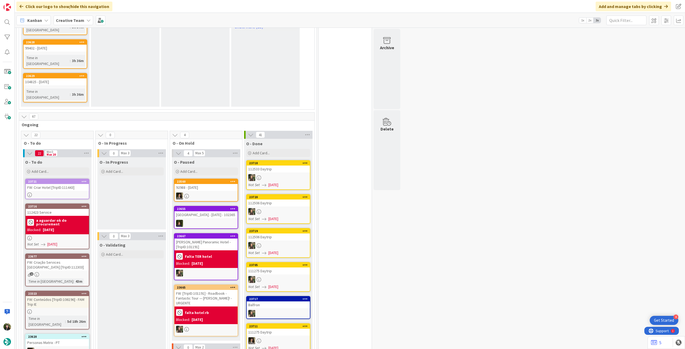
click at [70, 218] on div "a aguardar ok do procurement" at bounding box center [57, 223] width 60 height 10
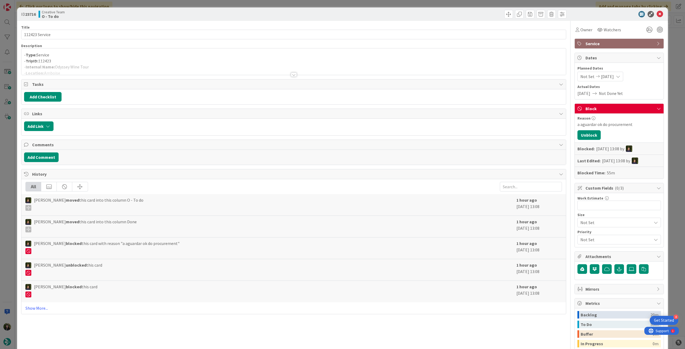
click at [120, 60] on p "- TripID: 112423" at bounding box center [293, 61] width 539 height 6
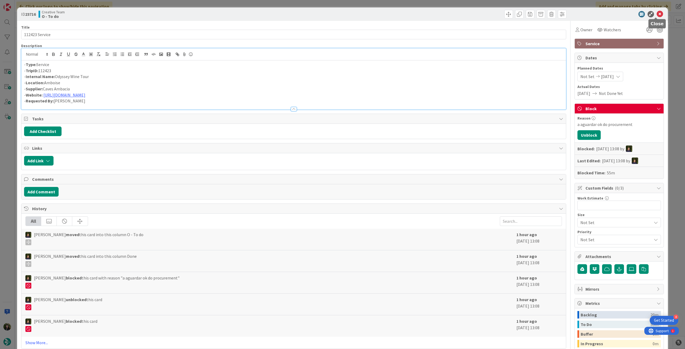
click at [657, 12] on icon at bounding box center [660, 14] width 6 height 6
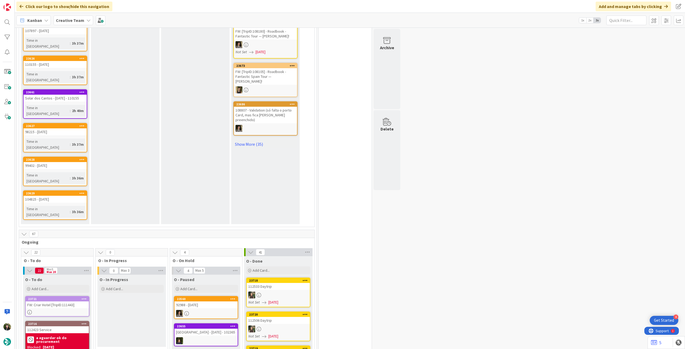
scroll to position [357, 0]
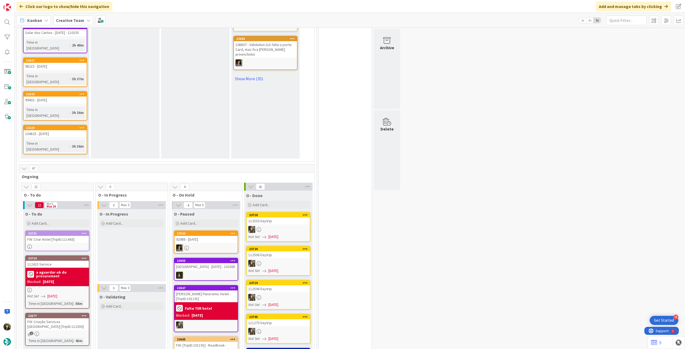
click at [192, 291] on div "[PERSON_NAME] Panoramic Hotel - [TripID:101191]" at bounding box center [206, 297] width 63 height 12
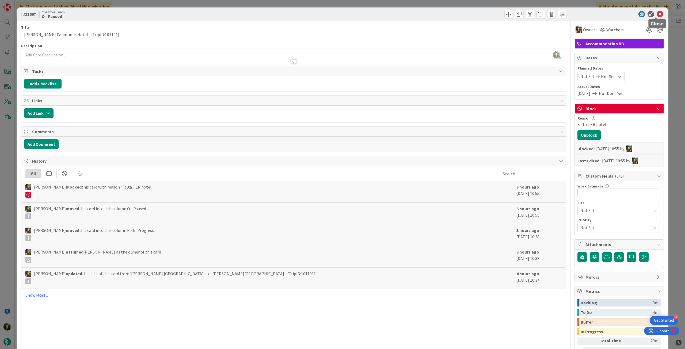
click at [657, 13] on icon at bounding box center [660, 14] width 6 height 6
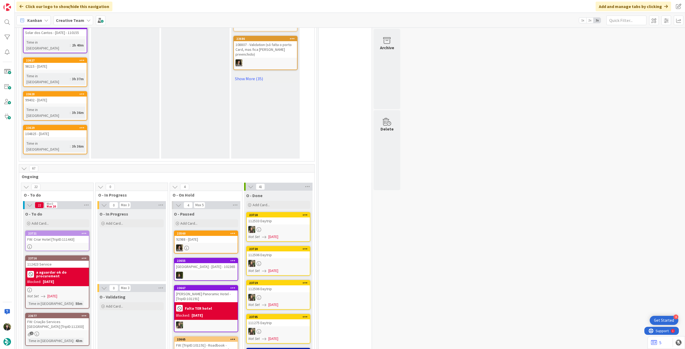
click at [58, 313] on link "23677 FW: Criação Services [GEOGRAPHIC_DATA] [TripID:112303] 2 Time in [GEOGRAP…" at bounding box center [57, 329] width 64 height 33
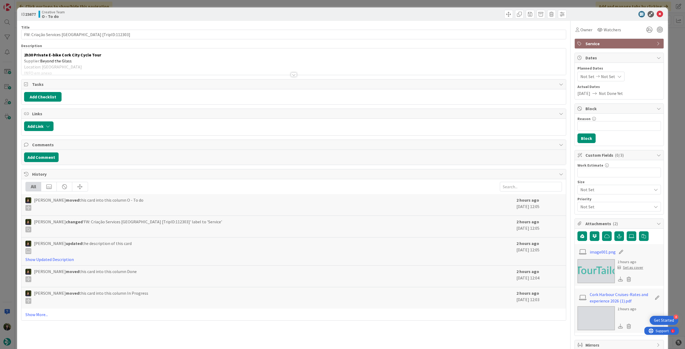
click at [141, 66] on div at bounding box center [293, 68] width 545 height 14
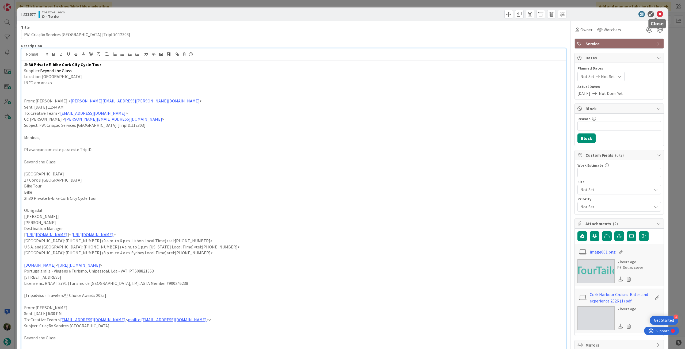
click at [657, 13] on icon at bounding box center [660, 14] width 6 height 6
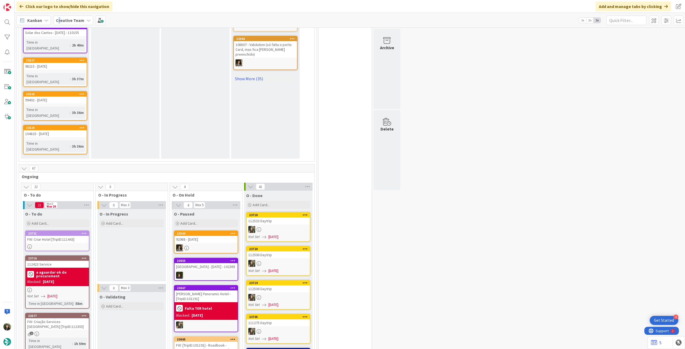
click at [59, 21] on b "Creative Team" at bounding box center [70, 20] width 28 height 5
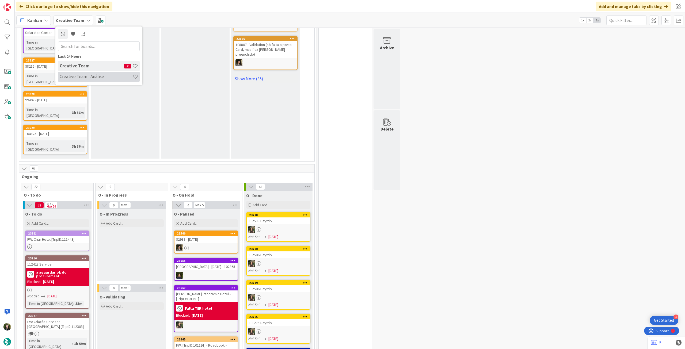
click at [95, 77] on h4 "Creative Team - Análise" at bounding box center [96, 76] width 73 height 5
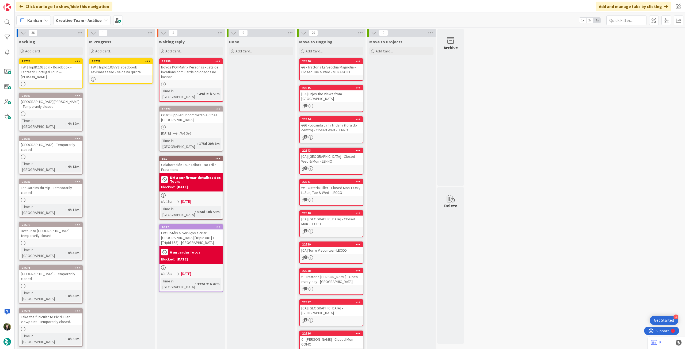
click at [131, 74] on div "FW: [TripId:103778] roadbook revisaaaaaaao - saida na quinta" at bounding box center [120, 70] width 63 height 12
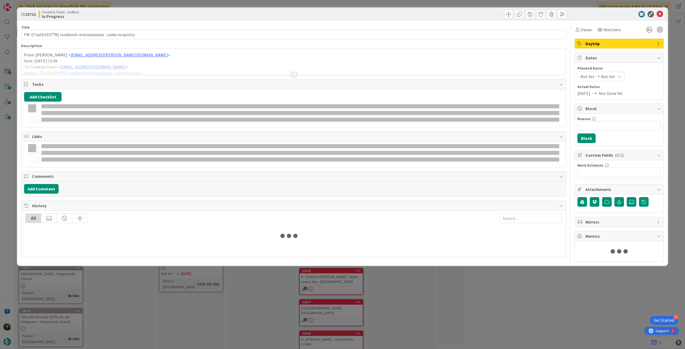
click at [133, 64] on div at bounding box center [293, 68] width 545 height 14
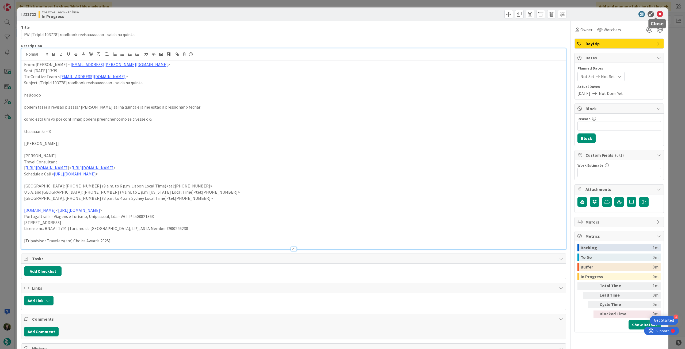
click at [657, 12] on icon at bounding box center [660, 14] width 6 height 6
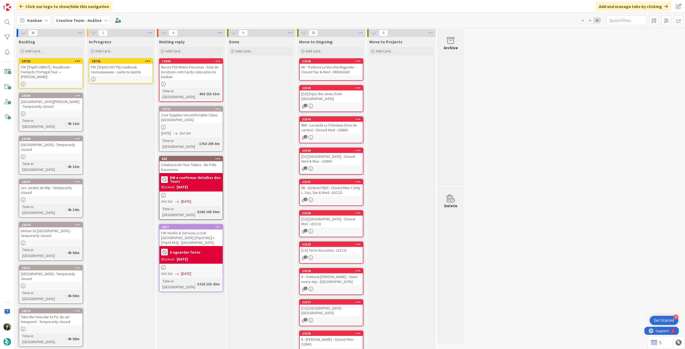
click at [147, 61] on icon at bounding box center [147, 61] width 5 height 4
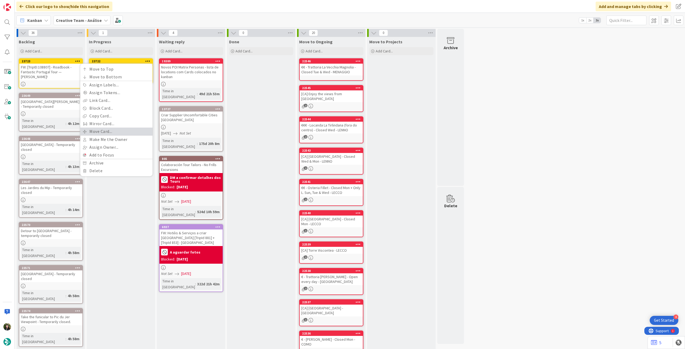
click at [123, 133] on link "Move Card..." at bounding box center [116, 132] width 72 height 8
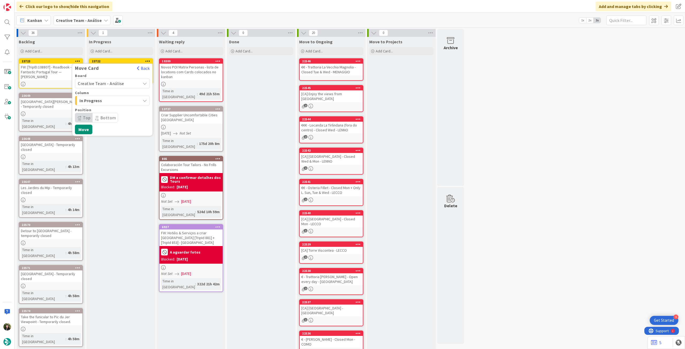
click at [118, 83] on span "Creative Team - Análise" at bounding box center [101, 83] width 46 height 5
click at [117, 108] on span "Creative Team" at bounding box center [116, 109] width 62 height 8
click at [106, 116] on span "Daytrip" at bounding box center [111, 117] width 51 height 7
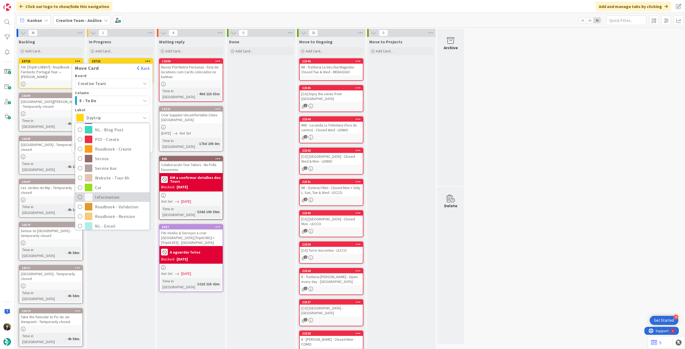
scroll to position [71, 0]
click at [112, 204] on span "Roadbook - Revision" at bounding box center [121, 204] width 52 height 8
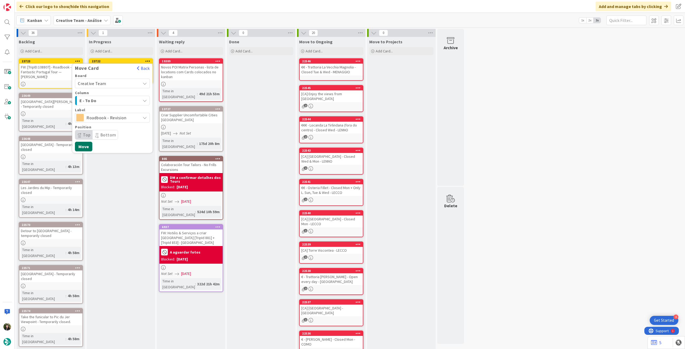
click at [86, 148] on button "Move" at bounding box center [83, 147] width 17 height 10
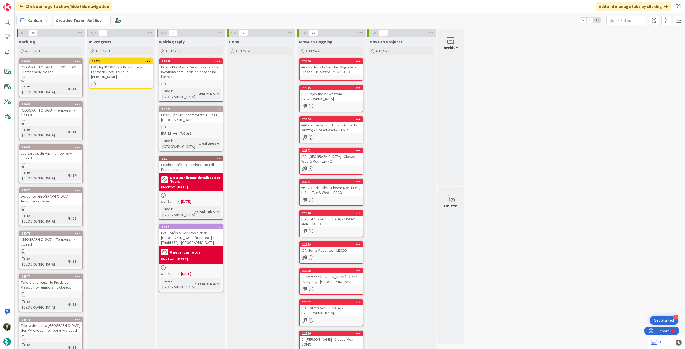
click at [127, 73] on div "FW: [TripID:108807] - Roadbook - Fantastic Portugal Tour — [PERSON_NAME]!" at bounding box center [120, 72] width 63 height 17
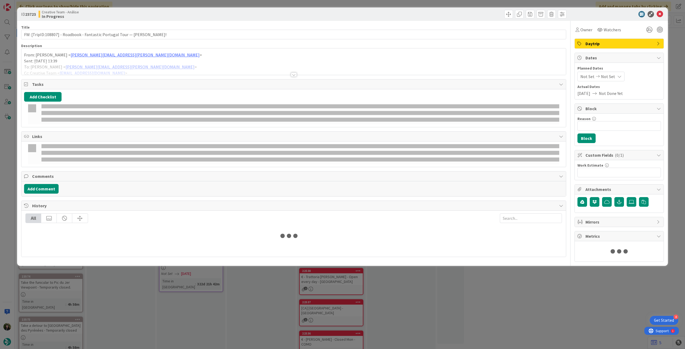
click at [145, 69] on div at bounding box center [293, 68] width 545 height 14
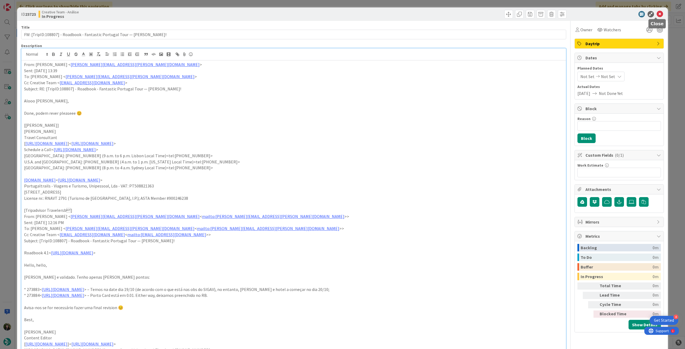
click at [657, 16] on icon at bounding box center [660, 14] width 6 height 6
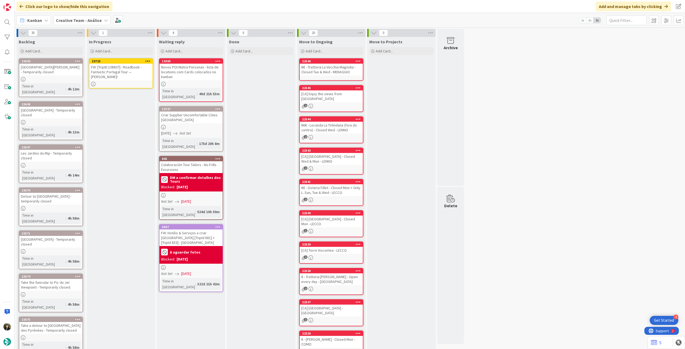
click at [147, 62] on icon at bounding box center [147, 61] width 5 height 4
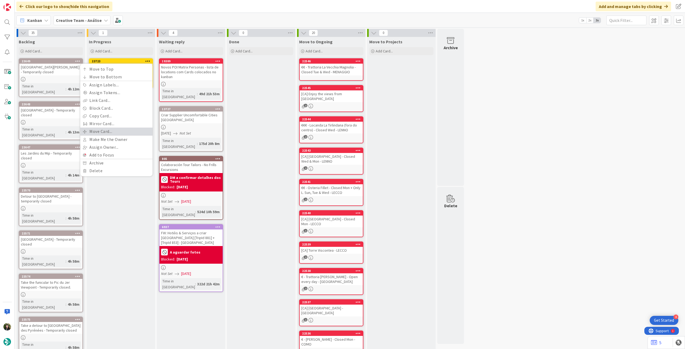
click at [115, 134] on link "Move Card..." at bounding box center [116, 132] width 72 height 8
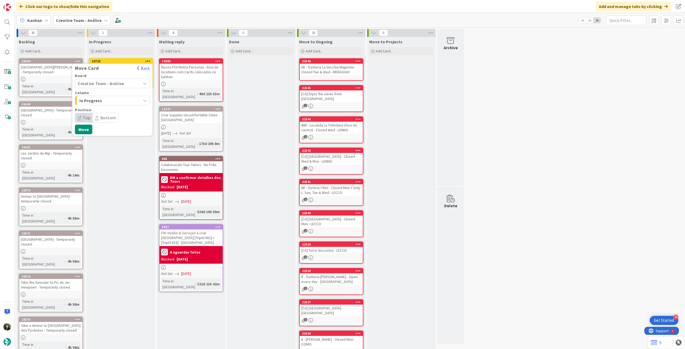
click at [112, 83] on span "Creative Team - Análise" at bounding box center [101, 83] width 46 height 5
click at [111, 108] on span "Creative Team" at bounding box center [116, 109] width 62 height 8
click at [108, 117] on span "Daytrip" at bounding box center [111, 117] width 51 height 7
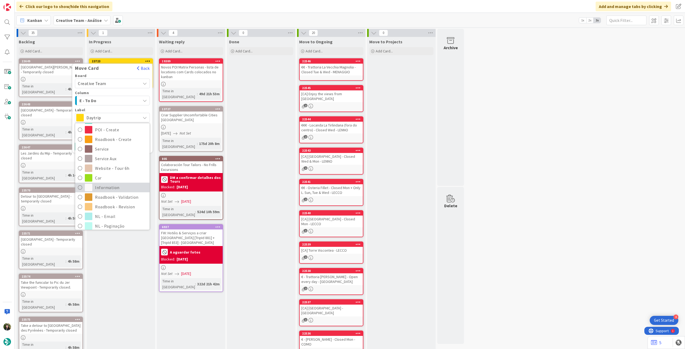
scroll to position [71, 0]
click at [107, 193] on span "Roadbook - Revision" at bounding box center [121, 194] width 52 height 8
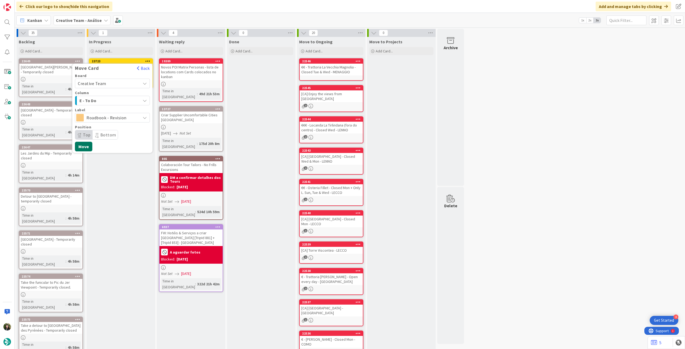
click at [87, 145] on button "Move" at bounding box center [83, 147] width 17 height 10
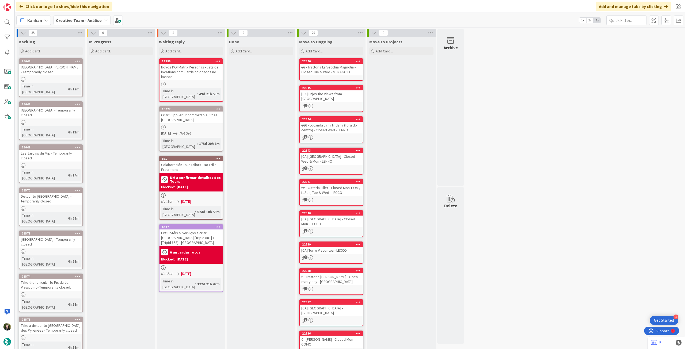
click at [79, 21] on b "Creative Team - Análise" at bounding box center [79, 20] width 46 height 5
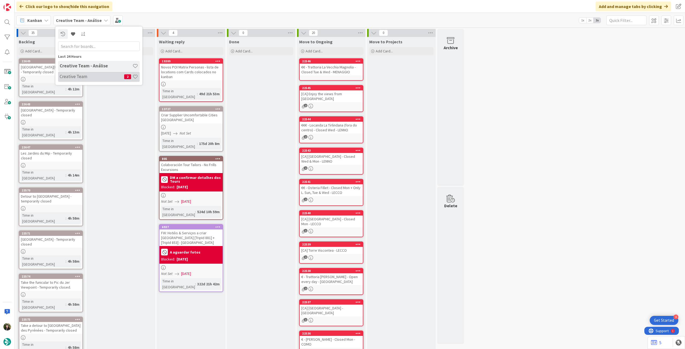
click at [87, 75] on h4 "Creative Team" at bounding box center [92, 76] width 65 height 5
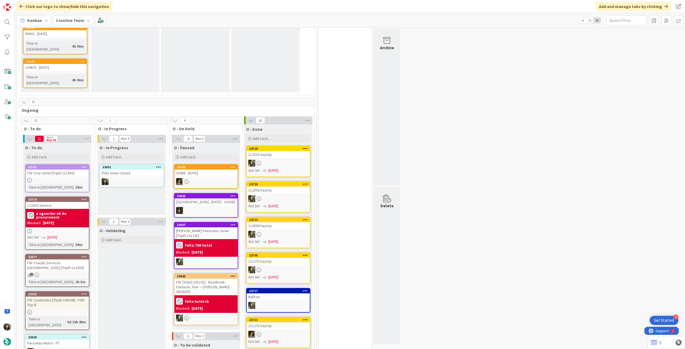
scroll to position [462, 0]
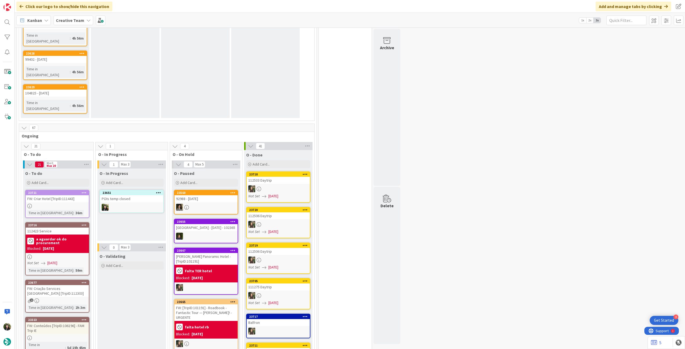
drag, startPoint x: 71, startPoint y: 19, endPoint x: 73, endPoint y: 24, distance: 5.4
click at [71, 19] on b "Creative Team" at bounding box center [70, 20] width 28 height 5
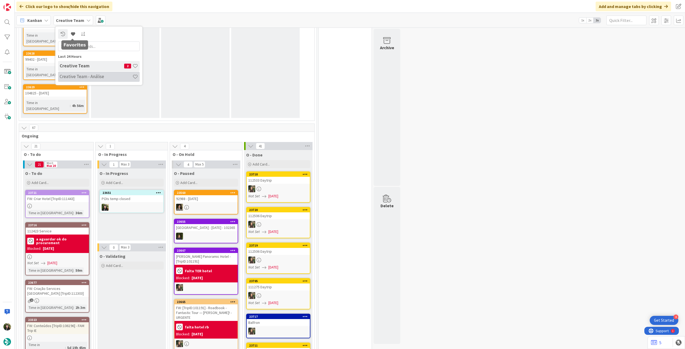
click at [85, 74] on h4 "Creative Team - Análise" at bounding box center [96, 76] width 73 height 5
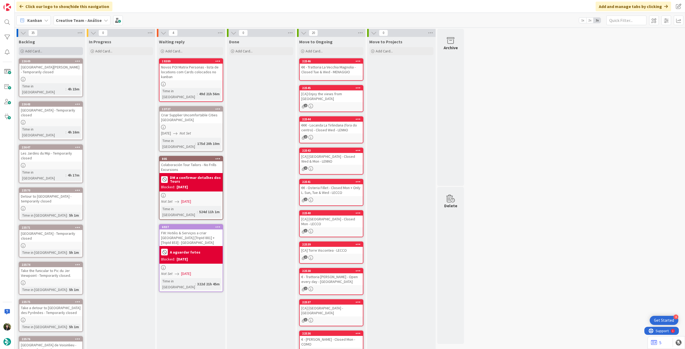
click at [54, 50] on div "Add Card..." at bounding box center [51, 51] width 64 height 8
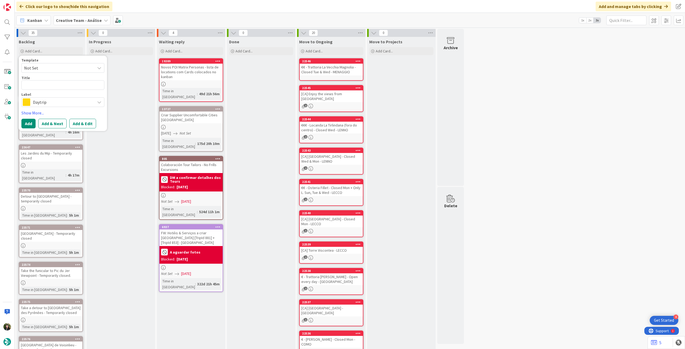
click at [51, 103] on span "Daytrip" at bounding box center [62, 102] width 59 height 7
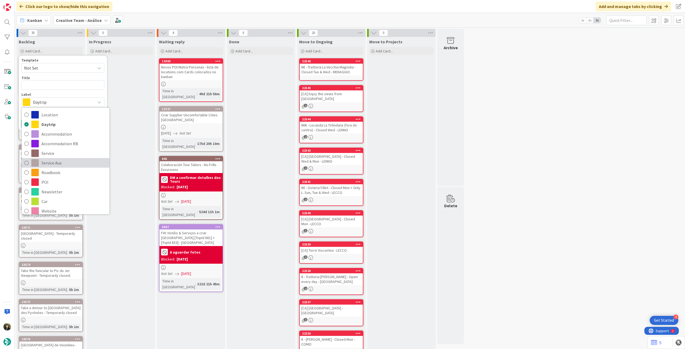
click at [59, 165] on span "Service Aux" at bounding box center [73, 163] width 65 height 8
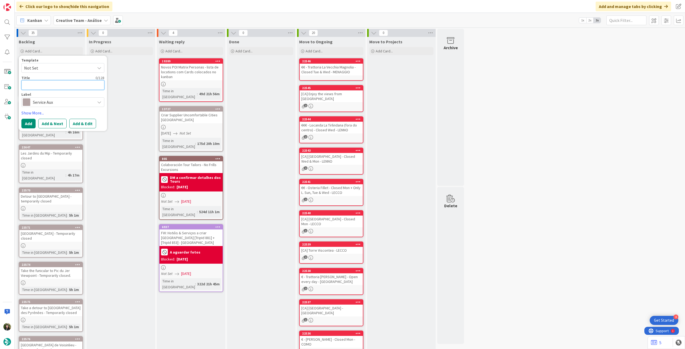
click at [59, 85] on textarea at bounding box center [62, 85] width 83 height 10
paste textarea "Lieu de Mémoire (museum) - Temporarily closed"
type textarea "x"
type textarea "Lieu de Mémoire (museum) - Temporarily closed"
click at [26, 131] on button "Add" at bounding box center [28, 130] width 14 height 10
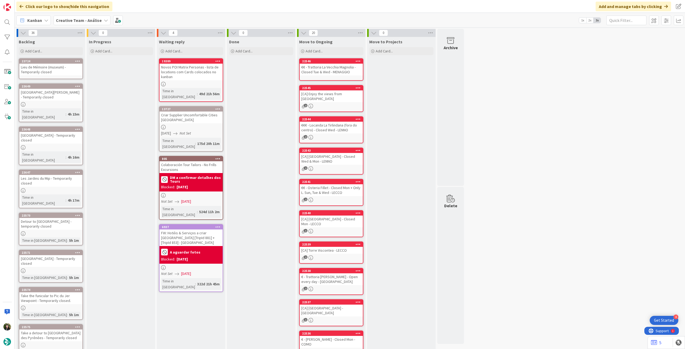
click at [53, 71] on div "Lieu de Mémoire (museum) - Temporarily closed" at bounding box center [50, 70] width 63 height 12
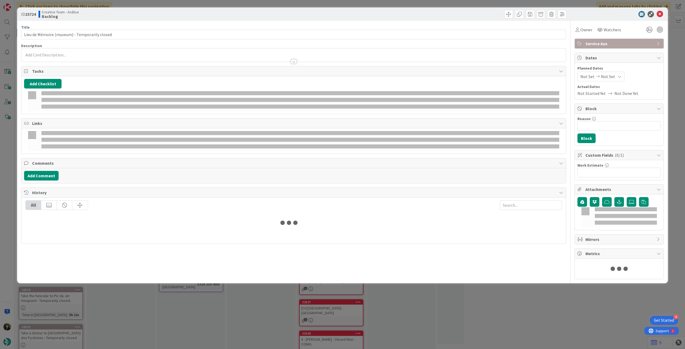
click at [63, 61] on div at bounding box center [293, 59] width 545 height 6
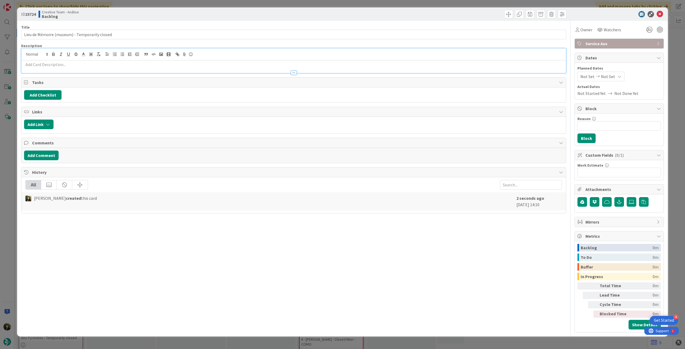
click at [60, 66] on p at bounding box center [293, 65] width 539 height 6
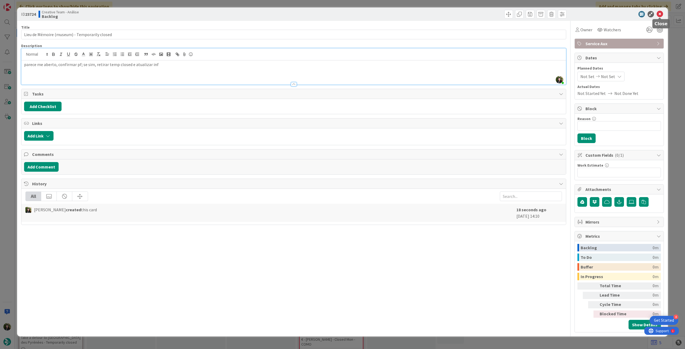
click at [659, 15] on icon at bounding box center [660, 14] width 6 height 6
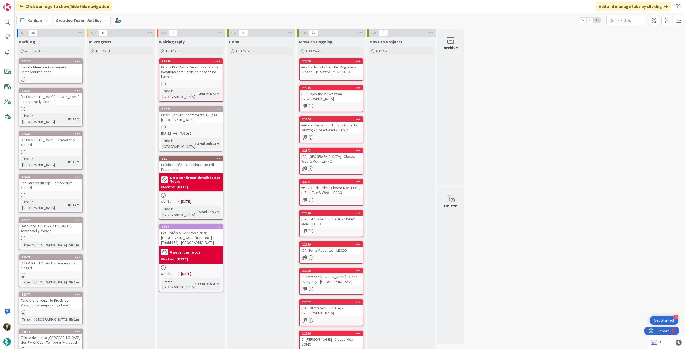
click at [77, 59] on icon at bounding box center [77, 61] width 5 height 4
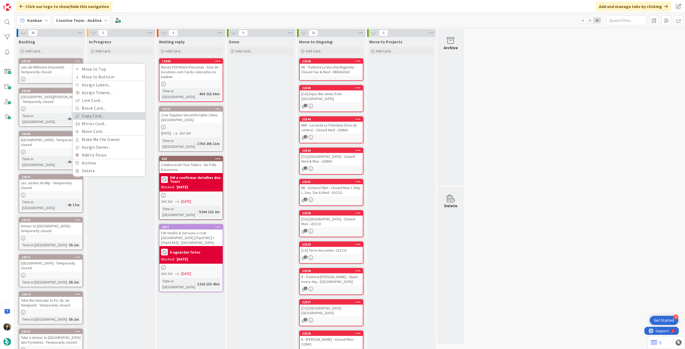
click at [90, 118] on link "Copy Card..." at bounding box center [109, 116] width 72 height 8
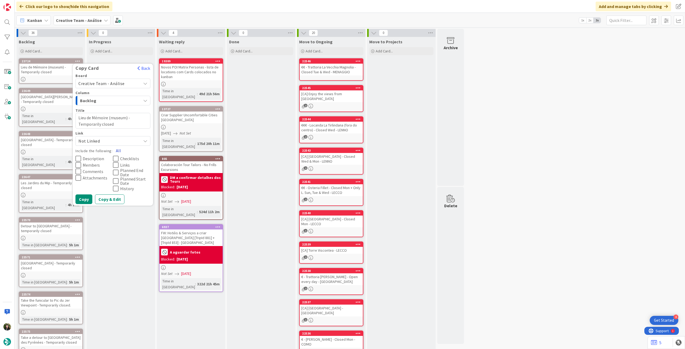
click at [122, 149] on button "All" at bounding box center [118, 151] width 12 height 10
click at [83, 197] on button "Copy" at bounding box center [83, 200] width 17 height 10
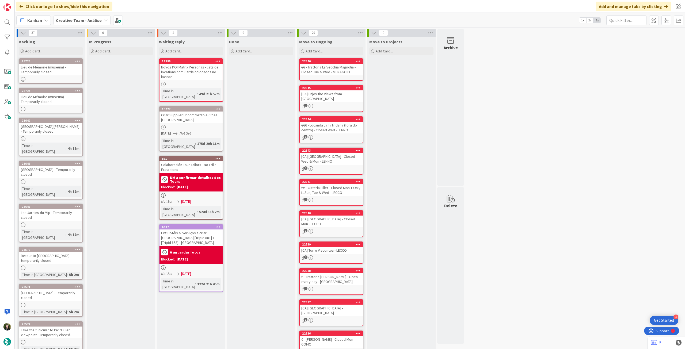
click at [51, 74] on div "Lieu de Mémoire (museum) - Temporarily closed" at bounding box center [50, 70] width 63 height 12
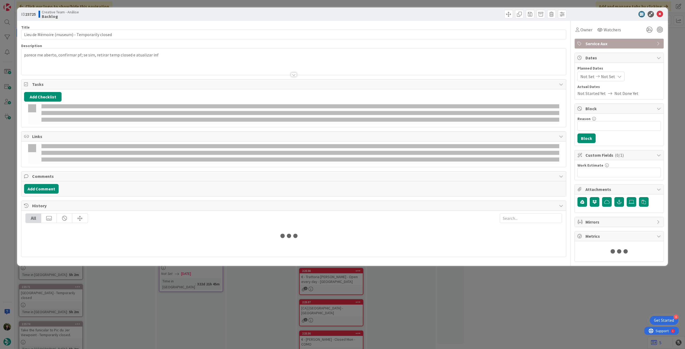
type textarea "x"
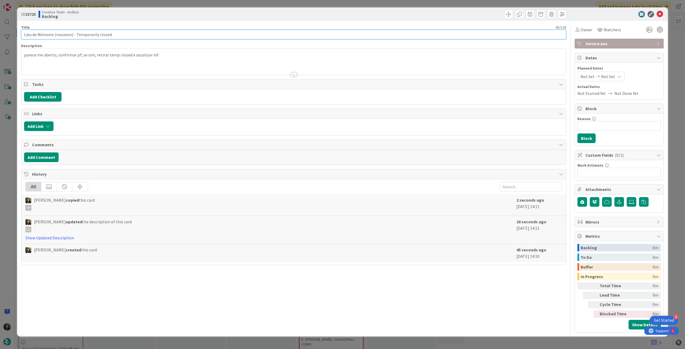
drag, startPoint x: 115, startPoint y: 35, endPoint x: 141, endPoint y: 16, distance: 31.6
click at [7, 29] on div "ID 23725 Creative Team - Análise Backlog Title 45 / 128 Lieu de Mémoire (museum…" at bounding box center [342, 174] width 685 height 349
paste input "[GEOGRAPHIC_DATA]"
type input "[GEOGRAPHIC_DATA] - Temporarily closed"
type textarea "x"
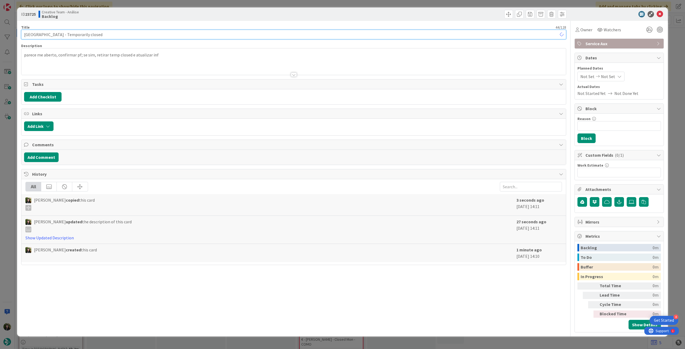
type input "[GEOGRAPHIC_DATA] - Temporarily closed"
click at [659, 14] on icon at bounding box center [660, 14] width 6 height 6
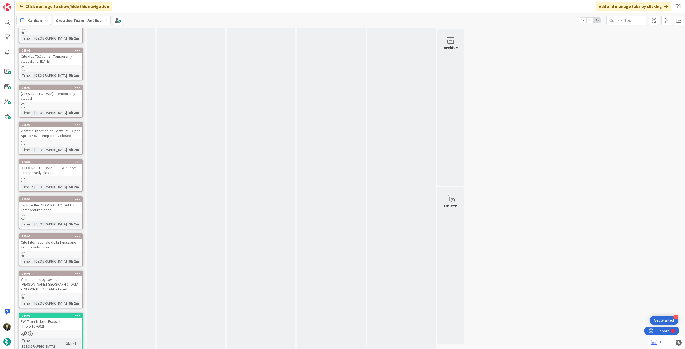
scroll to position [714, 0]
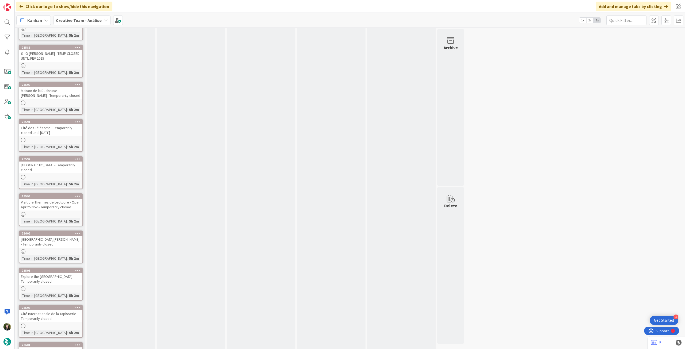
click at [84, 25] on div "Kanban Creative Team - Análise 1x 2x 3x" at bounding box center [350, 20] width 671 height 15
click at [86, 20] on b "Creative Team - Análise" at bounding box center [79, 20] width 46 height 5
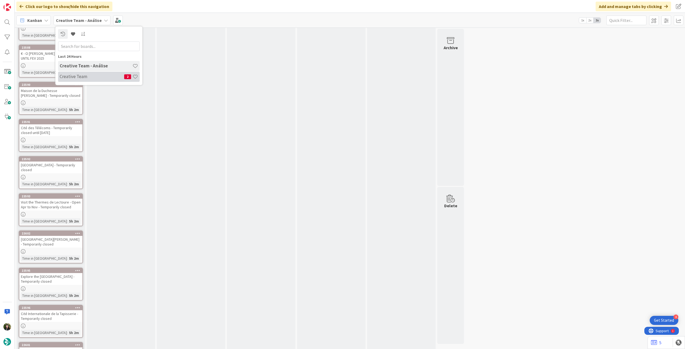
click at [99, 78] on h4 "Creative Team" at bounding box center [92, 76] width 65 height 5
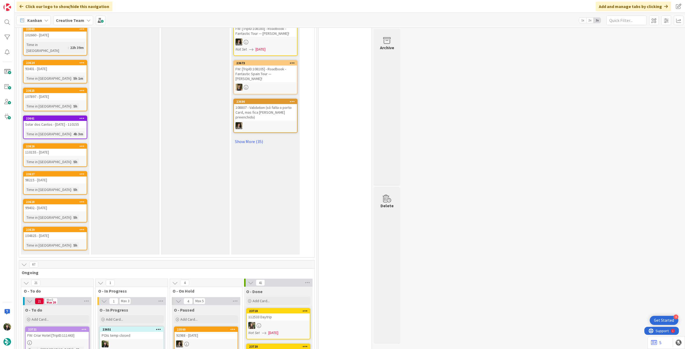
scroll to position [285, 0]
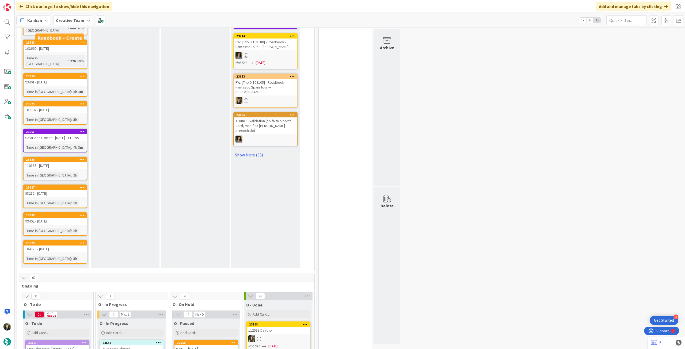
click at [79, 17] on span "Creative Team" at bounding box center [70, 20] width 28 height 6
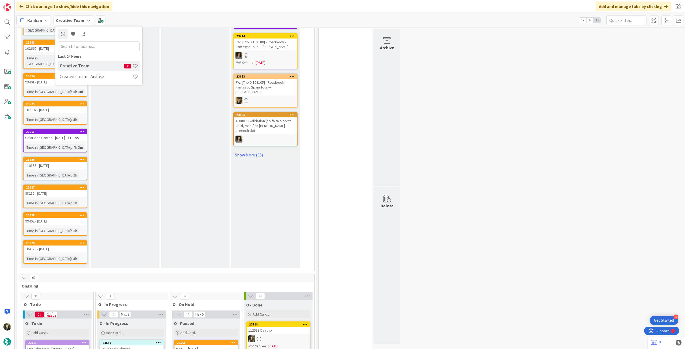
click at [89, 85] on div "E - To Do Add Card... 23723 FW: [TripID:108807] - Roadbook - Fantastic Portugal…" at bounding box center [55, 31] width 69 height 473
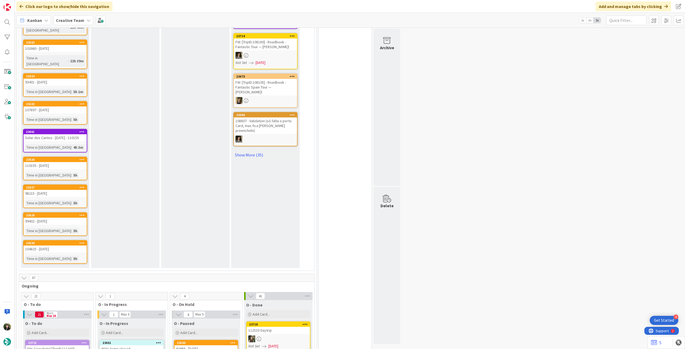
click at [77, 21] on b "Creative Team" at bounding box center [70, 20] width 28 height 5
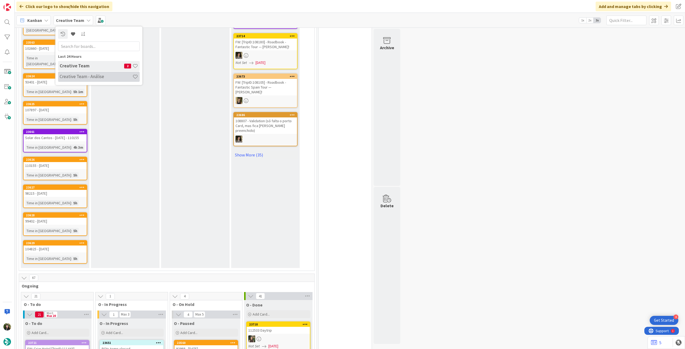
click at [88, 75] on h4 "Creative Team - Análise" at bounding box center [96, 76] width 73 height 5
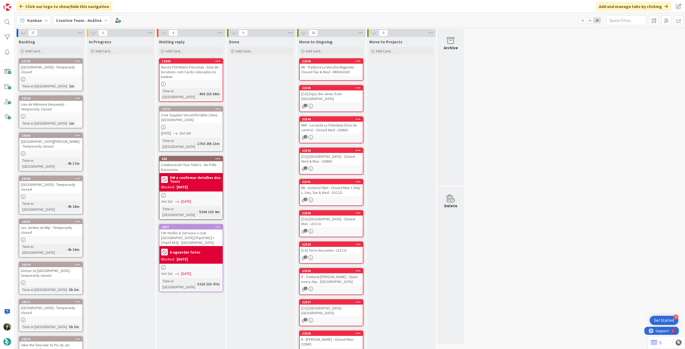
click at [77, 60] on icon at bounding box center [77, 61] width 5 height 4
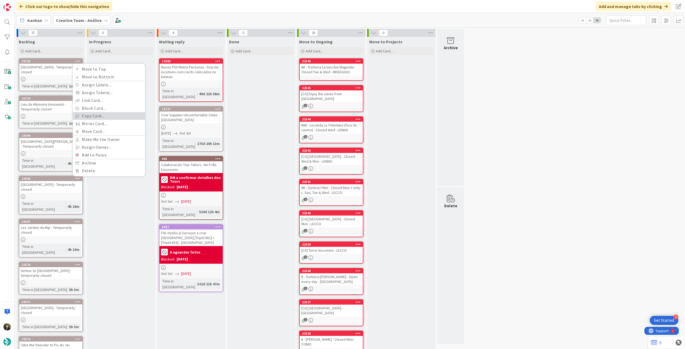
click at [92, 118] on link "Copy Card..." at bounding box center [109, 116] width 72 height 8
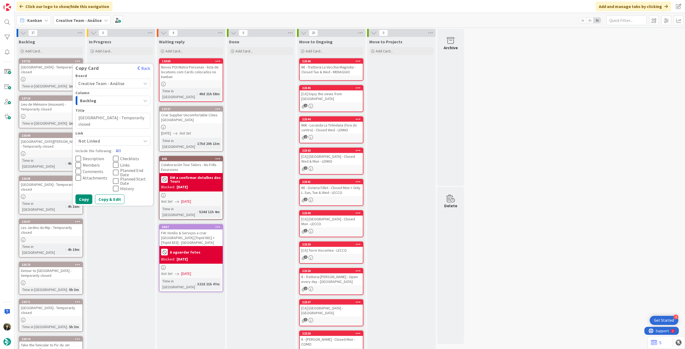
click at [119, 150] on button "All" at bounding box center [118, 151] width 12 height 10
click at [86, 197] on button "Copy" at bounding box center [83, 200] width 17 height 10
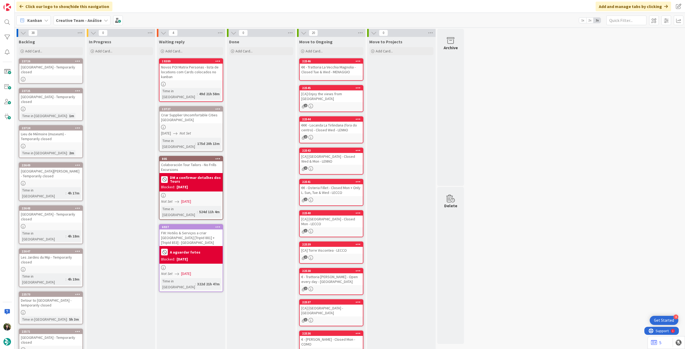
click at [56, 78] on div at bounding box center [50, 79] width 63 height 5
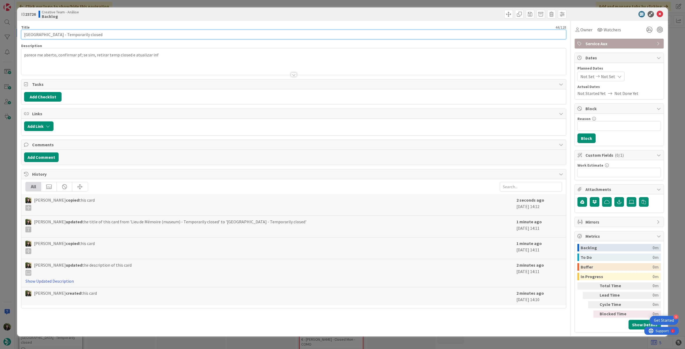
drag, startPoint x: 117, startPoint y: 35, endPoint x: 1, endPoint y: 31, distance: 116.2
click at [1, 31] on div "ID 23726 Creative Team - Análise Backlog Title 44 / 128 Château d'Ancy-le-Franc…" at bounding box center [342, 174] width 685 height 349
click at [660, 16] on icon at bounding box center [660, 14] width 6 height 6
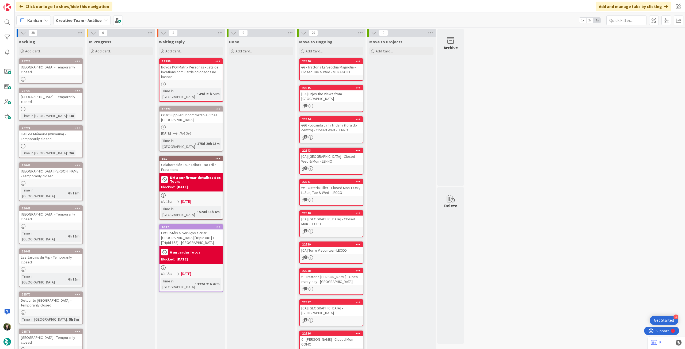
click at [75, 60] on icon at bounding box center [77, 61] width 5 height 4
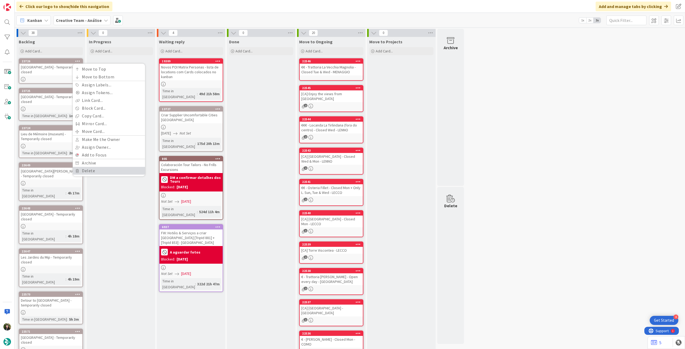
click at [104, 170] on link "Delete" at bounding box center [109, 171] width 72 height 8
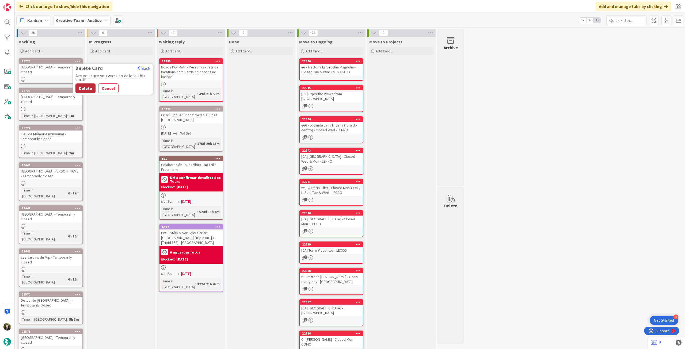
click at [84, 89] on button "Delete" at bounding box center [85, 89] width 20 height 10
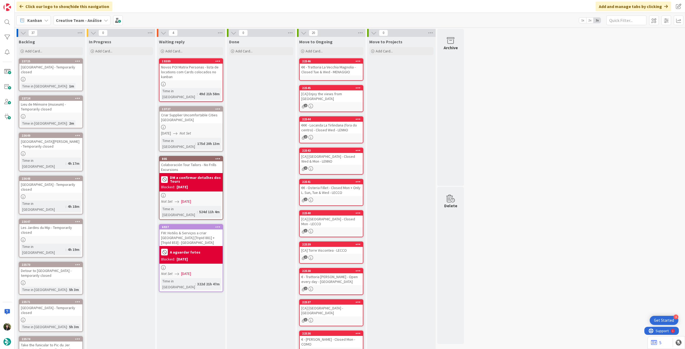
click at [76, 59] on icon at bounding box center [77, 61] width 5 height 4
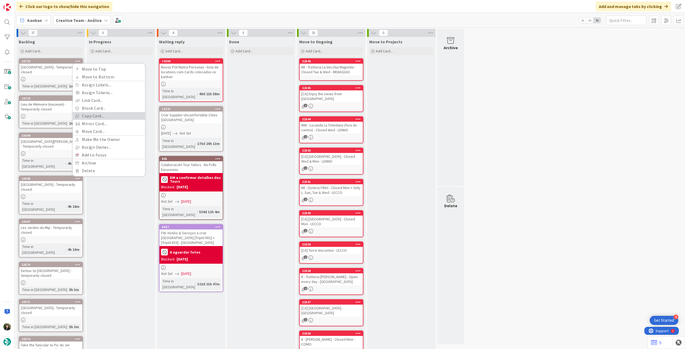
click at [89, 116] on link "Copy Card..." at bounding box center [109, 116] width 72 height 8
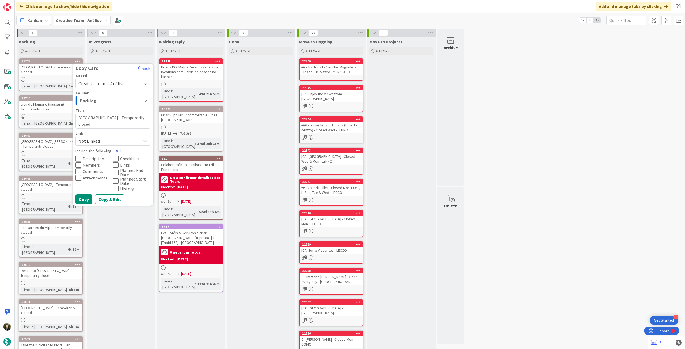
click at [118, 149] on button "All" at bounding box center [118, 151] width 12 height 10
click at [87, 200] on button "Copy" at bounding box center [83, 200] width 17 height 10
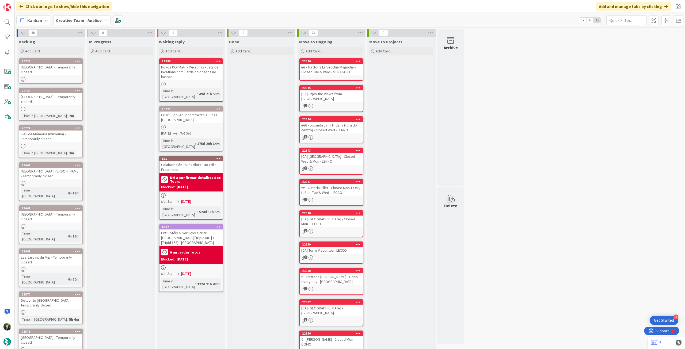
click at [60, 78] on div at bounding box center [50, 79] width 63 height 5
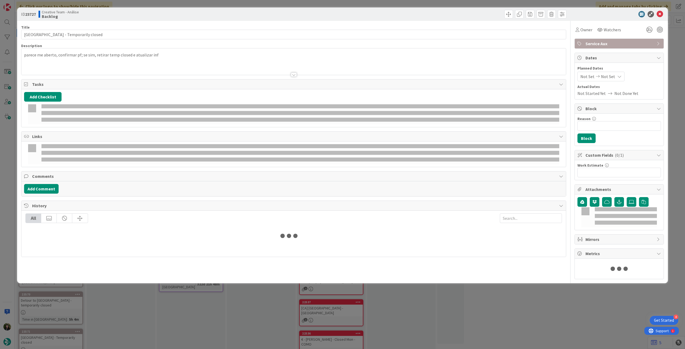
click at [72, 48] on div "parece me aberto, confirmar pf; se sim, retirar temp closed e atualizar inf" at bounding box center [293, 61] width 545 height 26
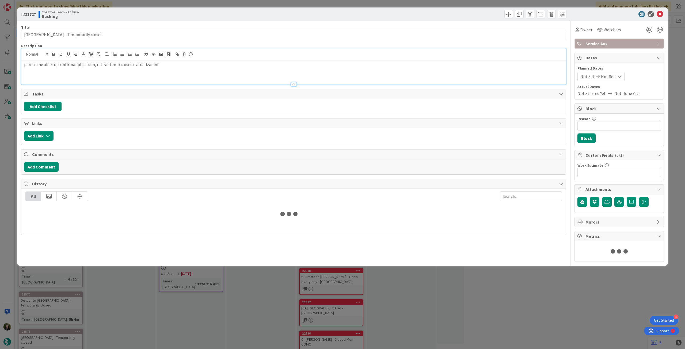
type textarea "x"
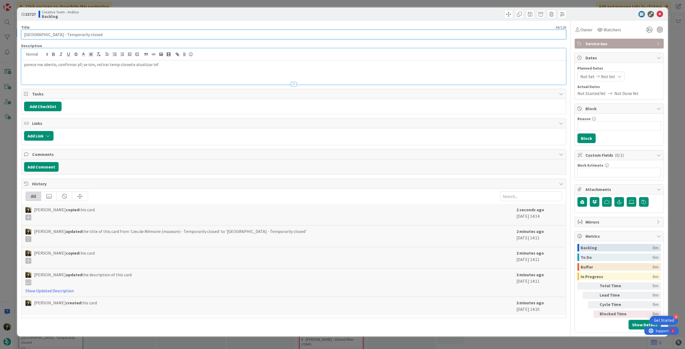
drag, startPoint x: 113, startPoint y: 32, endPoint x: 0, endPoint y: 17, distance: 114.1
click at [0, 17] on div "ID 23727 Creative Team - Análise Backlog Title 44 / 128 Château d'Ancy-le-Franc…" at bounding box center [342, 174] width 685 height 349
paste input "e [GEOGRAPHIC_DATA]"
type input "[GEOGRAPHIC_DATA] - Temporarily closed"
type textarea "x"
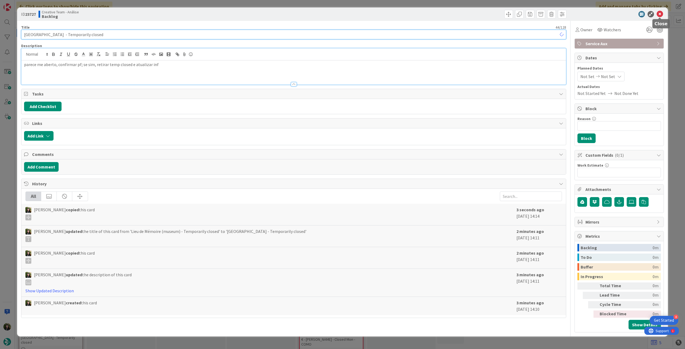
type input "[GEOGRAPHIC_DATA] - Temporarily closed"
click at [658, 14] on icon at bounding box center [660, 14] width 6 height 6
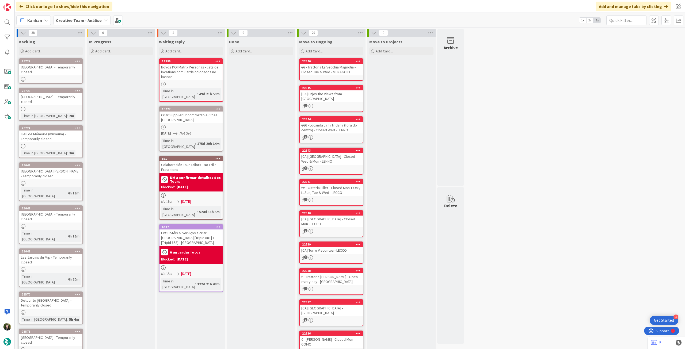
click at [77, 60] on icon at bounding box center [77, 61] width 5 height 4
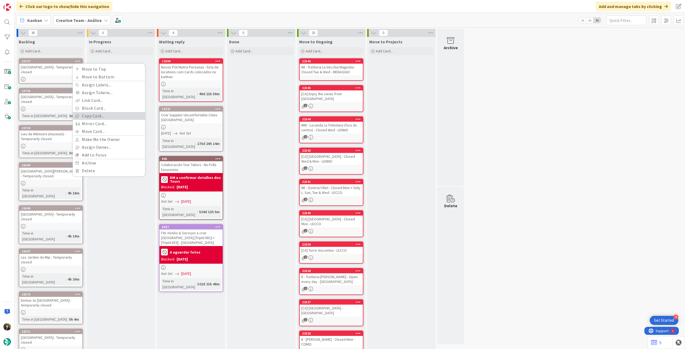
click at [108, 115] on link "Copy Card..." at bounding box center [109, 116] width 72 height 8
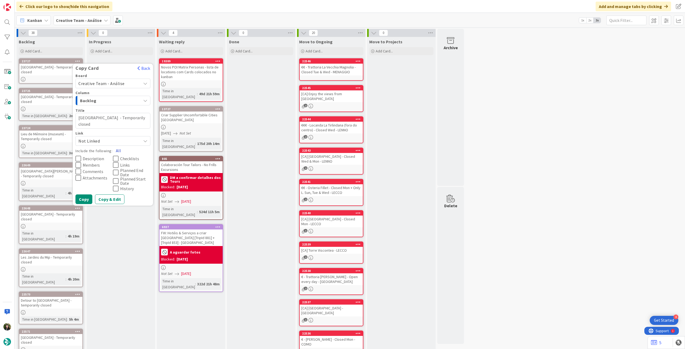
click at [116, 150] on button "All" at bounding box center [118, 151] width 12 height 10
click at [117, 151] on button "All" at bounding box center [118, 151] width 12 height 10
click at [85, 198] on button "Copy" at bounding box center [83, 200] width 17 height 10
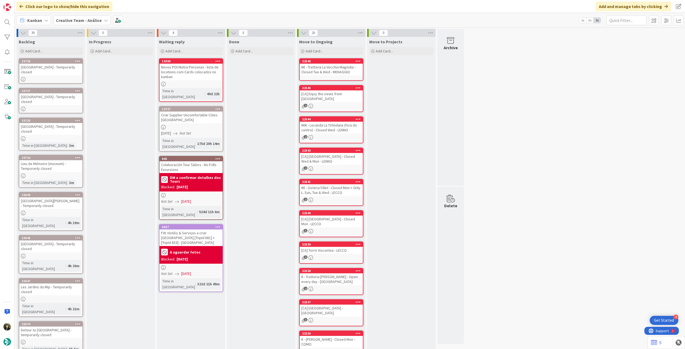
click at [57, 74] on div "[GEOGRAPHIC_DATA] - Temporarily closed" at bounding box center [50, 70] width 63 height 12
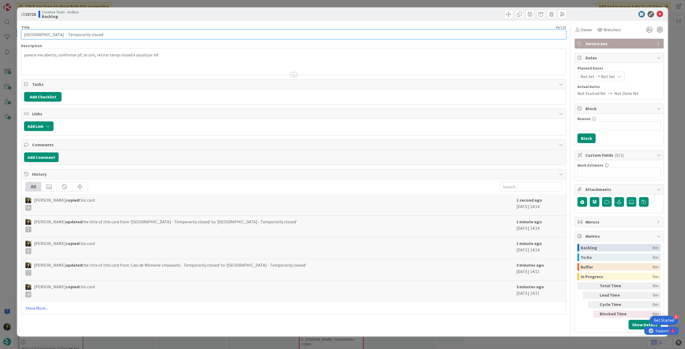
type textarea "x"
drag, startPoint x: 109, startPoint y: 34, endPoint x: 0, endPoint y: 29, distance: 109.3
click at [0, 29] on div "ID 23728 Creative Team - Análise Backlog Title 44 / 128 [GEOGRAPHIC_DATA] - Tem…" at bounding box center [342, 174] width 685 height 349
paste input "antier Médiéval de Guédelon"
type input "[PERSON_NAME] de Guédelon - Temporarily closed"
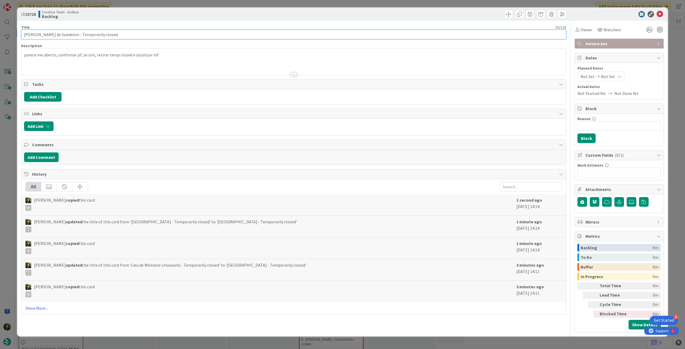
type textarea "x"
type input "[PERSON_NAME] de Guédelon - Temporarily closed"
click at [658, 11] on icon at bounding box center [660, 14] width 6 height 6
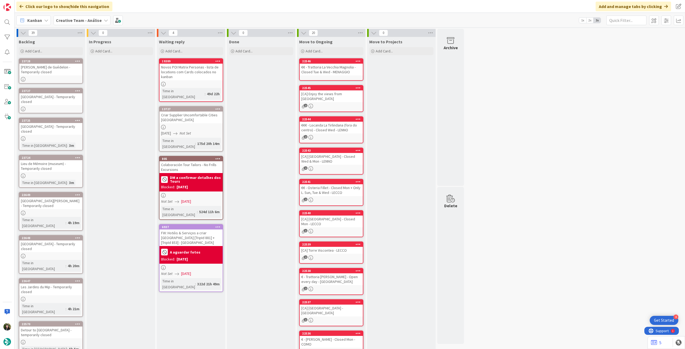
click at [80, 59] on div at bounding box center [78, 61] width 10 height 4
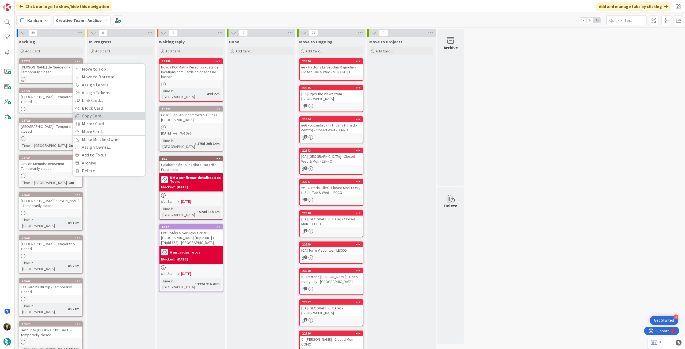
click at [82, 117] on link "Copy Card..." at bounding box center [109, 116] width 72 height 8
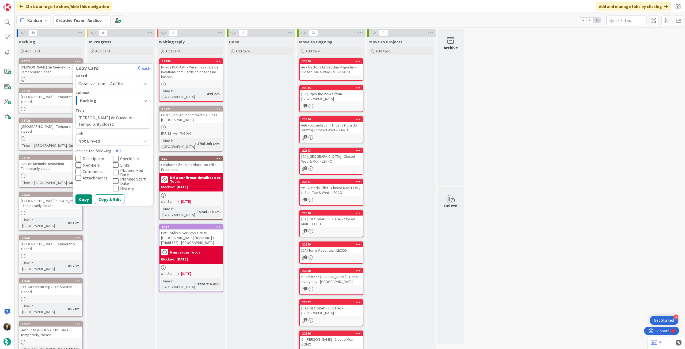
click at [121, 149] on button "All" at bounding box center [118, 151] width 12 height 10
click at [85, 203] on button "Copy" at bounding box center [83, 200] width 17 height 10
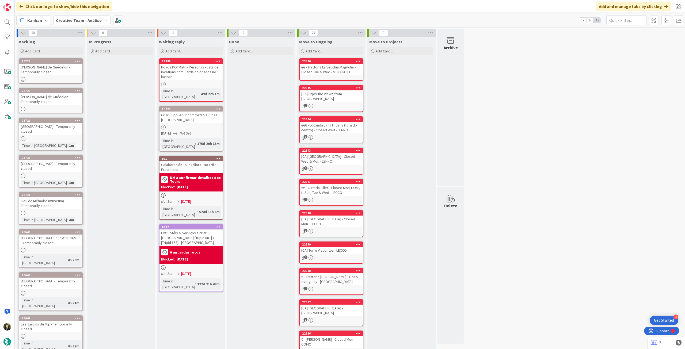
click at [60, 77] on div at bounding box center [50, 79] width 63 height 5
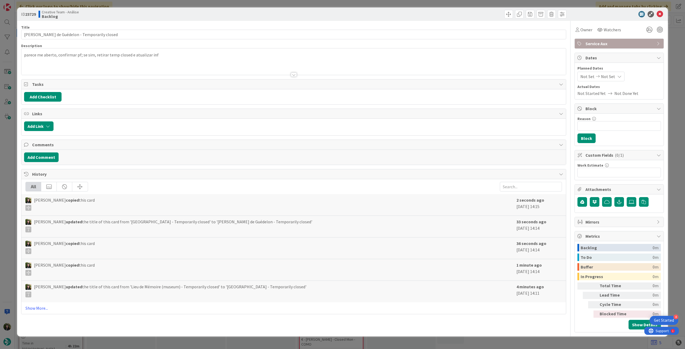
type textarea "x"
drag, startPoint x: 126, startPoint y: 35, endPoint x: 0, endPoint y: 18, distance: 127.4
click at [0, 18] on div "ID 23729 Creative Team - Análise Backlog Title 50 / 128 [PERSON_NAME] de Guédel…" at bounding box center [342, 174] width 685 height 349
paste input "entre Mondial de la Paix"
type input "Centre Mondial de la Paix - Temporarily closed"
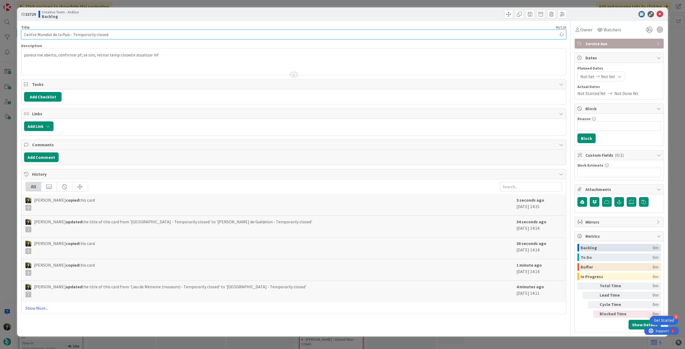
type textarea "x"
type input "Centre Mondial de la Paix - Temporarily closed"
click at [658, 15] on icon at bounding box center [660, 14] width 6 height 6
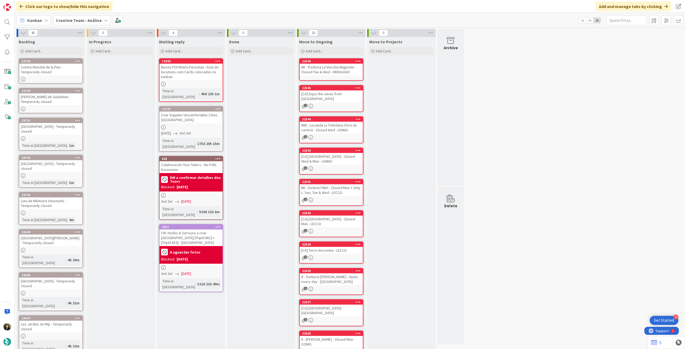
click at [78, 60] on icon at bounding box center [77, 61] width 5 height 4
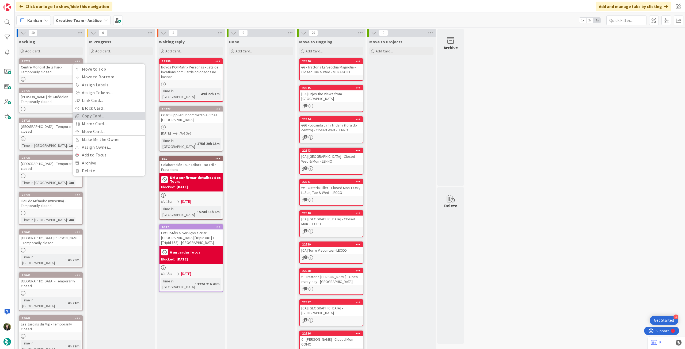
click at [87, 118] on link "Copy Card..." at bounding box center [109, 116] width 72 height 8
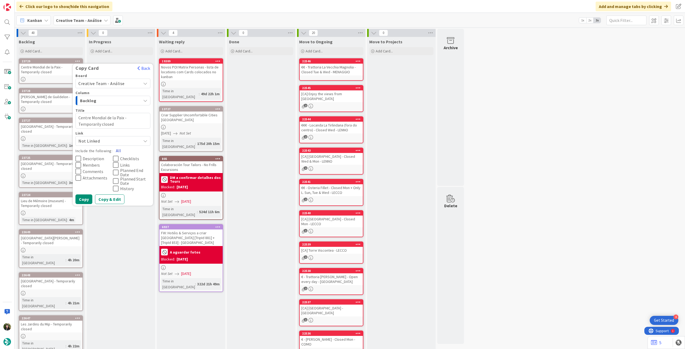
click at [119, 149] on button "All" at bounding box center [118, 151] width 12 height 10
click at [85, 198] on button "Copy" at bounding box center [83, 200] width 17 height 10
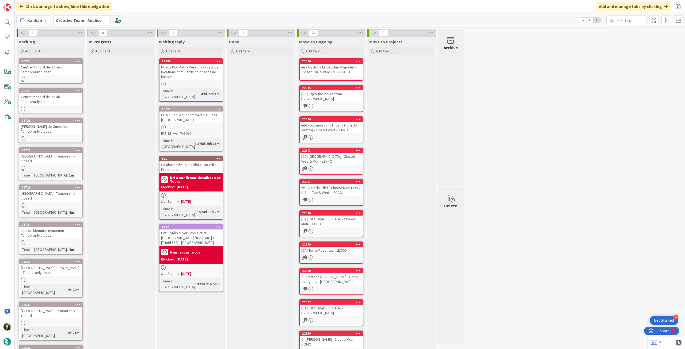
click at [53, 75] on div "Centre Mondial de la Paix - Temporarily closed" at bounding box center [50, 70] width 63 height 12
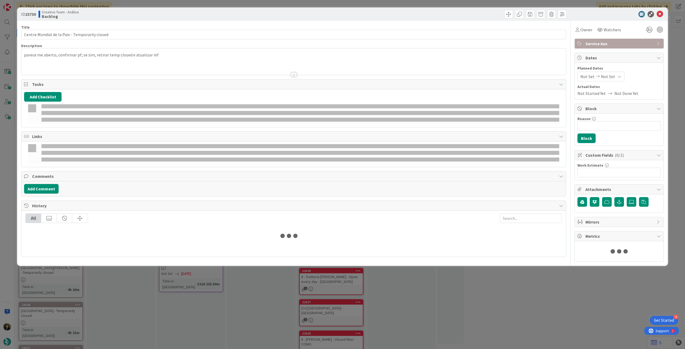
click at [56, 57] on p "parece me aberto, confirmar pf; se sim, retirar temp closed e atualizar inf" at bounding box center [293, 55] width 539 height 6
type textarea "x"
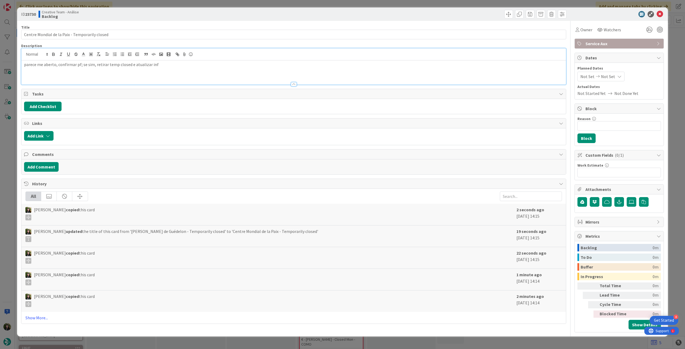
drag, startPoint x: 173, startPoint y: 66, endPoint x: 157, endPoint y: 64, distance: 16.4
click at [158, 65] on p "parece me aberto, confirmar pf; se sim, retirar temp closed e atualizar inf" at bounding box center [293, 65] width 539 height 6
drag, startPoint x: 112, startPoint y: 35, endPoint x: 0, endPoint y: 26, distance: 111.9
click at [0, 26] on div "ID 23730 Creative Team - Análise Backlog Title 46 / 128 Centre Mondial de la Pa…" at bounding box center [342, 174] width 685 height 349
paste input "itadelle of Bitche"
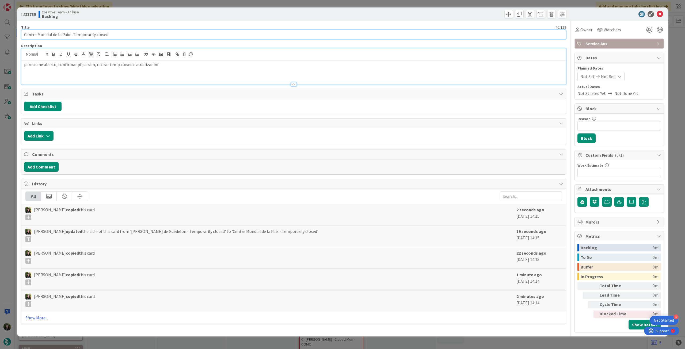
type input "Citadelle of Bitche - Temporarily closed"
type textarea "x"
type input "Citadelle of Bitche - Temporarily closed"
click at [660, 12] on icon at bounding box center [660, 14] width 6 height 6
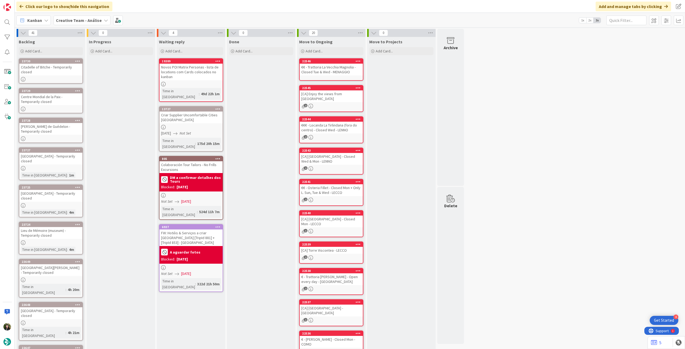
click at [76, 59] on icon at bounding box center [77, 61] width 5 height 4
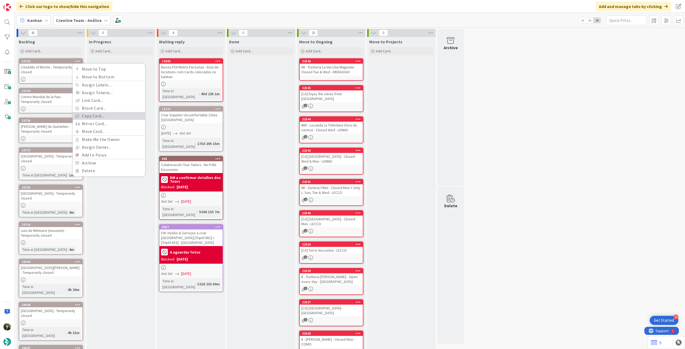
click at [99, 118] on link "Copy Card..." at bounding box center [109, 116] width 72 height 8
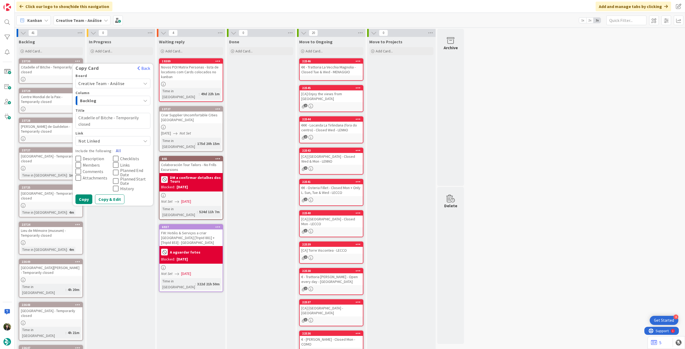
click at [119, 149] on button "All" at bounding box center [118, 151] width 12 height 10
click at [85, 202] on button "Copy" at bounding box center [83, 200] width 17 height 10
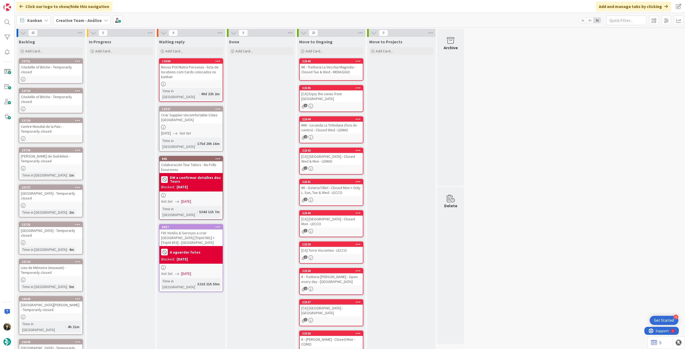
click at [46, 69] on div "Citadelle of Bitche - Temporarily closed" at bounding box center [50, 70] width 63 height 12
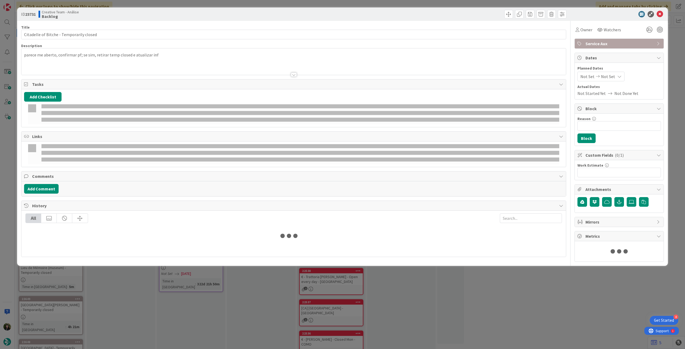
type textarea "x"
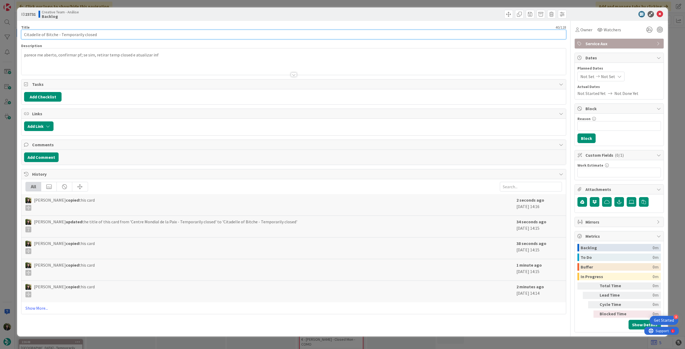
drag, startPoint x: 67, startPoint y: 30, endPoint x: 43, endPoint y: 28, distance: 24.2
click at [0, 24] on div "ID 23731 Creative Team - Análise Backlog Title 40 / 128 Citadelle of Bitche - T…" at bounding box center [342, 174] width 685 height 349
paste input "Atelier Renoir"
type input "Atelier Renoir - Temporarily closed"
type textarea "x"
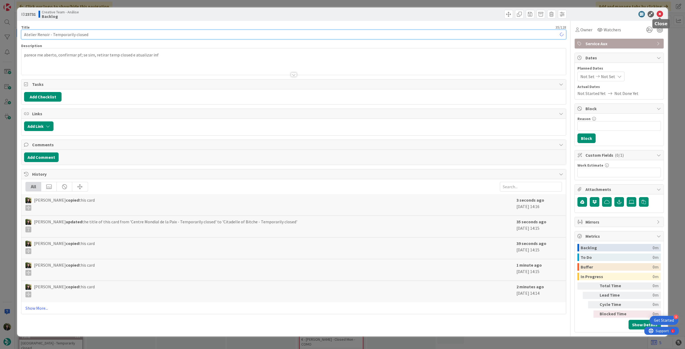
type input "Atelier Renoir - Temporarily closed"
click at [662, 11] on icon at bounding box center [660, 14] width 6 height 6
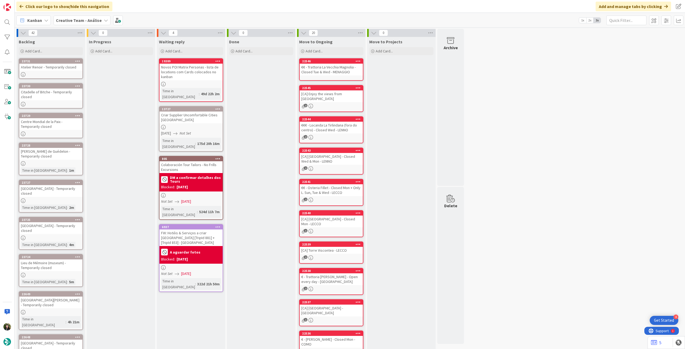
drag, startPoint x: 78, startPoint y: 59, endPoint x: 77, endPoint y: 62, distance: 3.2
click at [78, 59] on icon at bounding box center [77, 61] width 5 height 4
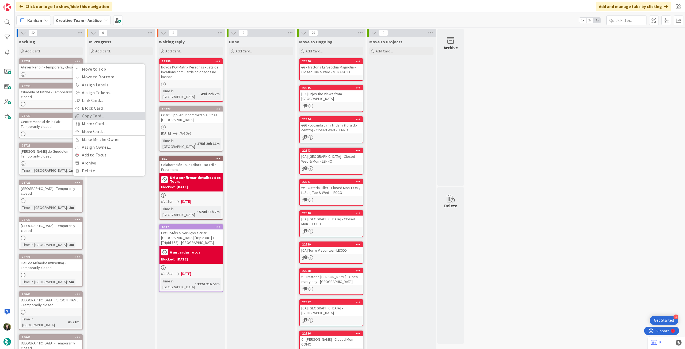
click at [93, 118] on link "Copy Card..." at bounding box center [109, 116] width 72 height 8
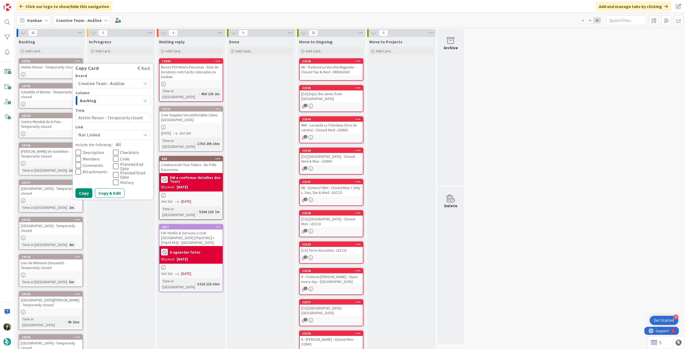
click at [118, 141] on button "All" at bounding box center [118, 145] width 12 height 10
click at [86, 192] on button "Copy" at bounding box center [83, 193] width 17 height 10
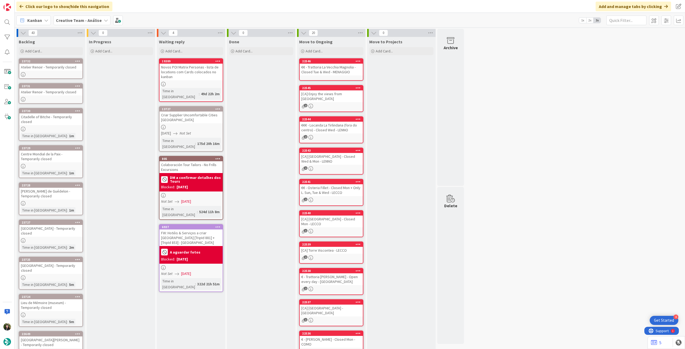
click at [58, 73] on div at bounding box center [50, 74] width 63 height 5
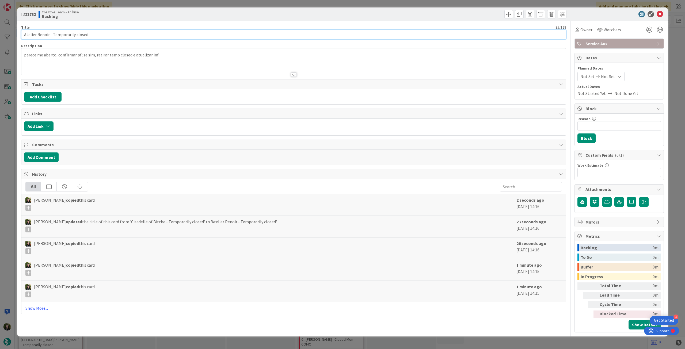
type textarea "x"
drag, startPoint x: 89, startPoint y: 35, endPoint x: 19, endPoint y: 31, distance: 70.3
click at [0, 29] on div "ID 23732 Creative Team - Análise Backlog Title 35 / 128 Atelier Renoir - Tempor…" at bounding box center [342, 174] width 685 height 349
paste input "Explore the Archaeological Sites Cucuruzzu and [GEOGRAPHIC_DATA]"
type input "Explore the Archaeological Sites Cucuruzzu and [GEOGRAPHIC_DATA] - Temporarily …"
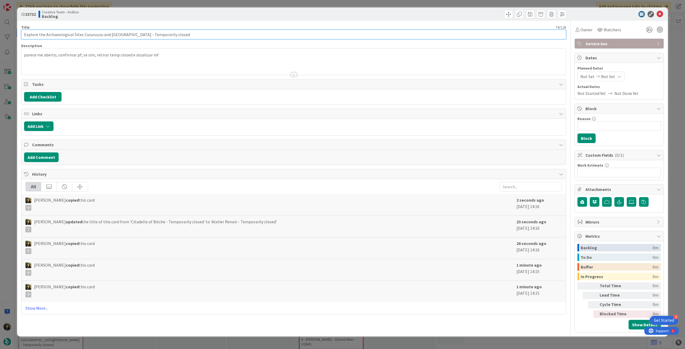
type textarea "x"
type input "Explore the Archaeological Sites Cucuruzzu and [GEOGRAPHIC_DATA] - Temporarily …"
click at [658, 12] on icon at bounding box center [660, 14] width 6 height 6
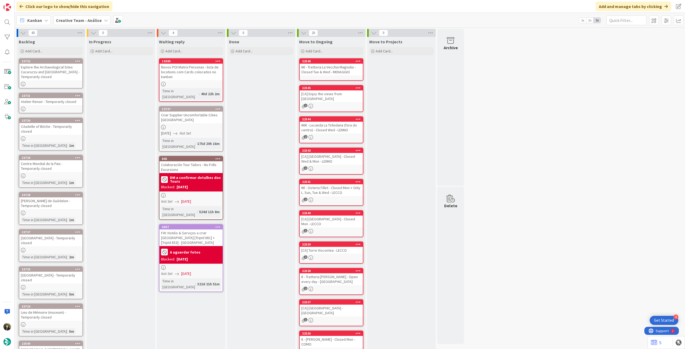
click at [78, 60] on icon at bounding box center [77, 61] width 5 height 4
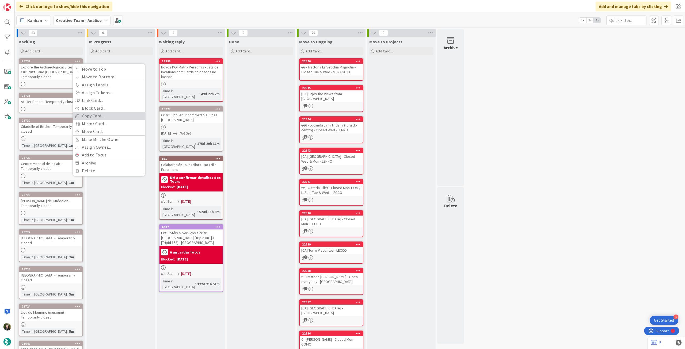
click at [90, 118] on link "Copy Card..." at bounding box center [109, 116] width 72 height 8
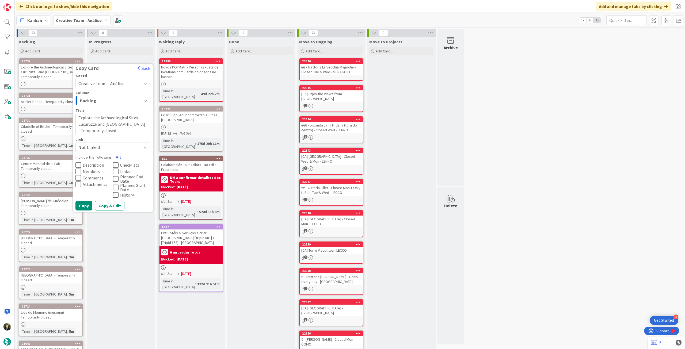
click at [117, 157] on button "All" at bounding box center [118, 157] width 12 height 10
click at [87, 203] on button "Copy" at bounding box center [83, 206] width 17 height 10
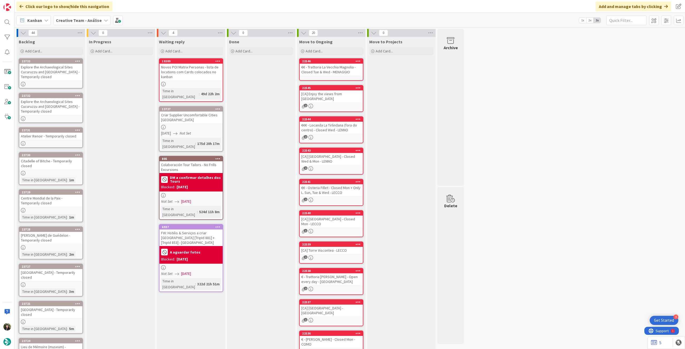
click at [58, 75] on div "Explore the Archaeological Sites Cucuruzzu and [GEOGRAPHIC_DATA] - Temporarily …" at bounding box center [50, 72] width 63 height 17
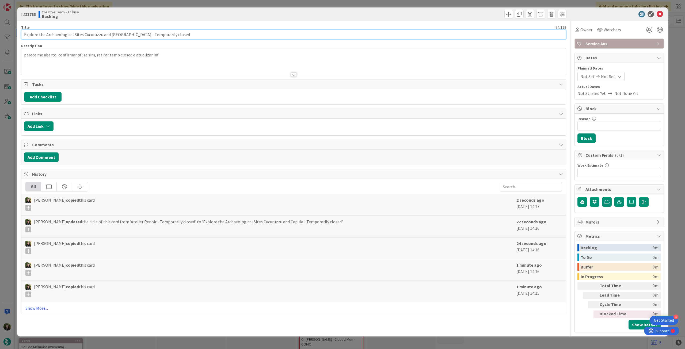
type textarea "x"
drag, startPoint x: 177, startPoint y: 36, endPoint x: 0, endPoint y: 22, distance: 177.8
click at [0, 22] on div "ID 23733 Creative Team - Análise Backlog Title 74 / 128 Explore the Archaeologi…" at bounding box center [342, 174] width 685 height 349
paste input "Pont Vieux ([GEOGRAPHIC_DATA]) - Temporary C"
type input "[GEOGRAPHIC_DATA] ([GEOGRAPHIC_DATA]) - Temporary Closed"
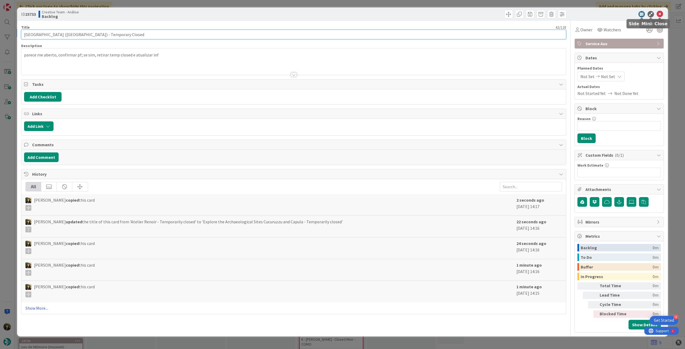
type textarea "x"
type input "[GEOGRAPHIC_DATA] ([GEOGRAPHIC_DATA]) - Temporary Closed"
click at [662, 12] on icon at bounding box center [660, 14] width 6 height 6
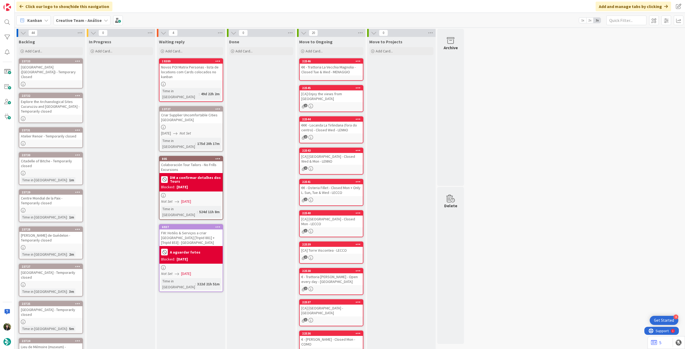
click at [77, 60] on icon at bounding box center [77, 61] width 5 height 4
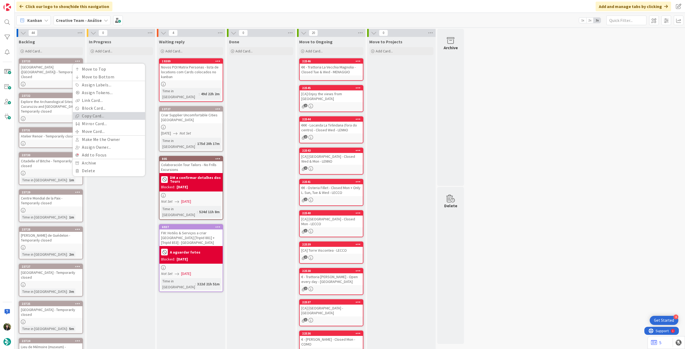
click at [85, 116] on link "Copy Card..." at bounding box center [109, 116] width 72 height 8
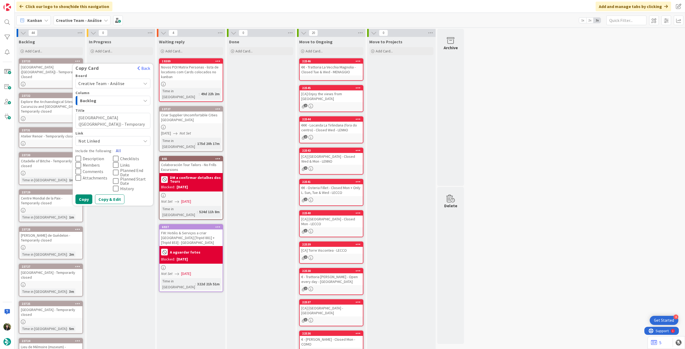
click at [117, 149] on button "All" at bounding box center [118, 151] width 12 height 10
click at [85, 197] on button "Copy" at bounding box center [83, 200] width 17 height 10
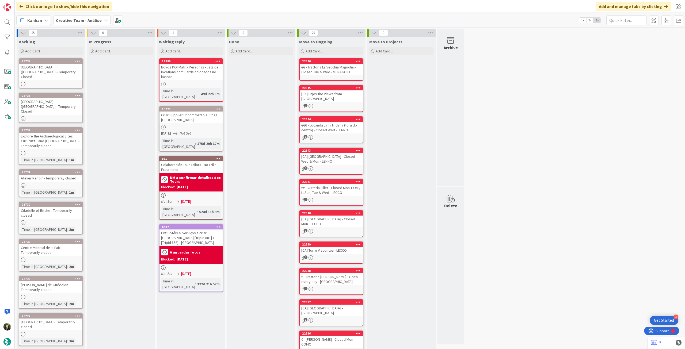
click at [51, 71] on div "[GEOGRAPHIC_DATA] ([GEOGRAPHIC_DATA]) - Temporary Closed" at bounding box center [50, 72] width 63 height 17
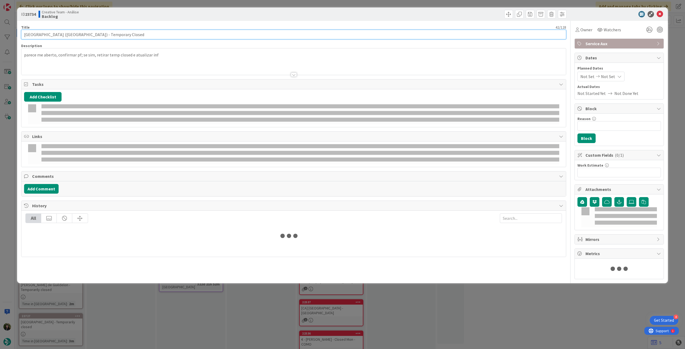
drag, startPoint x: 118, startPoint y: 35, endPoint x: 11, endPoint y: 30, distance: 107.7
click at [11, 30] on div "ID 23734 Creative Team - Análise Backlog Title 42 / [GEOGRAPHIC_DATA] ([GEOGRAP…" at bounding box center [342, 174] width 685 height 349
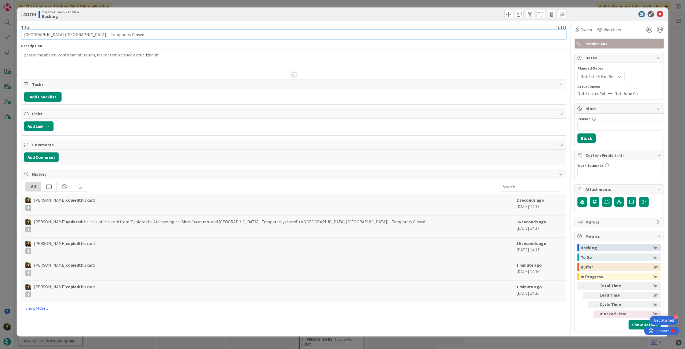
type textarea "x"
paste input "Jardin Les Bambous De Planbuisson - Temporarily c"
type input "Jardin Les Bambous De Planbuisson - Temporarily closed"
type textarea "x"
type input "Jardin Les Bambous De Planbuisson - Temporarily closed"
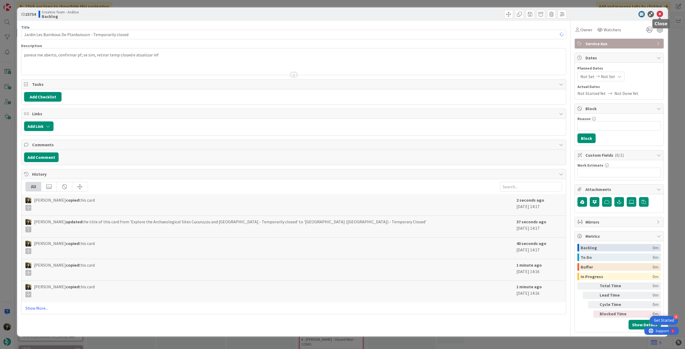
click at [658, 12] on icon at bounding box center [660, 14] width 6 height 6
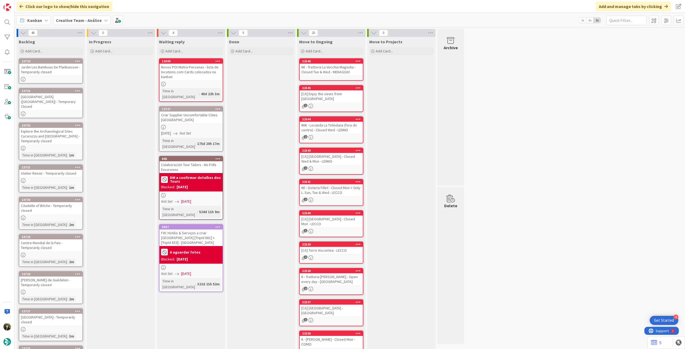
click at [78, 60] on icon at bounding box center [77, 61] width 5 height 4
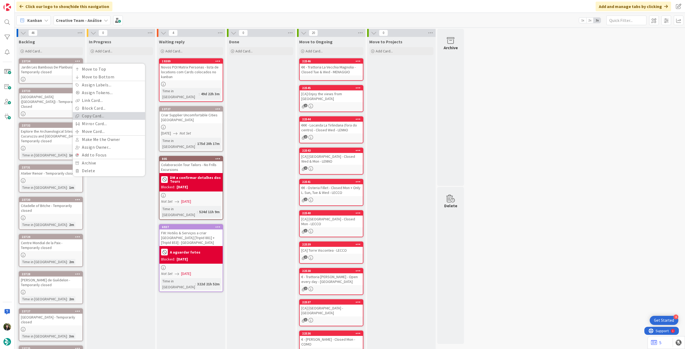
click at [87, 117] on link "Copy Card..." at bounding box center [109, 116] width 72 height 8
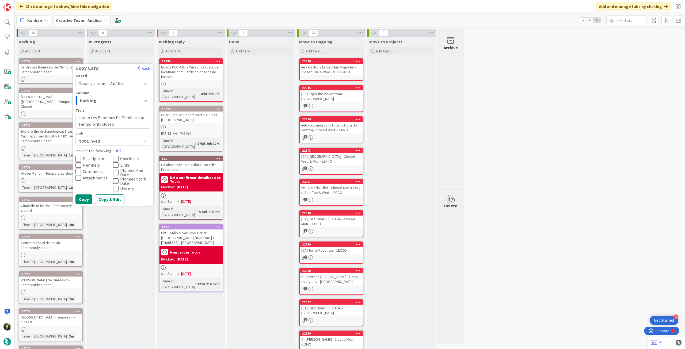
click at [120, 148] on button "All" at bounding box center [118, 151] width 12 height 10
click at [87, 200] on button "Copy" at bounding box center [83, 200] width 17 height 10
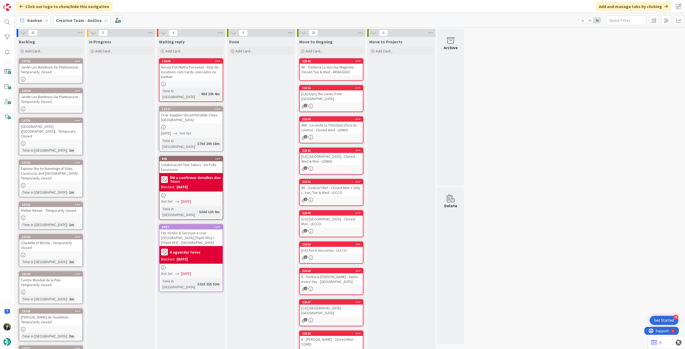
click at [57, 71] on div "Jardin Les Bambous De Planbuisson - Temporarily closed" at bounding box center [50, 70] width 63 height 12
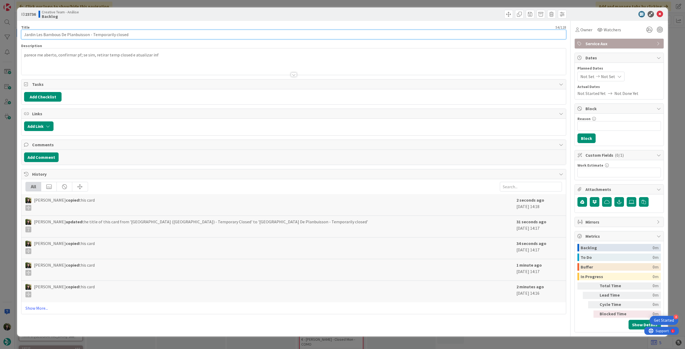
type textarea "x"
drag, startPoint x: 125, startPoint y: 31, endPoint x: 0, endPoint y: 28, distance: 124.8
click at [0, 28] on div "ID 23736 Creative Team - Análise Backlog Title 54 / 128 Jardin Les Bambous De P…" at bounding box center [342, 174] width 685 height 349
paste input "Musée Départemental de P´rehistoire de [GEOGRAPHIC_DATA]"
type input "Musée Départemental de P´rehistoire de Solutré - Temporarily closed"
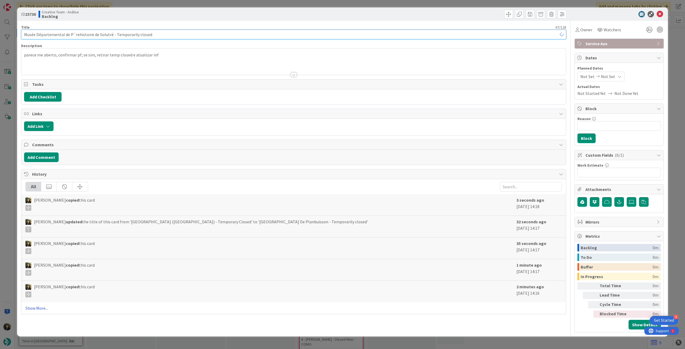
type textarea "x"
type input "Musée Départemental de P´rehistoire de Solutré - Temporarily closed"
click at [662, 12] on icon at bounding box center [660, 14] width 6 height 6
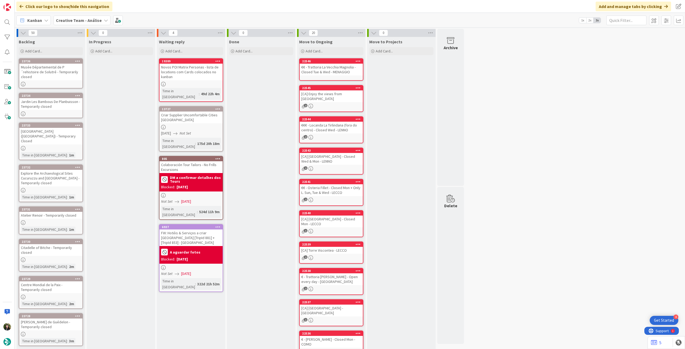
drag, startPoint x: 79, startPoint y: 60, endPoint x: 75, endPoint y: 62, distance: 4.1
click at [79, 60] on icon at bounding box center [77, 61] width 5 height 4
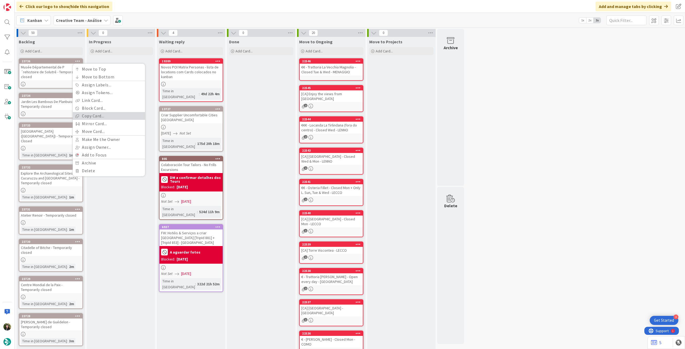
click at [88, 119] on link "Copy Card..." at bounding box center [109, 116] width 72 height 8
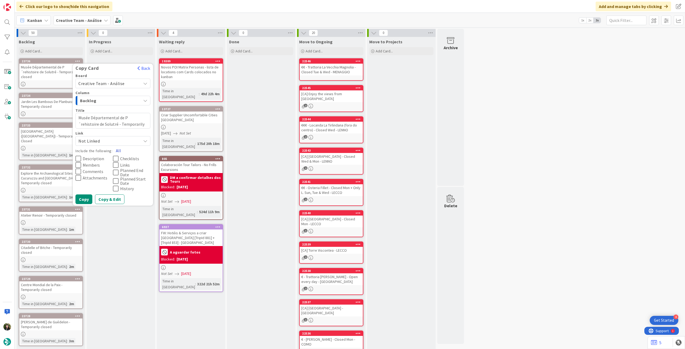
click at [116, 150] on button "All" at bounding box center [118, 151] width 12 height 10
click at [85, 195] on button "Copy" at bounding box center [83, 200] width 17 height 10
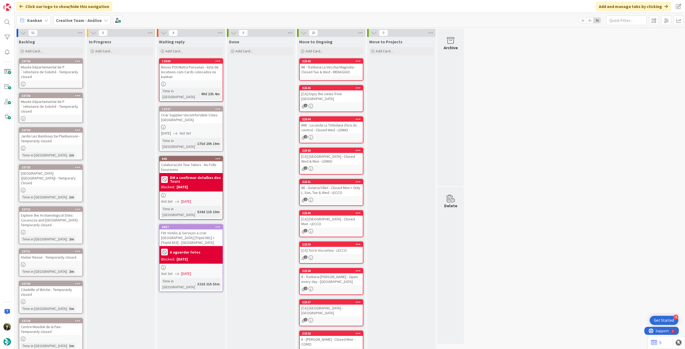
click at [60, 76] on link "23740 Musée Départemental de P´rehistoire de Solutré - Temporarily closed" at bounding box center [51, 73] width 64 height 30
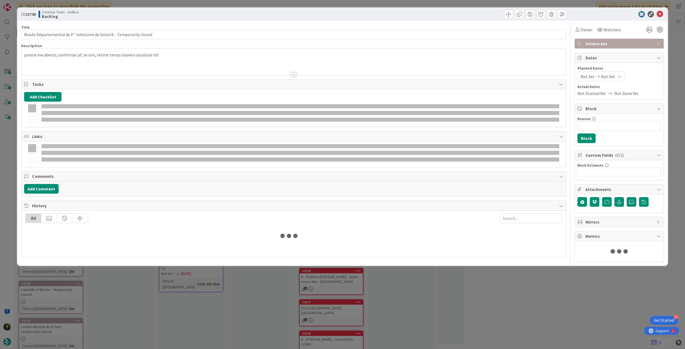
click at [62, 65] on div at bounding box center [293, 68] width 545 height 14
type textarea "x"
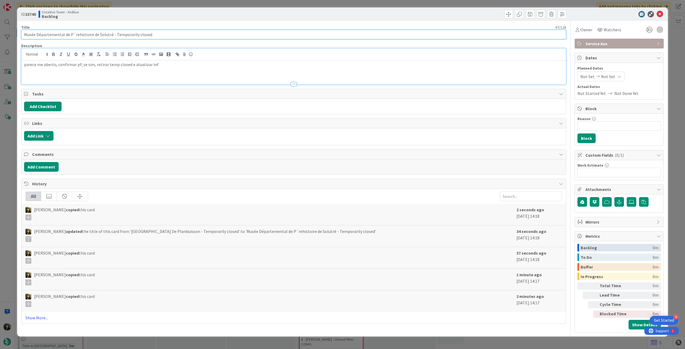
drag, startPoint x: 101, startPoint y: 29, endPoint x: 0, endPoint y: 13, distance: 102.4
click at [0, 13] on div "ID 23740 Creative Team - Análise Backlog Title 67 / 128 Musée Départemental de …" at bounding box center [342, 174] width 685 height 349
paste input "-Maison [PERSON_NAME]"
type input "Musée-[GEOGRAPHIC_DATA][PERSON_NAME] - Temporarily closed"
type textarea "x"
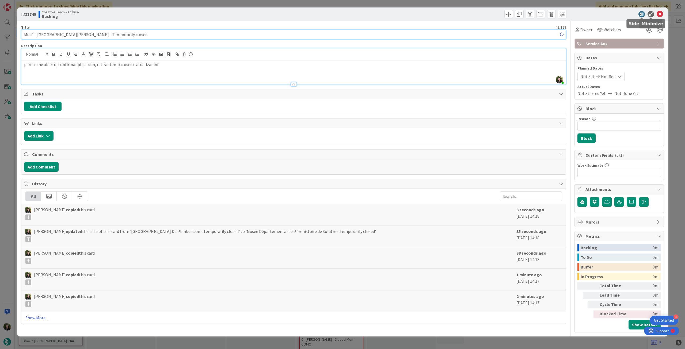
type input "Musée-[GEOGRAPHIC_DATA][PERSON_NAME] - Temporarily closed"
click at [659, 13] on icon at bounding box center [660, 14] width 6 height 6
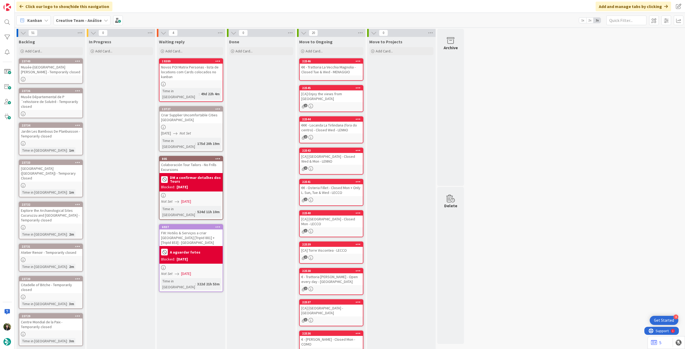
click at [80, 60] on icon at bounding box center [77, 61] width 5 height 4
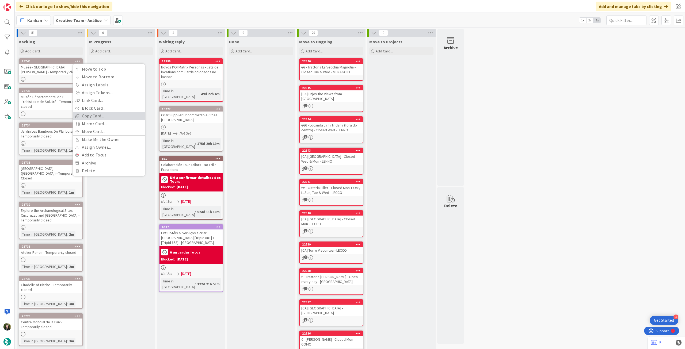
click at [90, 118] on link "Copy Card..." at bounding box center [109, 116] width 72 height 8
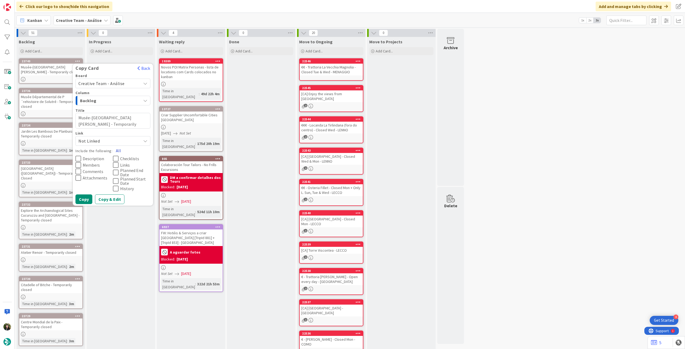
click at [119, 148] on button "All" at bounding box center [118, 151] width 12 height 10
click at [84, 199] on button "Copy" at bounding box center [83, 200] width 17 height 10
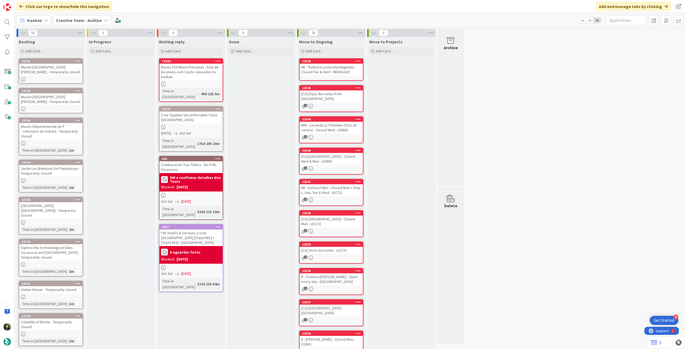
click at [52, 73] on div "Musée-[GEOGRAPHIC_DATA][PERSON_NAME] - Temporarily closed" at bounding box center [50, 70] width 63 height 12
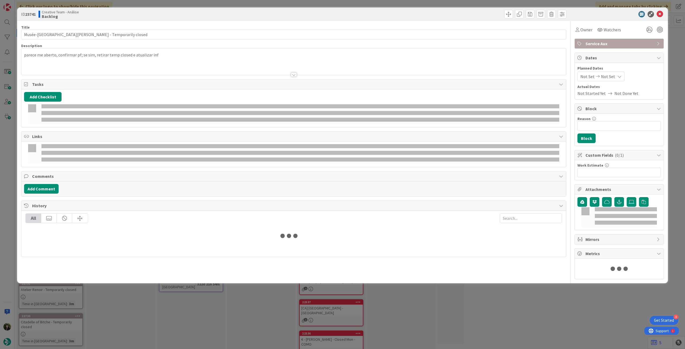
click at [61, 58] on div "parece me aberto, confirmar pf; se sim, retirar temp closed e atualizar inf" at bounding box center [293, 63] width 545 height 24
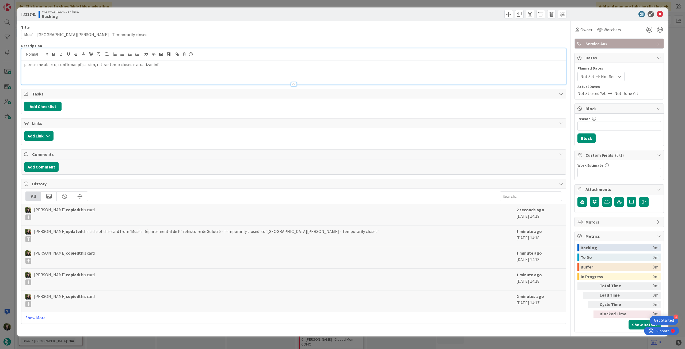
type textarea "x"
drag, startPoint x: 111, startPoint y: 35, endPoint x: 3, endPoint y: 25, distance: 108.6
click at [1, 25] on div "ID 23741 Creative Team - Análise Backlog Title 42 / 128 Musée-Maison [PERSON_NA…" at bounding box center [342, 174] width 685 height 349
paste input "Detour to [GEOGRAPHIC_DATA]"
type input "Detour to [GEOGRAPHIC_DATA] - Temporarily closed"
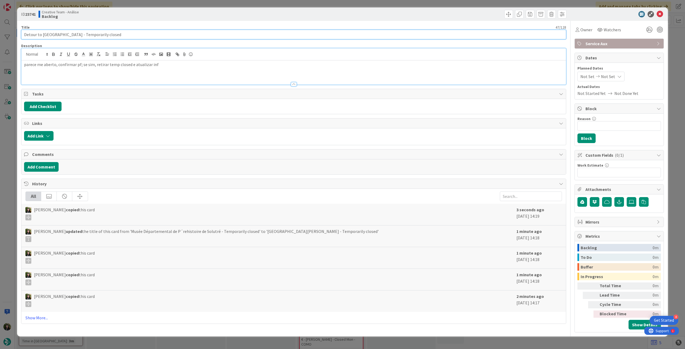
type textarea "x"
type input "Detour to [GEOGRAPHIC_DATA] - Temporarily closed"
click at [657, 13] on icon at bounding box center [660, 14] width 6 height 6
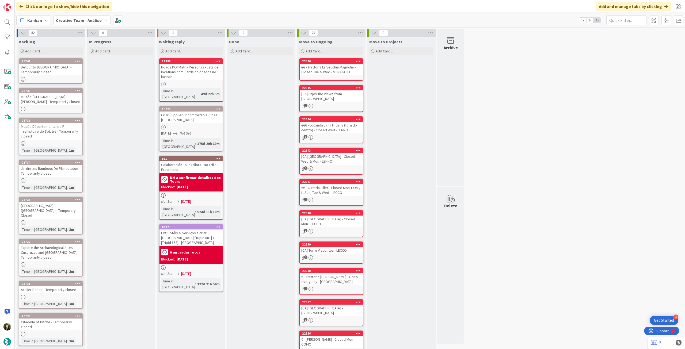
click at [76, 61] on icon at bounding box center [77, 61] width 5 height 4
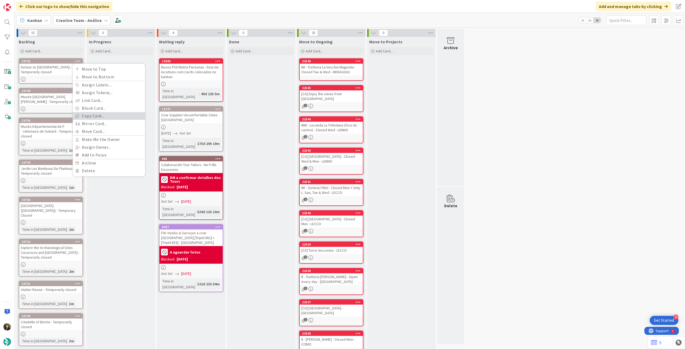
click at [86, 118] on link "Copy Card..." at bounding box center [109, 116] width 72 height 8
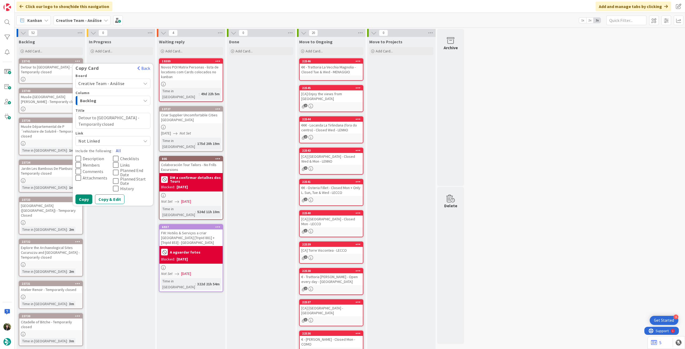
click at [120, 151] on button "All" at bounding box center [118, 151] width 12 height 10
click at [88, 201] on button "Copy" at bounding box center [83, 200] width 17 height 10
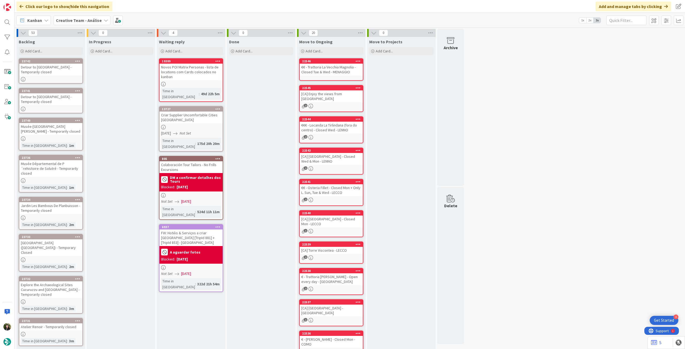
click at [53, 70] on div "Detour to [GEOGRAPHIC_DATA] - Temporarily closed" at bounding box center [50, 70] width 63 height 12
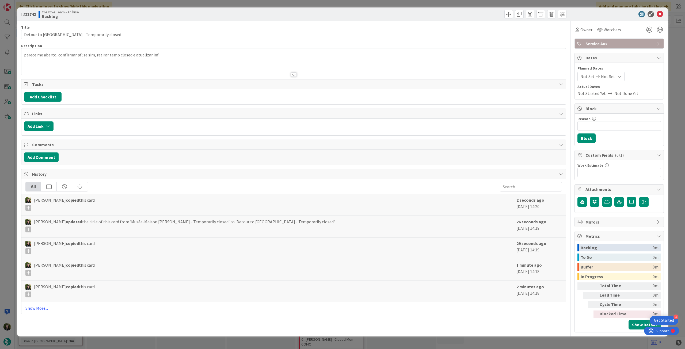
type textarea "x"
drag, startPoint x: 113, startPoint y: 35, endPoint x: 0, endPoint y: 24, distance: 114.0
click at [0, 24] on div "ID 23742 Creative Team - Análise Backlog Title 47 / 128 Detour to [GEOGRAPHIC_D…" at bounding box center [342, 174] width 685 height 349
paste input "Maison du Gouverneur -"
type input "Maison du Gouverneur - Temporarily closed"
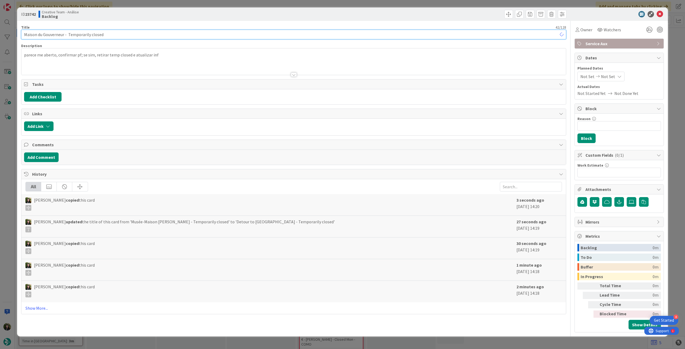
type textarea "x"
type input "Maison du Gouverneur - Temporarily closed"
click at [658, 13] on icon at bounding box center [660, 14] width 6 height 6
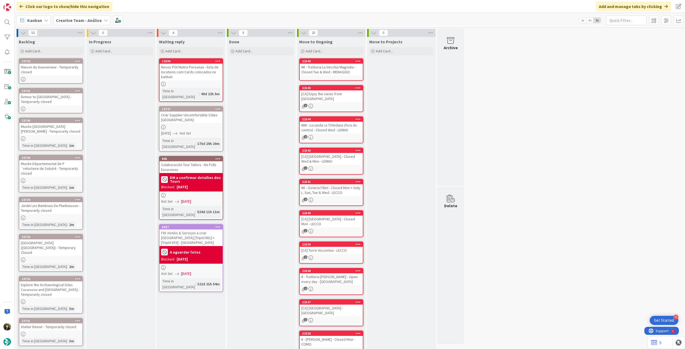
click at [77, 60] on icon at bounding box center [77, 61] width 5 height 4
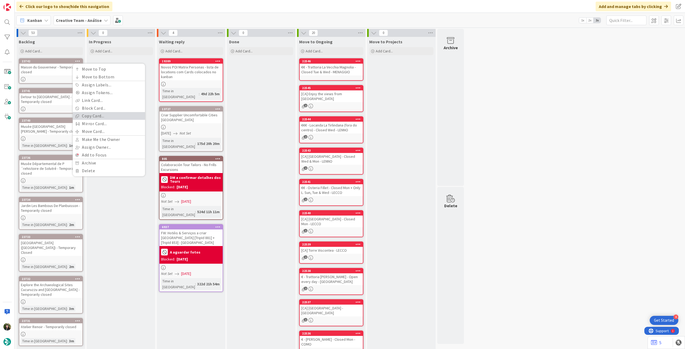
click at [84, 116] on link "Copy Card..." at bounding box center [109, 116] width 72 height 8
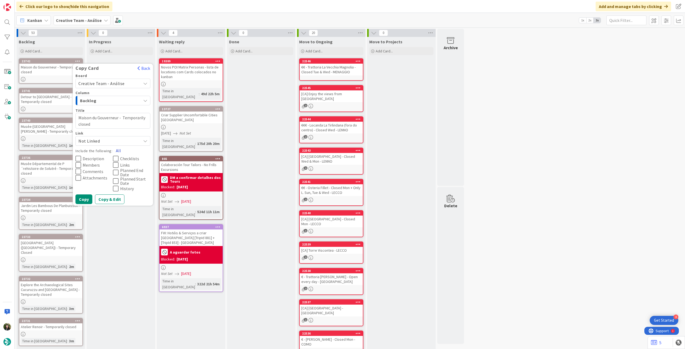
click at [118, 147] on button "All" at bounding box center [118, 151] width 12 height 10
click at [87, 198] on button "Copy" at bounding box center [83, 200] width 17 height 10
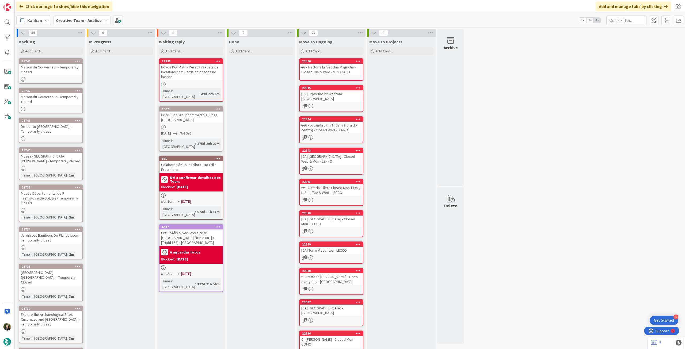
click at [49, 76] on link "23743 Maison du Gouverneur - Temporarily closed" at bounding box center [51, 70] width 64 height 25
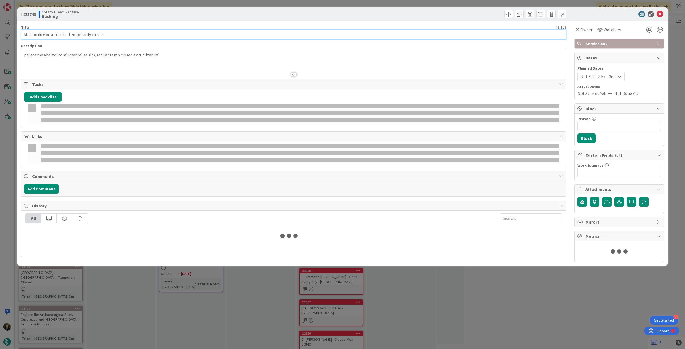
click at [2, 28] on div "ID 23743 Creative Team - Análise Backlog Title 42 / 128 Maison du Gouverneur - …" at bounding box center [342, 174] width 685 height 349
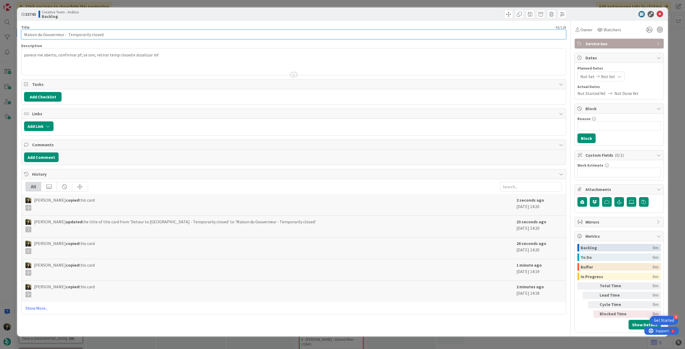
type textarea "x"
paste input "€€ - Le Contre-Temps - Closed SUN"
type input "€€ - Le Contre-Temps - Closed SUN"
type textarea "x"
type input "€€ - Le Contre-Temps - Closed SUN"
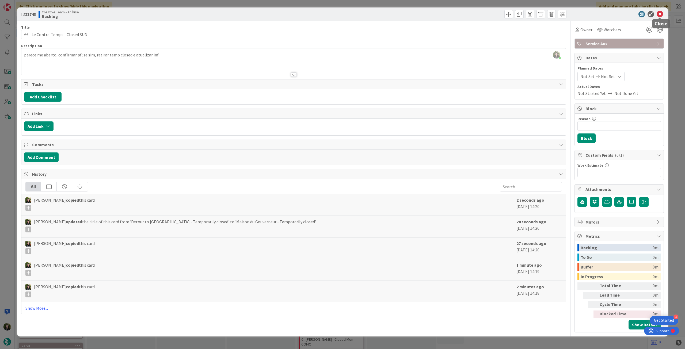
click at [658, 14] on icon at bounding box center [660, 14] width 6 height 6
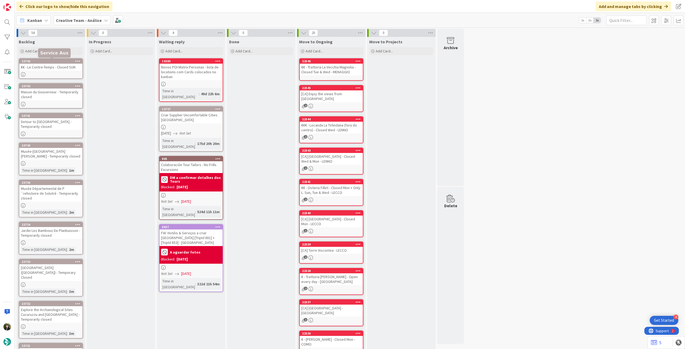
click at [77, 60] on icon at bounding box center [77, 61] width 5 height 4
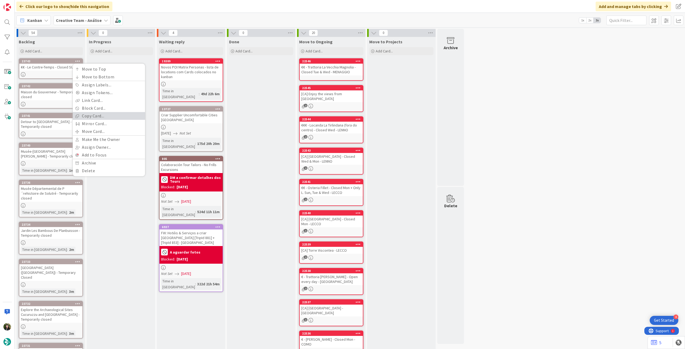
click at [86, 119] on link "Copy Card..." at bounding box center [109, 116] width 72 height 8
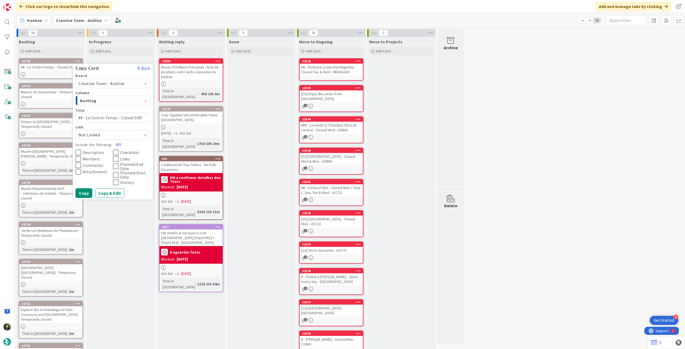
click at [120, 143] on button "All" at bounding box center [118, 145] width 12 height 10
click at [84, 193] on button "Copy" at bounding box center [83, 193] width 17 height 10
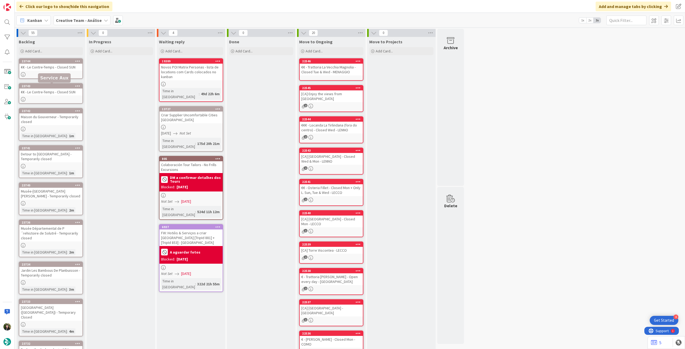
click at [57, 71] on link "23744 €€ - Le Contre-Temps - Closed SUN" at bounding box center [51, 68] width 64 height 21
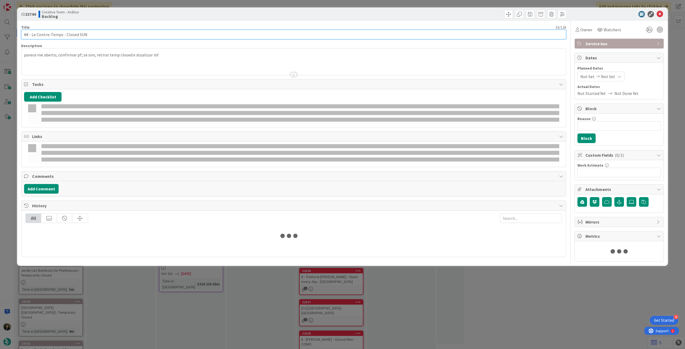
type textarea "x"
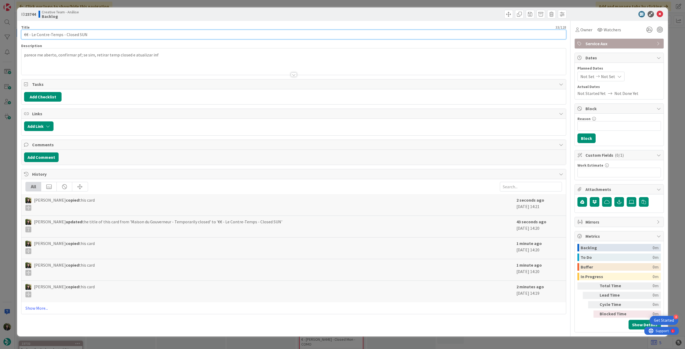
drag, startPoint x: 125, startPoint y: 34, endPoint x: 76, endPoint y: 29, distance: 49.2
click at [0, 29] on div "ID 23744 Creative Team - Análise Backlog Title 33 / 128 €€ - Le Contre-Temps - …" at bounding box center [342, 174] width 685 height 349
paste input "Restaurant [GEOGRAPHIC_DATA] - (Veg & GF Friendly)- Temp CLOSED - Closed MO"
type input "€€ - Restaurant [GEOGRAPHIC_DATA] - (Veg & GF Friendly)- Temp CLOSED - Closed M…"
type textarea "x"
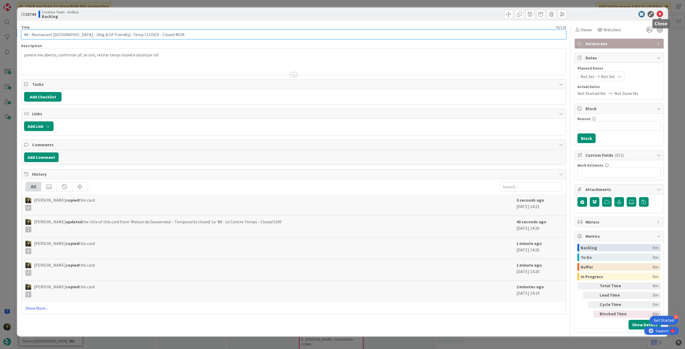
type input "€€ - Restaurant [GEOGRAPHIC_DATA] - (Veg & GF Friendly)- Temp CLOSED - Closed M…"
click at [661, 13] on icon at bounding box center [660, 14] width 6 height 6
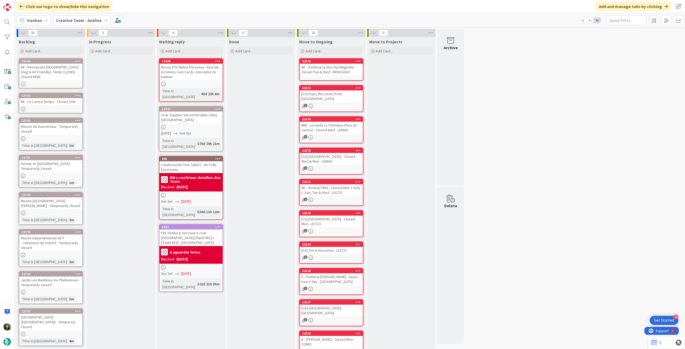
click at [79, 60] on icon at bounding box center [77, 61] width 5 height 4
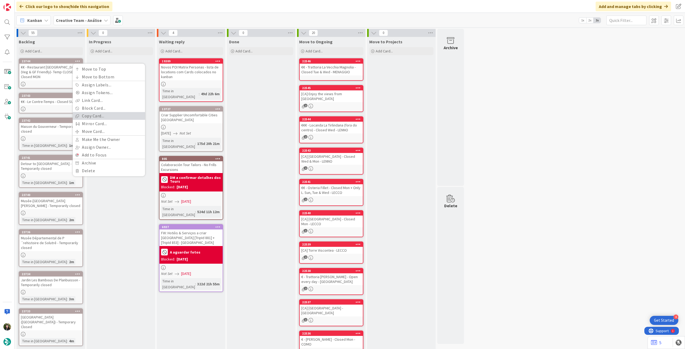
click at [89, 119] on link "Copy Card..." at bounding box center [109, 116] width 72 height 8
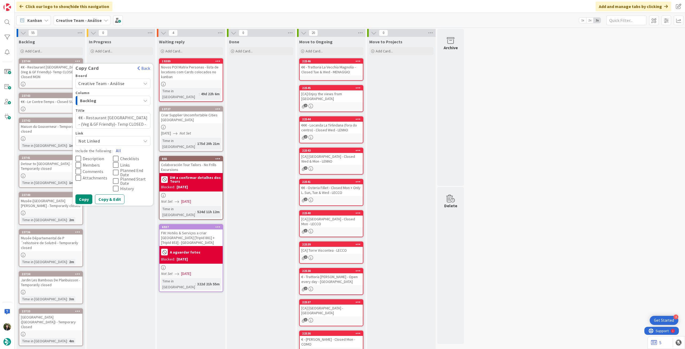
click at [120, 150] on button "All" at bounding box center [118, 151] width 12 height 10
click at [88, 199] on button "Copy" at bounding box center [83, 200] width 17 height 10
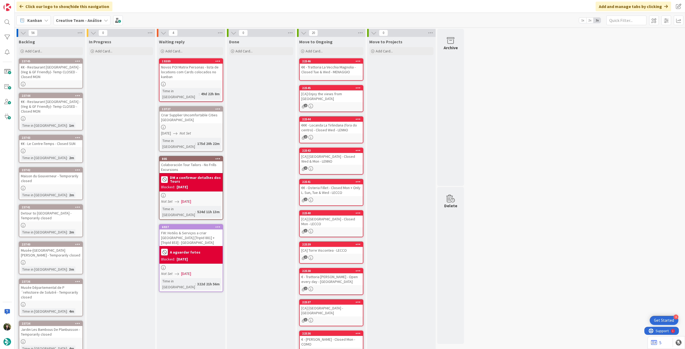
click at [52, 77] on div "€€ - Restaurant [GEOGRAPHIC_DATA] - (Veg & GF Friendly)- Temp CLOSED - Closed M…" at bounding box center [50, 72] width 63 height 17
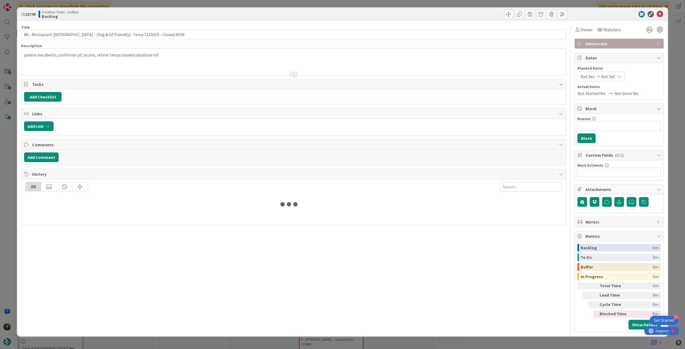
type textarea "x"
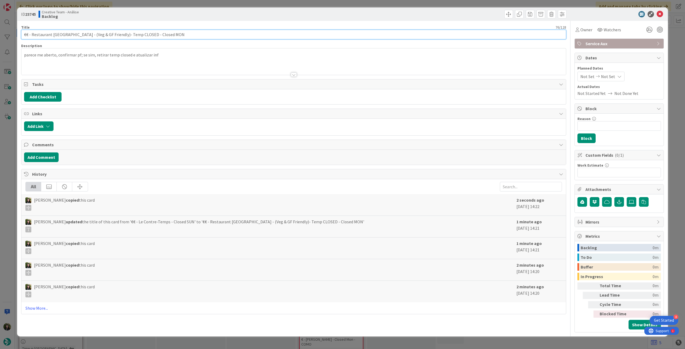
drag, startPoint x: 112, startPoint y: 30, endPoint x: 11, endPoint y: 22, distance: 101.0
click at [11, 22] on div "ID 23745 Creative Team - Análise Backlog Title 76 / 128 €€ - Restaurant Le Baga…" at bounding box center [342, 174] width 685 height 349
paste input "Hostaria [GEOGRAPHIC_DATA][PERSON_NAME] - Closed Tue (Temp Closed)"
type input "€€ - Hostaria [GEOGRAPHIC_DATA][PERSON_NAME] - Closed Tue (Temp Closed)"
type textarea "x"
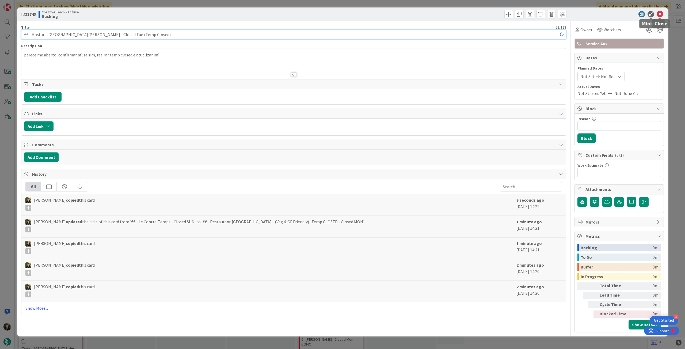
type input "€€ - Hostaria [GEOGRAPHIC_DATA][PERSON_NAME] - Closed Tue (Temp Closed)"
click at [659, 14] on icon at bounding box center [660, 14] width 6 height 6
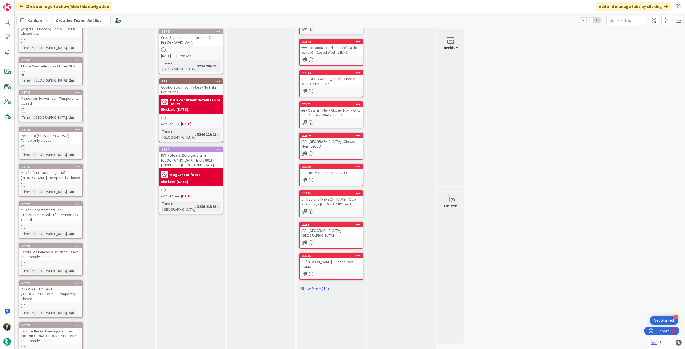
scroll to position [94, 0]
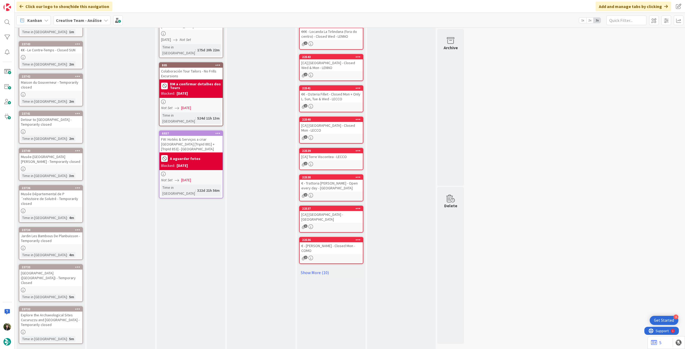
click at [40, 349] on link "Show More (46)" at bounding box center [51, 353] width 64 height 9
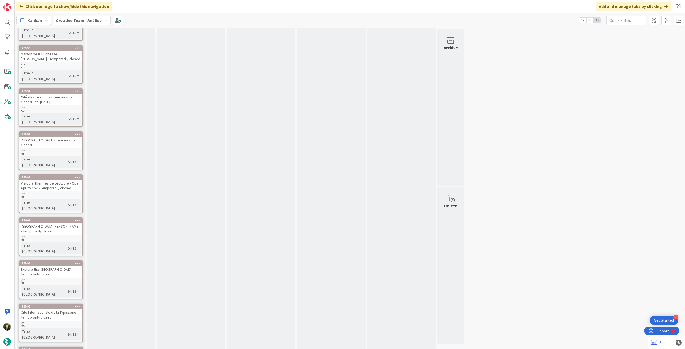
scroll to position [1486, 0]
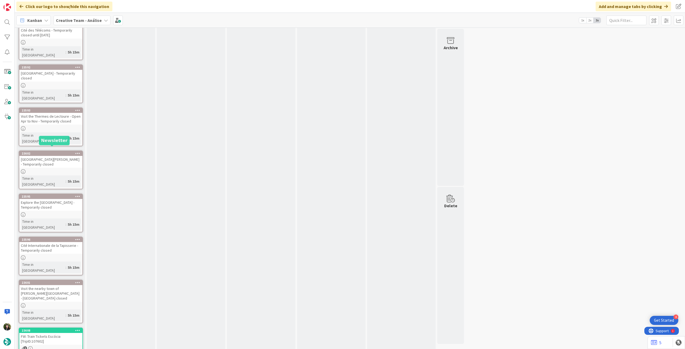
click at [65, 333] on div "FW: Train Tickets Escócia [TripID:107602]" at bounding box center [50, 339] width 63 height 12
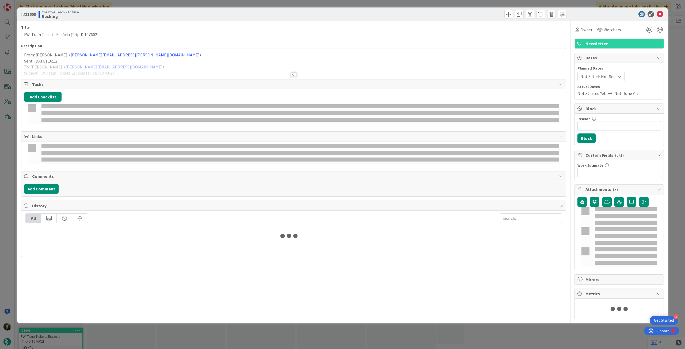
click at [177, 65] on div at bounding box center [293, 68] width 545 height 14
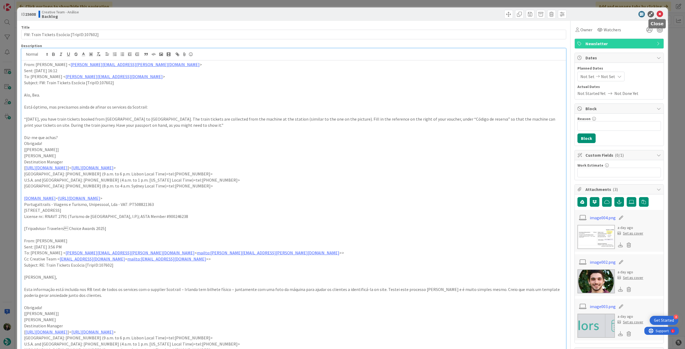
click at [657, 14] on icon at bounding box center [660, 14] width 6 height 6
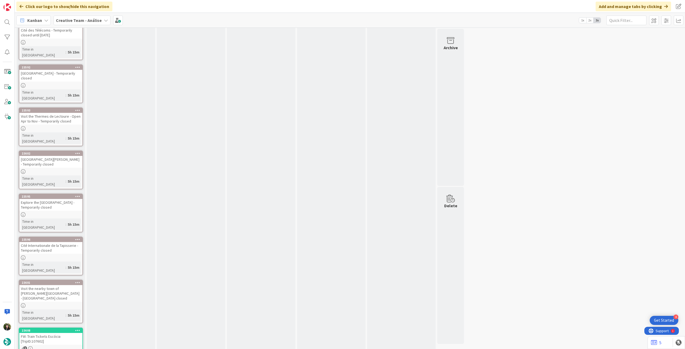
click at [77, 329] on icon at bounding box center [77, 331] width 5 height 4
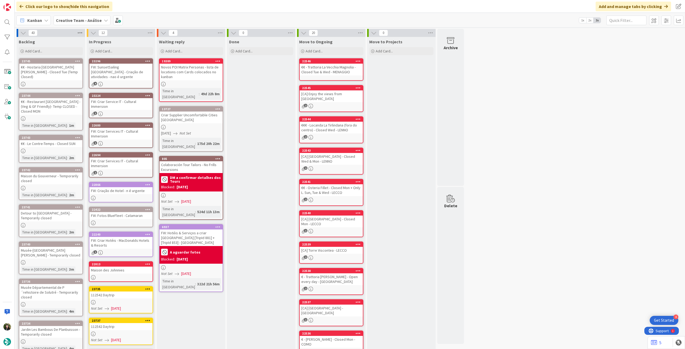
click at [79, 33] on icon at bounding box center [80, 33] width 7 height 8
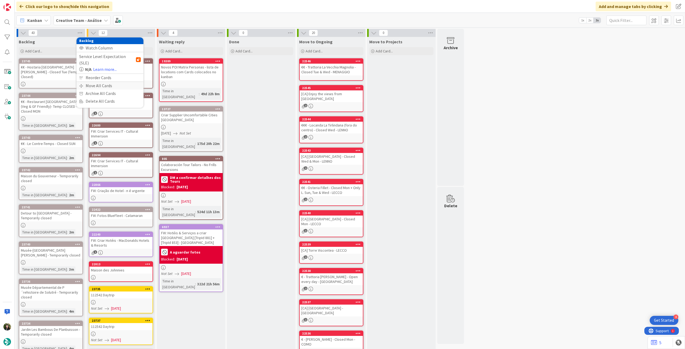
click at [84, 82] on div "Move All Cards" at bounding box center [110, 86] width 67 height 8
click at [112, 77] on div "Backlog" at bounding box center [106, 75] width 49 height 9
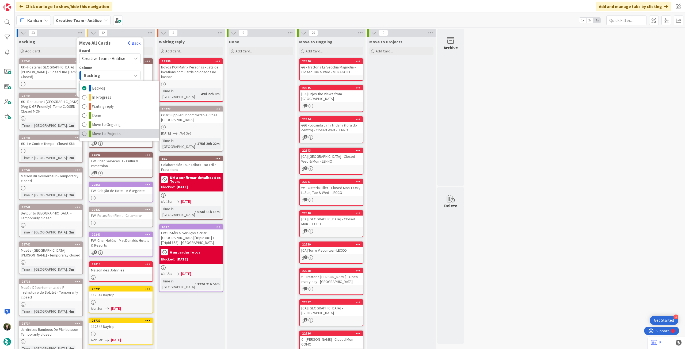
click at [117, 132] on span "Move to Projects" at bounding box center [106, 134] width 29 height 6
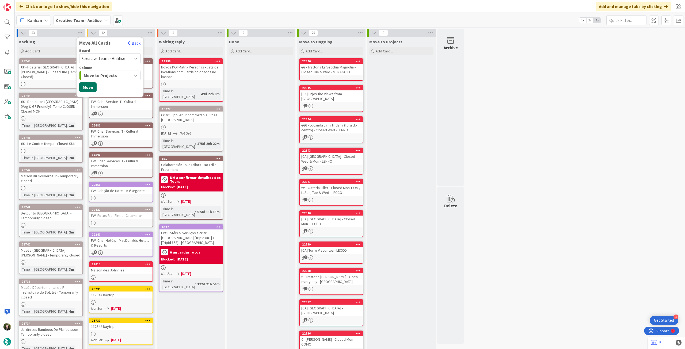
click at [90, 89] on button "Move" at bounding box center [87, 87] width 17 height 10
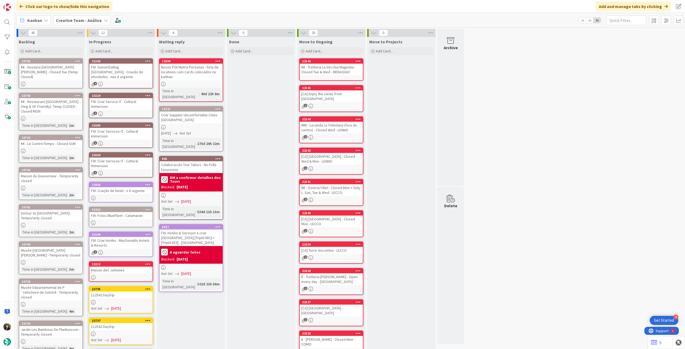
type textarea "x"
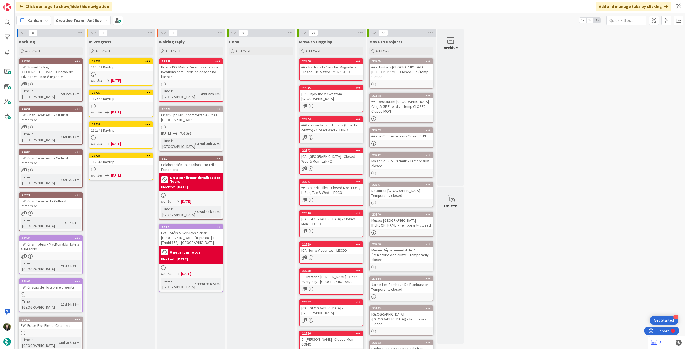
click at [127, 76] on div at bounding box center [120, 74] width 63 height 5
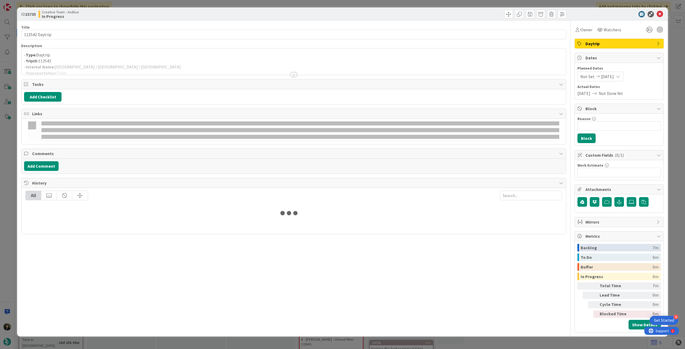
click at [149, 69] on div at bounding box center [293, 68] width 545 height 14
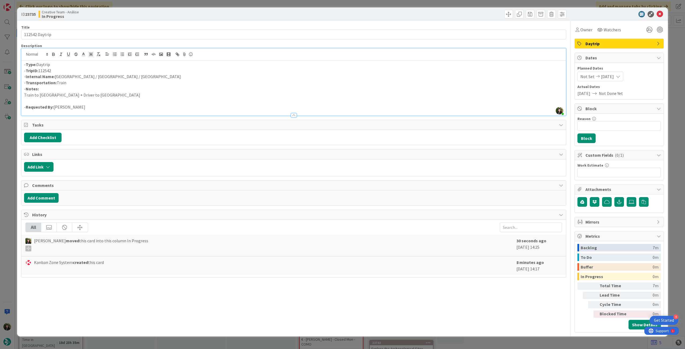
click at [68, 77] on p "- Internal Name: [GEOGRAPHIC_DATA] / [GEOGRAPHIC_DATA] / [GEOGRAPHIC_DATA]" at bounding box center [293, 77] width 539 height 6
click at [662, 13] on icon at bounding box center [660, 14] width 6 height 6
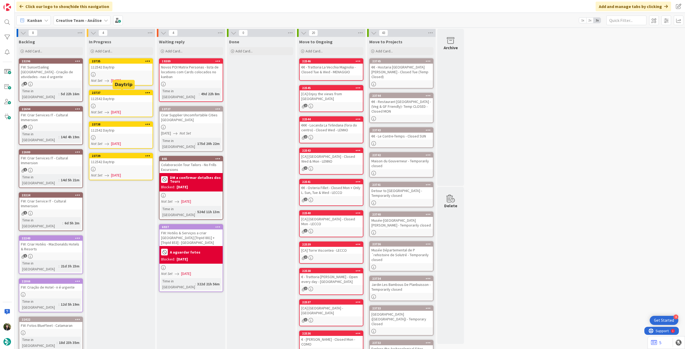
click at [132, 93] on div "23737" at bounding box center [122, 93] width 61 height 4
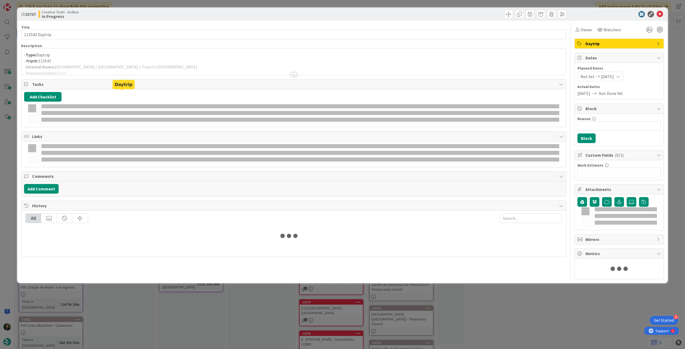
click at [122, 67] on div at bounding box center [293, 68] width 545 height 14
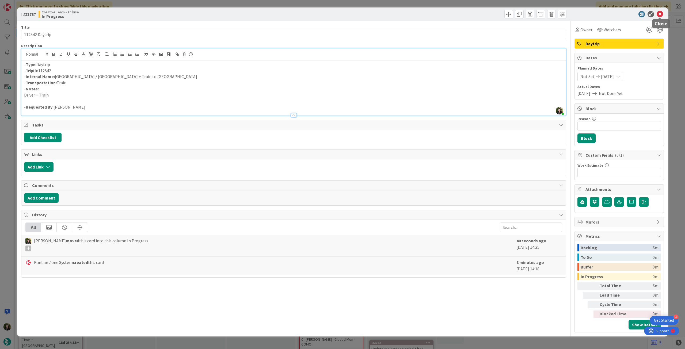
click at [658, 16] on icon at bounding box center [660, 14] width 6 height 6
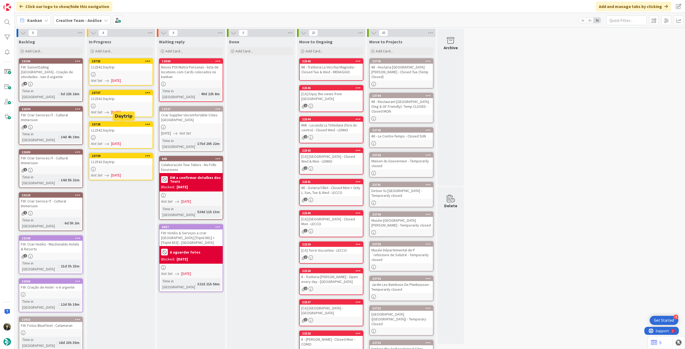
click at [122, 130] on div "112542 Daytrip" at bounding box center [120, 130] width 63 height 7
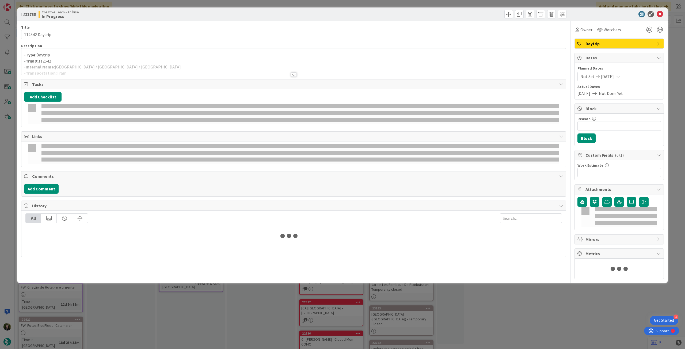
click at [122, 62] on div at bounding box center [293, 68] width 545 height 14
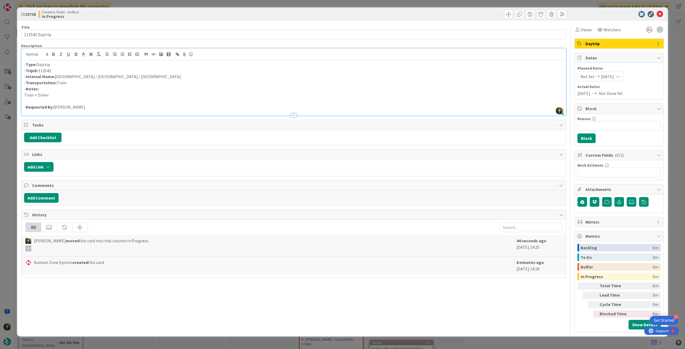
click at [69, 77] on p "- Internal Name: [GEOGRAPHIC_DATA] / [GEOGRAPHIC_DATA] / [GEOGRAPHIC_DATA]" at bounding box center [293, 77] width 539 height 6
click at [661, 15] on icon at bounding box center [660, 14] width 6 height 6
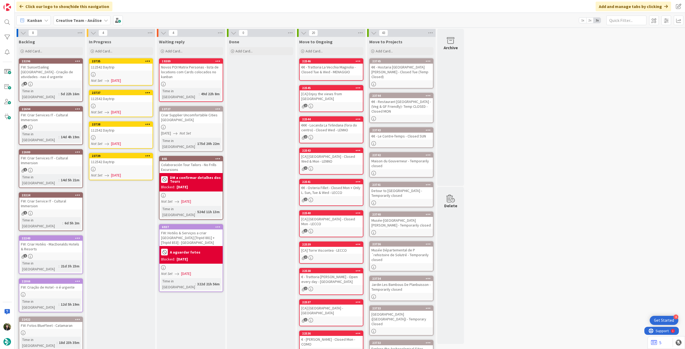
click at [123, 162] on div "112542 Daytrip" at bounding box center [120, 161] width 63 height 7
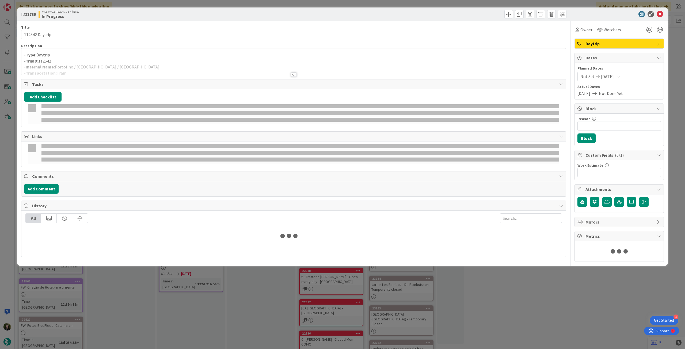
click at [106, 63] on div at bounding box center [293, 68] width 545 height 14
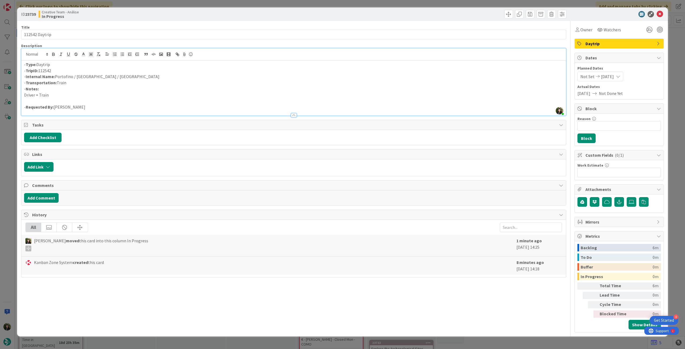
click at [121, 75] on p "- Internal Name: [GEOGRAPHIC_DATA] / [GEOGRAPHIC_DATA] / [GEOGRAPHIC_DATA]" at bounding box center [293, 77] width 539 height 6
click at [658, 13] on icon at bounding box center [660, 14] width 6 height 6
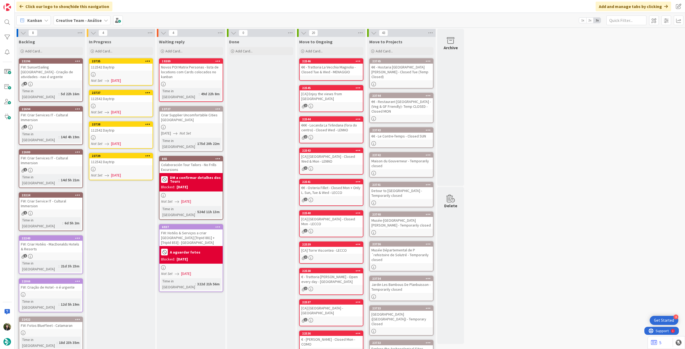
click at [146, 32] on div "4" at bounding box center [121, 33] width 69 height 8
click at [149, 33] on icon at bounding box center [150, 33] width 7 height 8
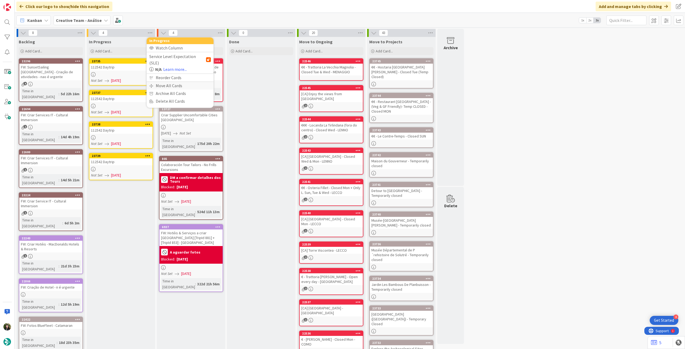
click at [167, 82] on div "Move All Cards" at bounding box center [180, 86] width 67 height 8
click at [175, 60] on span "Creative Team - Análise" at bounding box center [173, 58] width 43 height 5
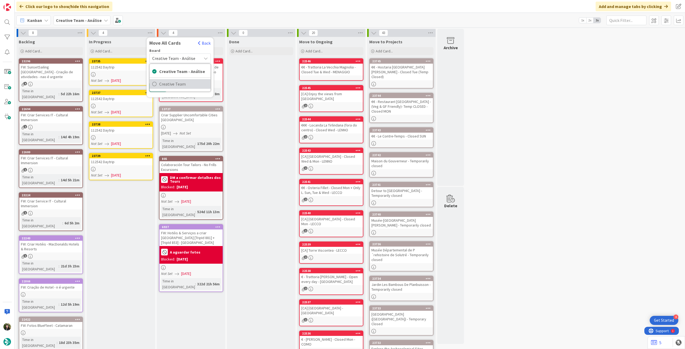
click at [179, 82] on span "Creative Team" at bounding box center [183, 84] width 49 height 8
click at [179, 74] on span "Select a Column..." at bounding box center [169, 75] width 35 height 7
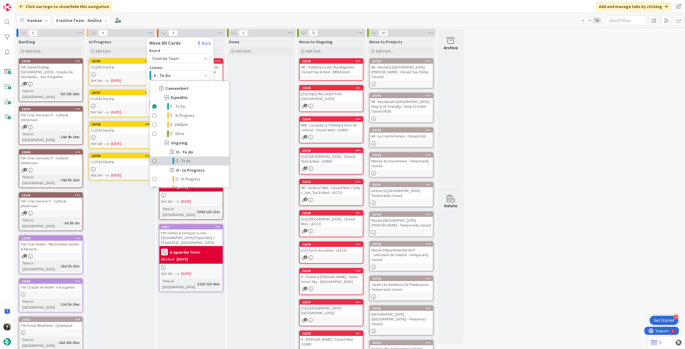
click at [188, 162] on span "O - To do" at bounding box center [183, 161] width 15 height 6
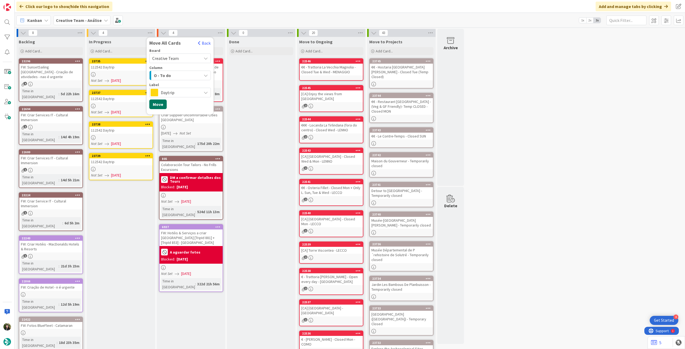
click at [162, 104] on button "Move" at bounding box center [157, 105] width 17 height 10
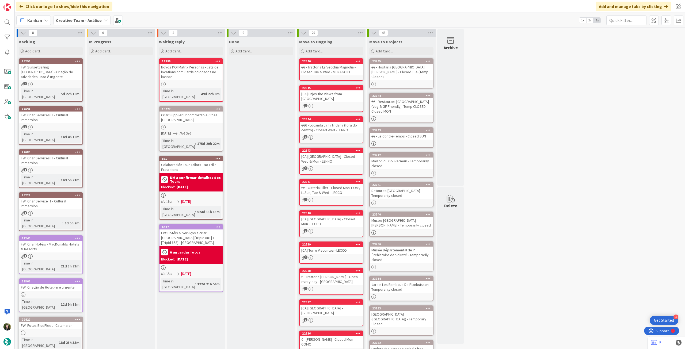
click at [82, 20] on b "Creative Team - Análise" at bounding box center [79, 20] width 46 height 5
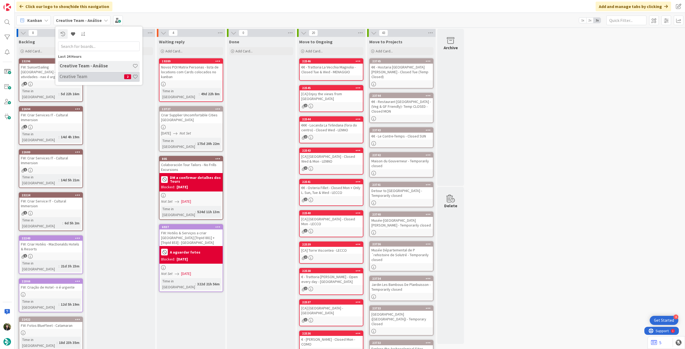
click at [93, 78] on h4 "Creative Team" at bounding box center [92, 76] width 65 height 5
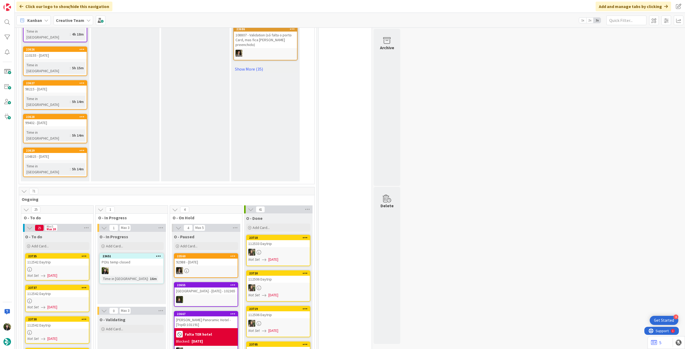
scroll to position [392, 0]
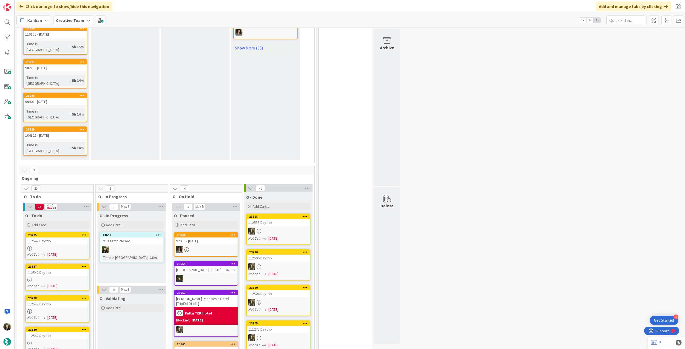
click at [142, 238] on div "POIs temp closed" at bounding box center [131, 241] width 63 height 7
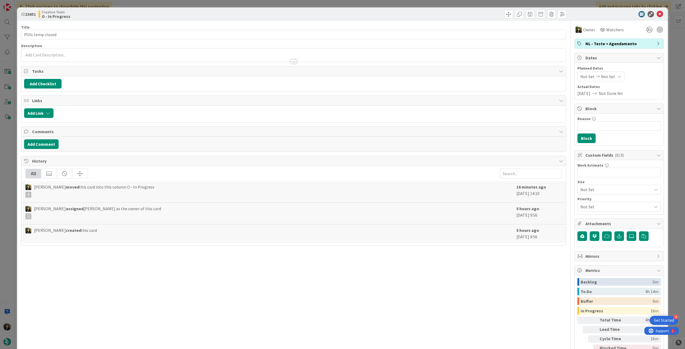
click at [618, 44] on span "NL - Teste + Agendamento" at bounding box center [620, 43] width 69 height 6
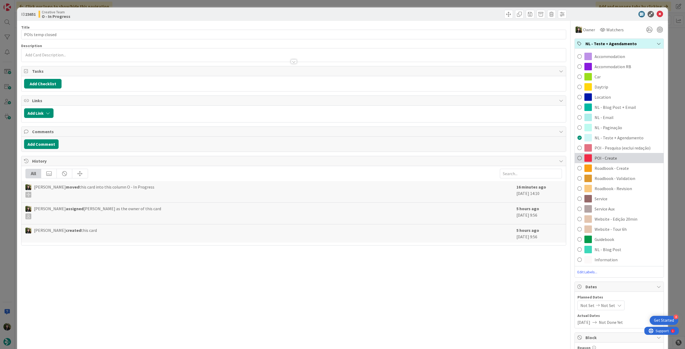
click at [611, 156] on span "POI - Create" at bounding box center [606, 158] width 22 height 6
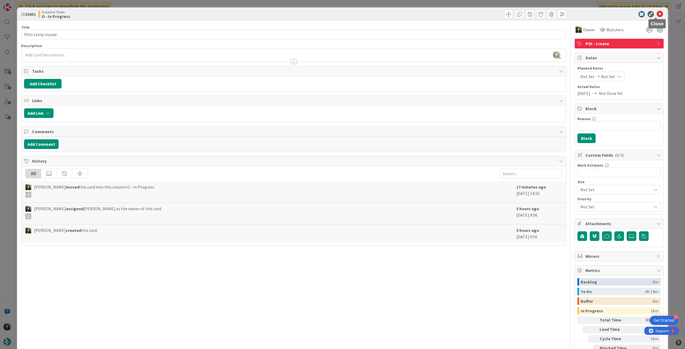
click at [657, 14] on icon at bounding box center [660, 14] width 6 height 6
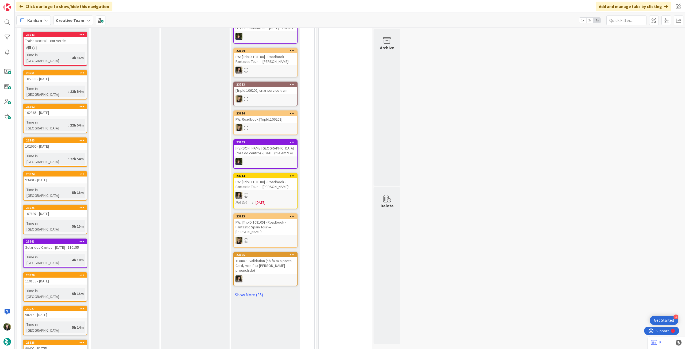
scroll to position [143, 0]
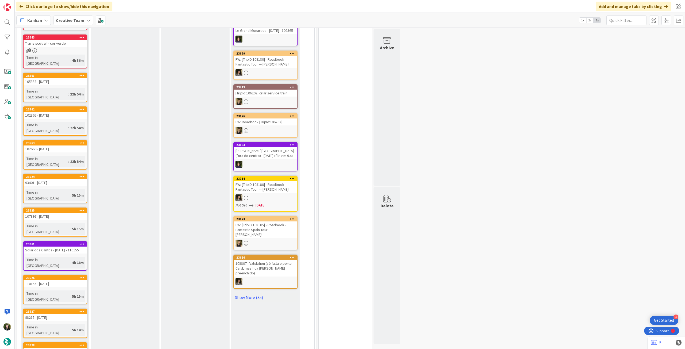
click at [74, 22] on b "Creative Team" at bounding box center [70, 20] width 28 height 5
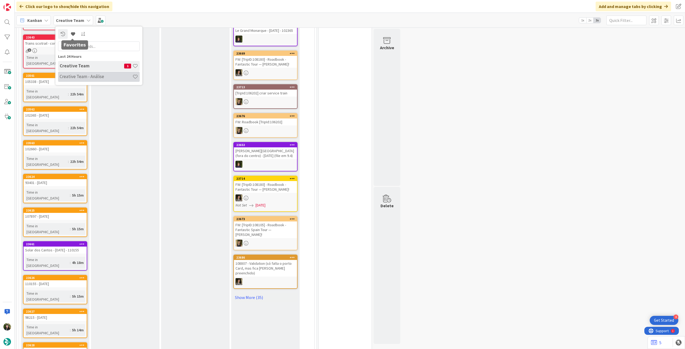
click at [90, 76] on h4 "Creative Team - Análise" at bounding box center [96, 76] width 73 height 5
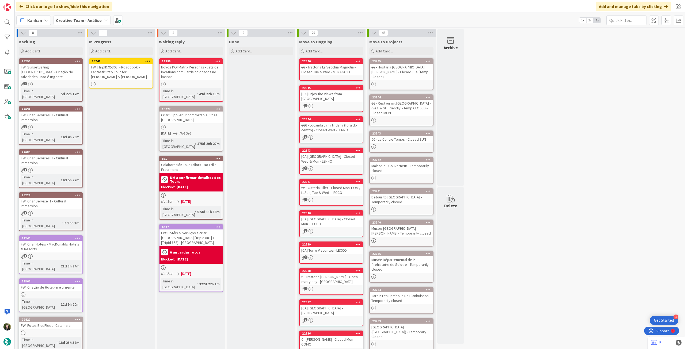
click at [113, 72] on div "FW: [TripID:95308] - Roadbook - Fantastic Italy Tour for [PERSON_NAME] & [PERSO…" at bounding box center [120, 72] width 63 height 17
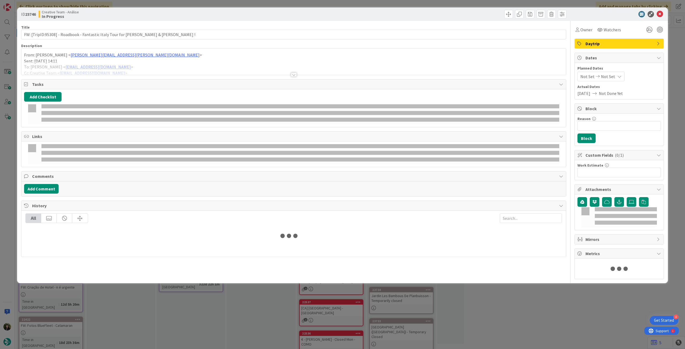
click at [134, 65] on div at bounding box center [293, 68] width 545 height 14
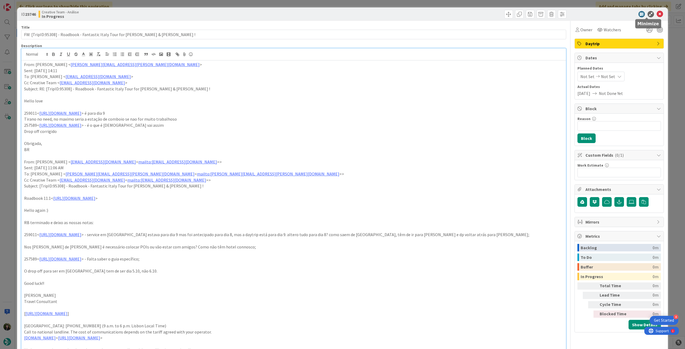
click at [657, 12] on icon at bounding box center [660, 14] width 6 height 6
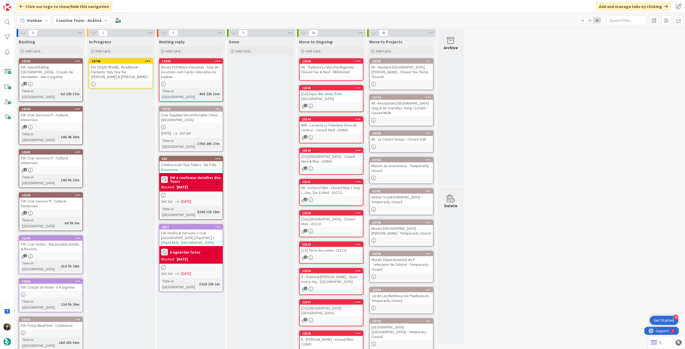
click at [147, 60] on icon at bounding box center [147, 61] width 5 height 4
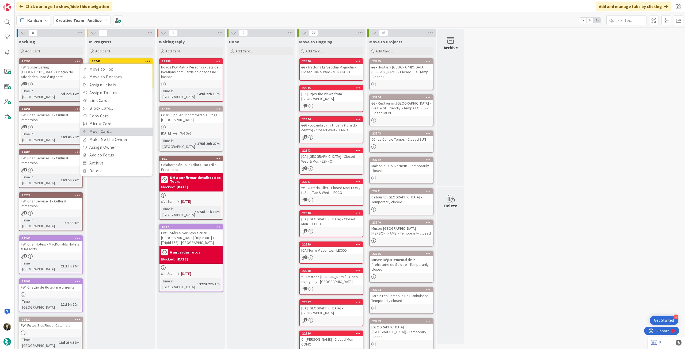
click at [129, 132] on link "Move Card..." at bounding box center [116, 132] width 72 height 8
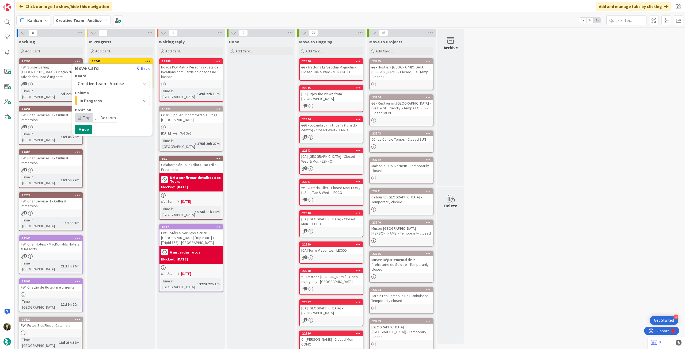
click at [109, 83] on span "Creative Team - Análise" at bounding box center [101, 83] width 46 height 5
click at [109, 111] on span "Creative Team" at bounding box center [116, 109] width 62 height 8
click at [103, 116] on span "Daytrip" at bounding box center [111, 117] width 51 height 7
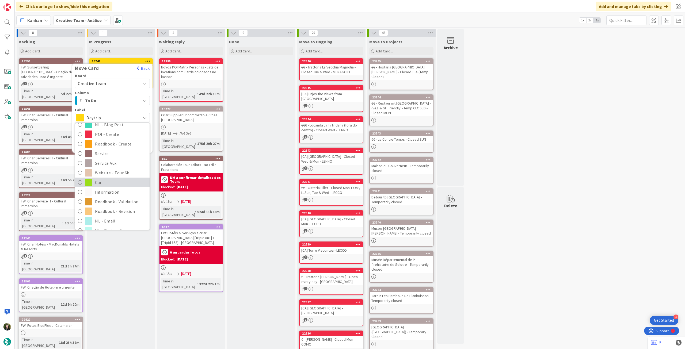
scroll to position [71, 0]
click at [112, 203] on span "Roadbook - Revision" at bounding box center [121, 204] width 52 height 8
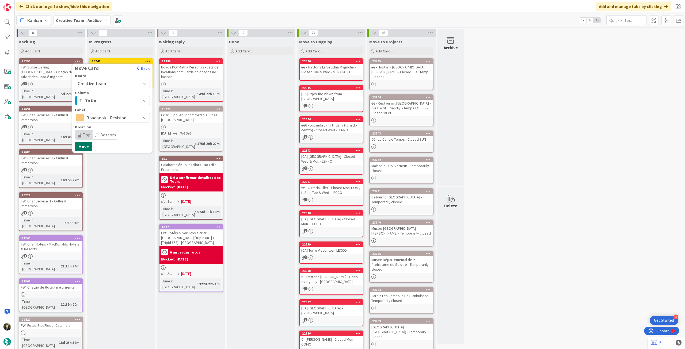
click at [86, 148] on button "Move" at bounding box center [83, 147] width 17 height 10
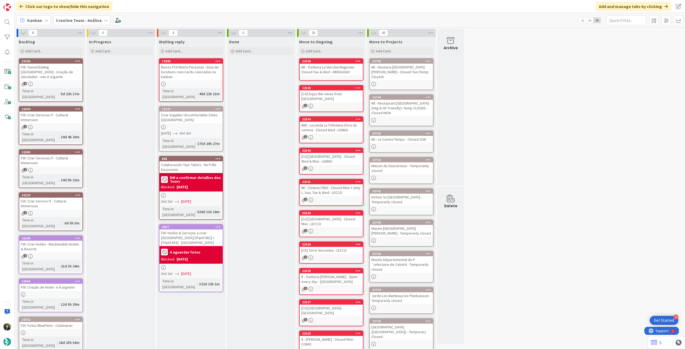
click at [79, 21] on b "Creative Team - Análise" at bounding box center [79, 20] width 46 height 5
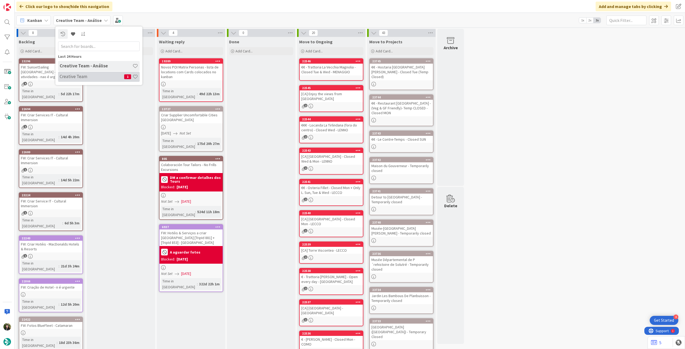
click at [88, 78] on h4 "Creative Team" at bounding box center [92, 76] width 65 height 5
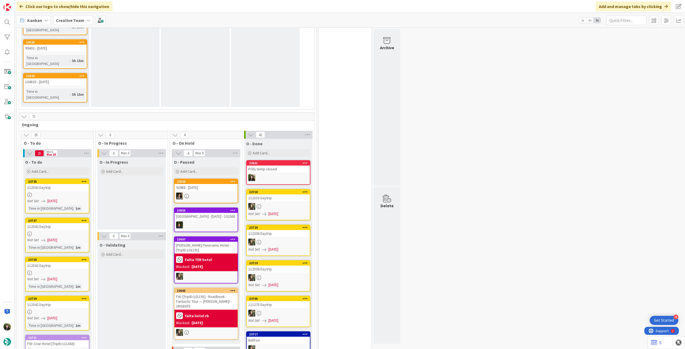
scroll to position [464, 0]
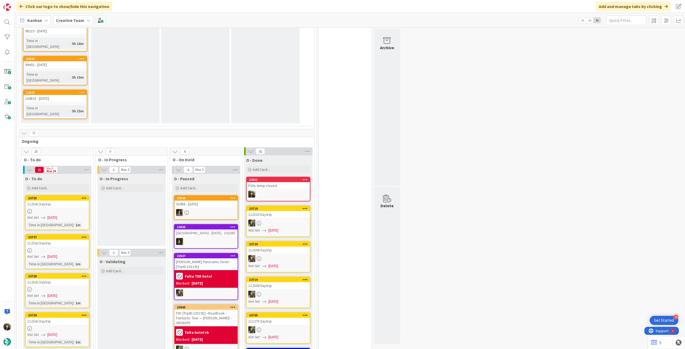
click at [53, 209] on div at bounding box center [57, 211] width 63 height 5
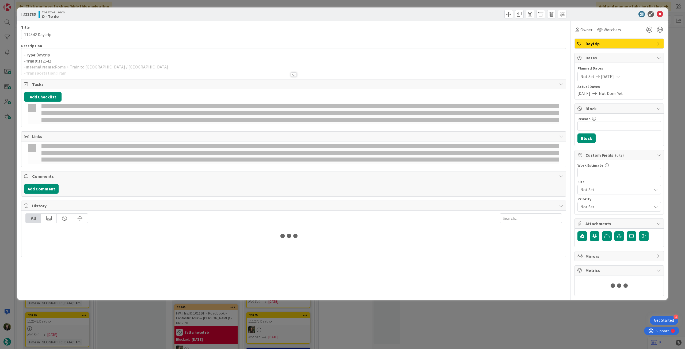
click at [576, 35] on div "Owner Watchers Daytrip Dates Planned Dates Not Set [DATE] Actual Dates [DATE] N…" at bounding box center [619, 158] width 89 height 275
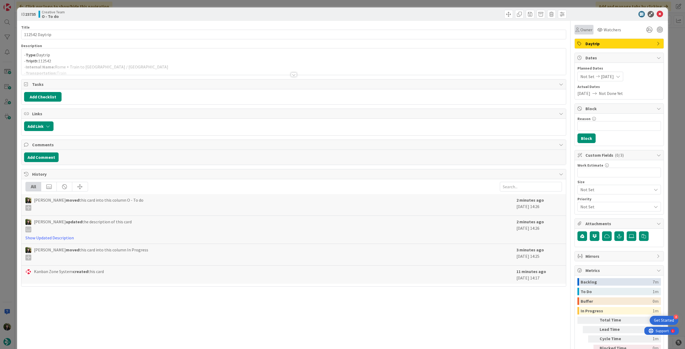
click at [578, 33] on div "Owner" at bounding box center [584, 30] width 19 height 10
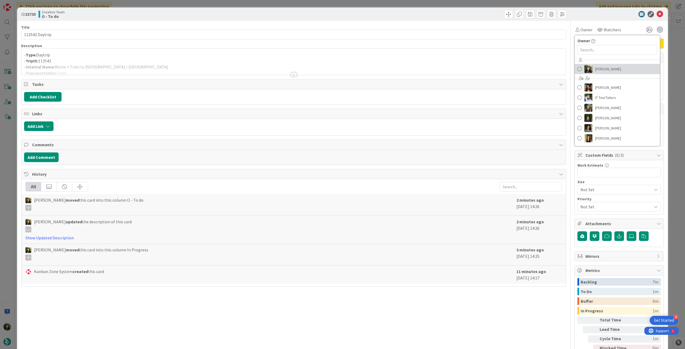
click at [595, 68] on span "[PERSON_NAME]" at bounding box center [608, 69] width 26 height 8
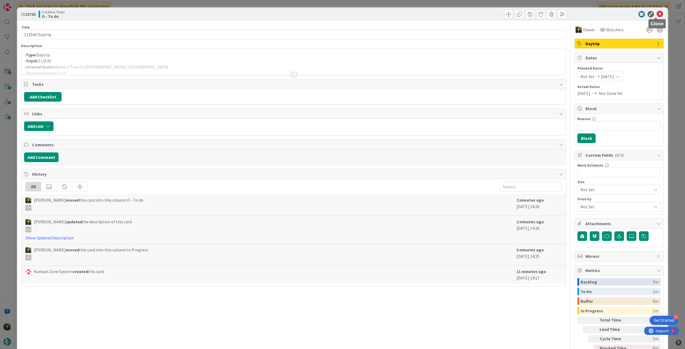
click at [657, 14] on icon at bounding box center [660, 14] width 6 height 6
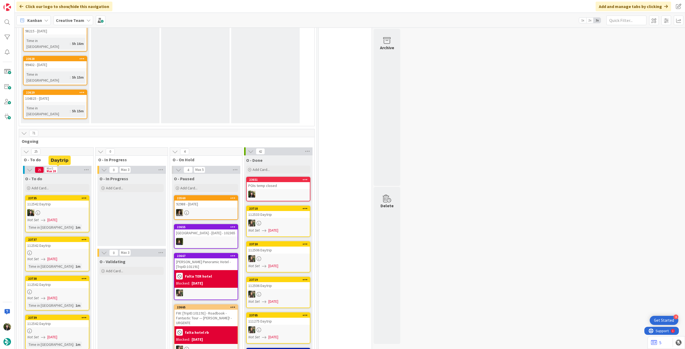
click at [34, 242] on div "112542 Daytrip" at bounding box center [57, 245] width 63 height 7
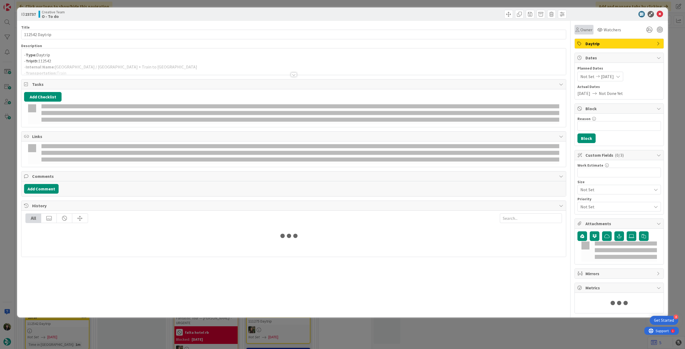
click at [582, 31] on span "Owner" at bounding box center [587, 29] width 12 height 6
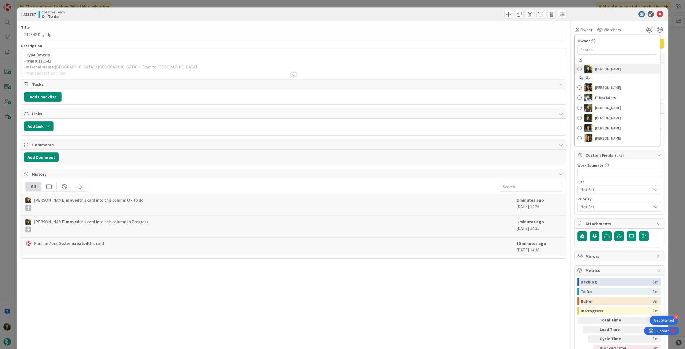
click at [617, 67] on link "[PERSON_NAME]" at bounding box center [617, 69] width 85 height 10
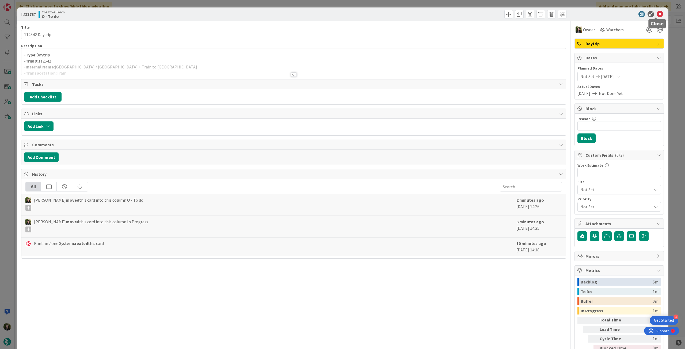
click at [657, 16] on icon at bounding box center [660, 14] width 6 height 6
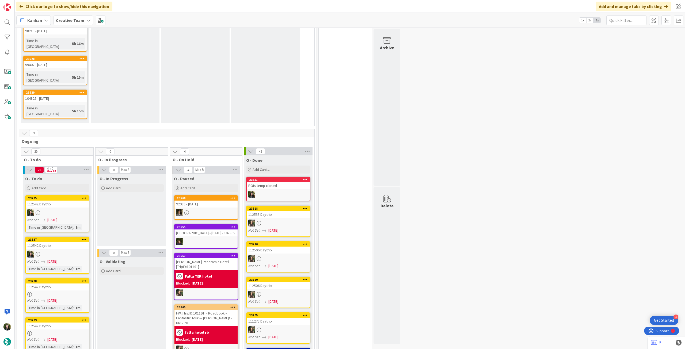
click at [70, 292] on div at bounding box center [57, 294] width 63 height 5
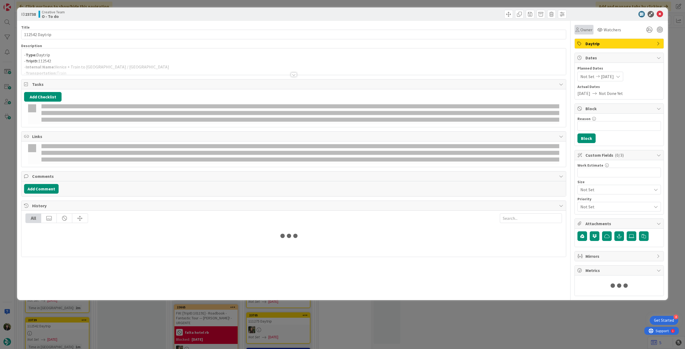
click at [581, 31] on span "Owner" at bounding box center [587, 29] width 12 height 6
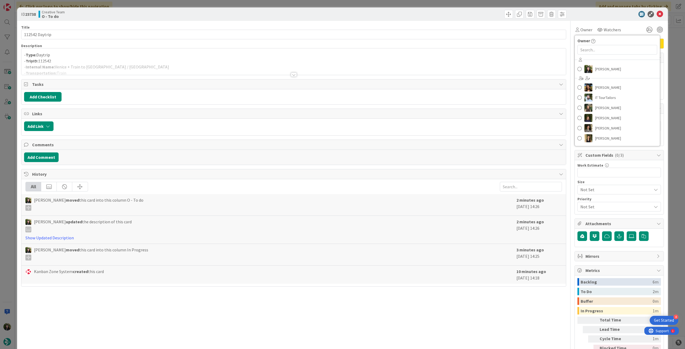
click at [610, 74] on div "[PERSON_NAME] [PERSON_NAME] IT TourTailors [PERSON_NAME] [PERSON_NAME] [PERSON_…" at bounding box center [617, 100] width 85 height 88
click at [615, 69] on span "[PERSON_NAME]" at bounding box center [608, 69] width 26 height 8
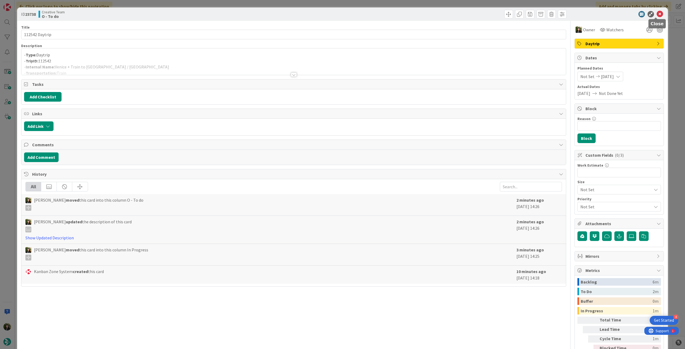
click at [657, 15] on icon at bounding box center [660, 14] width 6 height 6
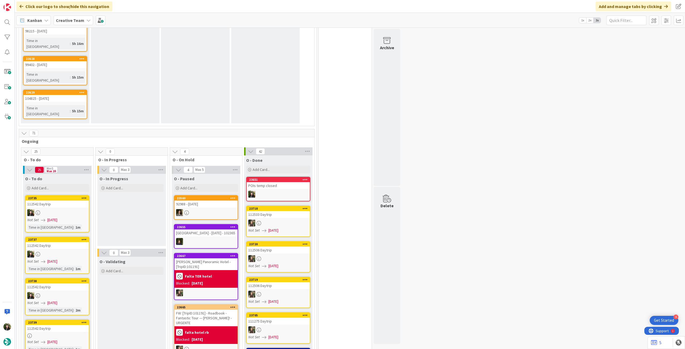
click at [73, 339] on div "Not Set [DATE]" at bounding box center [58, 342] width 62 height 6
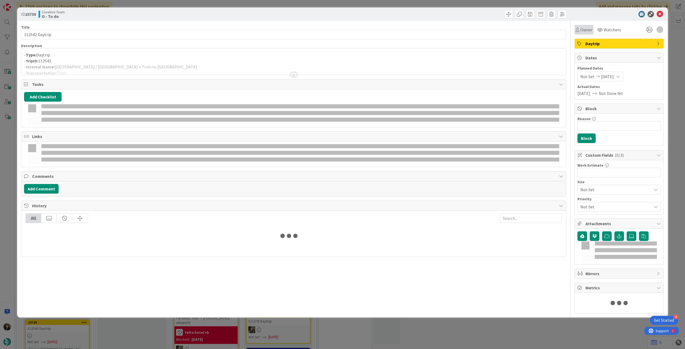
click at [576, 32] on div "Owner" at bounding box center [584, 29] width 17 height 6
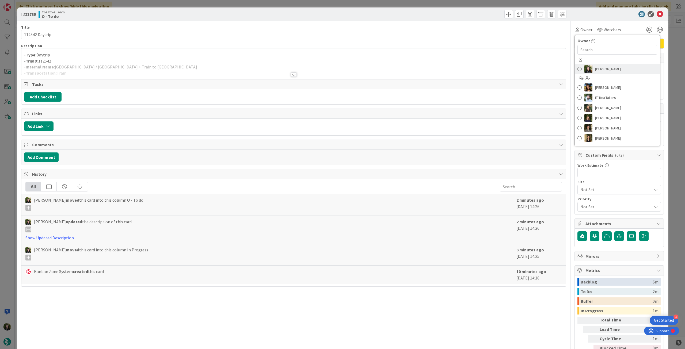
click at [608, 67] on span "[PERSON_NAME]" at bounding box center [608, 69] width 26 height 8
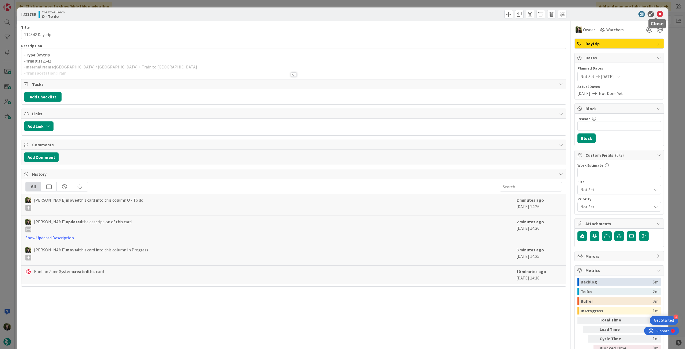
click at [657, 15] on icon at bounding box center [660, 14] width 6 height 6
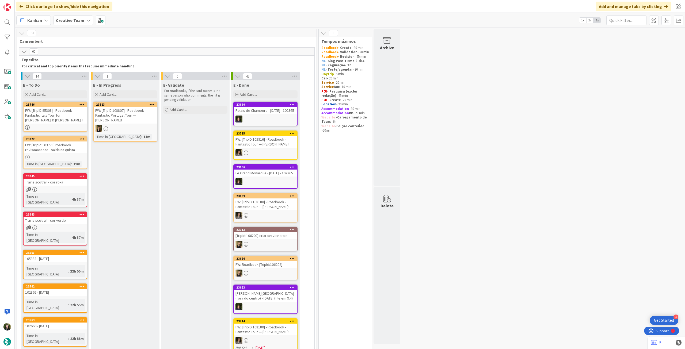
drag, startPoint x: 225, startPoint y: 155, endPoint x: 230, endPoint y: 156, distance: 4.8
click at [228, 155] on div "E- Validate For roadbooks, if the card owner is the same person who comments, t…" at bounding box center [195, 333] width 69 height 507
drag, startPoint x: 230, startPoint y: 156, endPoint x: 211, endPoint y: 155, distance: 19.0
click at [211, 155] on div "E- Validate For roadbooks, if the card owner is the same person who comments, t…" at bounding box center [195, 333] width 69 height 507
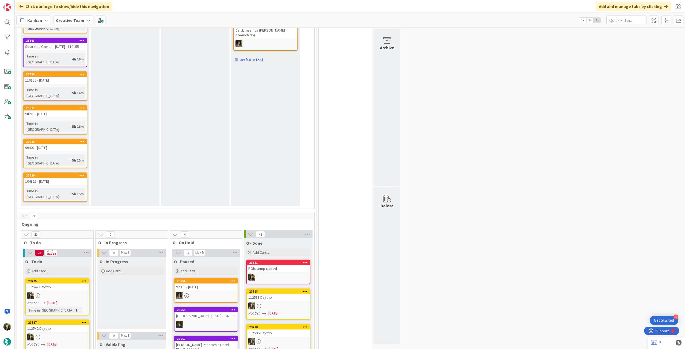
scroll to position [392, 0]
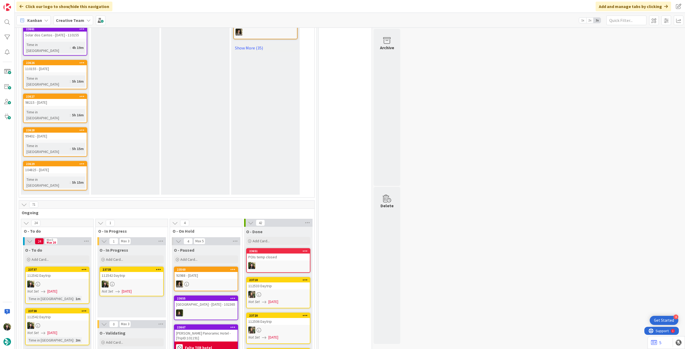
click at [123, 272] on div "112542 Daytrip" at bounding box center [131, 275] width 63 height 7
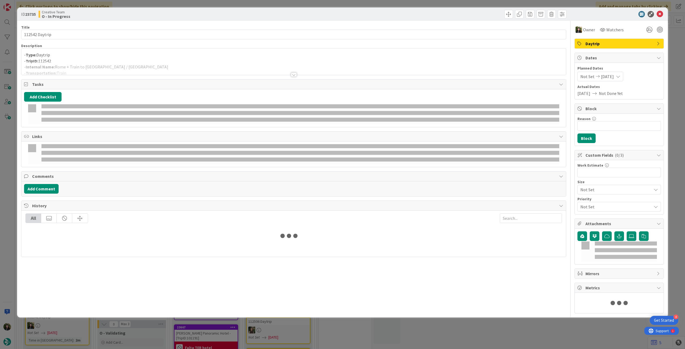
click at [107, 65] on div at bounding box center [293, 68] width 545 height 14
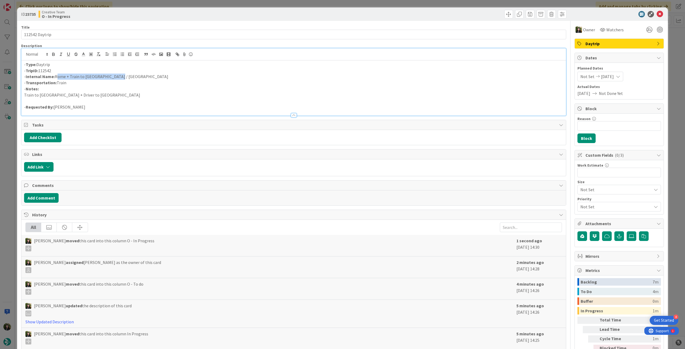
drag, startPoint x: 56, startPoint y: 76, endPoint x: 143, endPoint y: 75, distance: 87.8
click at [143, 75] on p "- Internal Name: [GEOGRAPHIC_DATA] + Train to [GEOGRAPHIC_DATA] / [GEOGRAPHIC_D…" at bounding box center [293, 77] width 539 height 6
copy p "Rome + Train to [GEOGRAPHIC_DATA] / [GEOGRAPHIC_DATA]"
click at [657, 14] on icon at bounding box center [660, 14] width 6 height 6
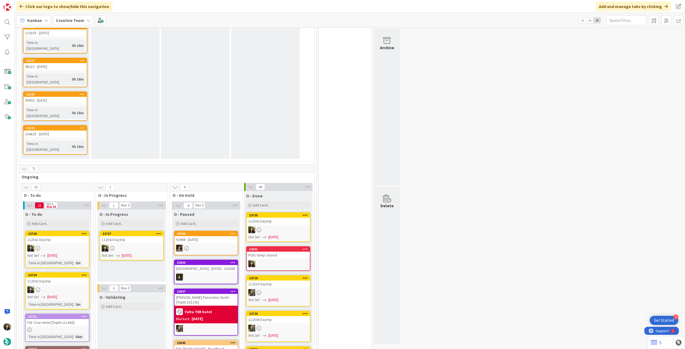
click at [138, 245] on div at bounding box center [131, 248] width 63 height 7
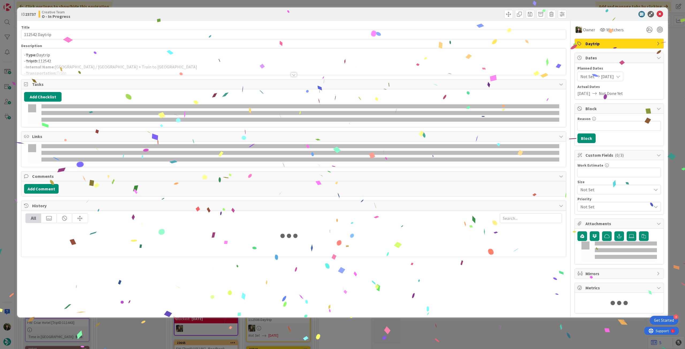
click at [111, 70] on div at bounding box center [293, 68] width 545 height 14
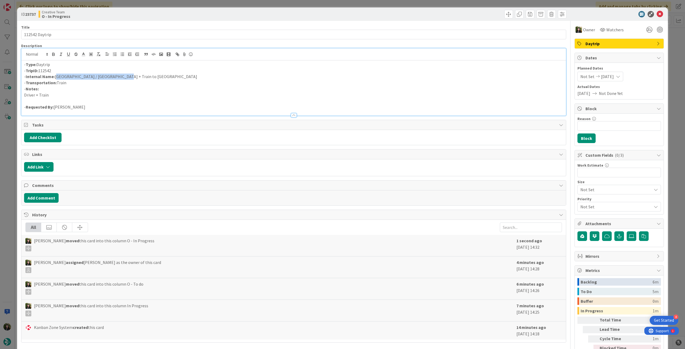
drag, startPoint x: 126, startPoint y: 76, endPoint x: 56, endPoint y: 76, distance: 70.1
click at [56, 76] on p "- Internal Name: [GEOGRAPHIC_DATA] / [GEOGRAPHIC_DATA] + Train to [GEOGRAPHIC_D…" at bounding box center [293, 77] width 539 height 6
copy p "[GEOGRAPHIC_DATA] / [GEOGRAPHIC_DATA] + Train to [GEOGRAPHIC_DATA]"
click at [657, 12] on icon at bounding box center [660, 14] width 6 height 6
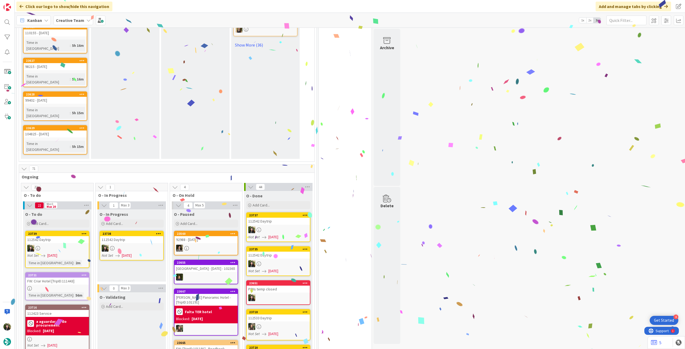
click at [134, 245] on div at bounding box center [131, 248] width 63 height 7
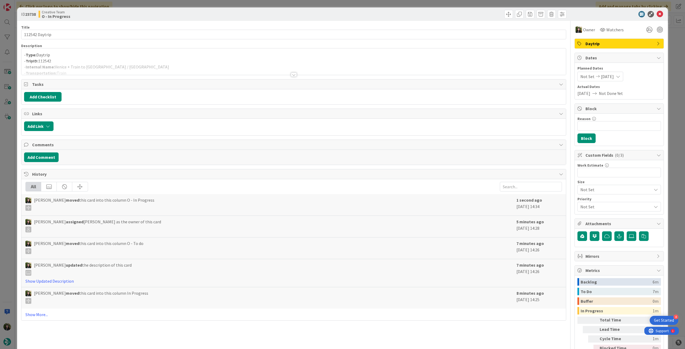
click at [103, 64] on div at bounding box center [293, 68] width 545 height 14
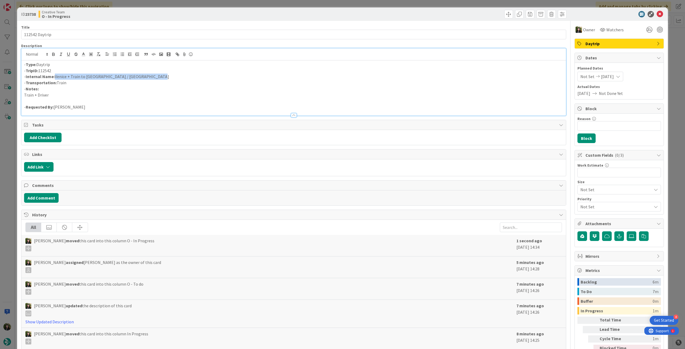
drag, startPoint x: 54, startPoint y: 76, endPoint x: 160, endPoint y: 76, distance: 106.3
click at [160, 76] on p "- Internal Name: [GEOGRAPHIC_DATA] + Train to [GEOGRAPHIC_DATA] / [GEOGRAPHIC_D…" at bounding box center [293, 77] width 539 height 6
copy p "Venice + Train to [GEOGRAPHIC_DATA] / [GEOGRAPHIC_DATA]"
click at [657, 15] on icon at bounding box center [660, 14] width 6 height 6
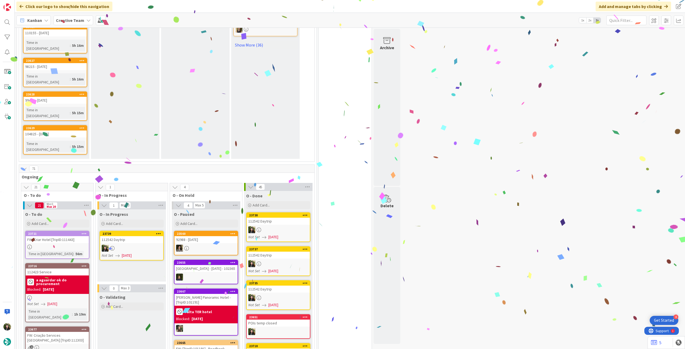
drag, startPoint x: 63, startPoint y: 173, endPoint x: 144, endPoint y: 173, distance: 80.8
click at [144, 231] on link "23739 112542 Daytrip Not Set [DATE]" at bounding box center [132, 246] width 64 height 30
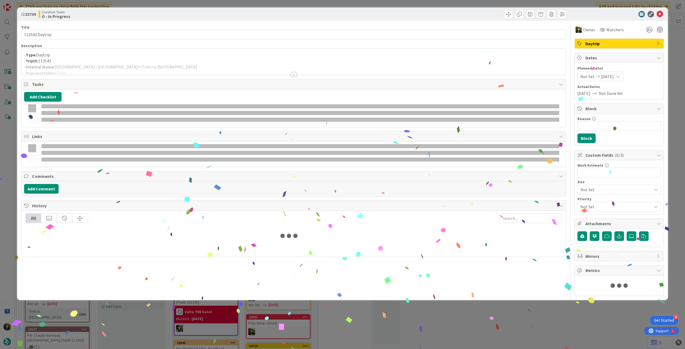
click at [101, 69] on div at bounding box center [293, 68] width 545 height 14
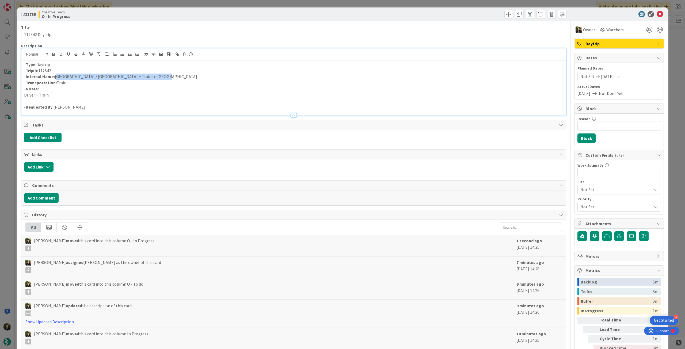
drag, startPoint x: 169, startPoint y: 79, endPoint x: 56, endPoint y: 78, distance: 113.5
click at [56, 78] on p "- Internal Name: [GEOGRAPHIC_DATA] / [GEOGRAPHIC_DATA] + Train to [GEOGRAPHIC_D…" at bounding box center [293, 77] width 539 height 6
copy p "[GEOGRAPHIC_DATA] / [GEOGRAPHIC_DATA] + Train to [GEOGRAPHIC_DATA]"
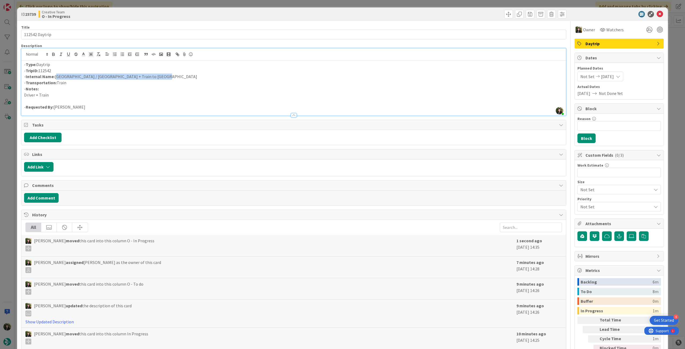
click at [125, 78] on p "- Internal Name: [GEOGRAPHIC_DATA] / [GEOGRAPHIC_DATA] + Train to [GEOGRAPHIC_D…" at bounding box center [293, 77] width 539 height 6
drag, startPoint x: 136, startPoint y: 77, endPoint x: 182, endPoint y: 74, distance: 46.1
click at [181, 74] on p "- Internal Name: [GEOGRAPHIC_DATA] / [GEOGRAPHIC_DATA] + Train to [GEOGRAPHIC_D…" at bounding box center [293, 77] width 539 height 6
copy p "[GEOGRAPHIC_DATA]"
click at [657, 14] on icon at bounding box center [660, 14] width 6 height 6
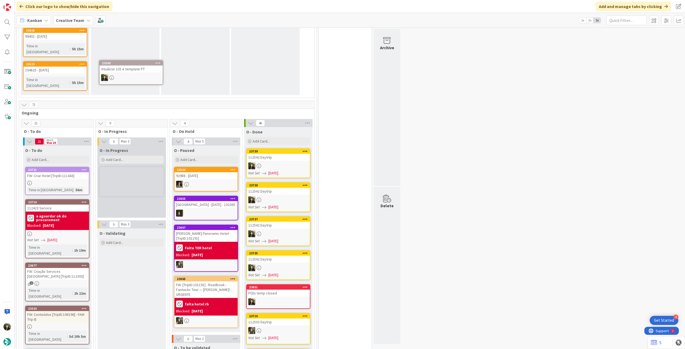
scroll to position [455, 0]
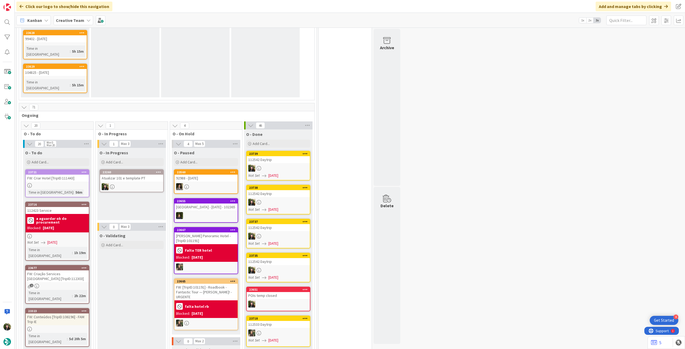
click at [131, 175] on div "Atualizar 101 e template PT" at bounding box center [131, 178] width 63 height 7
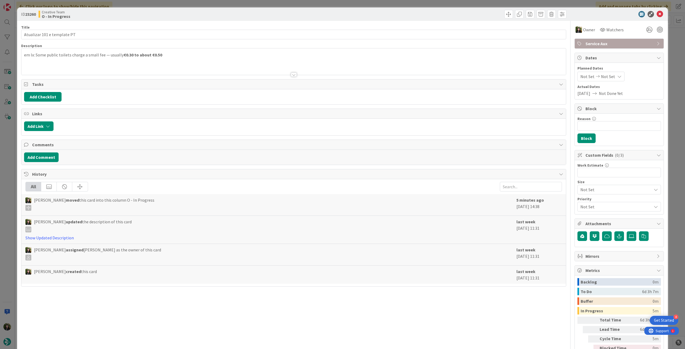
click at [625, 47] on div "Service Aux" at bounding box center [619, 44] width 89 height 10
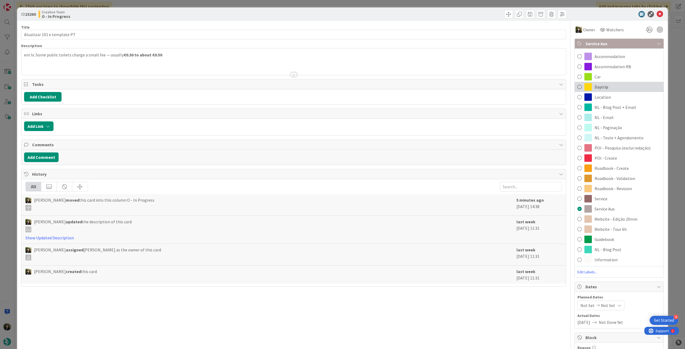
click at [617, 85] on div "Daytrip" at bounding box center [619, 87] width 89 height 10
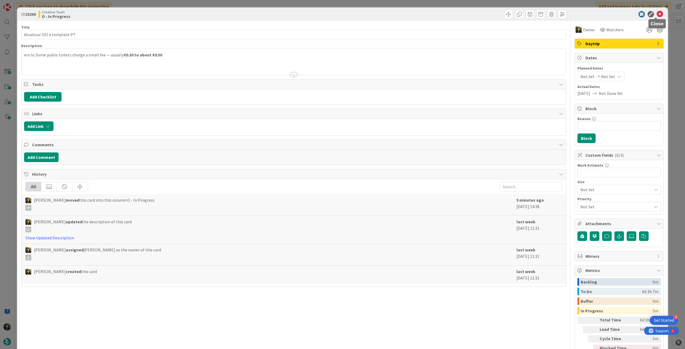
click at [657, 14] on icon at bounding box center [660, 14] width 6 height 6
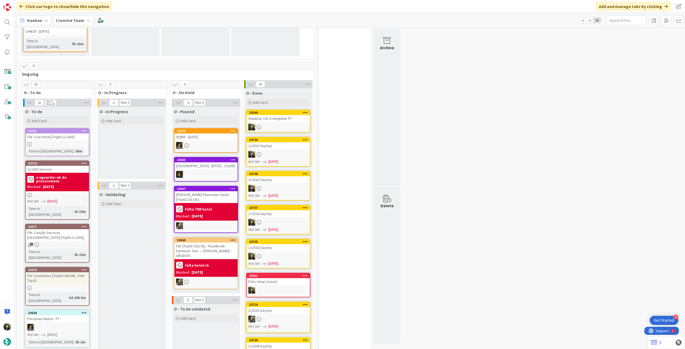
scroll to position [484, 0]
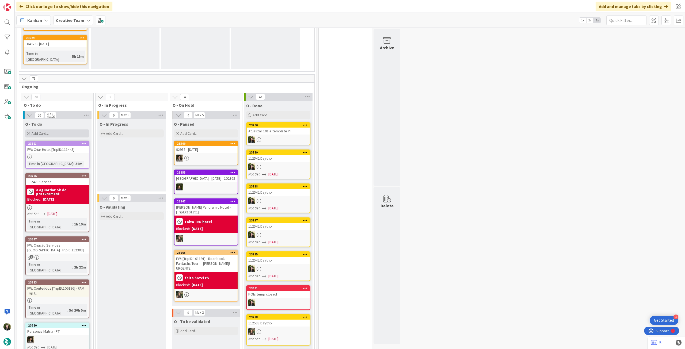
click at [62, 130] on div "Add Card..." at bounding box center [57, 134] width 64 height 8
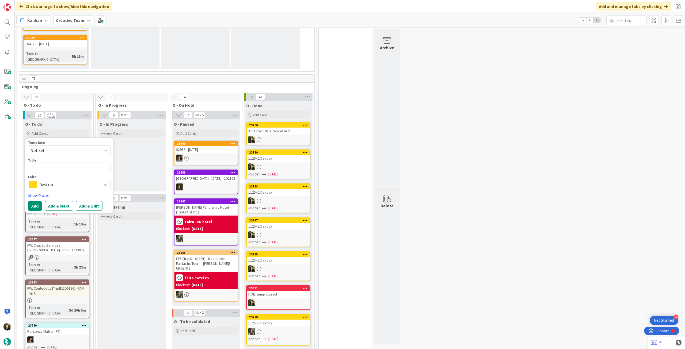
click at [65, 181] on span "Daytrip" at bounding box center [68, 184] width 59 height 7
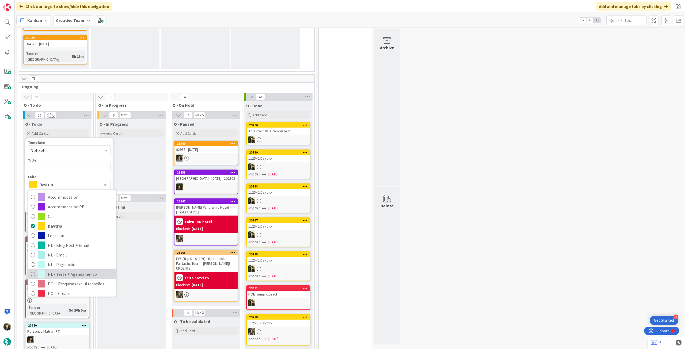
click at [74, 270] on span "NL - Teste + Agendamento" at bounding box center [80, 274] width 65 height 8
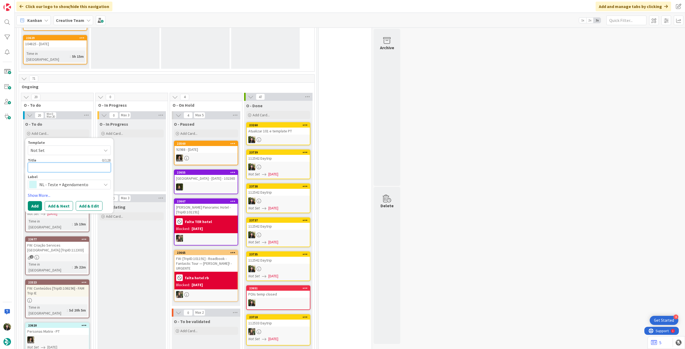
click at [72, 163] on textarea at bounding box center [69, 168] width 83 height 10
type textarea "x"
type textarea "M"
type textarea "x"
type textarea "Ma"
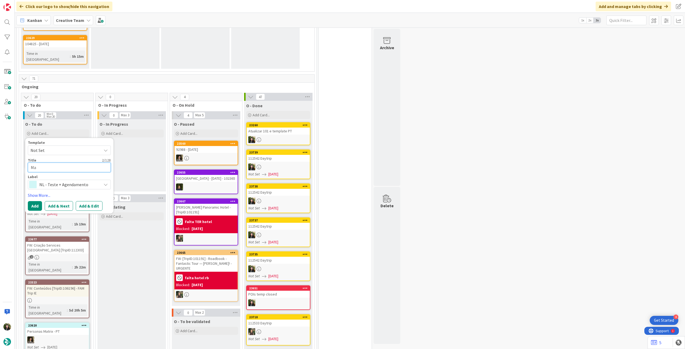
type textarea "x"
type textarea "Maq"
type textarea "x"
type textarea "Maqu"
type textarea "x"
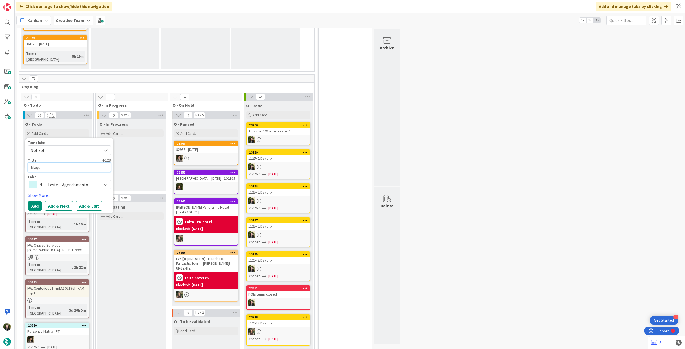
type textarea "Maque"
type textarea "x"
type textarea "Maquee"
type textarea "x"
type textarea "Maque"
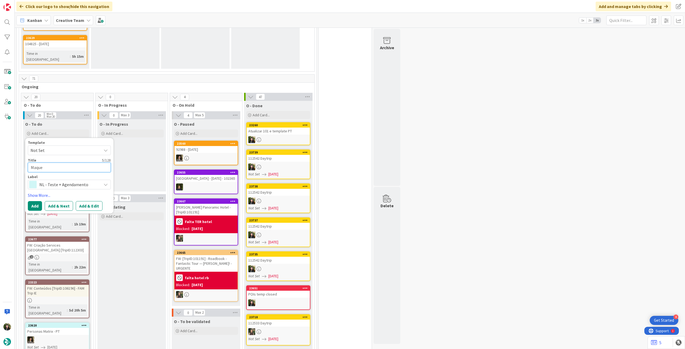
type textarea "x"
type textarea "Maquet"
type textarea "x"
type textarea "Maquete"
type textarea "x"
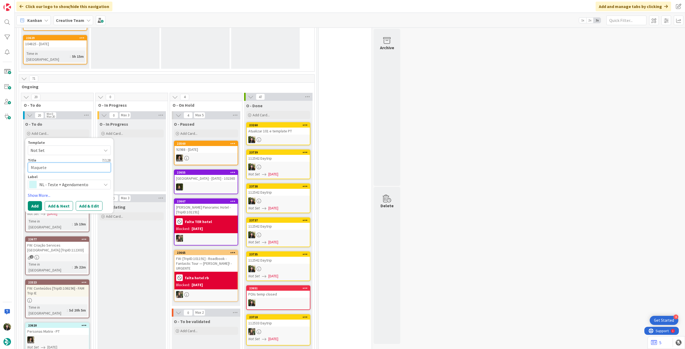
type textarea "Maquete"
type textarea "x"
type textarea "Maquete n"
type textarea "x"
type textarea "Maquete no"
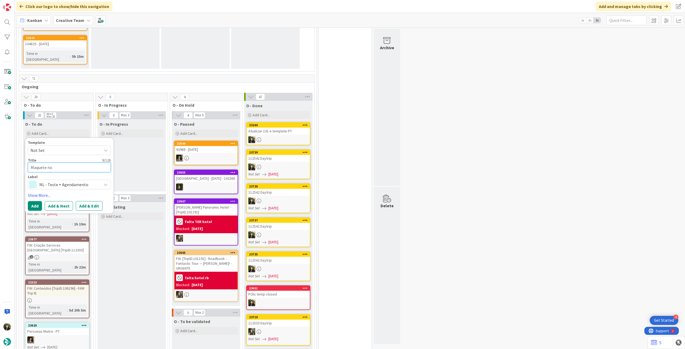
type textarea "x"
type textarea "Maquete novo"
type textarea "x"
type textarea "Maquete novo"
type textarea "x"
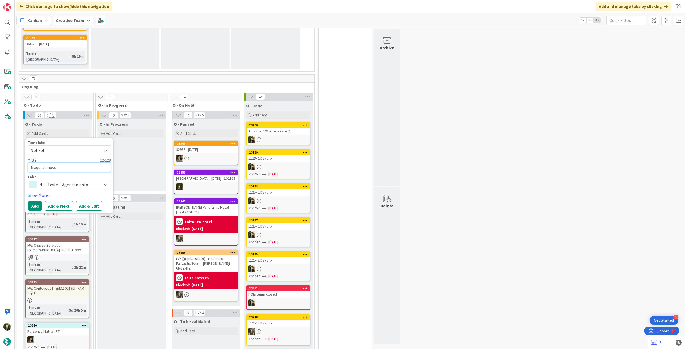
type textarea "Maquete novo s"
type textarea "x"
type textarea "Maquete novo si"
type textarea "x"
type textarea "Maquete novo sit"
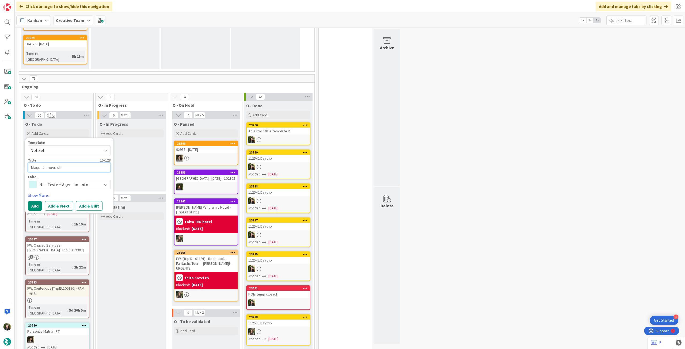
type textarea "x"
type textarea "Maquete novo site"
click at [33, 201] on button "Add" at bounding box center [35, 206] width 14 height 10
type textarea "x"
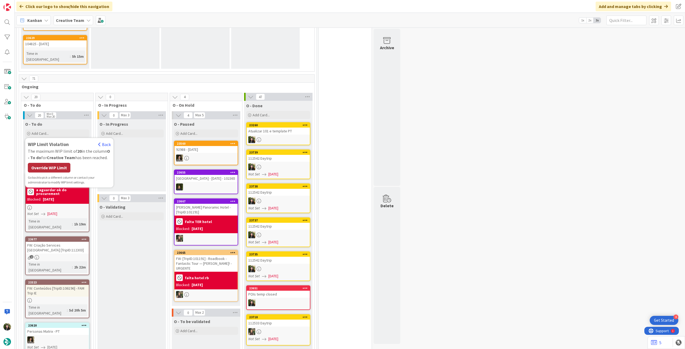
click at [54, 163] on div "Override WIP Limit" at bounding box center [49, 168] width 43 height 10
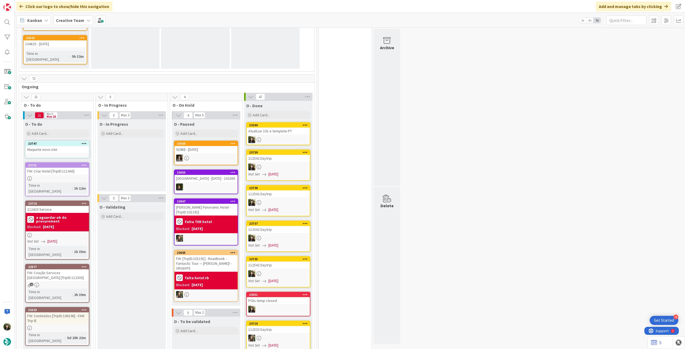
click at [86, 142] on icon at bounding box center [84, 144] width 5 height 4
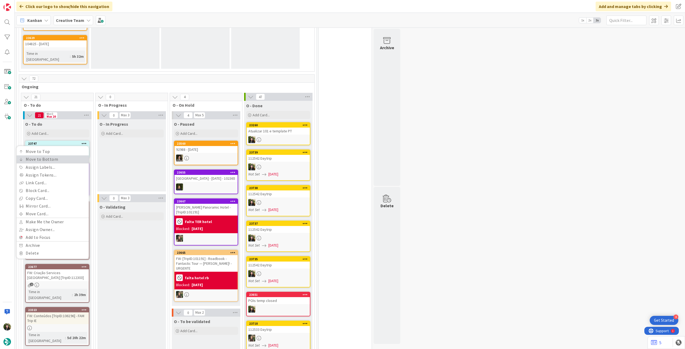
click at [79, 156] on link "Move to Bottom" at bounding box center [53, 160] width 72 height 8
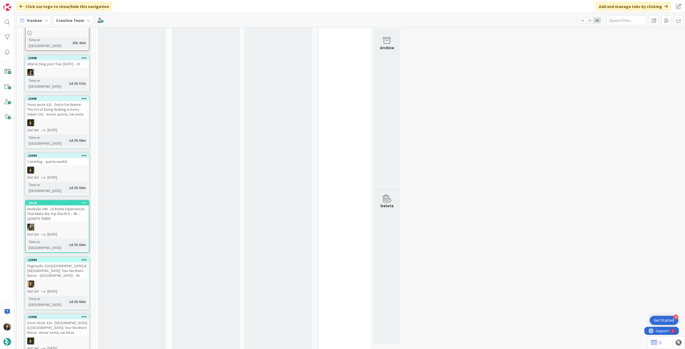
scroll to position [1091, 0]
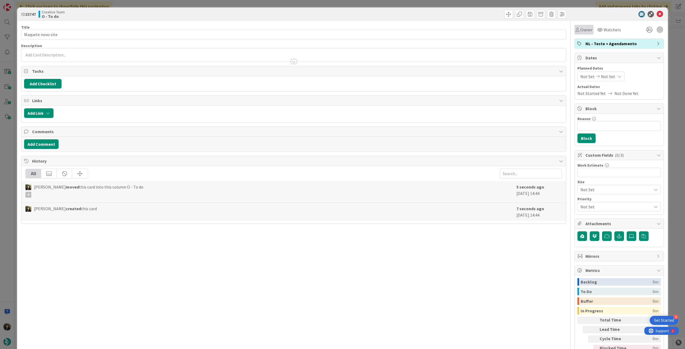
click at [581, 32] on span "Owner" at bounding box center [587, 29] width 12 height 6
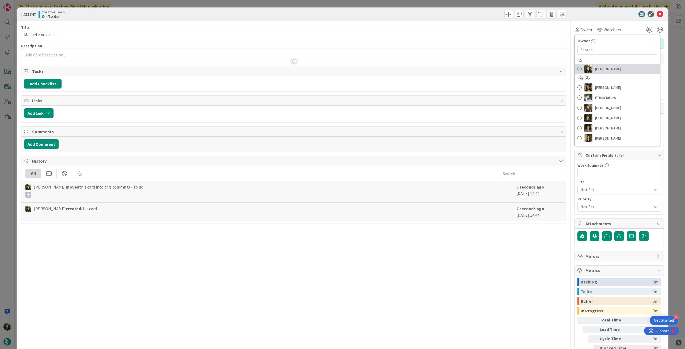
click at [599, 71] on span "[PERSON_NAME]" at bounding box center [608, 69] width 26 height 8
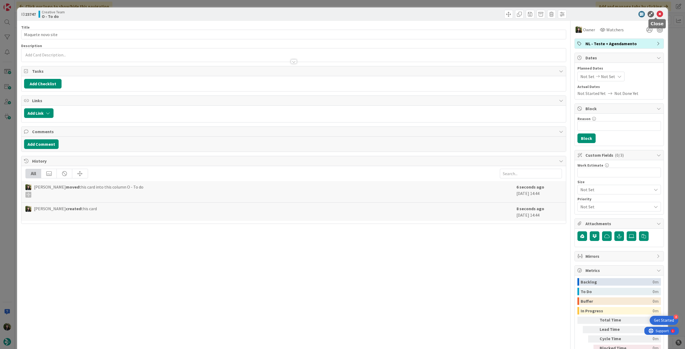
click at [657, 14] on icon at bounding box center [660, 14] width 6 height 6
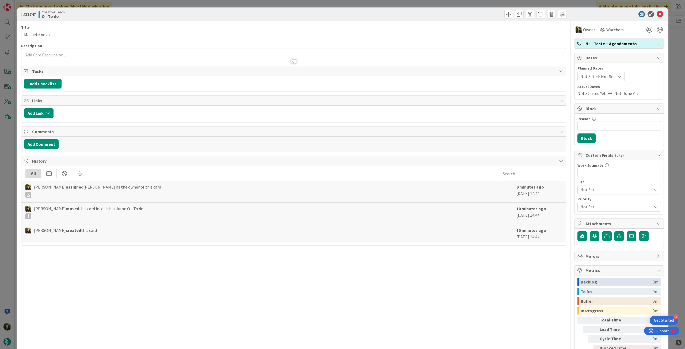
click at [228, 230] on div "Beatriz Cassona created this card" at bounding box center [269, 233] width 488 height 13
click at [657, 14] on icon at bounding box center [660, 14] width 6 height 6
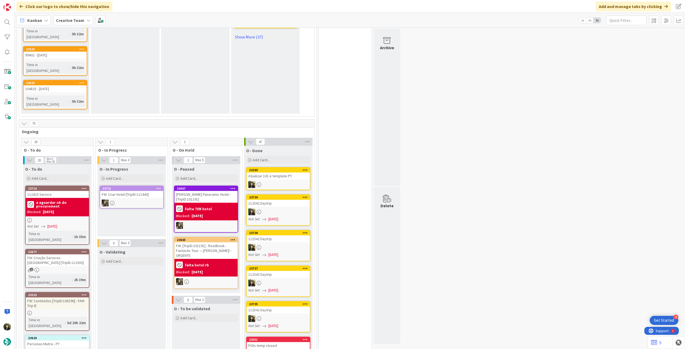
scroll to position [392, 0]
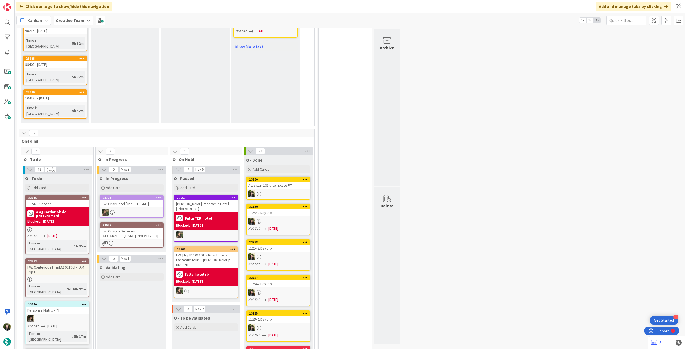
click at [138, 180] on div "O - In Progress Add Card... 23721 FW: Criar Hotel [TripID:111443] 23677 FW: Cri…" at bounding box center [131, 213] width 69 height 78
click at [142, 241] on div "2" at bounding box center [131, 243] width 63 height 5
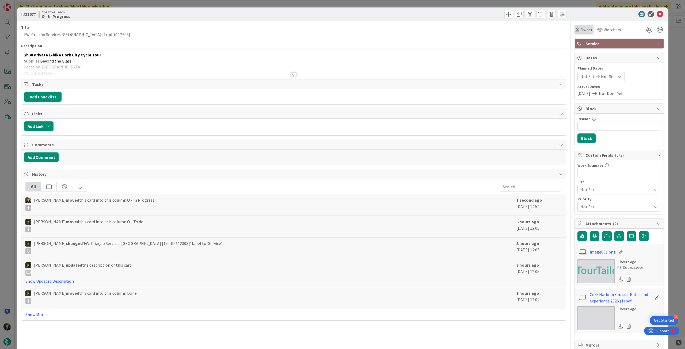
click at [581, 31] on span "Owner" at bounding box center [587, 29] width 12 height 6
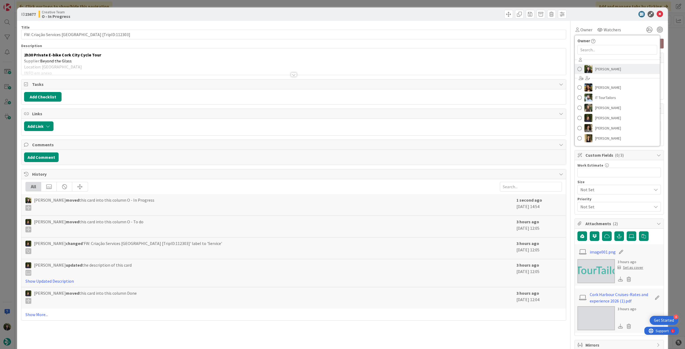
click at [585, 67] on img at bounding box center [589, 69] width 8 height 8
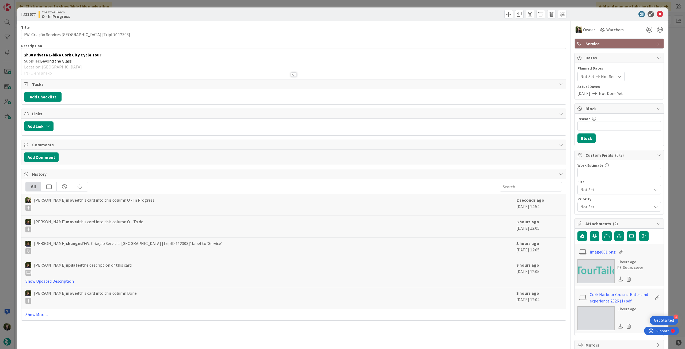
click at [160, 66] on div at bounding box center [293, 68] width 545 height 14
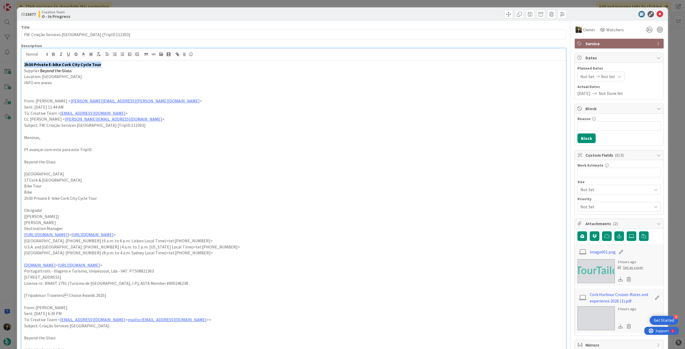
drag, startPoint x: 74, startPoint y: 63, endPoint x: 7, endPoint y: 63, distance: 67.2
click at [7, 63] on div "ID 23677 Creative Team O - In Progress Title 41 / 128 FW: Criação Services Cork…" at bounding box center [342, 174] width 685 height 349
copy strong "2h30 Private E-bike Cork City Cycle Tour"
drag, startPoint x: 72, startPoint y: 71, endPoint x: 41, endPoint y: 69, distance: 31.1
click at [41, 69] on p "Supplier: Beyond the Glass" at bounding box center [293, 71] width 539 height 6
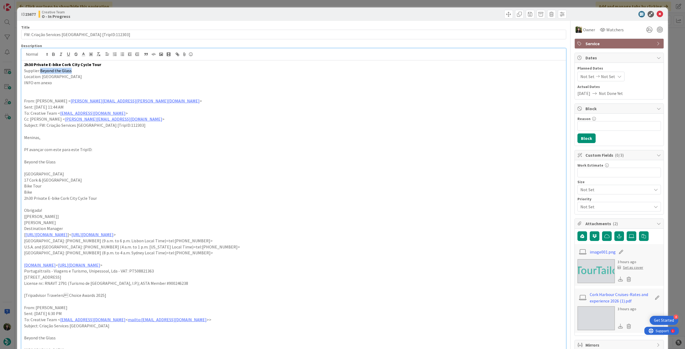
copy span "Beyond the Glass"
click at [657, 14] on icon at bounding box center [660, 14] width 6 height 6
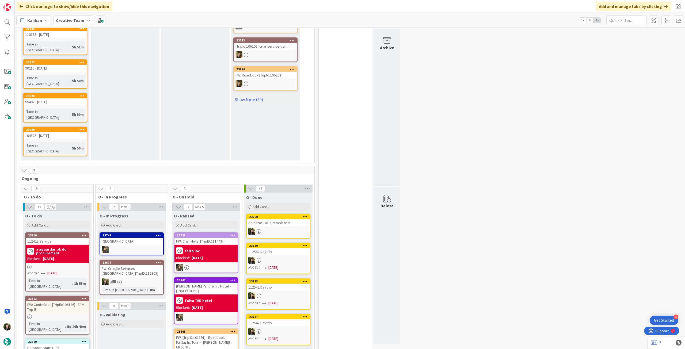
scroll to position [357, 0]
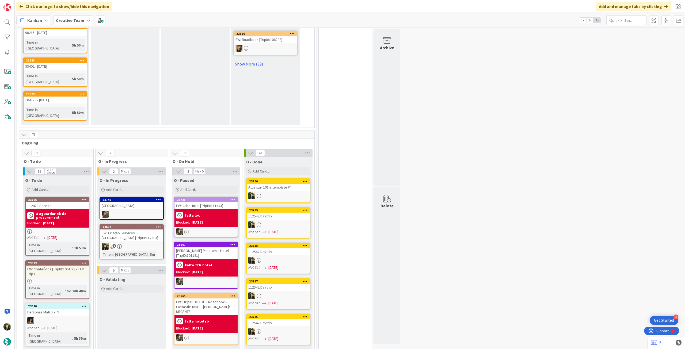
click at [203, 220] on div "[DATE]" at bounding box center [197, 223] width 11 height 6
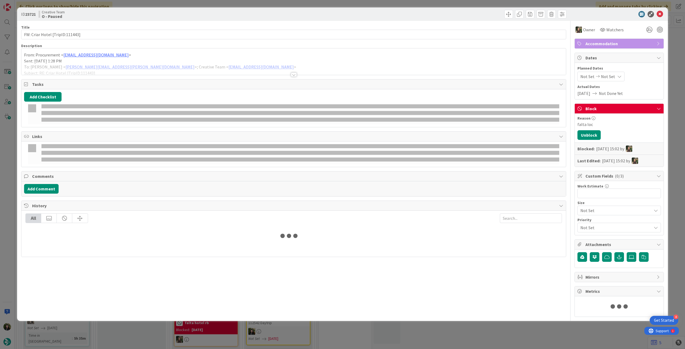
click at [120, 66] on div at bounding box center [293, 68] width 545 height 14
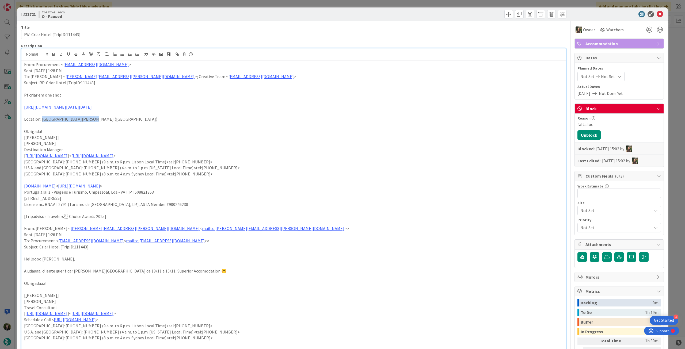
drag, startPoint x: 41, startPoint y: 138, endPoint x: 127, endPoint y: 143, distance: 86.3
click at [111, 122] on p "Location: St.Peter Port (Guernsey)" at bounding box center [293, 119] width 539 height 6
drag, startPoint x: 655, startPoint y: 13, endPoint x: 631, endPoint y: 18, distance: 24.4
click at [657, 13] on icon at bounding box center [660, 14] width 6 height 6
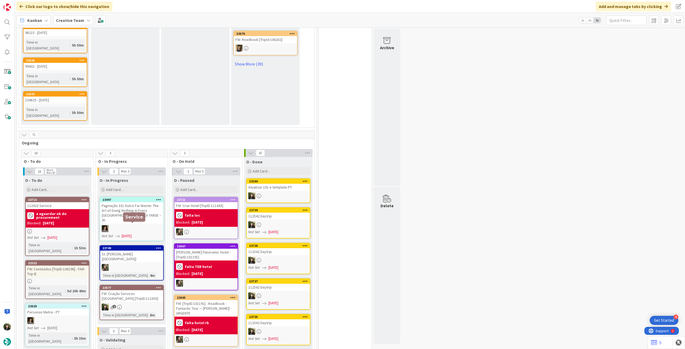
click at [143, 290] on div "FW: Criação Services [GEOGRAPHIC_DATA] [TripID:112303]" at bounding box center [131, 296] width 63 height 12
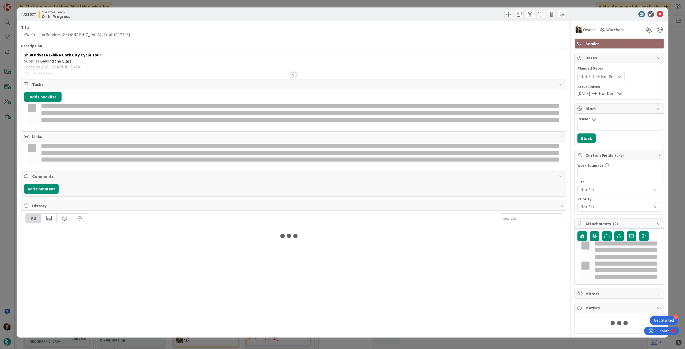
click at [99, 64] on div at bounding box center [293, 68] width 545 height 14
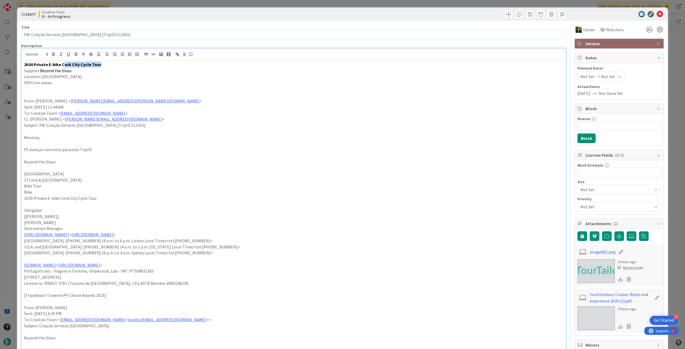
drag, startPoint x: 102, startPoint y: 65, endPoint x: 60, endPoint y: 63, distance: 41.8
click at [61, 63] on p "2h30 Private E-bike Cork City Cycle Tour" at bounding box center [293, 65] width 539 height 6
click at [59, 69] on span "Beyond the Glass" at bounding box center [56, 70] width 32 height 5
drag, startPoint x: 72, startPoint y: 70, endPoint x: 47, endPoint y: 70, distance: 25.4
click at [42, 70] on p "Supplier: Beyond the Glass" at bounding box center [293, 71] width 539 height 6
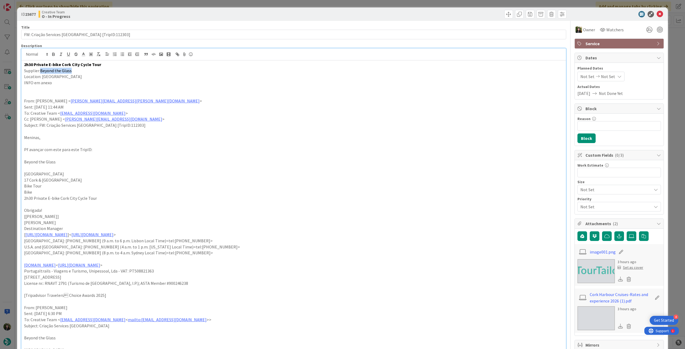
copy span "Beyond the Glass"
click at [657, 14] on icon at bounding box center [660, 14] width 6 height 6
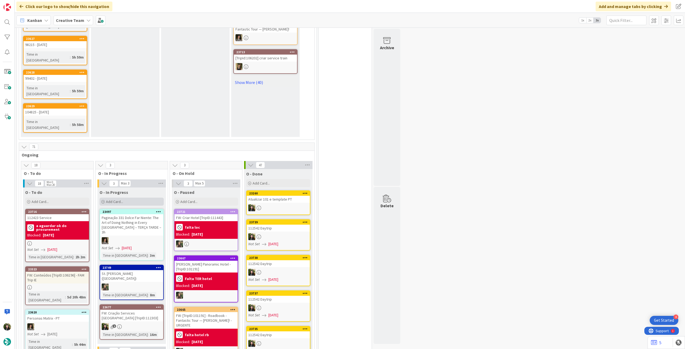
scroll to position [357, 0]
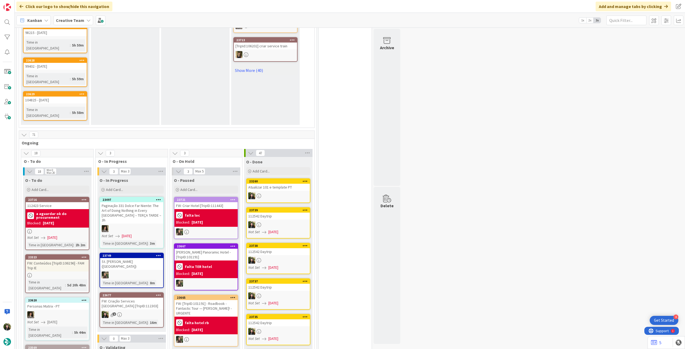
click at [127, 311] on div "2" at bounding box center [131, 314] width 63 height 7
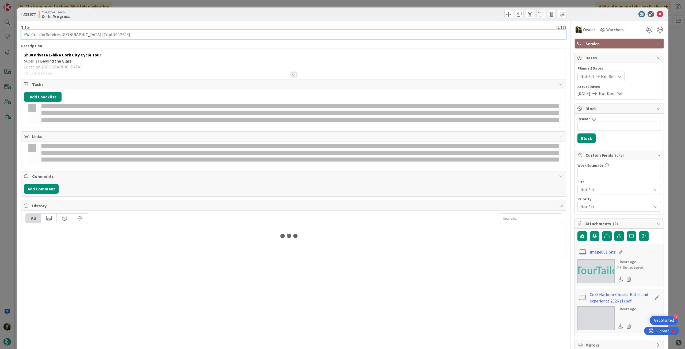
click at [67, 36] on input "FW: Criação Services [GEOGRAPHIC_DATA] [TripID:112303]" at bounding box center [293, 35] width 545 height 10
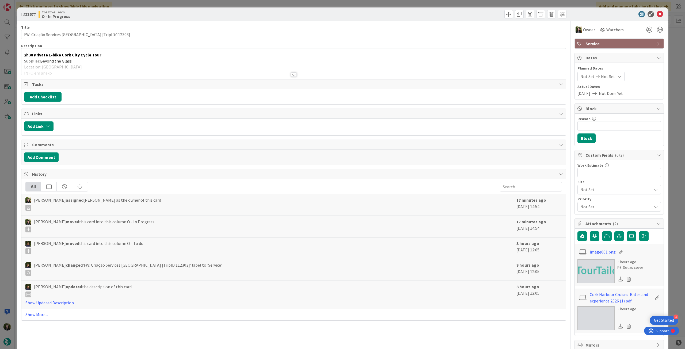
click at [102, 59] on div "2h30 Private E-bike Cork City Cycle Tour Supplier: Beyond the Glass Location: C…" at bounding box center [293, 61] width 545 height 26
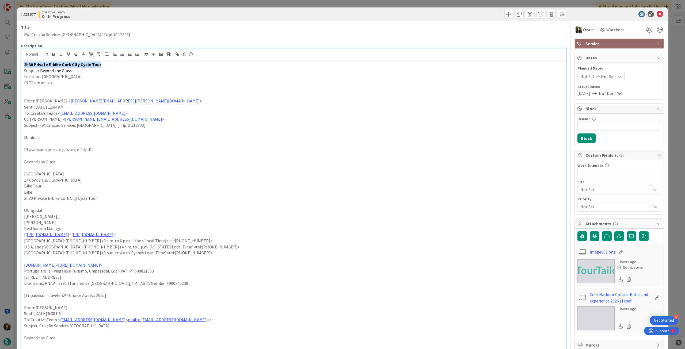
drag, startPoint x: 103, startPoint y: 65, endPoint x: 0, endPoint y: 62, distance: 102.6
click at [0, 62] on div "ID 23677 Creative Team O - In Progress Title 41 / 128 FW: Criação Services Cork…" at bounding box center [342, 174] width 685 height 349
copy strong "2h30 Private E-bike Cork City Cycle Tour"
click at [657, 16] on icon at bounding box center [660, 14] width 6 height 6
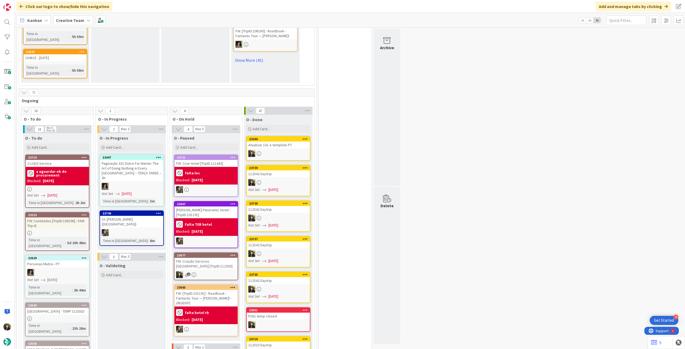
scroll to position [400, 0]
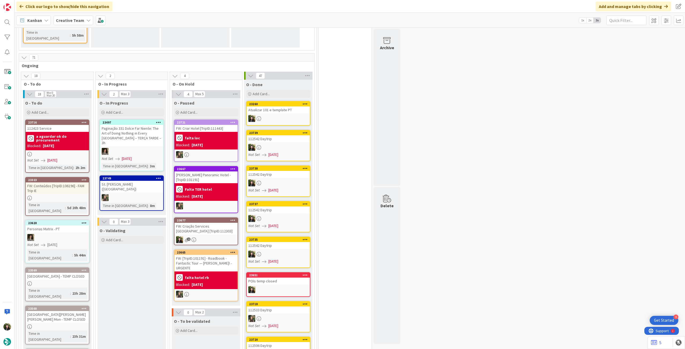
click at [215, 136] on link "23721 FW: Criar Hotel [TripID:111443] falta loc Blocked: 23/09/2025" at bounding box center [206, 141] width 64 height 42
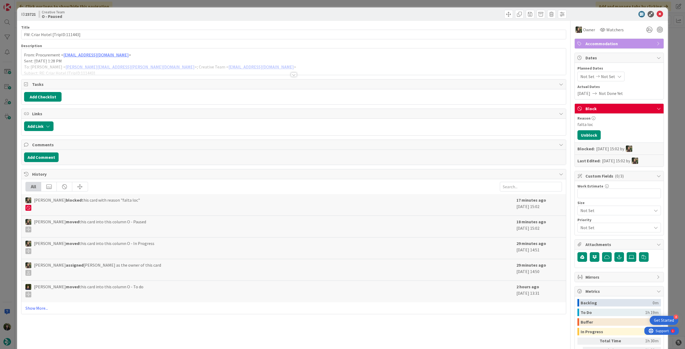
click at [140, 61] on div at bounding box center [293, 68] width 545 height 14
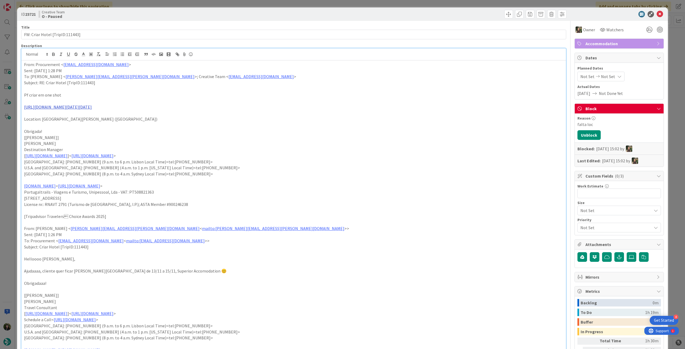
click at [92, 110] on link "https://www.booking.com/hotel/gb/duke-of-richmond.html?aid=304142&label=gen173n…" at bounding box center [58, 106] width 68 height 5
click at [288, 137] on link "https://www.booking.com/hotel/gb/duke-of-richmond.html?aid=304142&label=gen173n…" at bounding box center [287, 135] width 54 height 7
click at [657, 15] on icon at bounding box center [660, 14] width 6 height 6
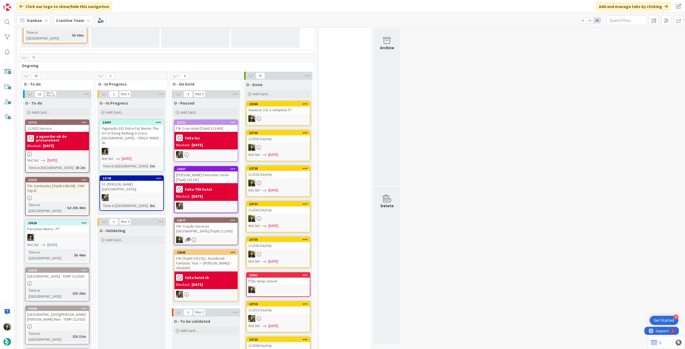
click at [64, 18] on b "Creative Team" at bounding box center [70, 20] width 28 height 5
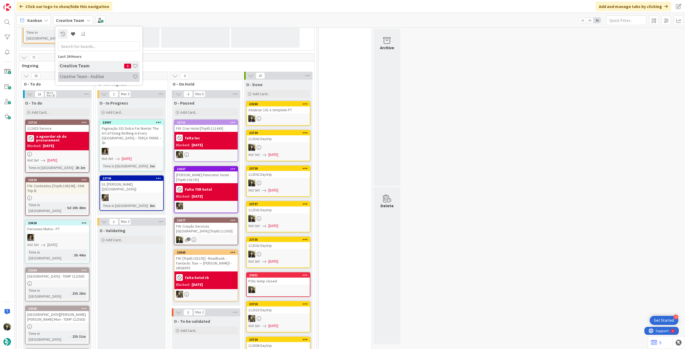
click at [75, 77] on h4 "Creative Team - Análise" at bounding box center [96, 76] width 73 height 5
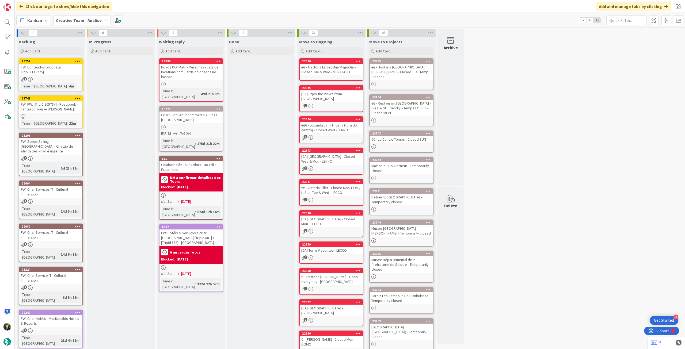
click at [67, 199] on div "2" at bounding box center [50, 201] width 63 height 5
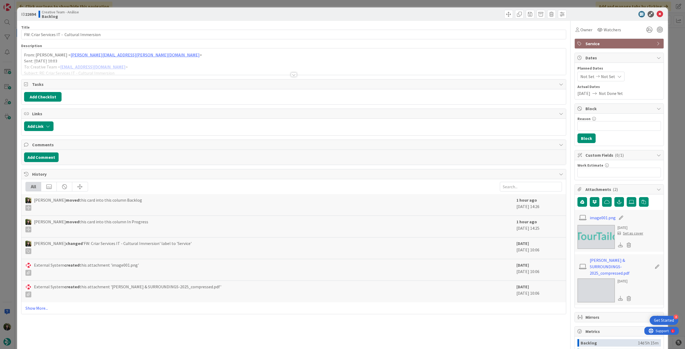
click at [130, 71] on div at bounding box center [293, 68] width 545 height 14
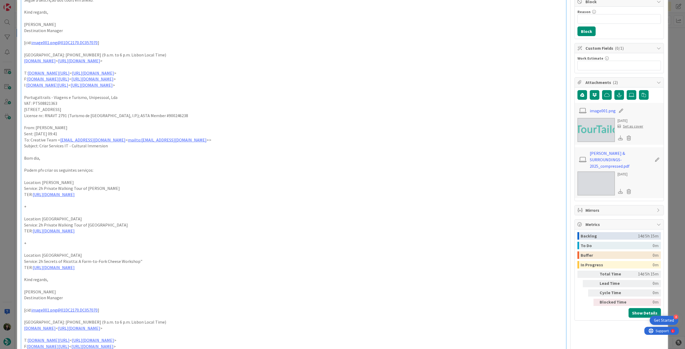
scroll to position [143, 0]
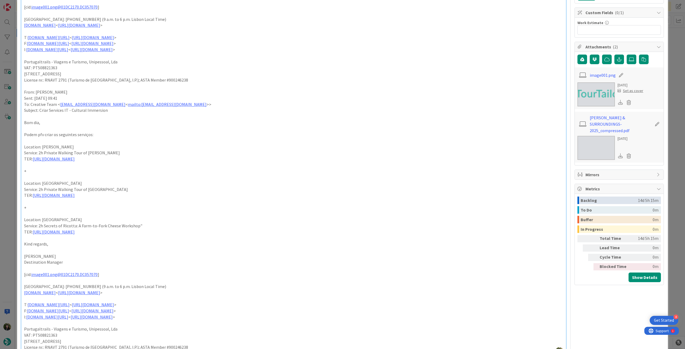
drag, startPoint x: 24, startPoint y: 149, endPoint x: 132, endPoint y: 160, distance: 108.9
click at [132, 160] on div "From: Frederico Rodrigues < frederico.rodrigues@tourtailors.com > Sent: Tuesday…" at bounding box center [293, 137] width 545 height 438
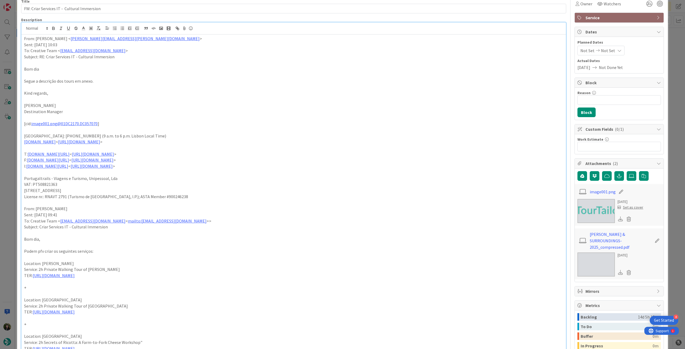
scroll to position [0, 0]
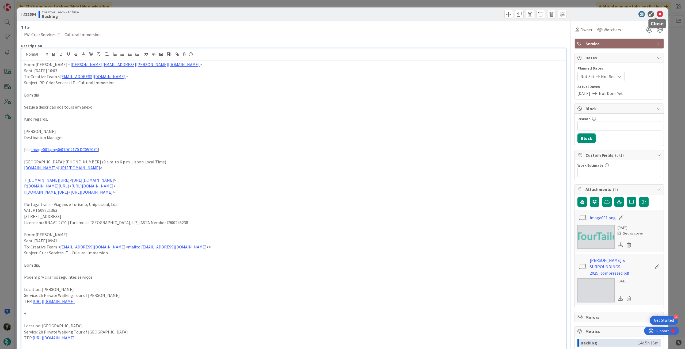
click at [657, 15] on icon at bounding box center [660, 14] width 6 height 6
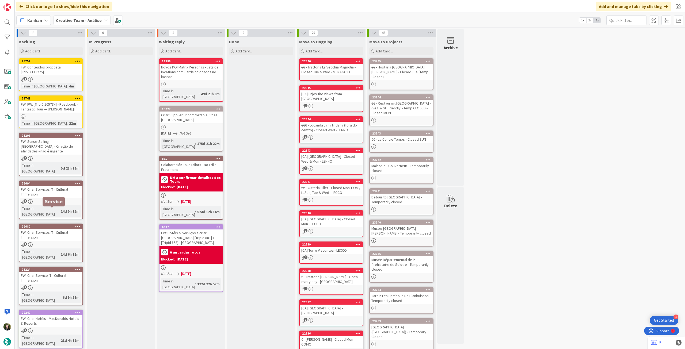
click at [47, 229] on div "FW: Criar Services IT - Cultural Immersion" at bounding box center [50, 235] width 63 height 12
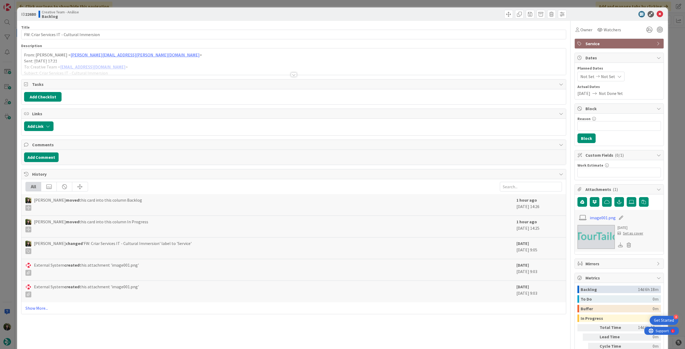
drag, startPoint x: 64, startPoint y: 69, endPoint x: 71, endPoint y: 71, distance: 6.6
click at [65, 69] on div at bounding box center [293, 68] width 545 height 14
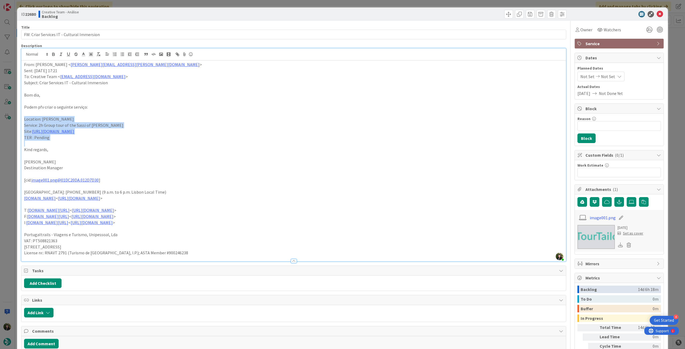
drag, startPoint x: 39, startPoint y: 135, endPoint x: 11, endPoint y: 119, distance: 32.0
click at [11, 119] on div "ID 22680 Creative Team - Análise Backlog Title 42 / 128 FW: Criar Services IT -…" at bounding box center [342, 174] width 685 height 349
click at [154, 41] on div "Title 42 / 128 FW: Criar Services IT - Cultural Immersion Description Beatriz C…" at bounding box center [293, 261] width 545 height 480
click at [155, 36] on input "FW: Criar Services IT - Cultural Immersion" at bounding box center [293, 35] width 545 height 10
type input "FW: Criar Services IT - Cultural Immersion -este"
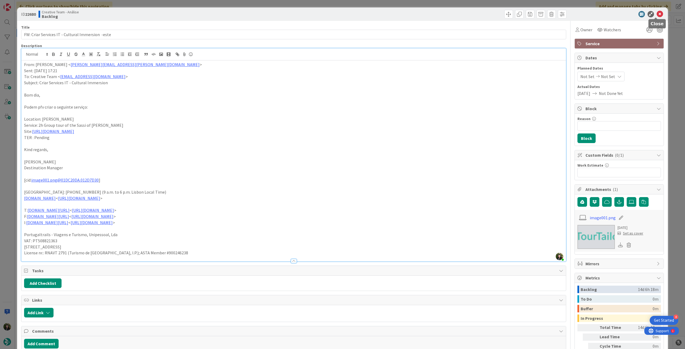
click at [657, 15] on icon at bounding box center [660, 14] width 6 height 6
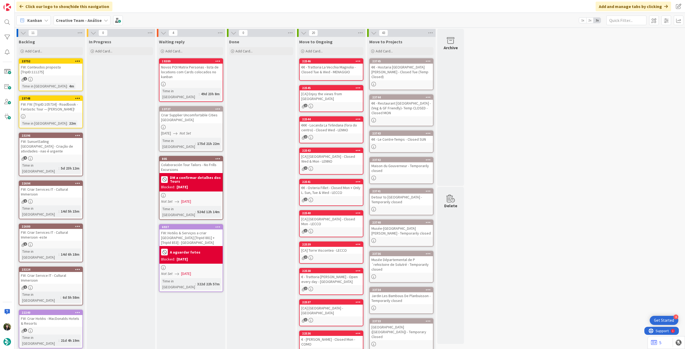
click at [63, 272] on div "FW: Criar Service IT - Cultural Immersion" at bounding box center [50, 278] width 63 height 12
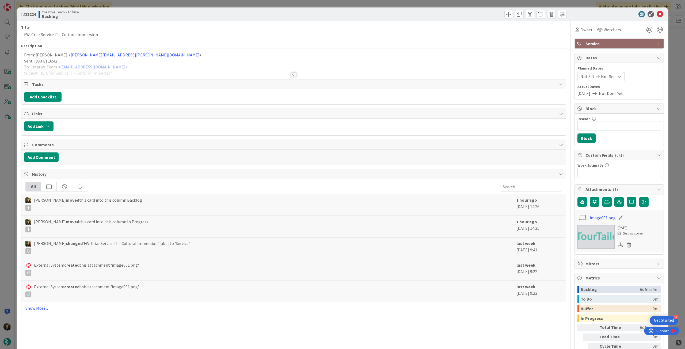
click at [81, 70] on div at bounding box center [293, 68] width 545 height 14
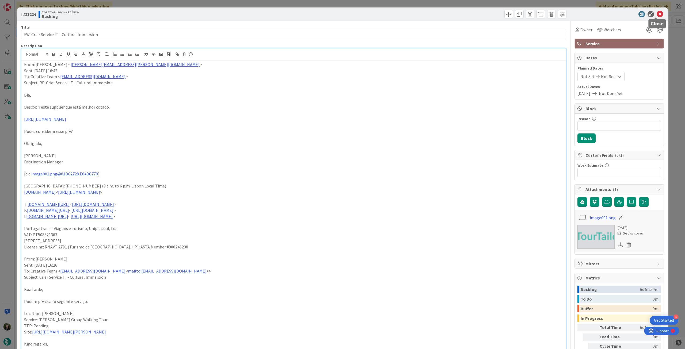
click at [657, 14] on icon at bounding box center [660, 14] width 6 height 6
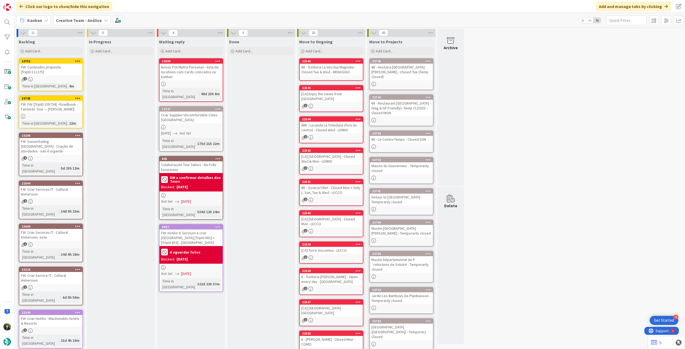
click at [77, 225] on icon at bounding box center [77, 227] width 5 height 4
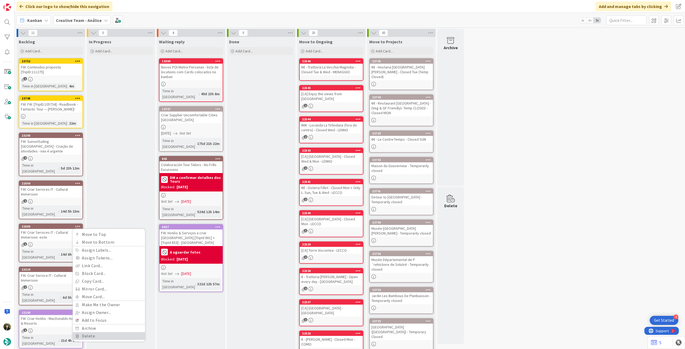
click at [100, 332] on link "Delete" at bounding box center [109, 336] width 72 height 8
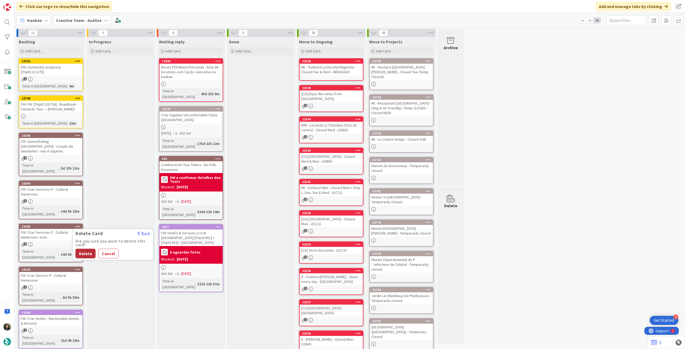
click at [89, 249] on button "Delete" at bounding box center [85, 254] width 20 height 10
click at [56, 243] on div "1" at bounding box center [50, 245] width 63 height 5
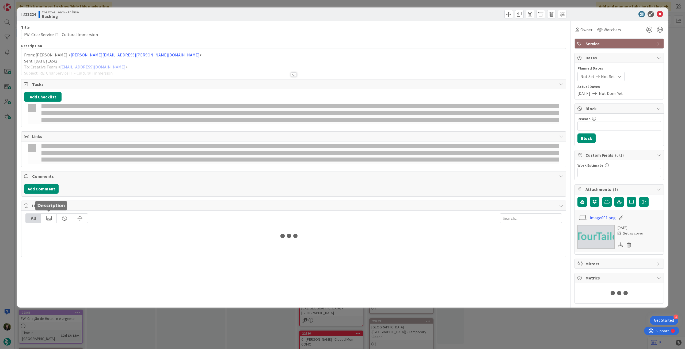
click at [86, 73] on div at bounding box center [293, 68] width 545 height 14
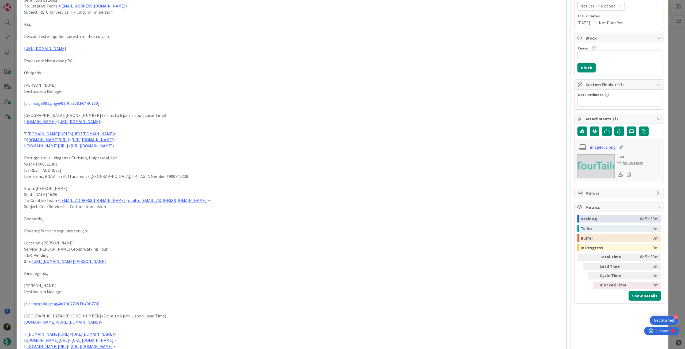
scroll to position [71, 0]
drag, startPoint x: 91, startPoint y: 248, endPoint x: 39, endPoint y: 248, distance: 51.9
click at [39, 248] on p "Service: Matera Group Walking Tour" at bounding box center [293, 249] width 539 height 6
click at [75, 260] on link "https://www.creaexperience.it/en/matera-walking-tour/" at bounding box center [69, 260] width 74 height 5
click at [73, 272] on link "https://www.creaexperience.it/en/matera-walking-tour/" at bounding box center [78, 271] width 54 height 7
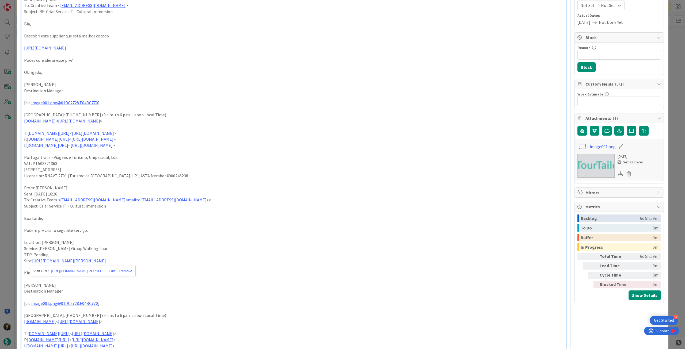
drag, startPoint x: 39, startPoint y: 248, endPoint x: 46, endPoint y: 249, distance: 6.7
click at [39, 249] on p "Service: Matera Group Walking Tour" at bounding box center [293, 249] width 539 height 6
drag, startPoint x: 136, startPoint y: 259, endPoint x: 18, endPoint y: 240, distance: 118.7
click at [18, 240] on div "ID 23224 Creative Team - Análise Backlog Title 41 / 128 FW: Criar Service IT - …" at bounding box center [342, 282] width 651 height 692
copy div "Location: Matera Service: 2h Matera Group Walking Tour TER: Pending Site: https…"
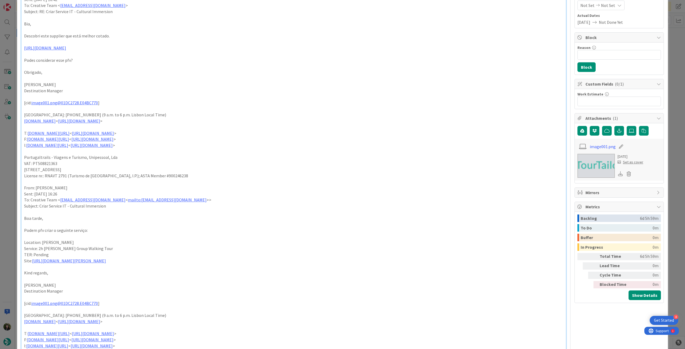
scroll to position [0, 0]
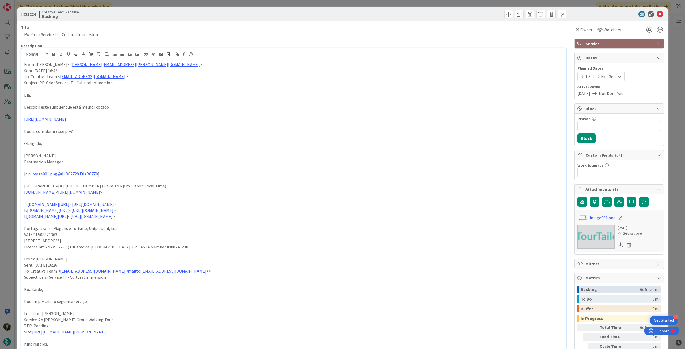
click at [24, 66] on p "From: Frederico Rodrigues < frederico.rodrigues@tourtailors.com >" at bounding box center [293, 65] width 539 height 6
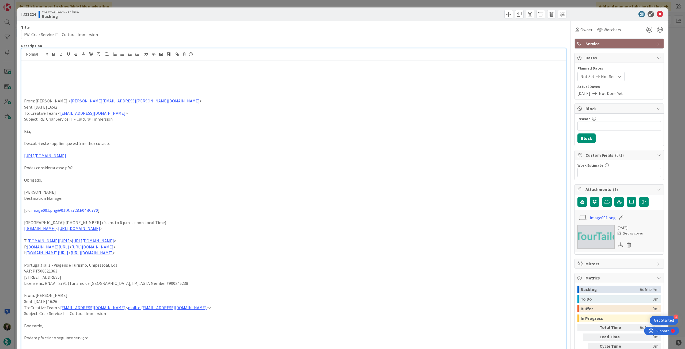
click at [35, 72] on p at bounding box center [293, 71] width 539 height 6
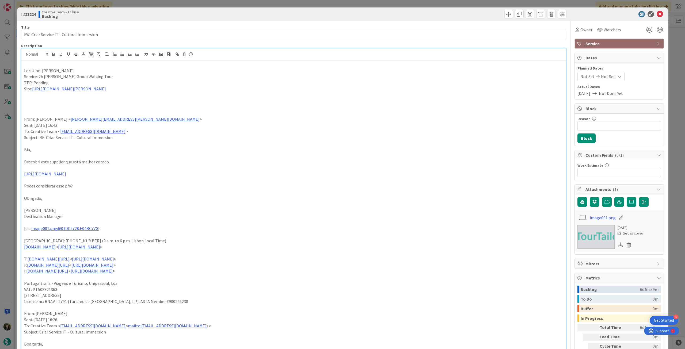
drag, startPoint x: 173, startPoint y: 171, endPoint x: 21, endPoint y: 172, distance: 152.0
click at [21, 172] on div "Location: Matera Service: 2h Matera Group Walking Tour TER: Pending Site: https…" at bounding box center [293, 285] width 545 height 450
copy link "https://passineisassi.it/products/inglese-tour-sassi?variant=52894874566985"
drag, startPoint x: 58, startPoint y: 81, endPoint x: 33, endPoint y: 82, distance: 24.9
click at [33, 82] on p "TER: Pending" at bounding box center [293, 83] width 539 height 6
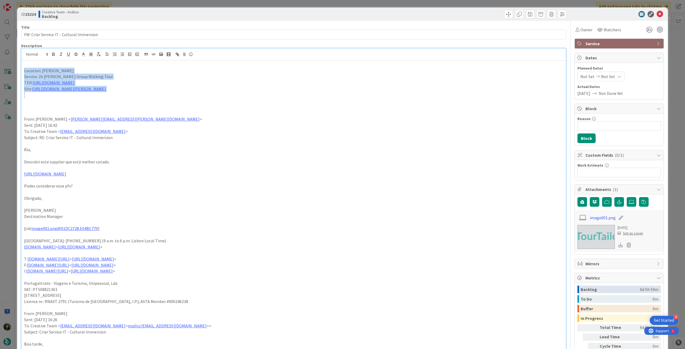
drag, startPoint x: 144, startPoint y: 92, endPoint x: 15, endPoint y: 73, distance: 130.2
click at [15, 73] on div "ID 23224 Creative Team - Análise Backlog Title 41 / 128 FW: Criar Service IT - …" at bounding box center [342, 174] width 685 height 349
click at [55, 52] on icon "button" at bounding box center [53, 54] width 5 height 5
click at [115, 113] on p at bounding box center [293, 113] width 539 height 6
click at [107, 36] on input "FW: Criar Service IT - Cultural Immersion" at bounding box center [293, 35] width 545 height 10
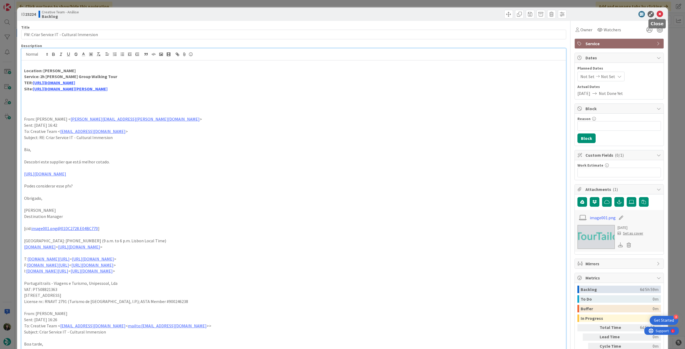
click at [657, 16] on icon at bounding box center [660, 14] width 6 height 6
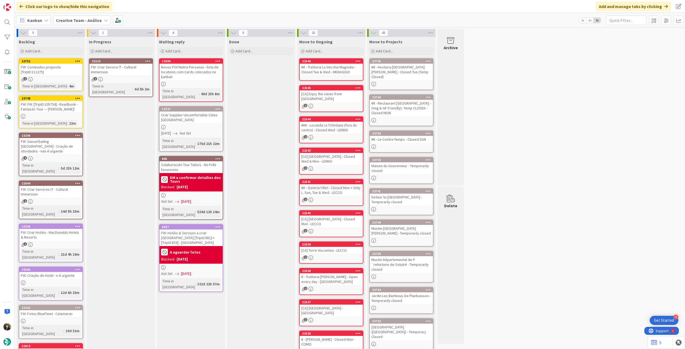
click at [127, 81] on div "1" at bounding box center [120, 79] width 63 height 5
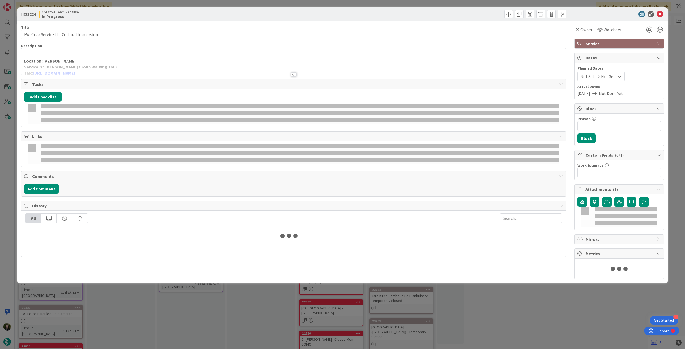
click at [110, 53] on p at bounding box center [293, 55] width 539 height 6
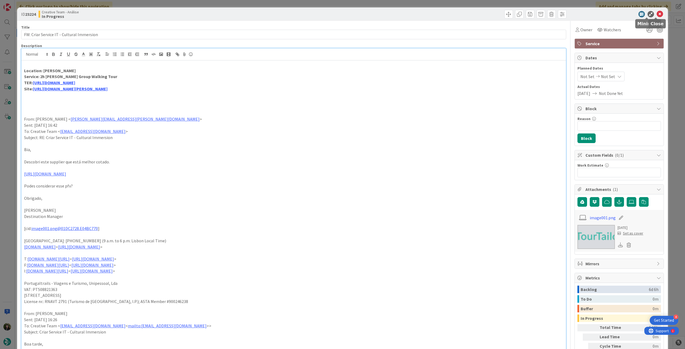
click at [657, 14] on icon at bounding box center [660, 14] width 6 height 6
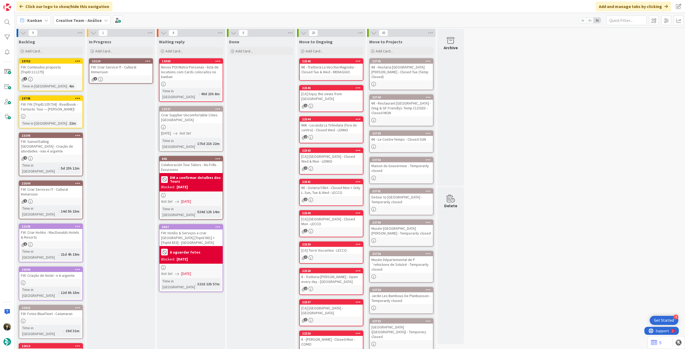
click at [149, 61] on icon at bounding box center [147, 61] width 5 height 4
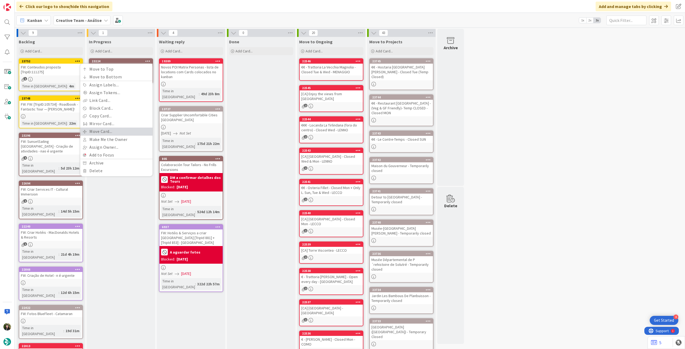
click at [123, 131] on link "Move Card..." at bounding box center [116, 132] width 72 height 8
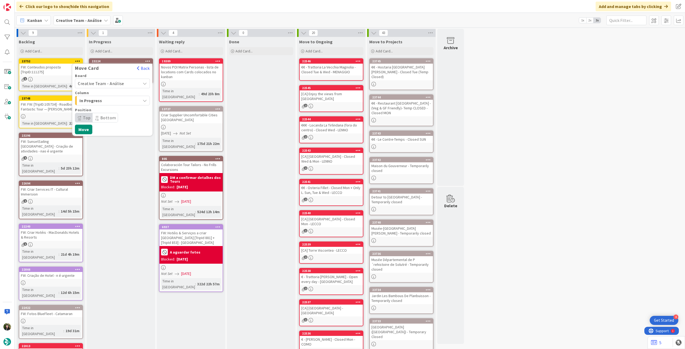
click at [117, 85] on span "Creative Team - Análise" at bounding box center [101, 83] width 46 height 5
click at [115, 108] on span "Creative Team" at bounding box center [116, 109] width 62 height 8
click at [85, 144] on button "Move" at bounding box center [83, 147] width 17 height 10
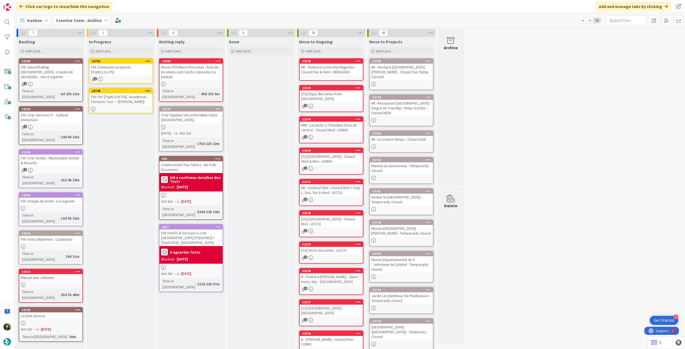
click at [130, 75] on div "FW: Conteudos proposta [TripID:111275]" at bounding box center [120, 70] width 63 height 12
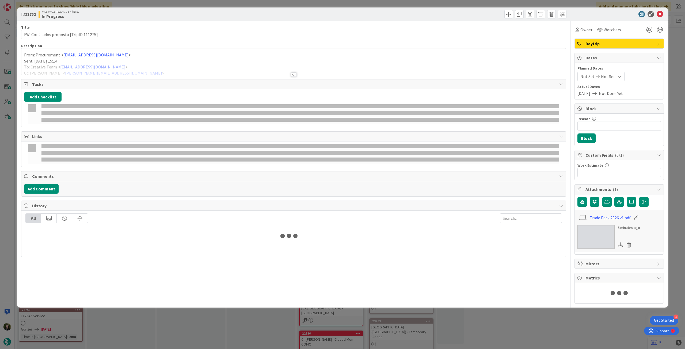
click at [123, 64] on div at bounding box center [293, 68] width 545 height 14
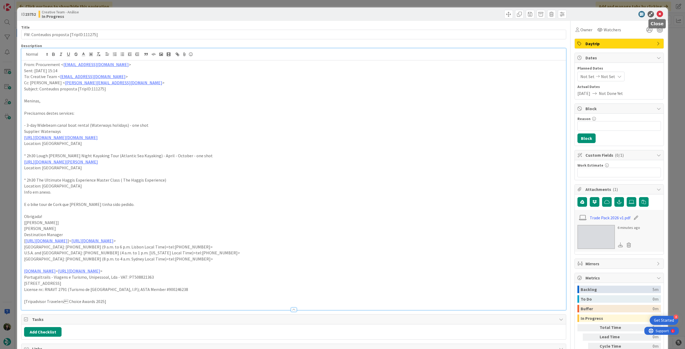
click at [657, 13] on icon at bounding box center [660, 14] width 6 height 6
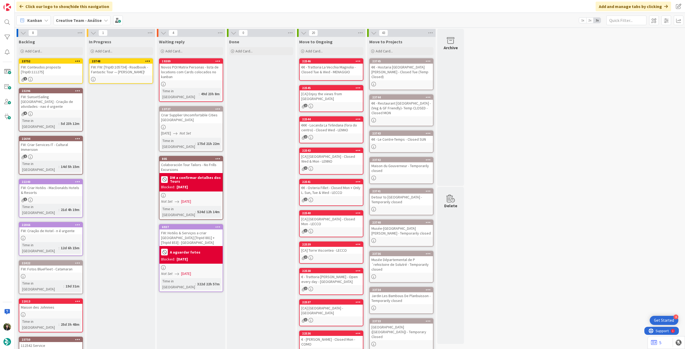
click at [116, 69] on div "FW: FW: [TripID:105734] - Roadbook - Fantastic Tour — Kay Yancey!" at bounding box center [120, 70] width 63 height 12
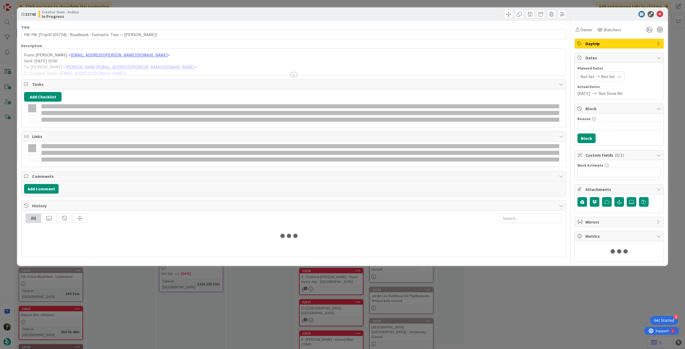
click at [107, 66] on div at bounding box center [293, 68] width 545 height 14
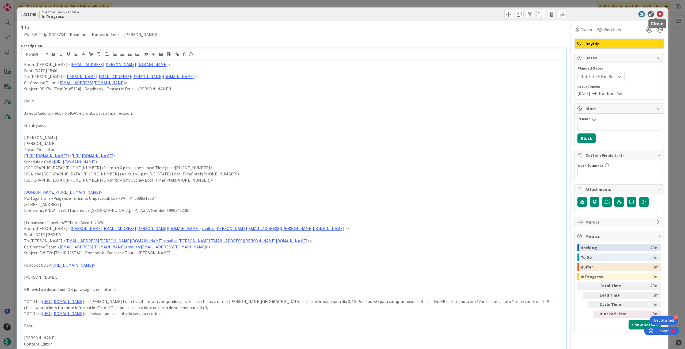
click at [657, 14] on icon at bounding box center [660, 14] width 6 height 6
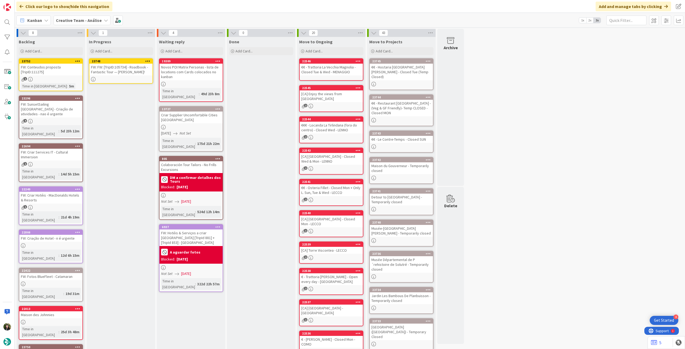
click at [146, 61] on icon at bounding box center [147, 61] width 5 height 4
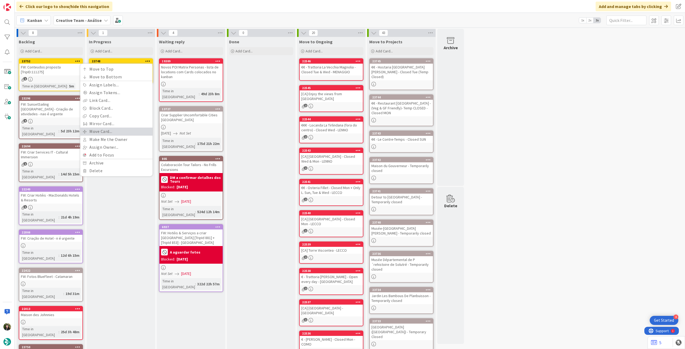
click at [111, 132] on link "Move Card..." at bounding box center [116, 132] width 72 height 8
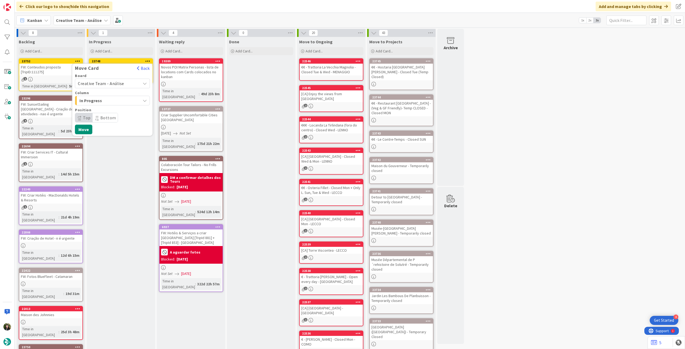
click at [111, 84] on span "Creative Team - Análise" at bounding box center [101, 83] width 46 height 5
click at [109, 107] on span "Creative Team" at bounding box center [116, 109] width 62 height 8
click at [109, 119] on span "Daytrip" at bounding box center [111, 117] width 51 height 7
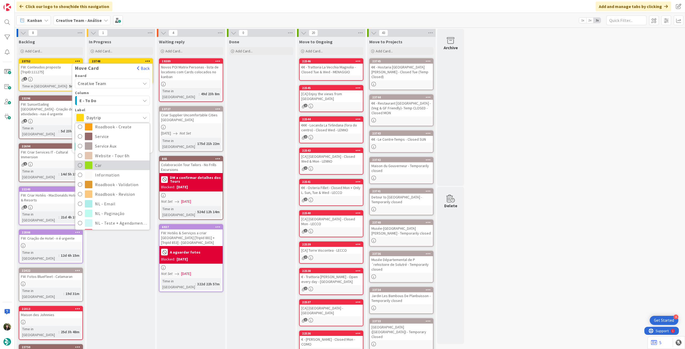
scroll to position [71, 0]
click at [119, 195] on span "Roadbook - Revision" at bounding box center [121, 194] width 52 height 8
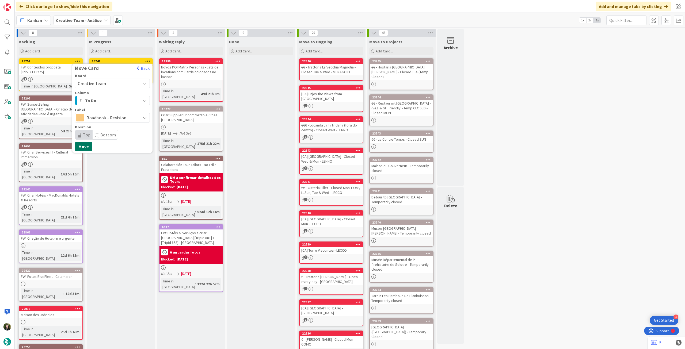
click at [81, 145] on button "Move" at bounding box center [83, 147] width 17 height 10
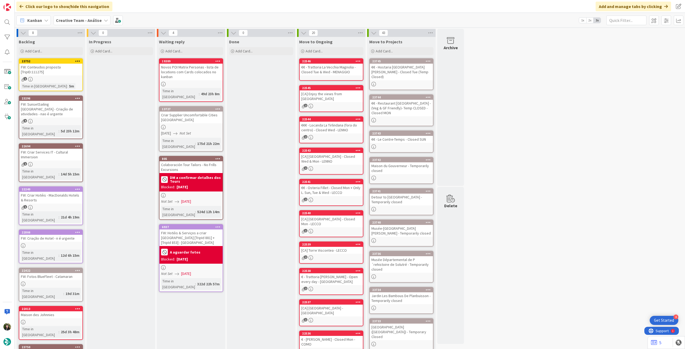
click at [75, 24] on div "Creative Team - Análise" at bounding box center [82, 21] width 57 height 10
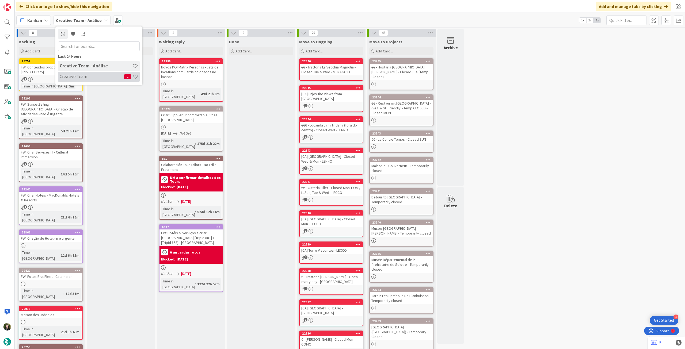
click at [89, 78] on h4 "Creative Team" at bounding box center [92, 76] width 65 height 5
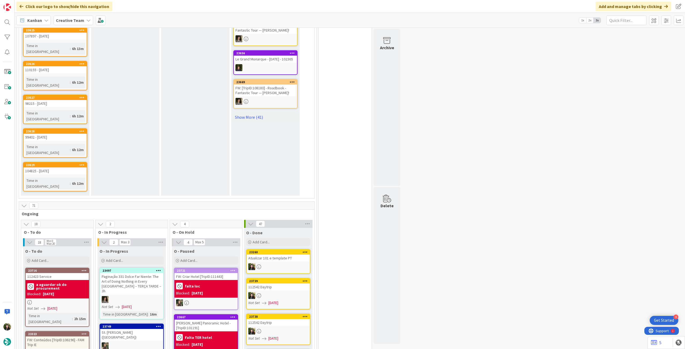
scroll to position [321, 0]
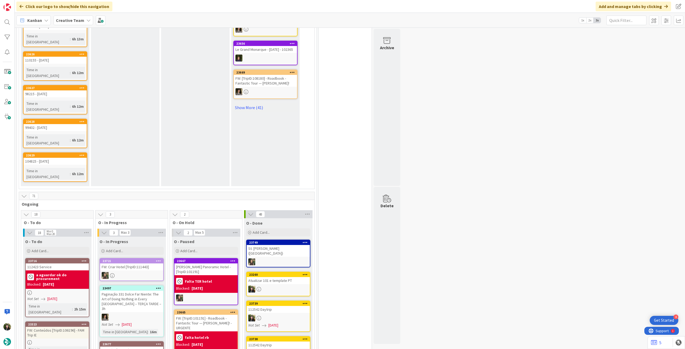
drag, startPoint x: 189, startPoint y: 268, endPoint x: 140, endPoint y: 275, distance: 49.5
click at [145, 347] on div "FW: Criação Services [GEOGRAPHIC_DATA] [TripID:112303]" at bounding box center [131, 353] width 63 height 12
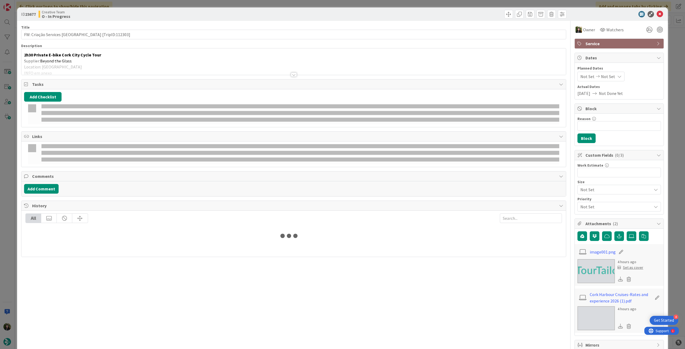
click at [96, 71] on div at bounding box center [293, 68] width 545 height 14
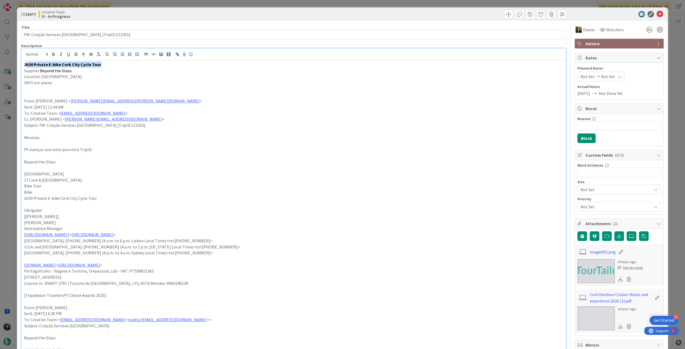
drag, startPoint x: 106, startPoint y: 66, endPoint x: 15, endPoint y: 65, distance: 91.0
click at [14, 64] on div "ID 23677 Creative Team O - In Progress Title 41 / 128 FW: Criação Services Cork…" at bounding box center [342, 174] width 685 height 349
copy strong "2h30 Private E-bike Cork City Cycle Tour"
click at [657, 13] on icon at bounding box center [660, 14] width 6 height 6
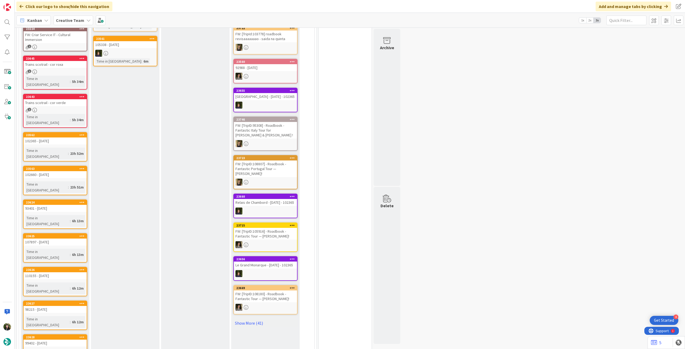
scroll to position [36, 0]
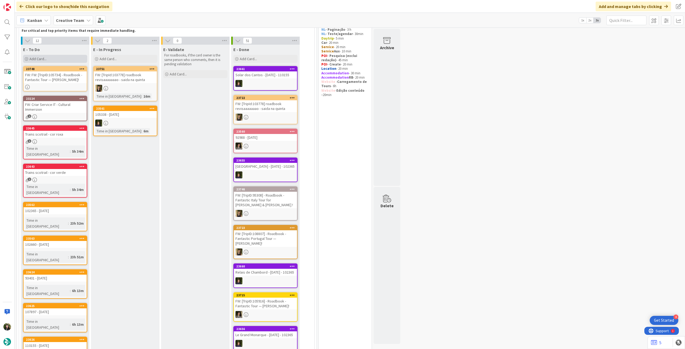
drag, startPoint x: 47, startPoint y: 67, endPoint x: 47, endPoint y: 58, distance: 9.4
click at [47, 58] on div "Add Card..." at bounding box center [55, 59] width 64 height 8
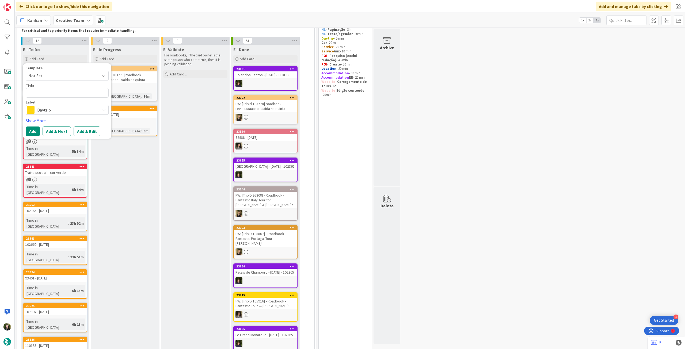
click at [55, 110] on span "Daytrip" at bounding box center [66, 109] width 59 height 7
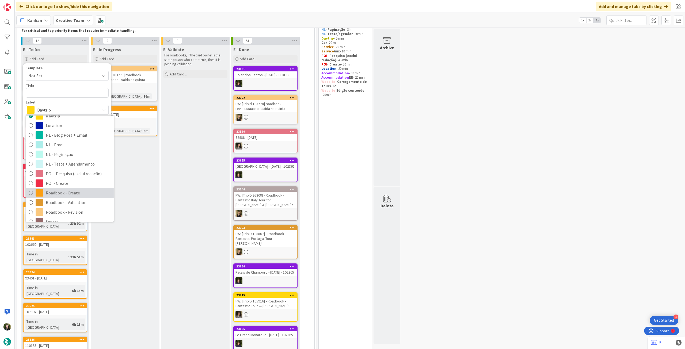
click at [67, 189] on span "Roadbook - Create" at bounding box center [78, 193] width 65 height 8
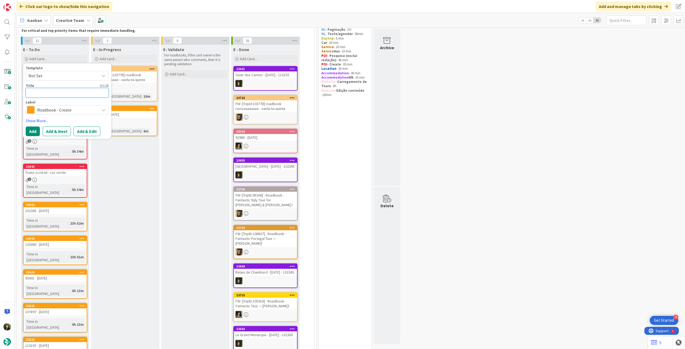
click at [54, 92] on textarea at bounding box center [67, 93] width 83 height 10
paste textarea "111542"
type textarea "x"
type textarea "111542"
type textarea "x"
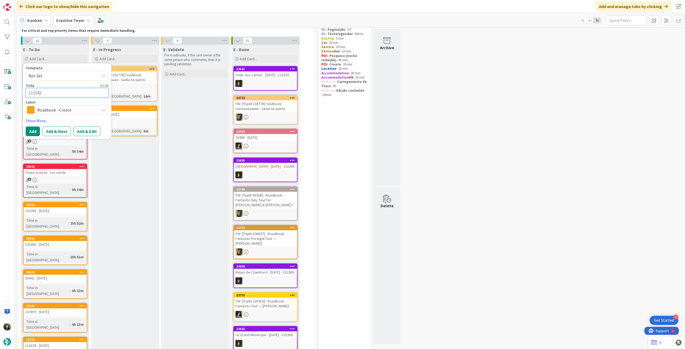
type textarea "111542"
type textarea "x"
type textarea "111542 -"
type textarea "x"
type textarea "111542 -"
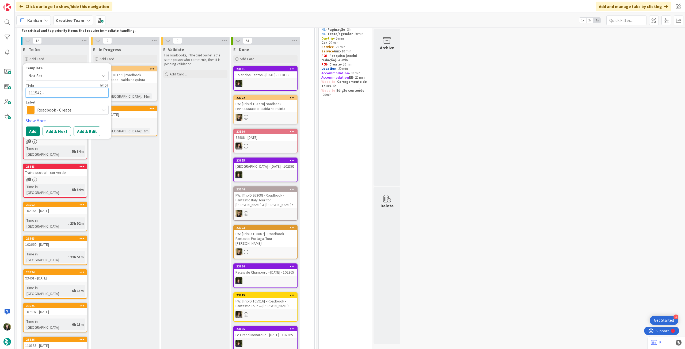
type textarea "x"
type textarea "111542 - 1"
type textarea "x"
type textarea "111542 - 1"
type textarea "x"
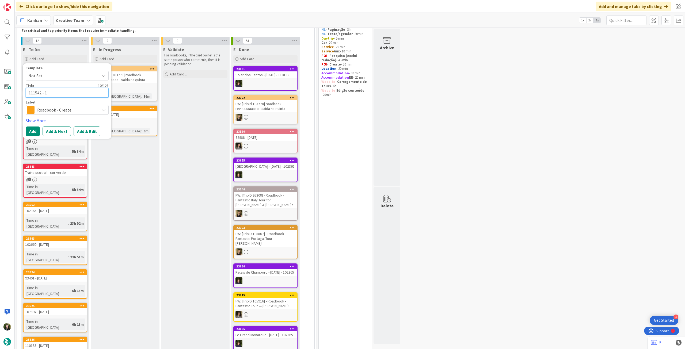
type textarea "111542 - 1 o"
type textarea "x"
type textarea "111542 - 1 oc"
type textarea "x"
type textarea "111542 - 1 oct"
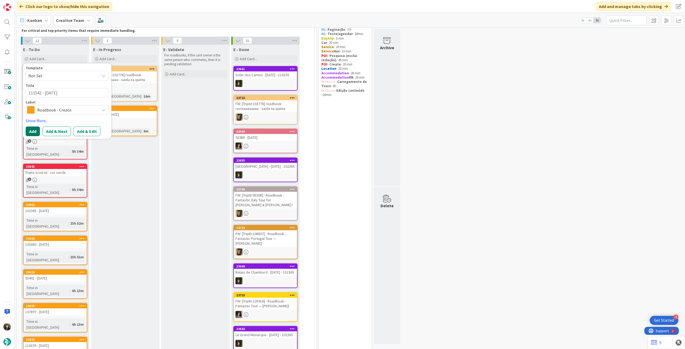
click at [30, 128] on button "Add" at bounding box center [33, 132] width 14 height 10
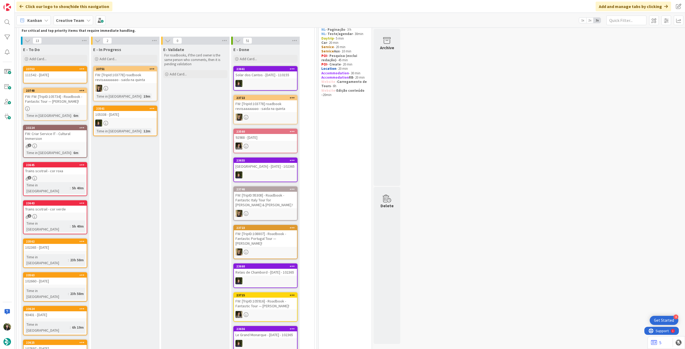
click at [74, 78] on div "111542 - 1 oct" at bounding box center [55, 74] width 63 height 7
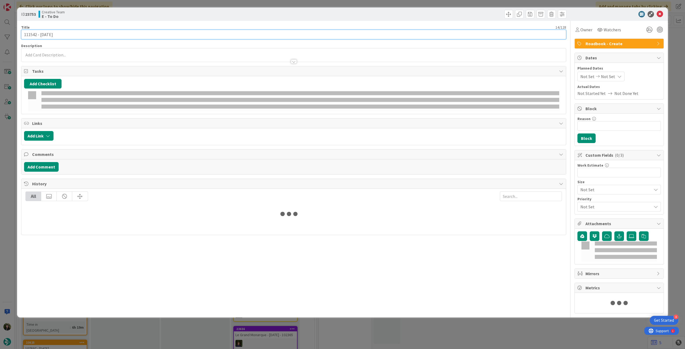
click at [89, 34] on input "111542 - 1 oct" at bounding box center [293, 35] width 545 height 10
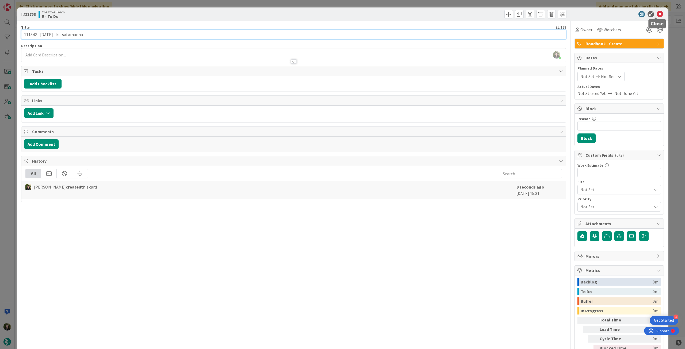
type input "111542 - 1 oct - kit sai amanha"
click at [657, 14] on icon at bounding box center [660, 14] width 6 height 6
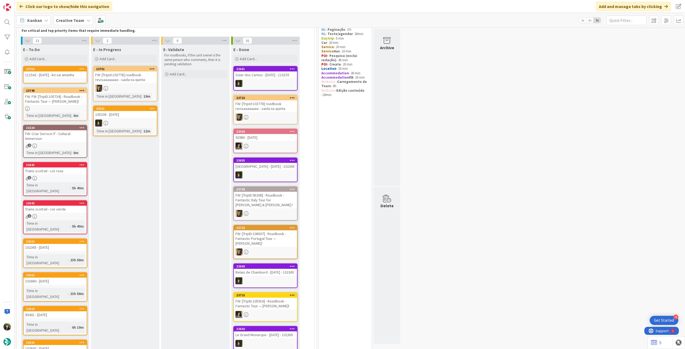
click at [65, 75] on div "111542 - 1 oct - kit sai amanha" at bounding box center [55, 74] width 63 height 7
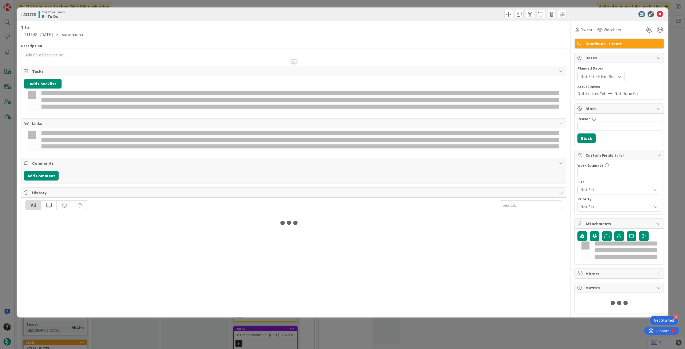
click at [71, 55] on p at bounding box center [293, 55] width 539 height 6
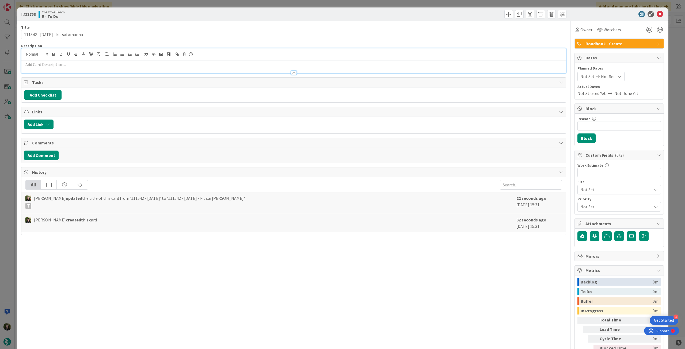
click at [71, 63] on p at bounding box center [293, 65] width 539 height 6
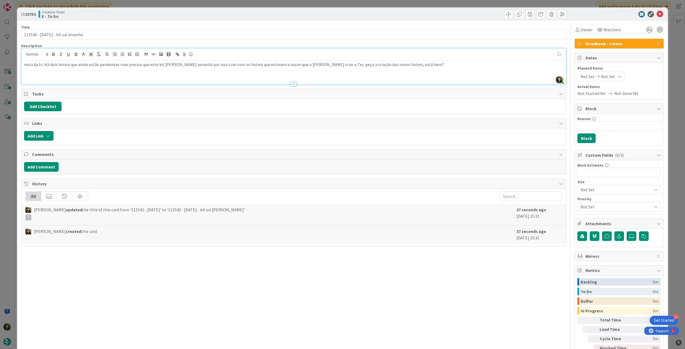
click at [657, 13] on icon at bounding box center [660, 14] width 6 height 6
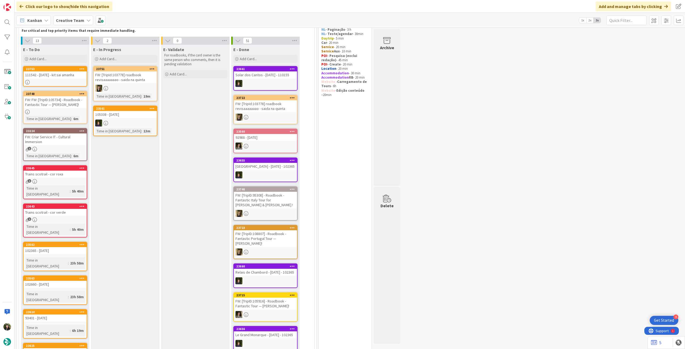
drag, startPoint x: 75, startPoint y: 20, endPoint x: 75, endPoint y: 29, distance: 8.6
click at [75, 20] on b "Creative Team" at bounding box center [70, 20] width 28 height 5
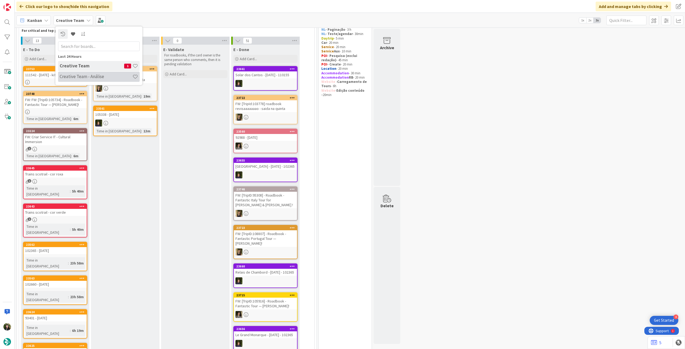
click at [90, 78] on h4 "Creative Team - Análise" at bounding box center [96, 76] width 73 height 5
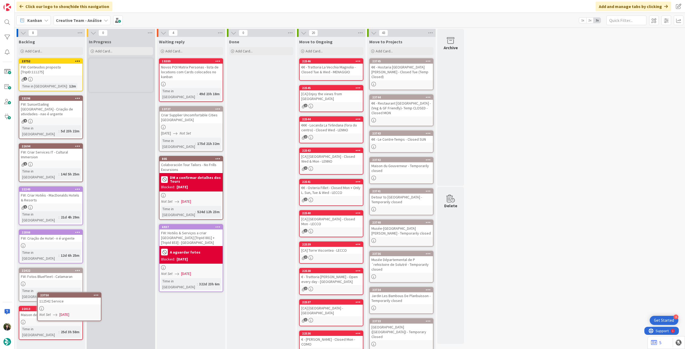
scroll to position [10, 0]
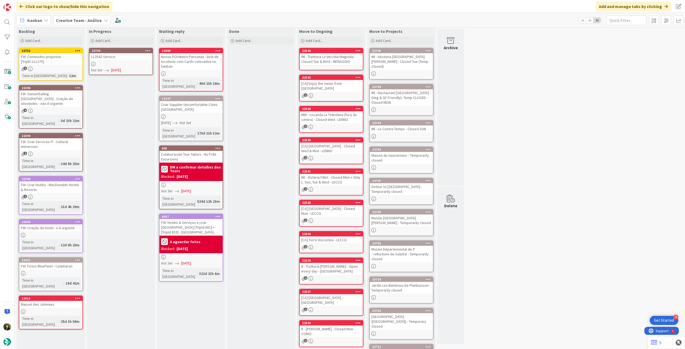
click at [123, 62] on div at bounding box center [120, 64] width 63 height 5
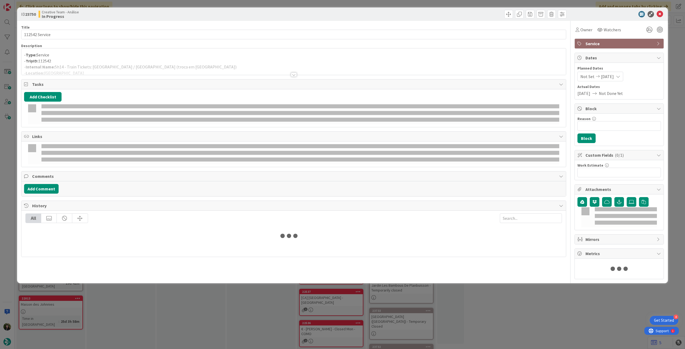
click at [123, 61] on div at bounding box center [293, 68] width 545 height 14
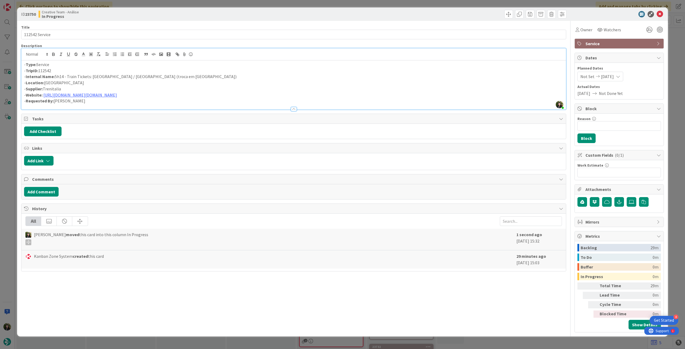
click at [90, 76] on p "- Internal Name: 5h14 - Train Tickets: Venice / Santa Margherita Ligure (troca …" at bounding box center [293, 77] width 539 height 6
drag, startPoint x: 92, startPoint y: 77, endPoint x: 65, endPoint y: 77, distance: 27.3
click at [65, 77] on p "- Internal Name: 5h14 - Train Tickets: Venice / Santa Margherita Ligure (troca …" at bounding box center [293, 77] width 539 height 6
click at [659, 13] on icon at bounding box center [660, 14] width 6 height 6
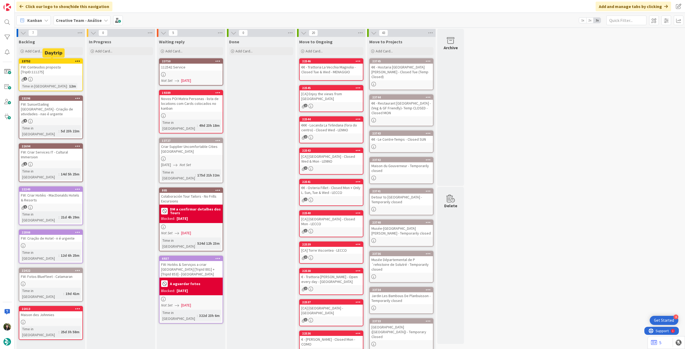
click at [69, 18] on b "Creative Team - Análise" at bounding box center [79, 20] width 46 height 5
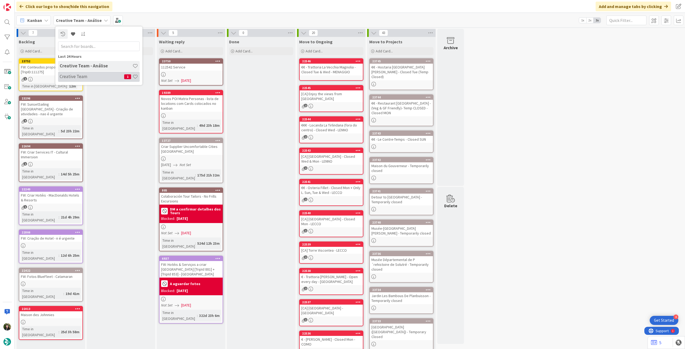
click at [92, 78] on h4 "Creative Team" at bounding box center [92, 76] width 65 height 5
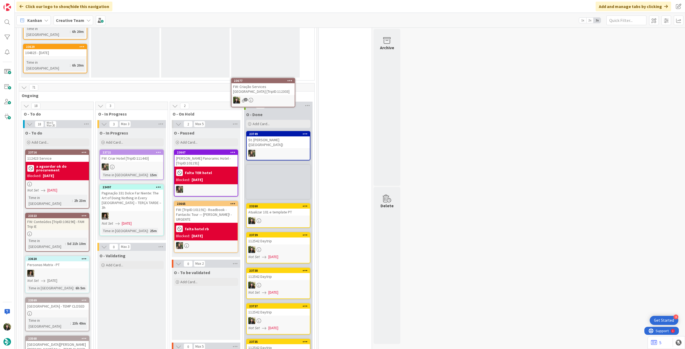
scroll to position [428, 0]
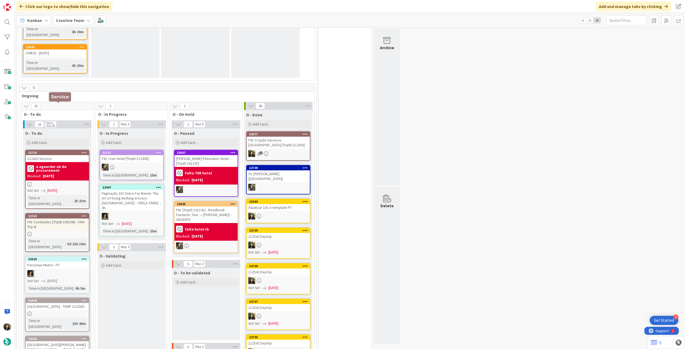
click at [64, 162] on div "a aguardar ok do procurement Blocked: 23/09/2025" at bounding box center [57, 171] width 63 height 18
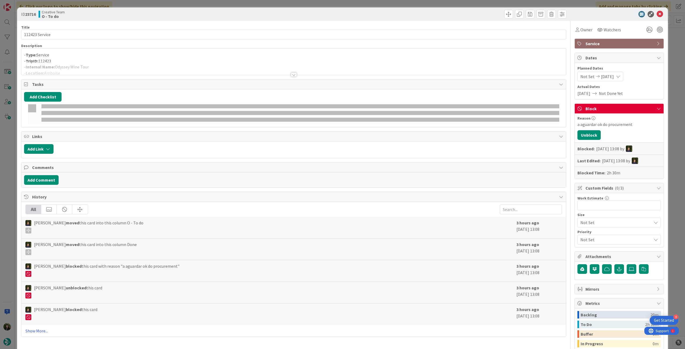
click at [94, 67] on div at bounding box center [293, 68] width 545 height 14
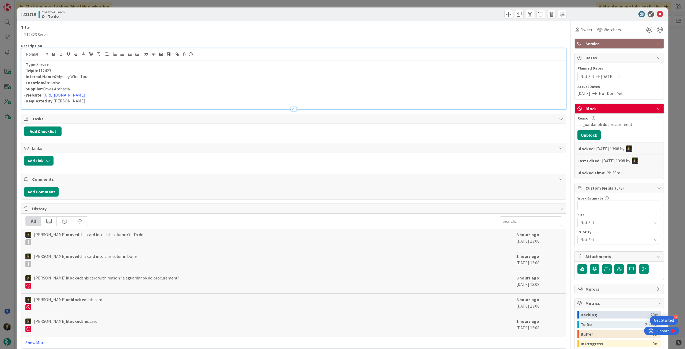
drag, startPoint x: 94, startPoint y: 77, endPoint x: 56, endPoint y: 77, distance: 38.8
click at [56, 77] on p "- Internal Name: Odyssey Wine Tour" at bounding box center [293, 77] width 539 height 6
copy p "Odyssey Wine Tour"
click at [657, 13] on icon at bounding box center [660, 14] width 6 height 6
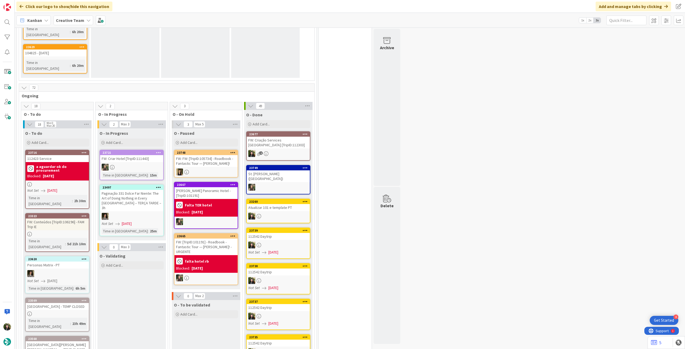
click at [85, 151] on icon at bounding box center [84, 153] width 5 height 4
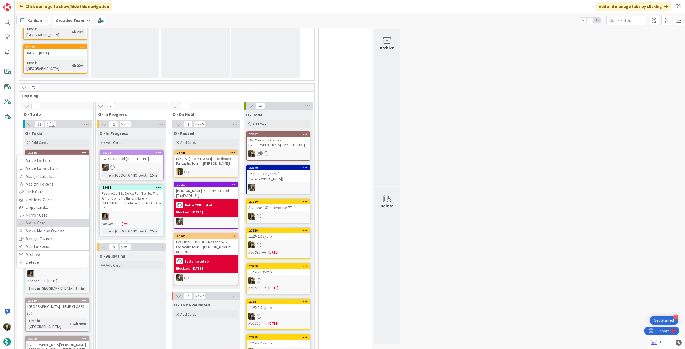
click at [61, 219] on link "Move Card..." at bounding box center [53, 223] width 72 height 8
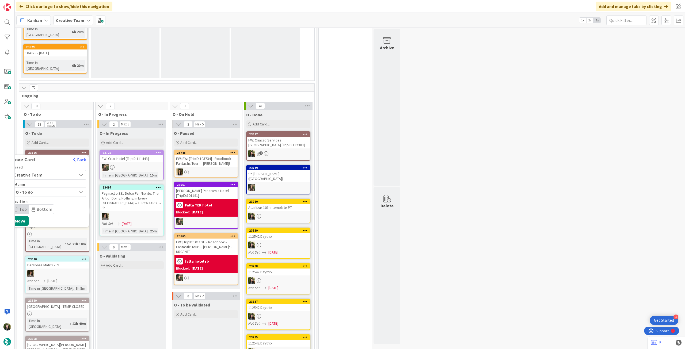
click at [47, 171] on span "Creative Team" at bounding box center [44, 174] width 60 height 7
click at [40, 196] on span "Creative Team - Análise" at bounding box center [56, 200] width 62 height 8
click at [24, 233] on button "Move" at bounding box center [19, 238] width 17 height 10
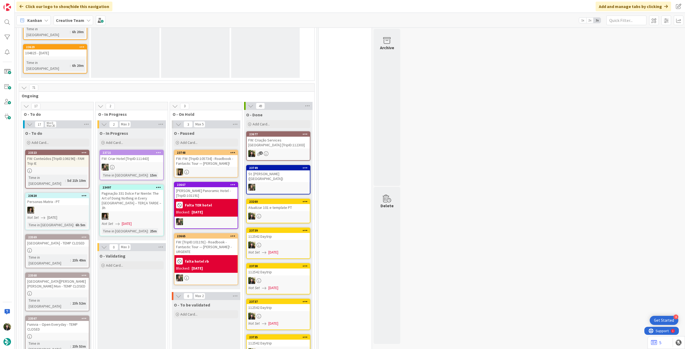
click at [63, 23] on span "Creative Team" at bounding box center [70, 20] width 28 height 6
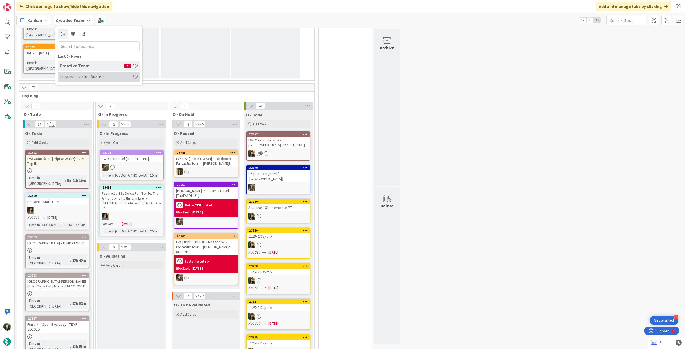
click at [76, 78] on h4 "Creative Team - Análise" at bounding box center [96, 76] width 73 height 5
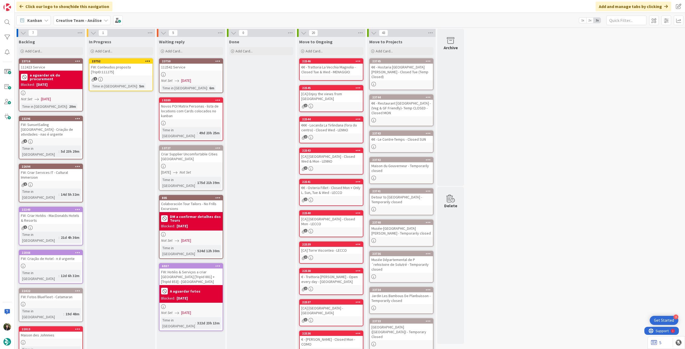
click at [118, 74] on div "FW: Conteudos proposta [TripID:111275]" at bounding box center [120, 70] width 63 height 12
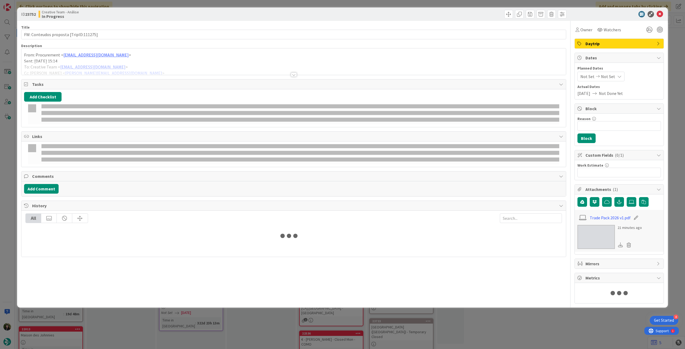
click at [108, 67] on div at bounding box center [293, 68] width 545 height 14
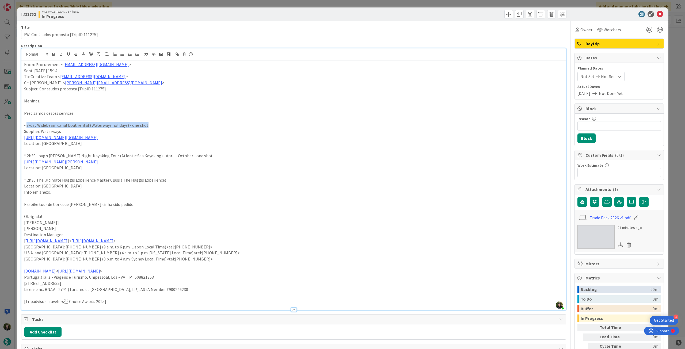
drag, startPoint x: 26, startPoint y: 125, endPoint x: 153, endPoint y: 126, distance: 126.6
click at [153, 126] on p "- 3-day Widebeam canal boat rental (Waterways holidays) - one shot" at bounding box center [293, 125] width 539 height 6
copy p "3-day Widebeam canal boat rental (Waterways holidays) - one shot"
click at [24, 66] on p "From: Procurement < procurement@tourtailors.com >" at bounding box center [293, 65] width 539 height 6
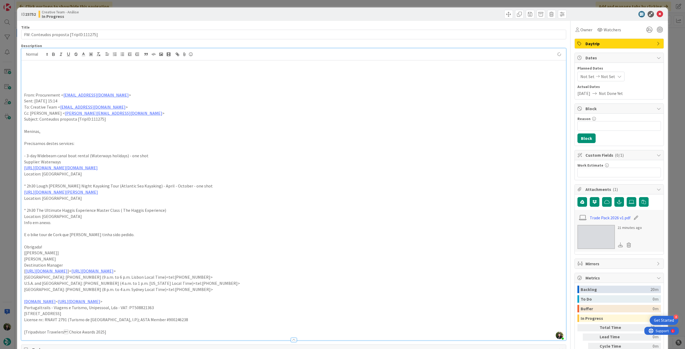
click at [33, 74] on p at bounding box center [293, 77] width 539 height 6
paste div
click at [29, 75] on p "3-day Widebeam canal boat rental (Waterways holidays) - one shot" at bounding box center [293, 77] width 539 height 6
drag, startPoint x: 125, startPoint y: 76, endPoint x: 150, endPoint y: 77, distance: 25.4
click at [150, 77] on p "3-Day Widebeam canal boat rental (Waterways holidays) - one shot" at bounding box center [293, 77] width 539 height 6
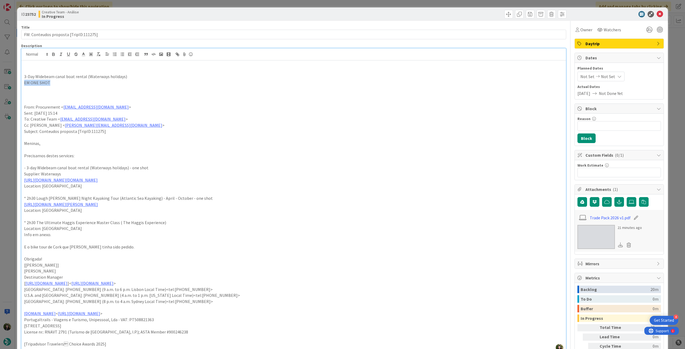
drag, startPoint x: 48, startPoint y: 83, endPoint x: 17, endPoint y: 83, distance: 31.3
click at [17, 83] on div "ID 23752 Creative Team - Análise In Progress Title 38 / 128 FW: Conteudos propo…" at bounding box center [342, 174] width 685 height 349
click at [52, 55] on icon "button" at bounding box center [53, 54] width 2 height 1
click at [84, 88] on p at bounding box center [293, 89] width 539 height 6
drag, startPoint x: 65, startPoint y: 174, endPoint x: 20, endPoint y: 174, distance: 44.4
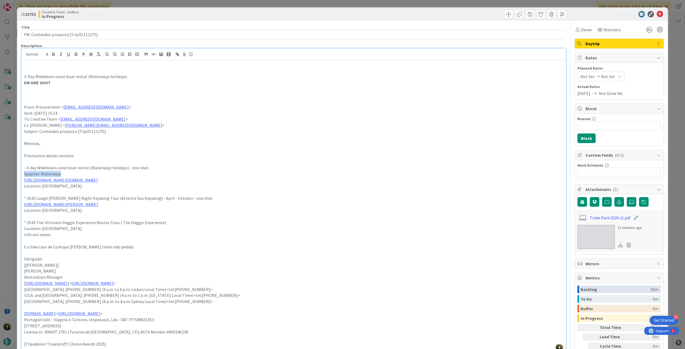
click at [20, 174] on div "ID 23752 Creative Team - Análise In Progress Title 38 / 128 FW: Conteudos propo…" at bounding box center [342, 295] width 651 height 577
click at [50, 92] on p at bounding box center [293, 95] width 539 height 6
click at [62, 88] on p at bounding box center [293, 89] width 539 height 6
drag, startPoint x: 141, startPoint y: 178, endPoint x: 21, endPoint y: 178, distance: 120.5
click at [21, 178] on div "3-Day Widebeam canal boat rental (Waterways holidays) EM ONE SHOT Supplier: Wat…" at bounding box center [293, 206] width 545 height 292
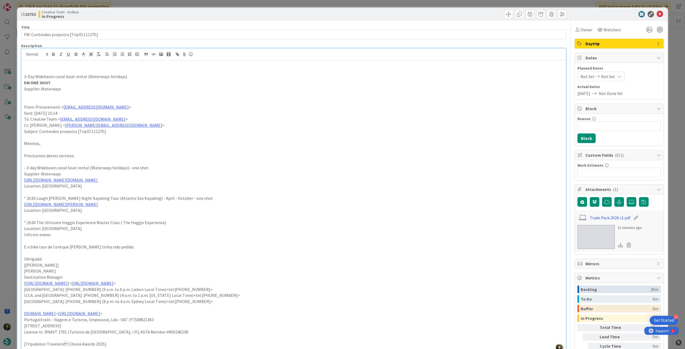
click at [48, 93] on p at bounding box center [293, 95] width 539 height 6
drag, startPoint x: 61, startPoint y: 187, endPoint x: 20, endPoint y: 187, distance: 41.5
click at [21, 188] on div "ID 23752 Creative Team - Análise In Progress Title 38 / 128 FW: Conteudos propo…" at bounding box center [342, 295] width 651 height 577
click at [63, 83] on p "EM ONE SHOT" at bounding box center [293, 83] width 539 height 6
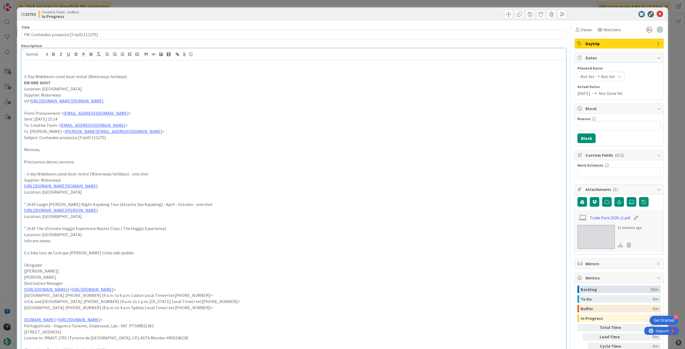
click at [156, 102] on p "inf: https://www.waterwaysholidays.com/cgi-bin/webdata_pro.pl" at bounding box center [293, 101] width 539 height 6
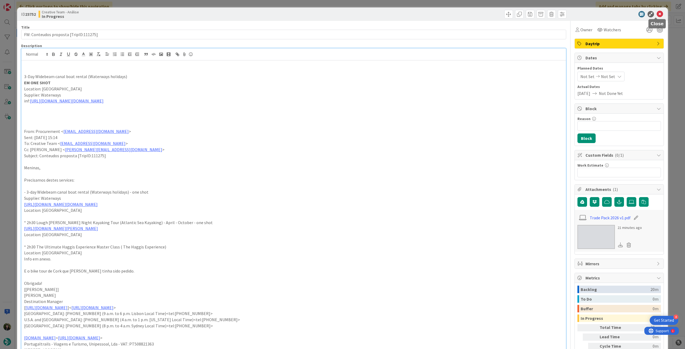
click at [657, 17] on icon at bounding box center [660, 14] width 6 height 6
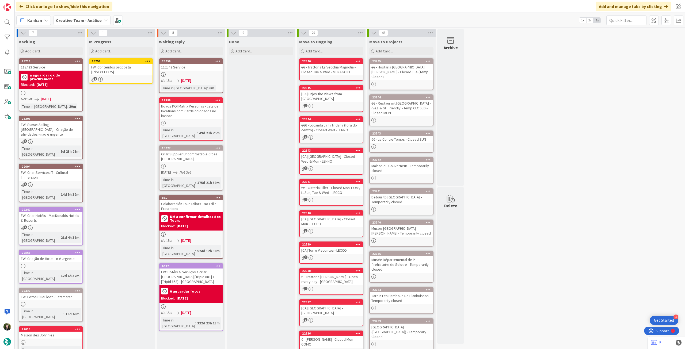
click at [147, 61] on icon at bounding box center [147, 61] width 5 height 4
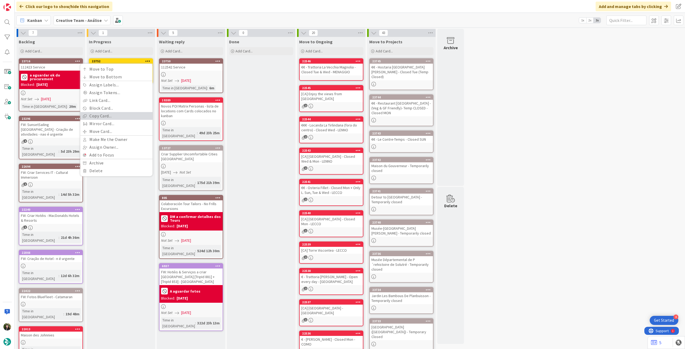
click at [111, 119] on link "Copy Card..." at bounding box center [116, 116] width 72 height 8
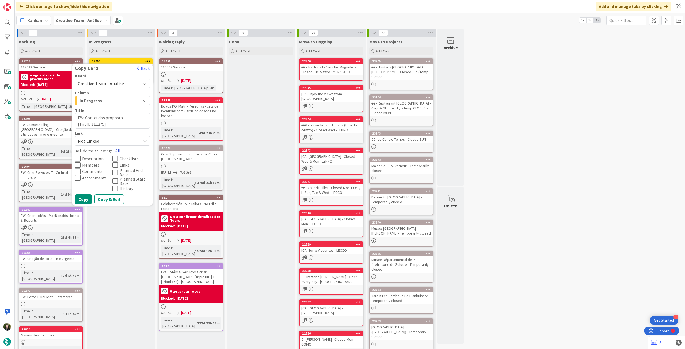
click at [117, 150] on button "All" at bounding box center [118, 151] width 12 height 10
click at [82, 198] on button "Copy" at bounding box center [83, 200] width 17 height 10
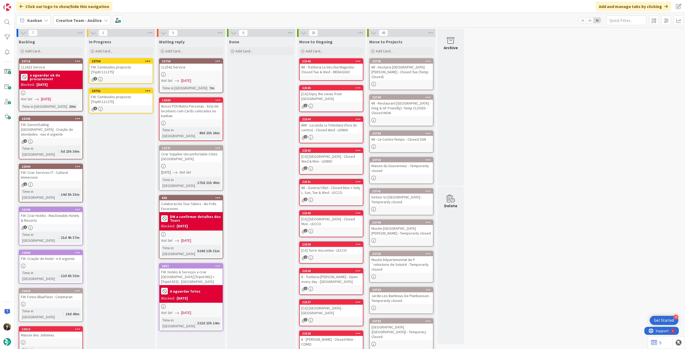
click at [124, 98] on div "FW: Conteudos proposta [TripID:111275]" at bounding box center [120, 99] width 63 height 12
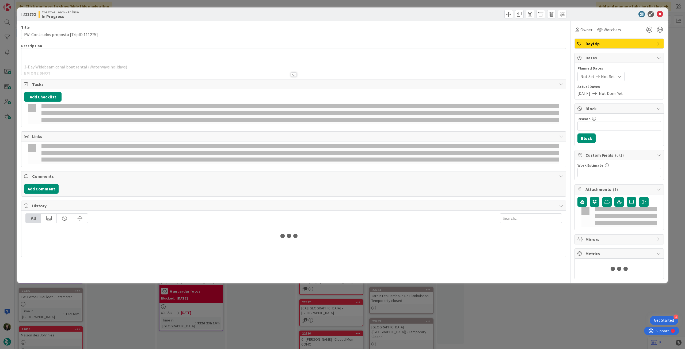
click at [90, 70] on div at bounding box center [293, 68] width 545 height 14
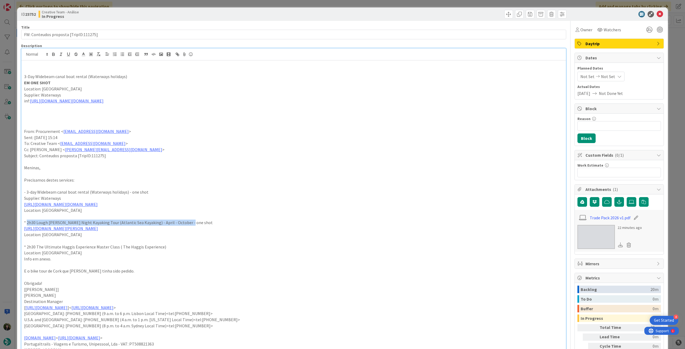
drag, startPoint x: 27, startPoint y: 222, endPoint x: 185, endPoint y: 222, distance: 158.2
click at [185, 222] on p "* 2h30 Lough Hyne Night Kayaking Tour (Atlantic Sea Kayaking) - April - October…" at bounding box center [293, 223] width 539 height 6
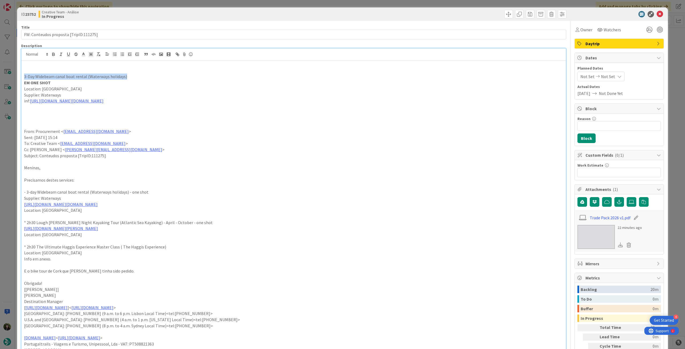
drag, startPoint x: 132, startPoint y: 77, endPoint x: 20, endPoint y: 77, distance: 111.9
click at [20, 77] on div "ID 23752 Creative Team - Análise In Progress Title 38 / 128 FW: Conteudos propo…" at bounding box center [342, 317] width 651 height 620
paste div
drag, startPoint x: 187, startPoint y: 77, endPoint x: 163, endPoint y: 77, distance: 23.8
click at [163, 77] on p "2h30 Lough Hyne Night Kayaking Tour (Atlantic Sea Kayaking) - April - October -…" at bounding box center [293, 77] width 539 height 6
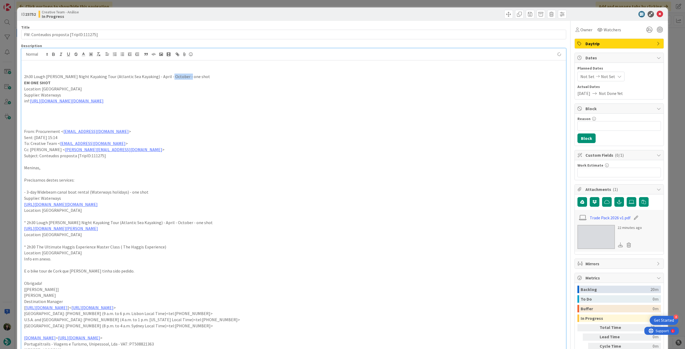
type textarea "x"
drag, startPoint x: 175, startPoint y: 230, endPoint x: 22, endPoint y: 229, distance: 152.8
click at [24, 229] on div "2h30 Lough Hyne Night Kayaking Tour (Atlantic Sea Kayaking) - April - October E…" at bounding box center [293, 218] width 545 height 317
drag, startPoint x: 127, startPoint y: 100, endPoint x: 31, endPoint y: 101, distance: 95.6
click at [31, 101] on p "inf: https://www.waterwaysholidays.com/cgi-bin/webdata_pro.pl" at bounding box center [293, 101] width 539 height 6
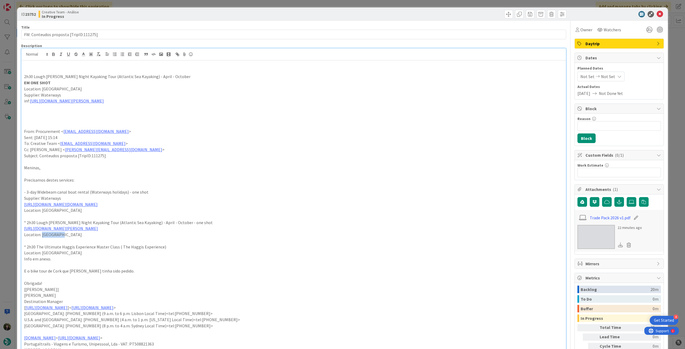
drag, startPoint x: 61, startPoint y: 234, endPoint x: 42, endPoint y: 234, distance: 19.3
click at [42, 234] on p "Location: Baltimore" at bounding box center [293, 235] width 539 height 6
drag, startPoint x: 66, startPoint y: 93, endPoint x: 53, endPoint y: 94, distance: 13.4
click at [53, 94] on p "Supplier: Waterways" at bounding box center [293, 95] width 539 height 6
click at [55, 88] on p "Location: Falkirk" at bounding box center [293, 89] width 539 height 6
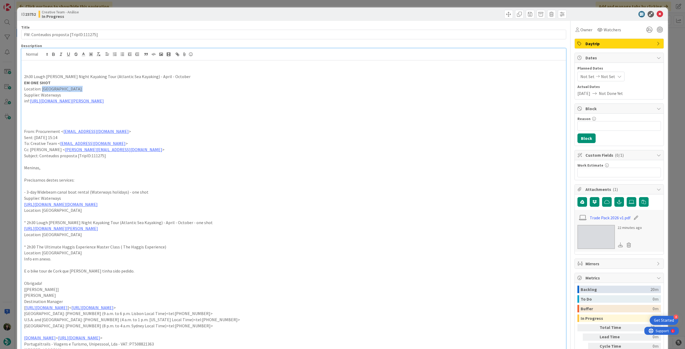
drag, startPoint x: 55, startPoint y: 88, endPoint x: 46, endPoint y: 88, distance: 9.6
click at [46, 88] on p "Location: Falkirk" at bounding box center [293, 89] width 539 height 6
drag, startPoint x: 94, startPoint y: 77, endPoint x: 132, endPoint y: 76, distance: 37.7
click at [132, 76] on p "2h30 Lough Hyne Night Kayaking Tour (Atlantic Sea Kayaking) - April - October" at bounding box center [293, 77] width 539 height 6
drag, startPoint x: 65, startPoint y: 94, endPoint x: 42, endPoint y: 94, distance: 22.5
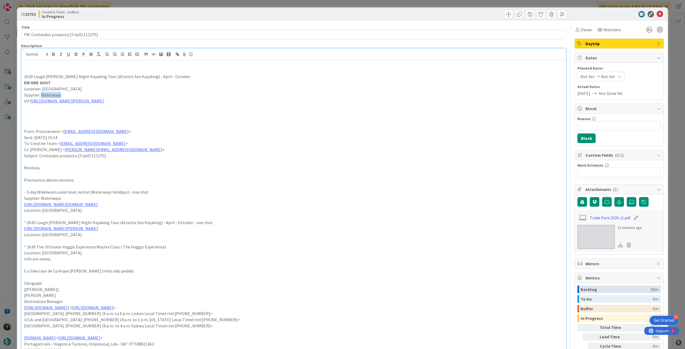
click at [42, 94] on p "Supplier: Waterways" at bounding box center [293, 95] width 539 height 6
click at [79, 86] on p "Location: Baltimore" at bounding box center [293, 89] width 539 height 6
click at [658, 14] on icon at bounding box center [660, 14] width 6 height 6
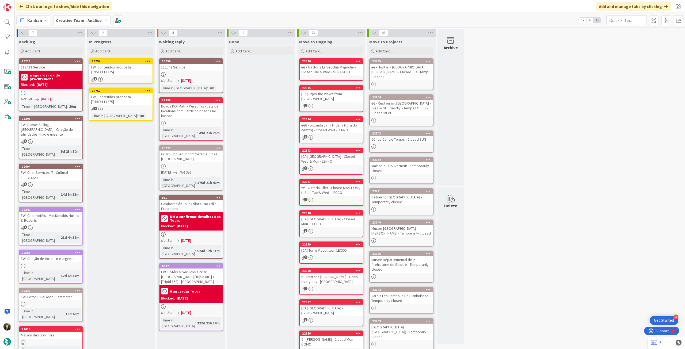
click at [149, 90] on icon at bounding box center [147, 91] width 5 height 4
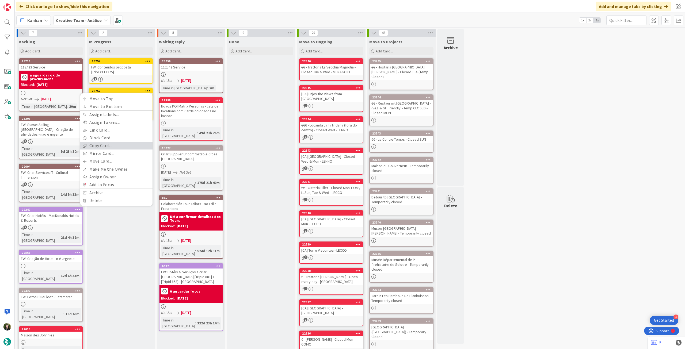
click at [116, 147] on link "Copy Card..." at bounding box center [116, 146] width 72 height 8
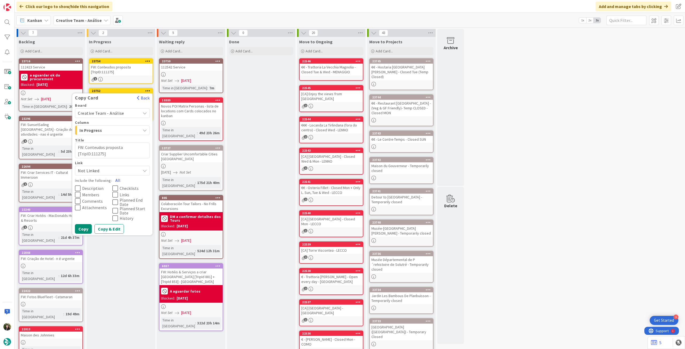
click at [118, 180] on button "All" at bounding box center [118, 181] width 12 height 10
click at [80, 229] on button "Copy" at bounding box center [83, 229] width 17 height 10
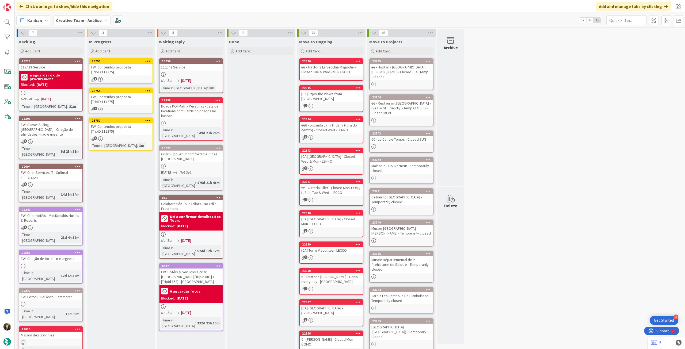
click at [119, 138] on div "1" at bounding box center [120, 139] width 63 height 5
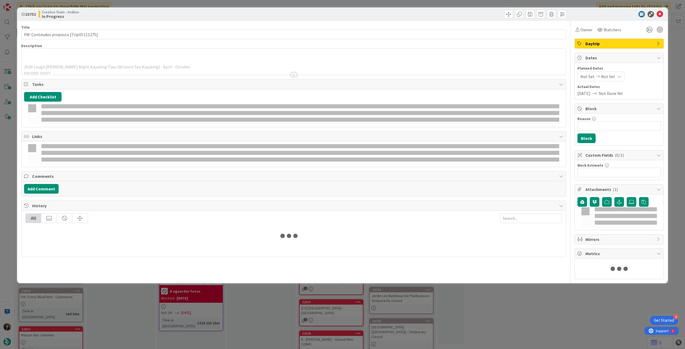
click at [79, 65] on div at bounding box center [293, 68] width 545 height 14
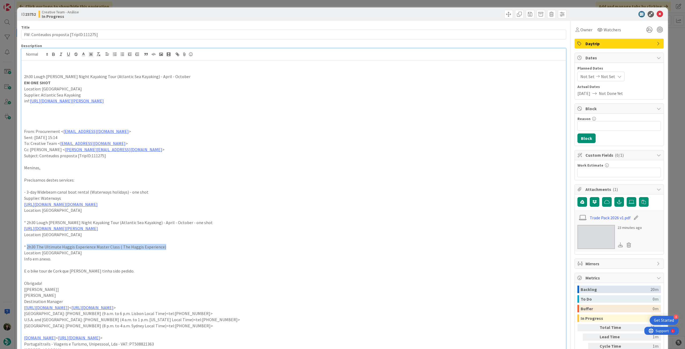
drag, startPoint x: 171, startPoint y: 246, endPoint x: 27, endPoint y: 246, distance: 144.0
click at [27, 246] on p "* 2h30 The Ultimate Haggis Experience Master Class ( The Haggis Experience)" at bounding box center [293, 247] width 539 height 6
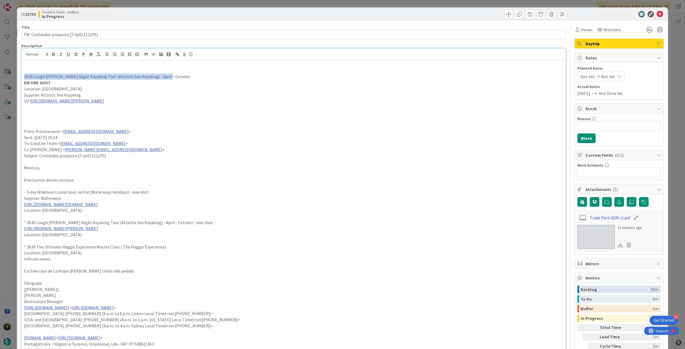
drag, startPoint x: 169, startPoint y: 77, endPoint x: 27, endPoint y: 81, distance: 142.2
click at [21, 76] on div "2h30 Lough Hyne Night Kayaking Tour (Atlantic Sea Kayaking) - April - October E…" at bounding box center [293, 218] width 545 height 317
paste div
type textarea "x"
click at [117, 77] on p "2h30 The Ultimate Haggis Experience Master Class ( The Haggis Experience)" at bounding box center [293, 77] width 539 height 6
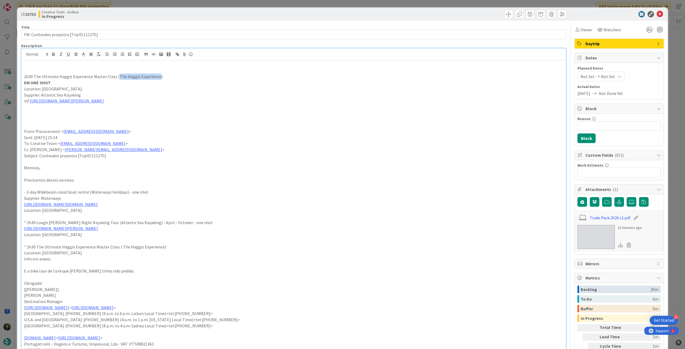
drag, startPoint x: 155, startPoint y: 76, endPoint x: 115, endPoint y: 75, distance: 39.9
click at [115, 75] on p "2h30 The Ultimate Haggis Experience Master Class (The Haggis Experience)" at bounding box center [293, 77] width 539 height 6
drag, startPoint x: 82, startPoint y: 95, endPoint x: 41, endPoint y: 94, distance: 41.0
click at [41, 94] on p "Supplier: Atlantic Sea Kayaking" at bounding box center [293, 95] width 539 height 6
drag, startPoint x: 55, startPoint y: 84, endPoint x: 9, endPoint y: 81, distance: 46.4
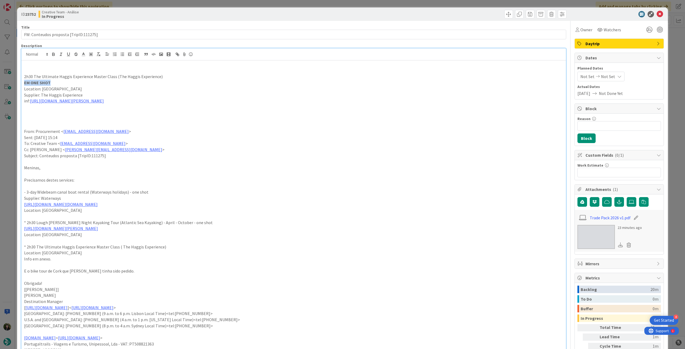
click at [9, 81] on div "ID 23752 Creative Team - Análise In Progress Title 38 / 128 FW: Conteudos propo…" at bounding box center [342, 174] width 685 height 349
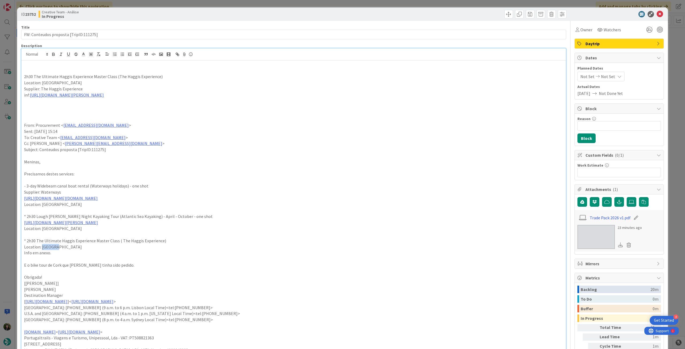
drag, startPoint x: 57, startPoint y: 246, endPoint x: 42, endPoint y: 244, distance: 14.8
click at [42, 244] on p "Location: Balfron" at bounding box center [293, 247] width 539 height 6
drag, startPoint x: 52, startPoint y: 83, endPoint x: 42, endPoint y: 83, distance: 10.2
click at [42, 83] on p "Location: Baltimore" at bounding box center [293, 83] width 539 height 6
drag, startPoint x: 53, startPoint y: 253, endPoint x: 18, endPoint y: 254, distance: 35.6
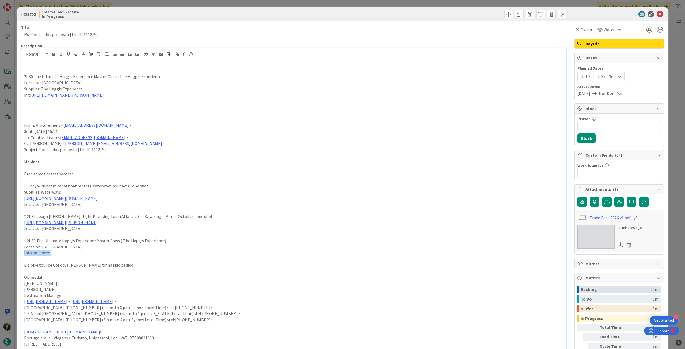
click at [18, 254] on div "ID 23752 Creative Team - Análise In Progress Title 38 / 128 FW: Conteudos propo…" at bounding box center [342, 314] width 651 height 614
click at [87, 266] on p "E o bike tour de Cork que já tinha sido pedido." at bounding box center [293, 265] width 539 height 6
drag, startPoint x: 186, startPoint y: 96, endPoint x: 15, endPoint y: 97, distance: 171.6
click at [15, 97] on div "ID 23752 Creative Team - Análise In Progress Title 38 / 128 FW: Conteudos propo…" at bounding box center [342, 174] width 685 height 349
drag, startPoint x: 51, startPoint y: 95, endPoint x: 2, endPoint y: 94, distance: 49.8
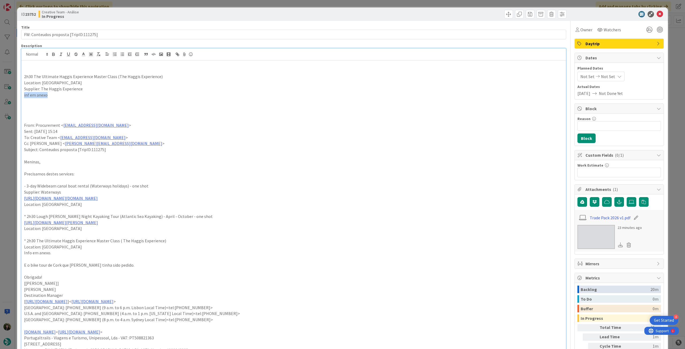
click at [2, 94] on div "ID 23752 Creative Team - Análise In Progress Title 38 / 128 FW: Conteudos propo…" at bounding box center [342, 174] width 685 height 349
click at [51, 55] on icon "button" at bounding box center [53, 54] width 5 height 5
click at [98, 98] on p at bounding box center [293, 101] width 539 height 6
click at [657, 15] on icon at bounding box center [660, 14] width 6 height 6
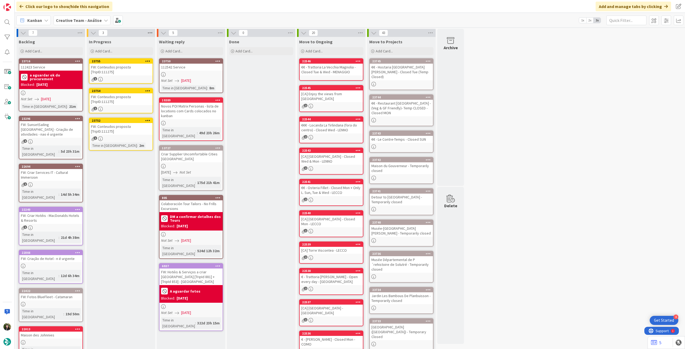
click at [150, 34] on icon at bounding box center [150, 33] width 7 height 8
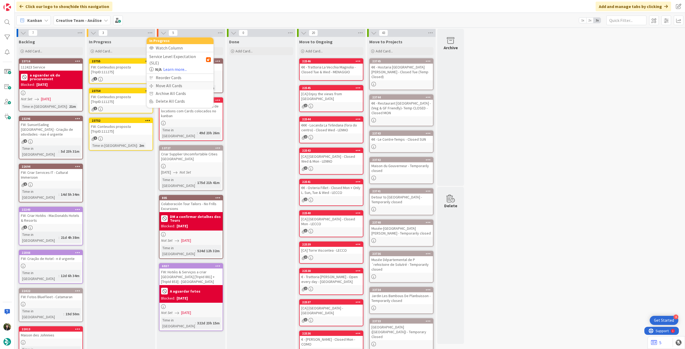
click at [161, 82] on div "Move All Cards" at bounding box center [180, 86] width 67 height 8
click at [175, 62] on div "Creative Team - Análise" at bounding box center [180, 59] width 62 height 10
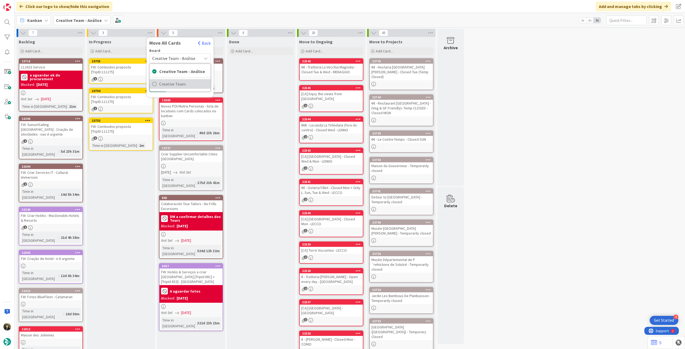
click at [172, 83] on span "Creative Team" at bounding box center [183, 84] width 49 height 8
click at [174, 77] on div "E - To Do" at bounding box center [177, 75] width 49 height 9
type textarea "x"
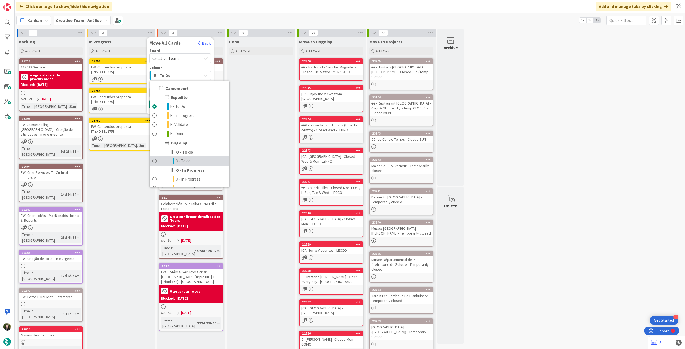
click at [184, 160] on span "O - To do" at bounding box center [183, 161] width 15 height 6
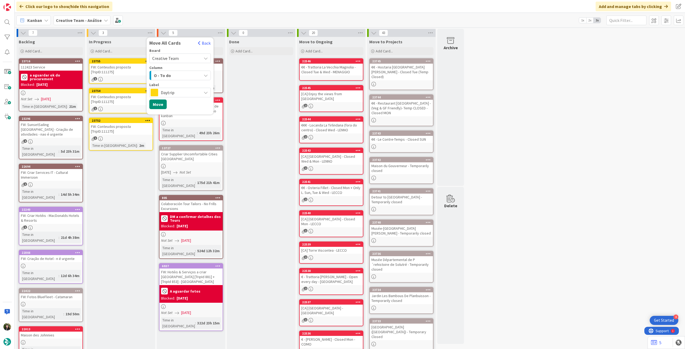
click at [170, 94] on span "Daytrip" at bounding box center [180, 92] width 38 height 7
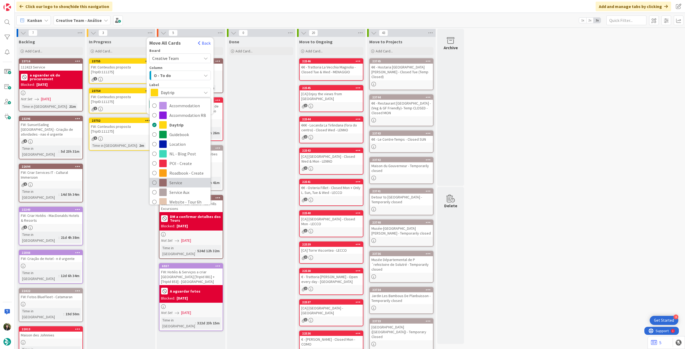
click at [193, 179] on span "Service" at bounding box center [188, 183] width 39 height 8
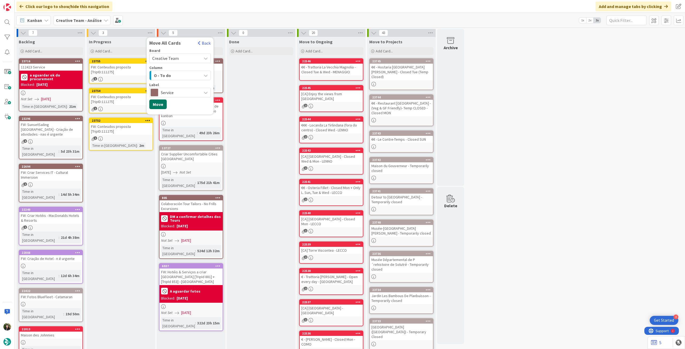
click at [157, 103] on button "Move" at bounding box center [157, 105] width 17 height 10
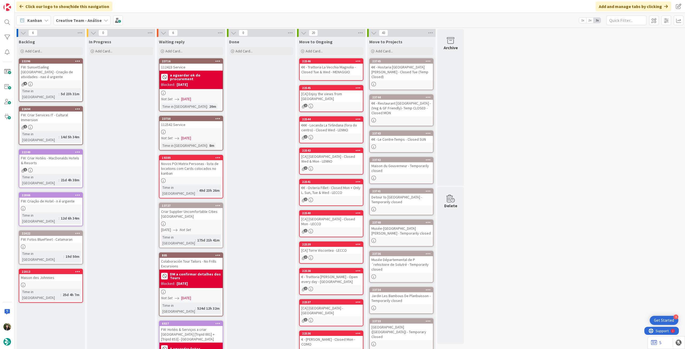
click at [186, 76] on b "a aguardar ok do procurement" at bounding box center [195, 76] width 51 height 7
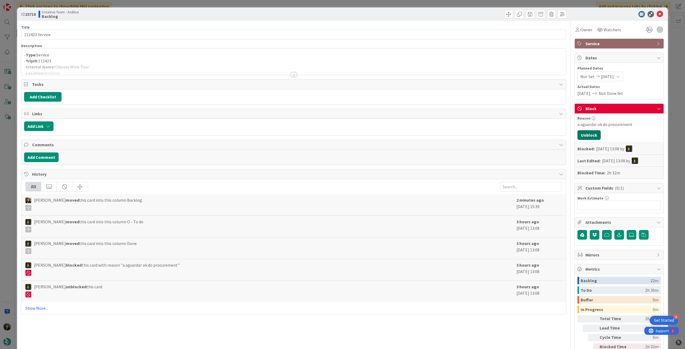
click at [587, 136] on button "Unblock" at bounding box center [589, 135] width 23 height 10
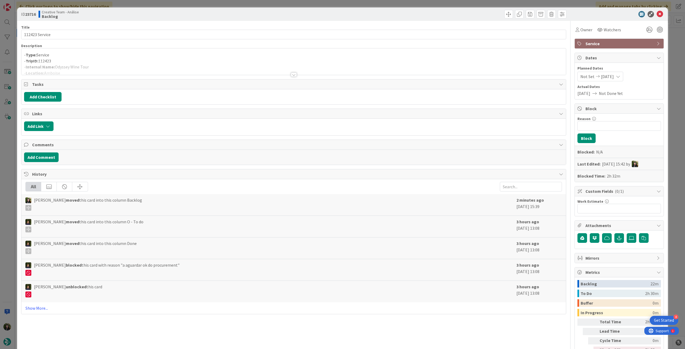
click at [657, 17] on icon at bounding box center [660, 14] width 6 height 6
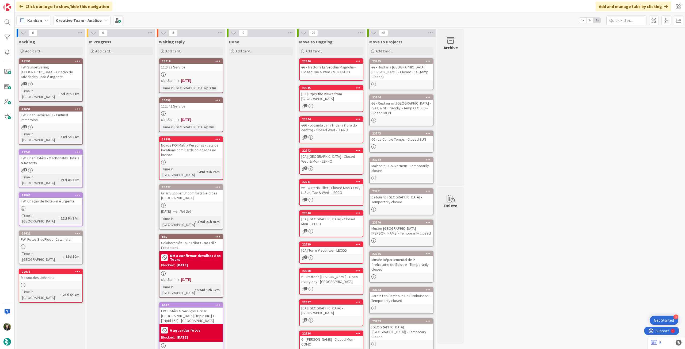
click at [210, 202] on link "13727 Criar Supplier Uncomfortable Cities Oxford 01/04/2025 Not Set Time in Col…" at bounding box center [191, 207] width 64 height 46
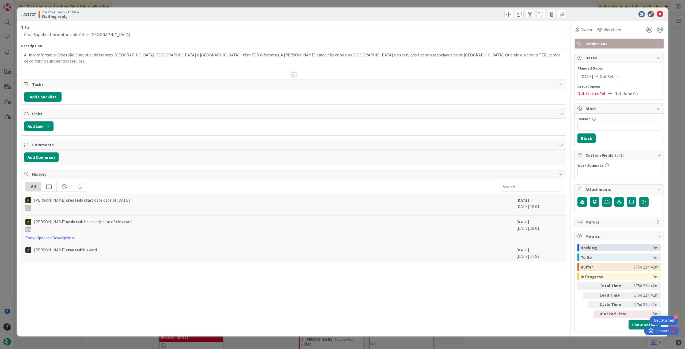
click at [108, 72] on div at bounding box center [293, 68] width 545 height 14
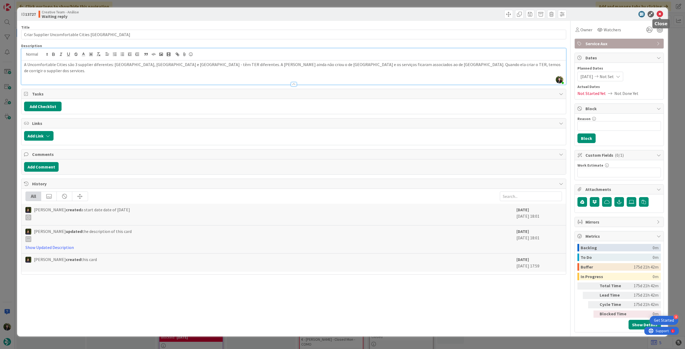
click at [657, 13] on icon at bounding box center [660, 14] width 6 height 6
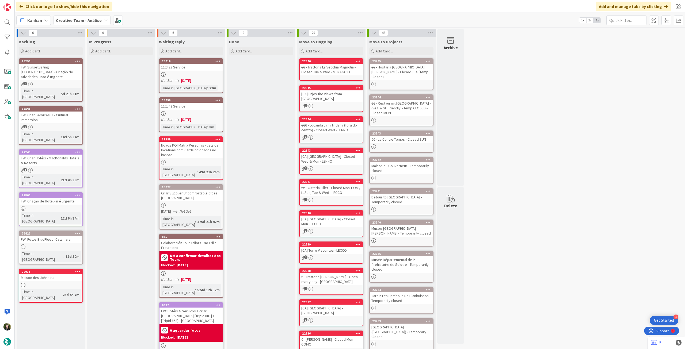
click at [219, 185] on icon at bounding box center [217, 187] width 5 height 4
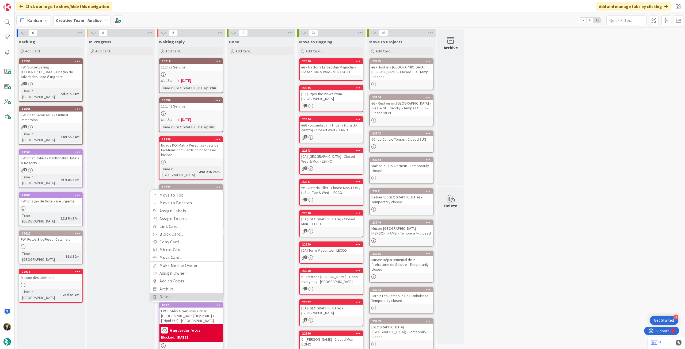
click at [189, 293] on link "Delete" at bounding box center [186, 297] width 72 height 8
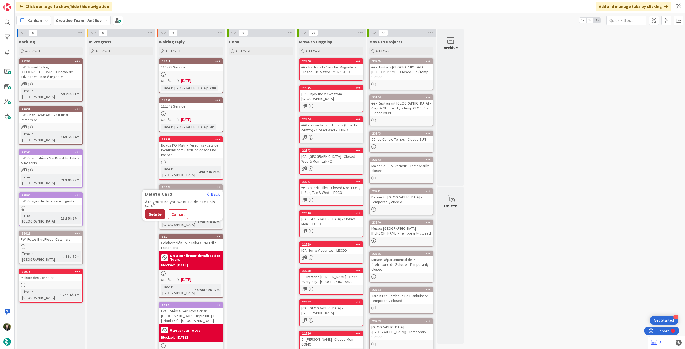
click at [154, 211] on button "Delete" at bounding box center [155, 215] width 20 height 10
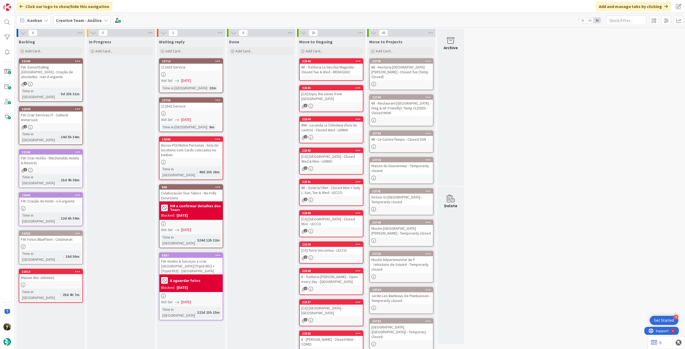
click at [215, 204] on b "DM a confirmar detalhes dos Tours" at bounding box center [195, 207] width 51 height 7
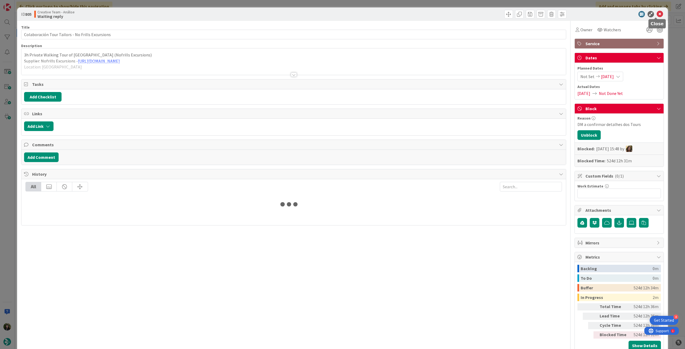
click at [657, 14] on icon at bounding box center [660, 14] width 6 height 6
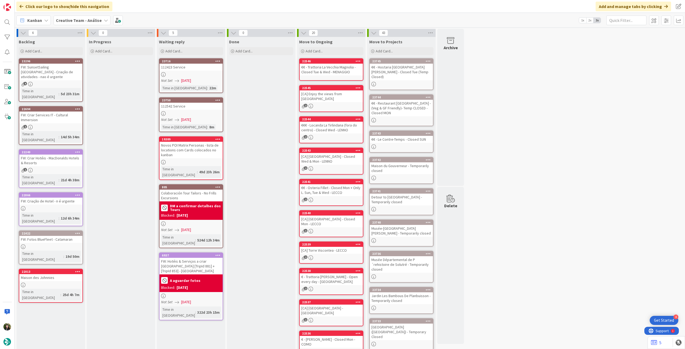
click at [75, 21] on b "Creative Team - Análise" at bounding box center [79, 20] width 46 height 5
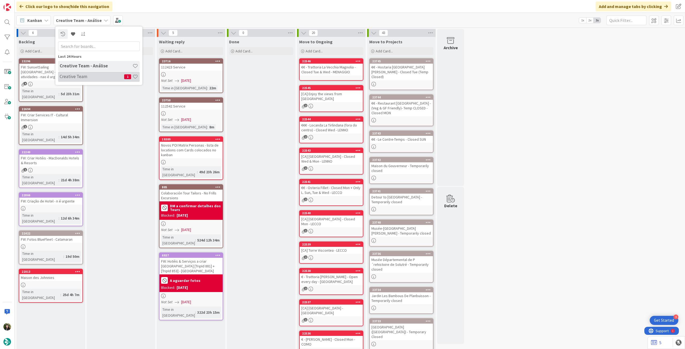
click at [97, 75] on h4 "Creative Team" at bounding box center [92, 76] width 65 height 5
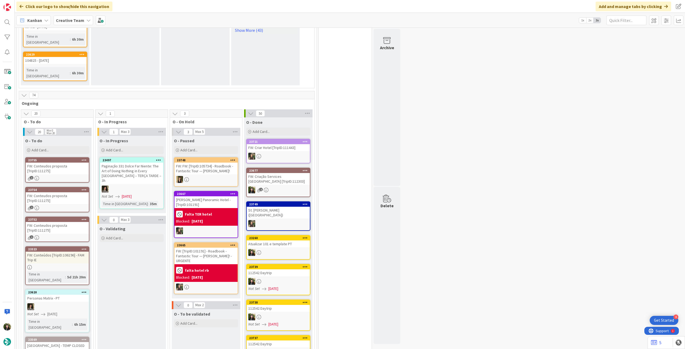
scroll to position [392, 0]
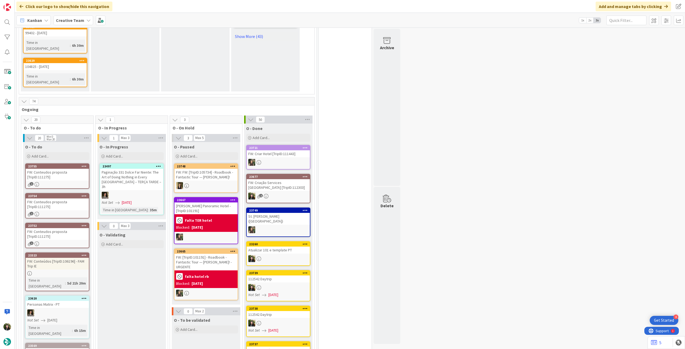
click at [195, 254] on div "FW: [TripID:101191] - Roadbook - Fantastic Tour — [PERSON_NAME]! - URGENTE" at bounding box center [206, 262] width 63 height 17
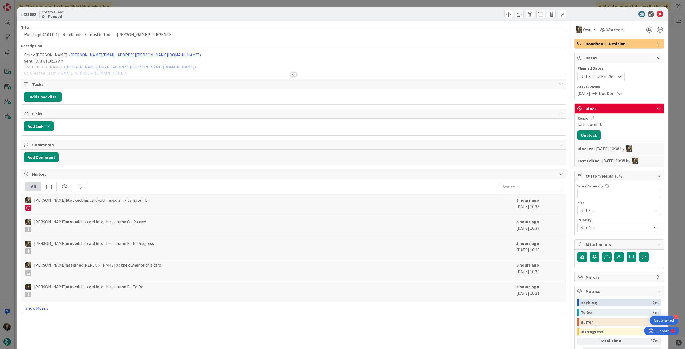
click at [147, 67] on div at bounding box center [293, 68] width 545 height 14
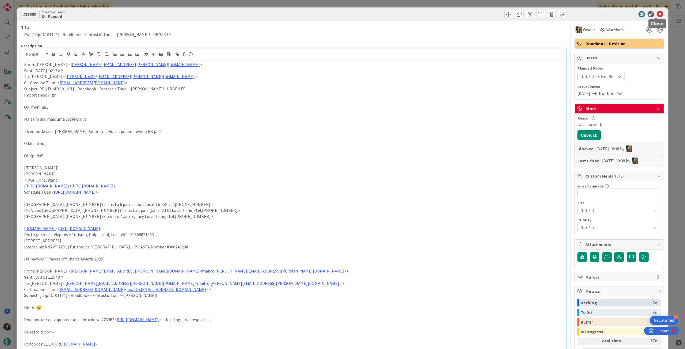
click at [658, 16] on icon at bounding box center [660, 14] width 6 height 6
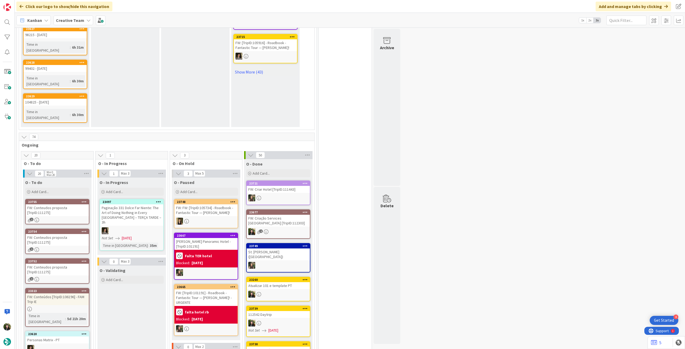
click at [210, 238] on div "[PERSON_NAME] Panoramic Hotel - [TripID:101191]" at bounding box center [206, 244] width 63 height 12
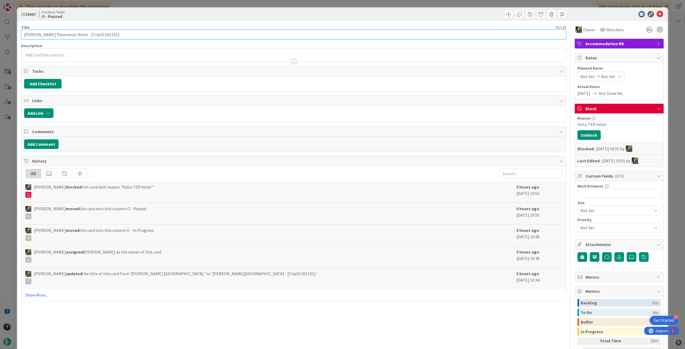
drag, startPoint x: 71, startPoint y: 33, endPoint x: 10, endPoint y: 38, distance: 60.7
click at [0, 32] on div "ID 23667 Creative Team O - Paused Title 43 / 128 Taormina Panoramic Hotel - [Tr…" at bounding box center [342, 174] width 685 height 349
click at [657, 13] on icon at bounding box center [660, 14] width 6 height 6
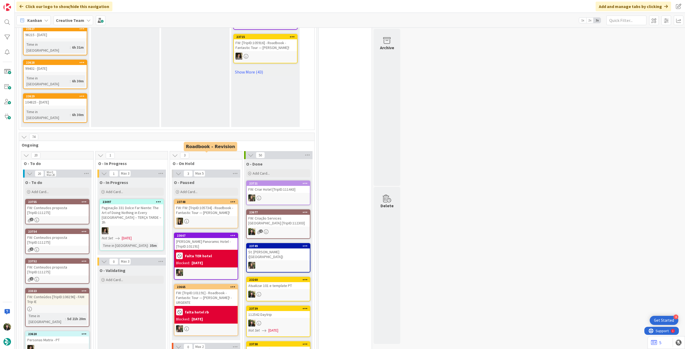
click at [198, 205] on div "FW: FW: [TripID:105734] - Roadbook - Fantastic Tour — Kay Yancey!" at bounding box center [206, 211] width 63 height 12
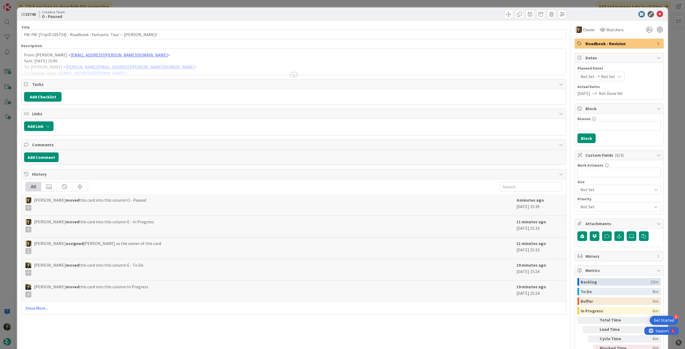
click at [660, 12] on div at bounding box center [616, 14] width 95 height 6
click at [657, 13] on icon at bounding box center [660, 14] width 6 height 6
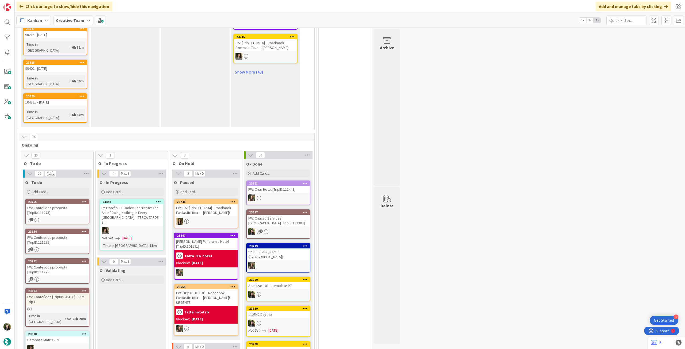
click at [225, 290] on div "FW: [TripID:101191] - Roadbook - Fantastic Tour — [PERSON_NAME]! - URGENTE" at bounding box center [206, 298] width 63 height 17
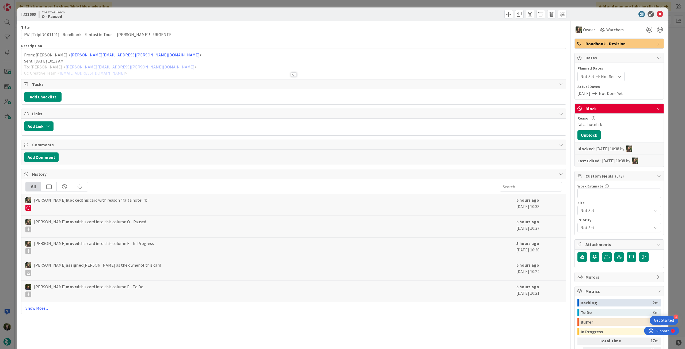
click at [126, 66] on div at bounding box center [293, 68] width 545 height 14
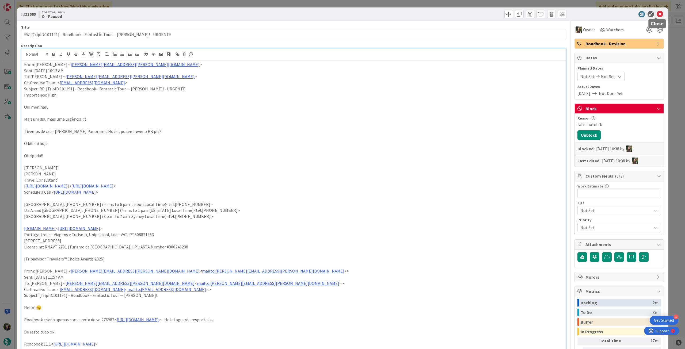
click at [657, 13] on icon at bounding box center [660, 14] width 6 height 6
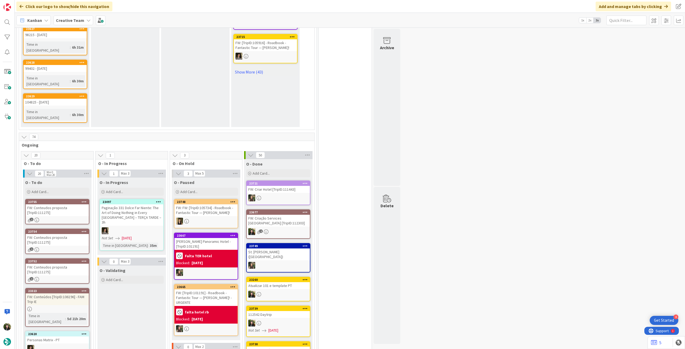
click at [55, 264] on div "FW: Conteudos proposta [TripID:111275]" at bounding box center [57, 270] width 63 height 12
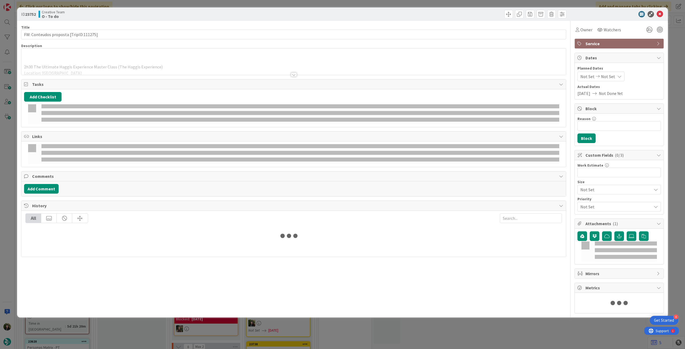
click at [79, 68] on div at bounding box center [293, 68] width 545 height 14
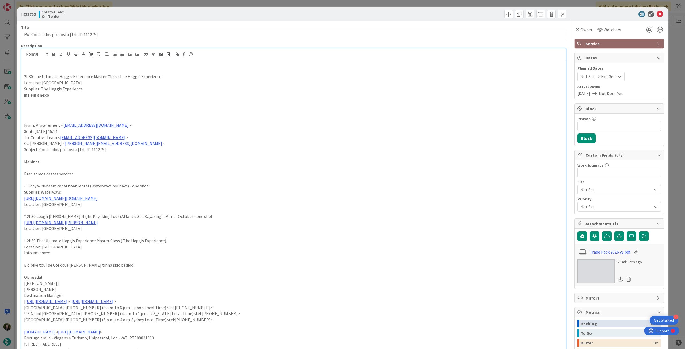
click at [657, 15] on icon at bounding box center [660, 14] width 6 height 6
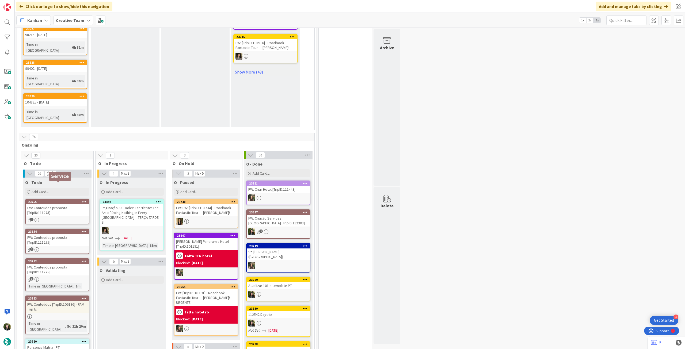
click at [47, 205] on div "FW: Conteudos proposta [TripID:111275]" at bounding box center [57, 211] width 63 height 12
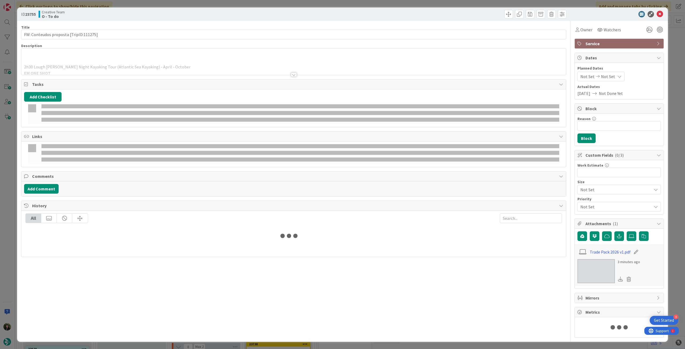
click at [76, 67] on div at bounding box center [293, 68] width 545 height 14
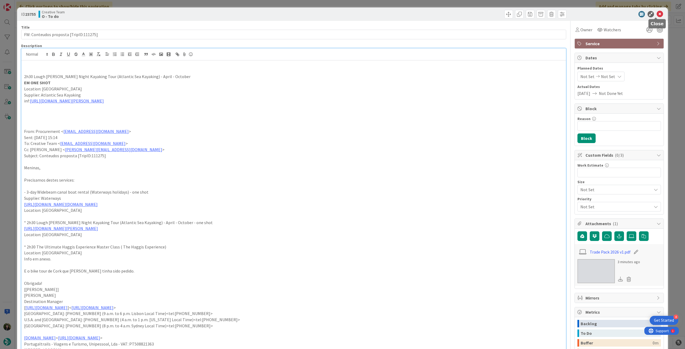
click at [657, 15] on icon at bounding box center [660, 14] width 6 height 6
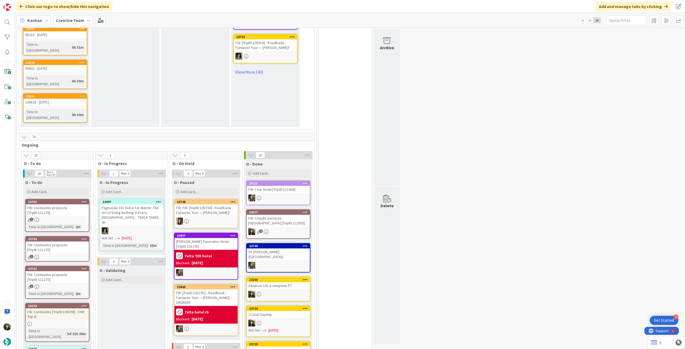
click at [75, 236] on link "23754 FW: Conteudos proposta [TripID:111275] 1" at bounding box center [57, 248] width 64 height 25
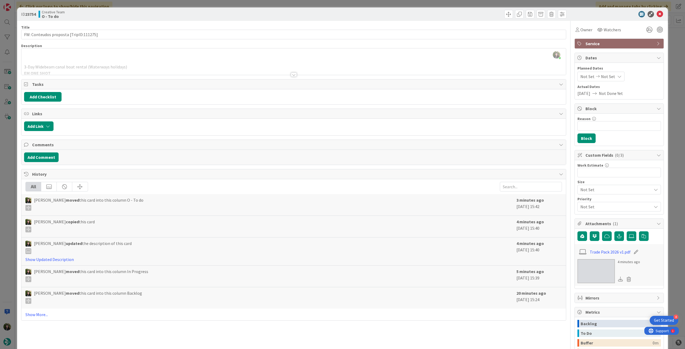
click at [144, 66] on div at bounding box center [293, 68] width 545 height 14
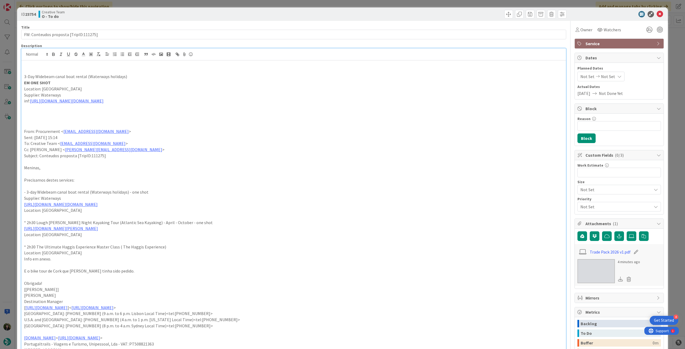
click at [158, 100] on p "inf: https://www.waterwaysholidays.com/cgi-bin/webdata_pro.pl" at bounding box center [293, 101] width 539 height 6
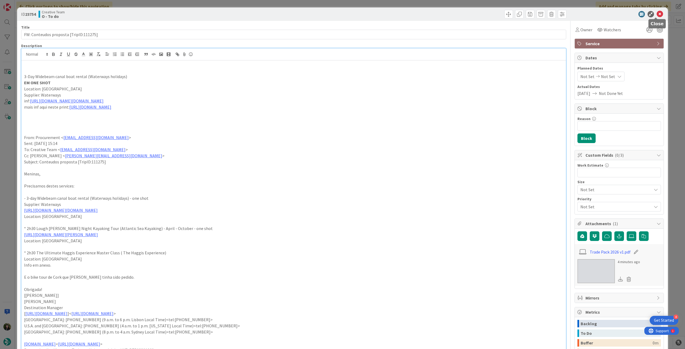
click at [657, 16] on icon at bounding box center [660, 14] width 6 height 6
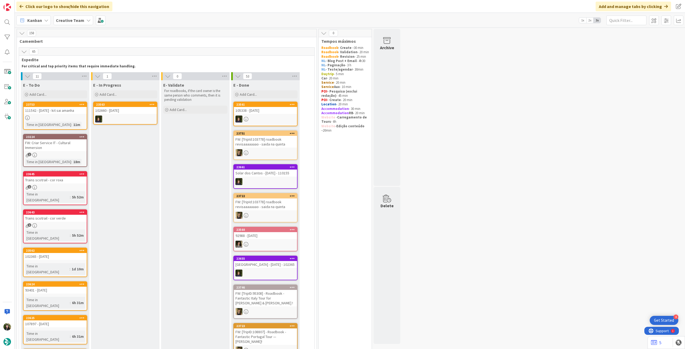
click at [66, 19] on b "Creative Team" at bounding box center [70, 20] width 28 height 5
click at [83, 77] on h4 "Creative Team - Análise" at bounding box center [96, 76] width 73 height 5
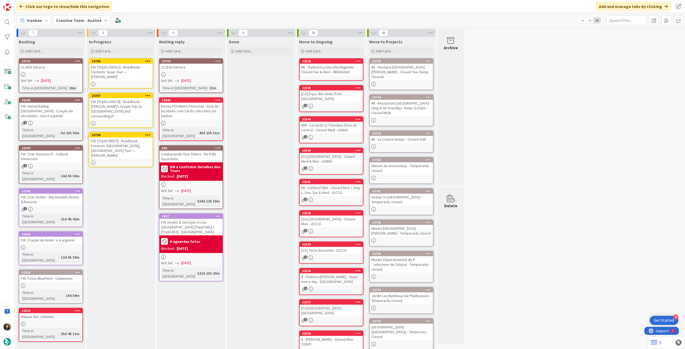
click at [58, 69] on div "112423 Service" at bounding box center [50, 67] width 63 height 7
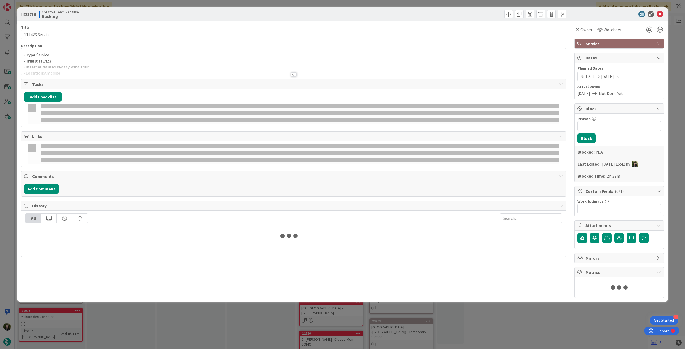
click at [96, 56] on p "- Type: Service" at bounding box center [293, 55] width 539 height 6
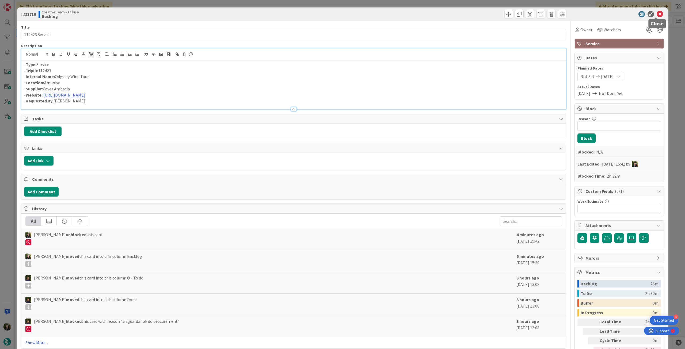
click at [658, 12] on icon at bounding box center [660, 14] width 6 height 6
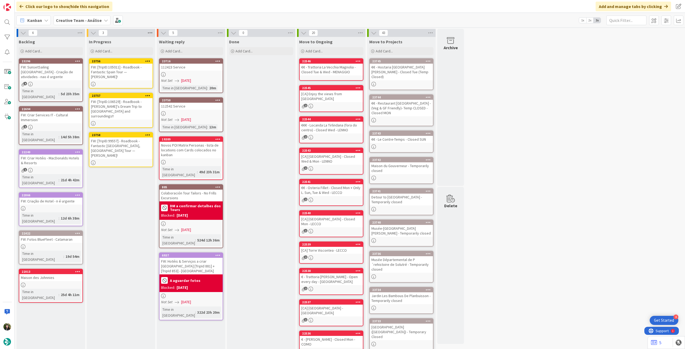
click at [153, 35] on icon at bounding box center [150, 33] width 7 height 8
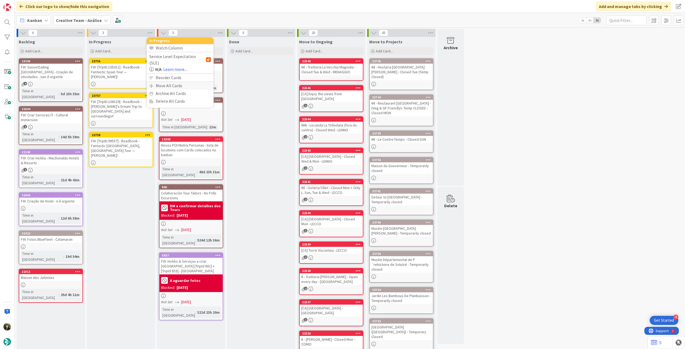
click at [160, 82] on div "Move All Cards" at bounding box center [180, 86] width 67 height 8
click at [175, 59] on span "Creative Team - Análise" at bounding box center [173, 58] width 43 height 5
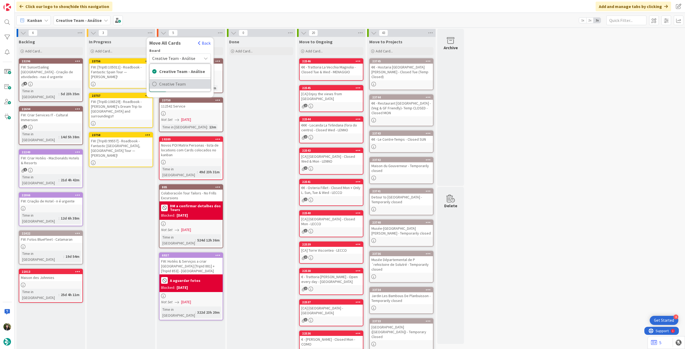
click at [172, 85] on span "Creative Team" at bounding box center [183, 84] width 49 height 8
click at [172, 89] on span "Daytrip" at bounding box center [180, 92] width 38 height 7
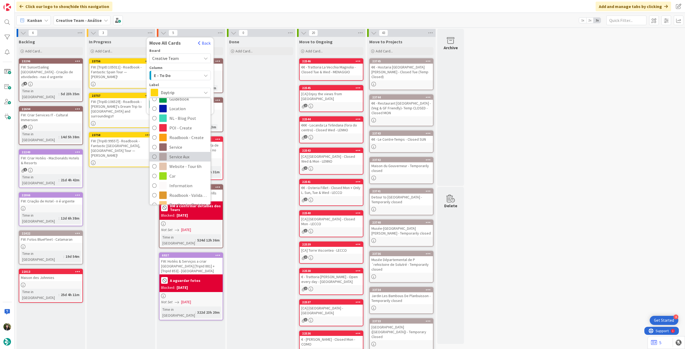
scroll to position [71, 0]
click at [186, 168] on span "Roadbook - Revision" at bounding box center [188, 169] width 39 height 8
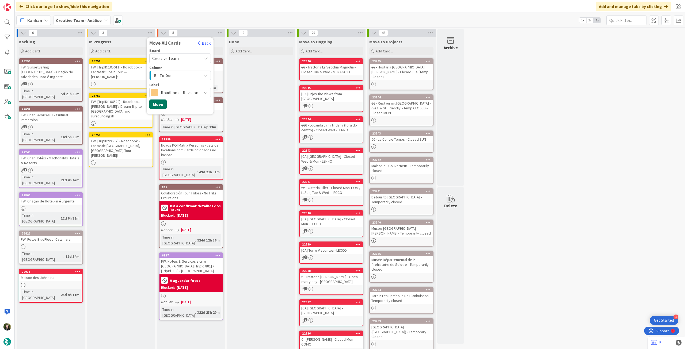
click at [157, 105] on button "Move" at bounding box center [157, 105] width 17 height 10
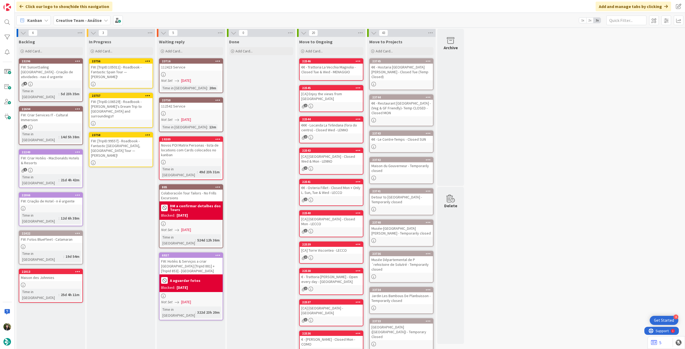
click at [67, 21] on b "Creative Team - Análise" at bounding box center [79, 20] width 46 height 5
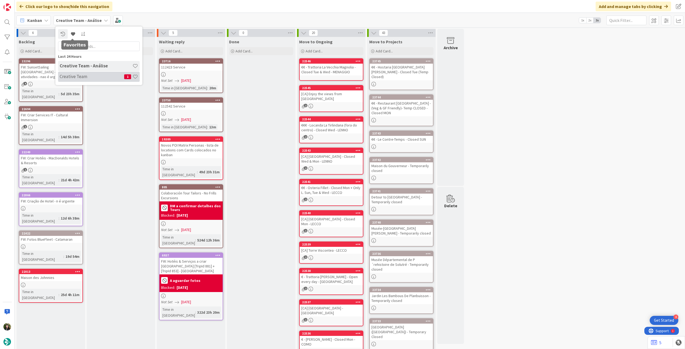
click at [80, 77] on h4 "Creative Team" at bounding box center [92, 76] width 65 height 5
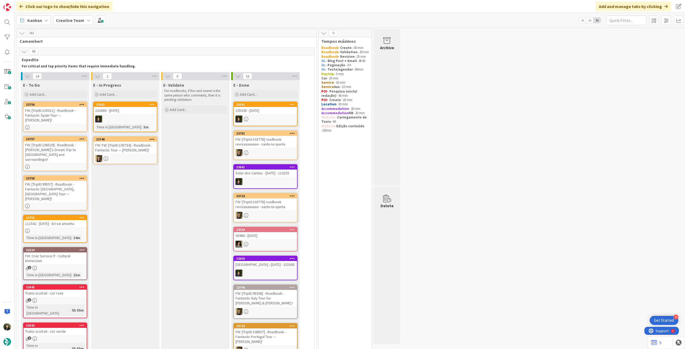
click at [74, 18] on b "Creative Team" at bounding box center [70, 20] width 28 height 5
click at [97, 77] on h4 "Creative Team - Análise" at bounding box center [96, 76] width 73 height 5
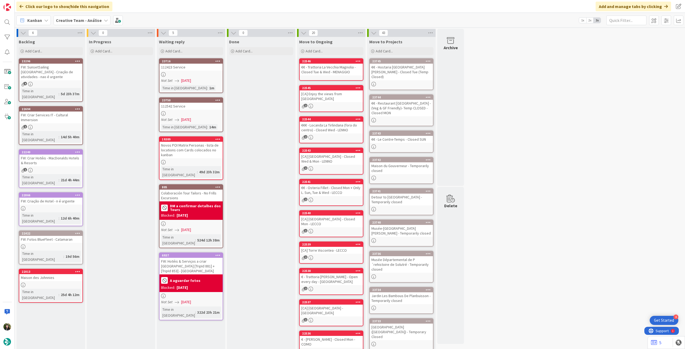
click at [83, 21] on b "Creative Team - Análise" at bounding box center [79, 20] width 46 height 5
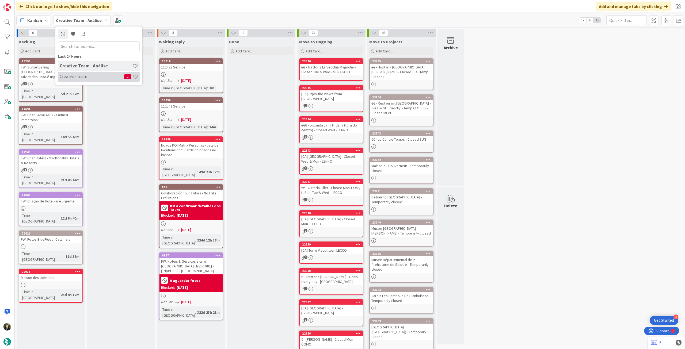
click at [92, 75] on h4 "Creative Team" at bounding box center [92, 76] width 65 height 5
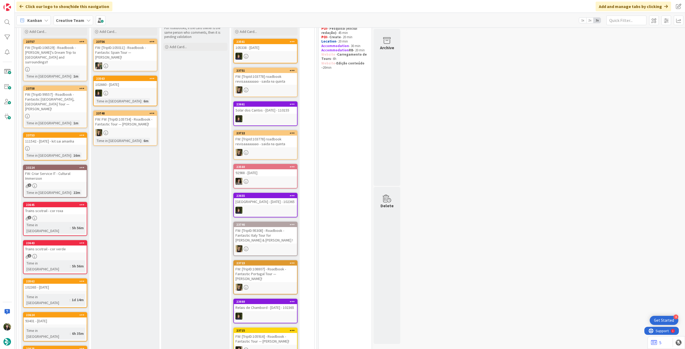
scroll to position [36, 0]
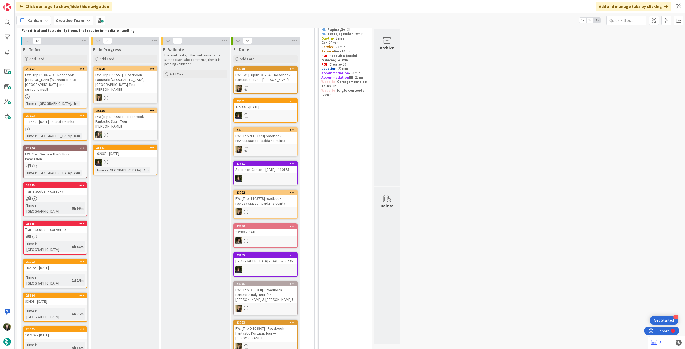
click at [67, 18] on b "Creative Team" at bounding box center [70, 20] width 28 height 5
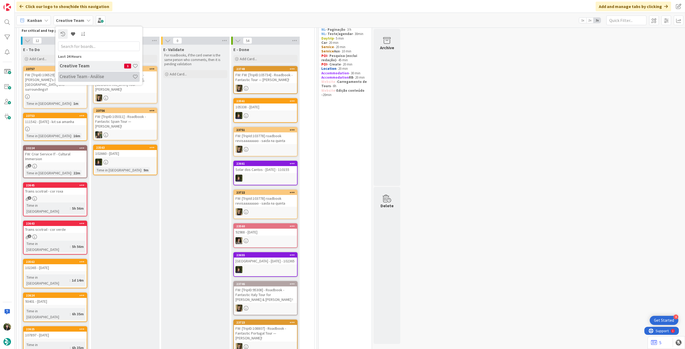
click at [71, 76] on h4 "Creative Team - Análise" at bounding box center [96, 76] width 73 height 5
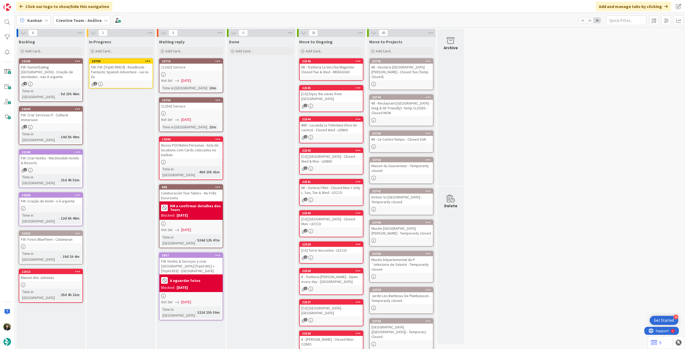
click at [148, 60] on icon at bounding box center [147, 61] width 5 height 4
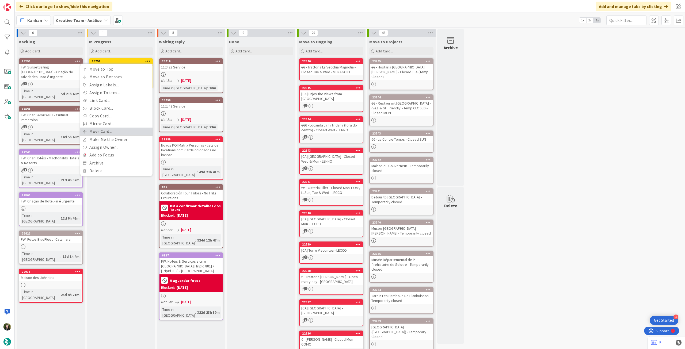
click at [97, 130] on link "Move Card..." at bounding box center [116, 132] width 72 height 8
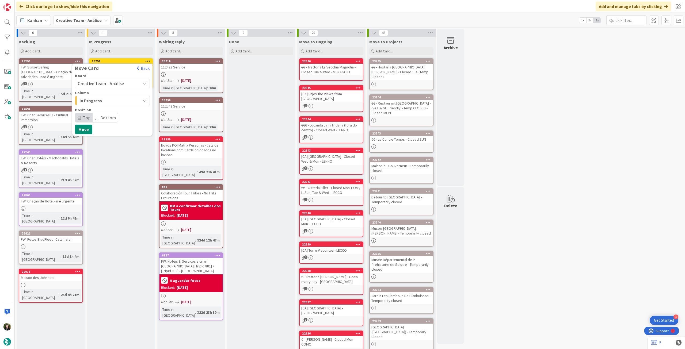
click at [118, 84] on span "Creative Team - Análise" at bounding box center [101, 83] width 46 height 5
click at [109, 112] on span "Creative Team" at bounding box center [116, 109] width 62 height 8
click at [108, 115] on span "Daytrip" at bounding box center [111, 117] width 51 height 7
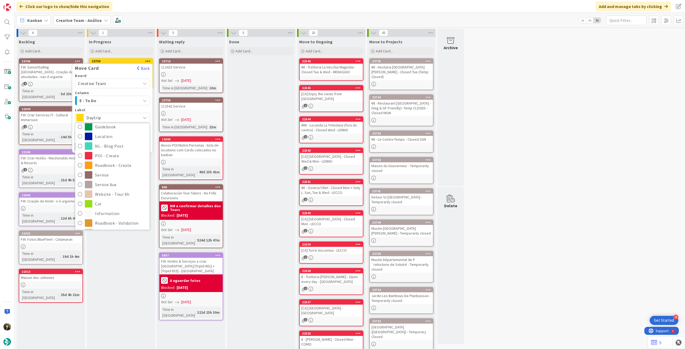
scroll to position [71, 0]
click at [113, 193] on span "Roadbook - Revision" at bounding box center [121, 194] width 52 height 8
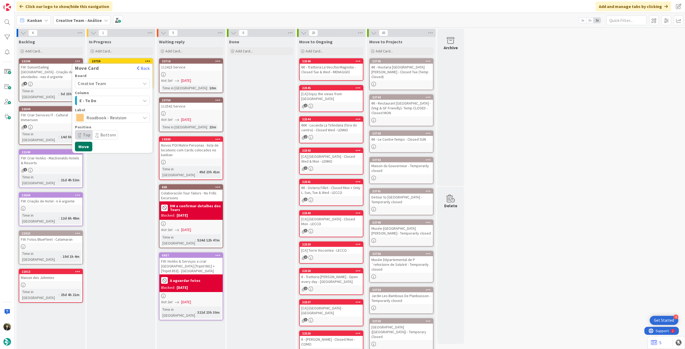
click at [85, 145] on button "Move" at bounding box center [83, 147] width 17 height 10
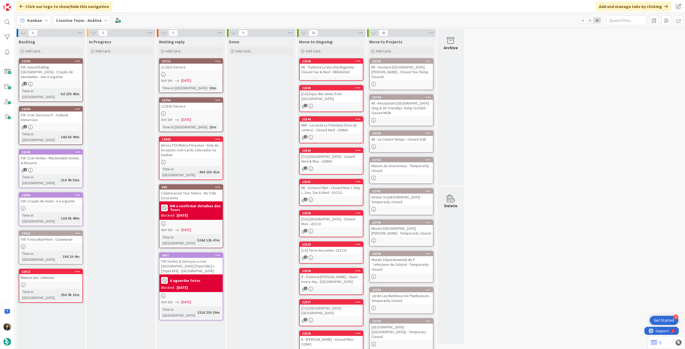
click at [86, 22] on b "Creative Team - Análise" at bounding box center [79, 20] width 46 height 5
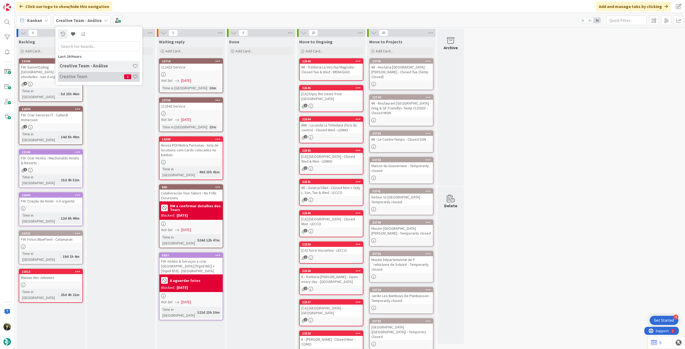
click at [85, 77] on h4 "Creative Team" at bounding box center [92, 76] width 65 height 5
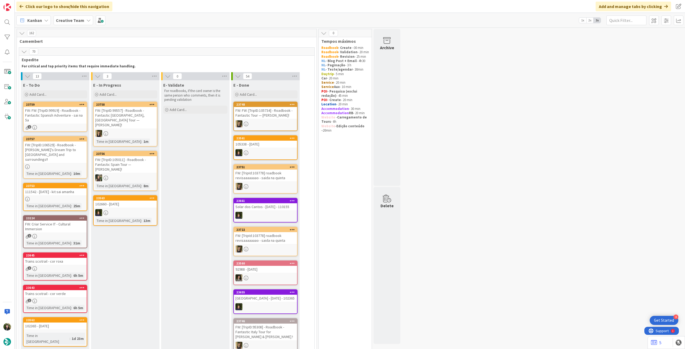
click at [81, 20] on b "Creative Team" at bounding box center [70, 20] width 28 height 5
click at [71, 78] on h4 "Creative Team - Análise" at bounding box center [96, 76] width 73 height 5
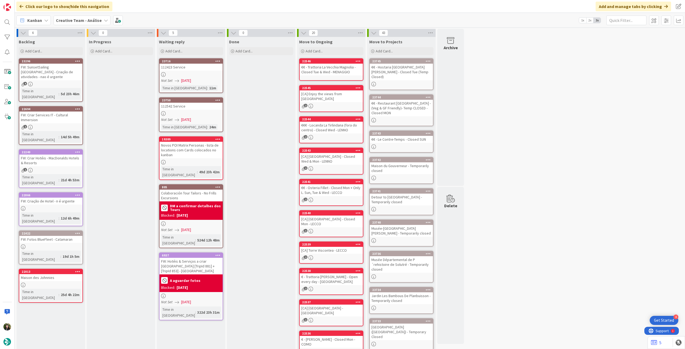
click at [82, 18] on b "Creative Team - Análise" at bounding box center [79, 20] width 46 height 5
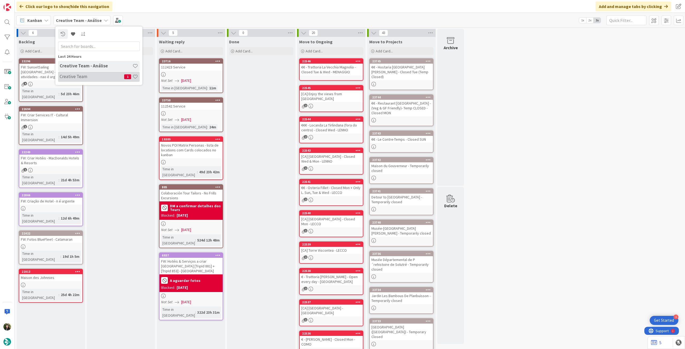
click at [74, 77] on h4 "Creative Team" at bounding box center [92, 76] width 65 height 5
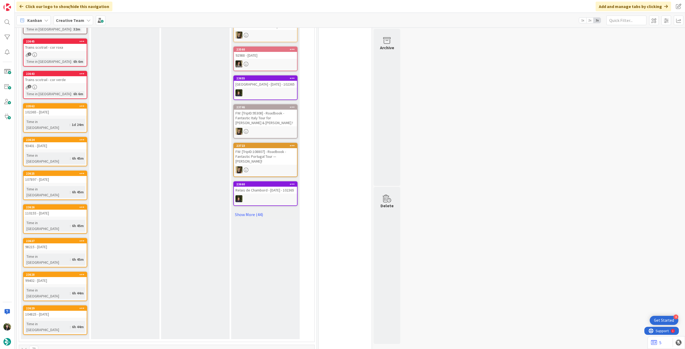
scroll to position [357, 0]
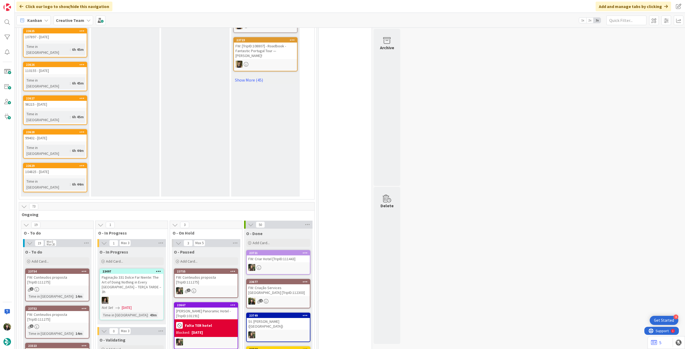
click at [235, 247] on div "O - Paused Add Card... 23755 FW: Conteudos proposta [TripID:111275] 1 23667 Tao…" at bounding box center [206, 328] width 69 height 163
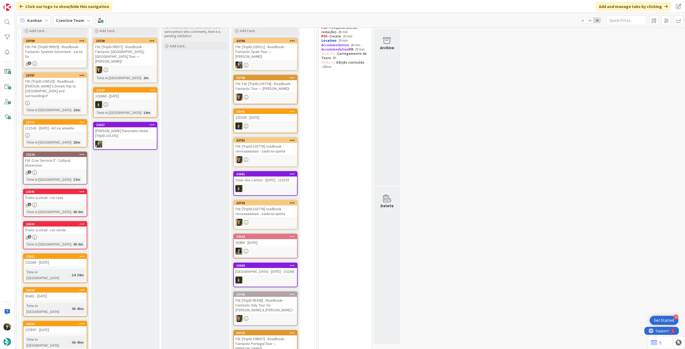
scroll to position [0, 0]
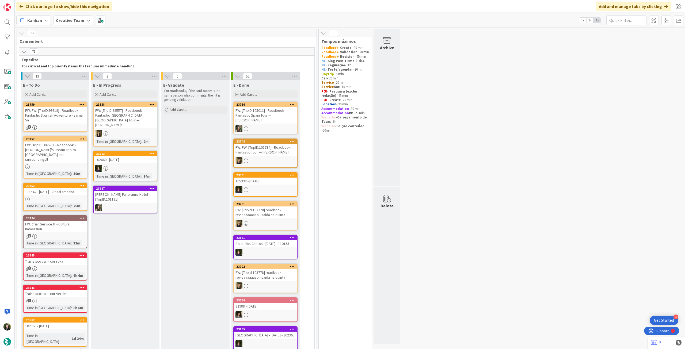
drag, startPoint x: 84, startPoint y: 17, endPoint x: 82, endPoint y: 25, distance: 8.1
click at [84, 17] on div "Creative Team" at bounding box center [74, 21] width 40 height 10
click at [73, 75] on h4 "Creative Team - Análise" at bounding box center [96, 76] width 73 height 5
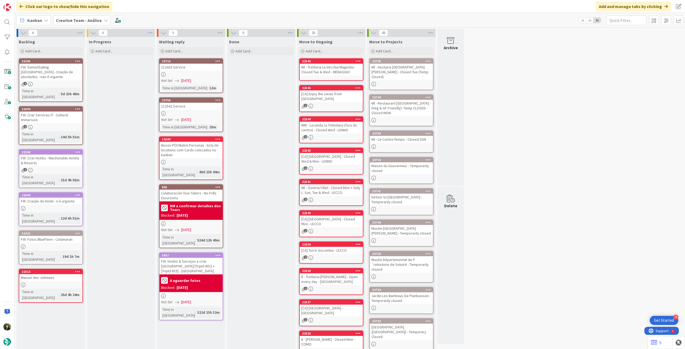
click at [71, 21] on b "Creative Team - Análise" at bounding box center [79, 20] width 46 height 5
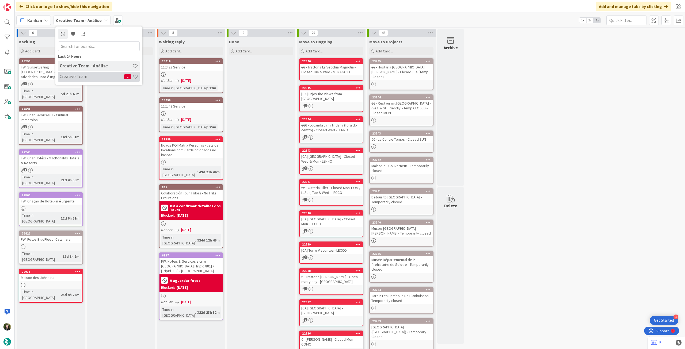
click at [72, 73] on div "Creative Team 1" at bounding box center [99, 77] width 82 height 10
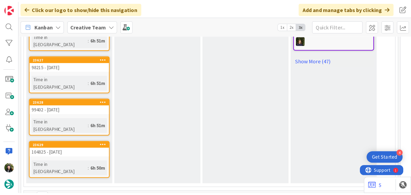
scroll to position [386, 0]
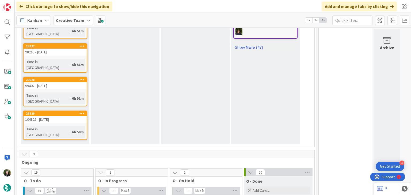
click at [78, 25] on div "Kanban Creative Team 1x 2x 3x" at bounding box center [213, 20] width 396 height 15
click at [83, 20] on div "Creative Team" at bounding box center [74, 21] width 40 height 10
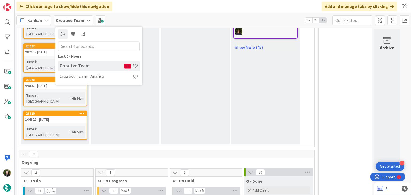
click at [86, 85] on div "Last 24 Hours Creative Team 1 Creative Team - Análise" at bounding box center [98, 55] width 87 height 59
click at [87, 77] on h4 "Creative Team - Análise" at bounding box center [96, 76] width 73 height 5
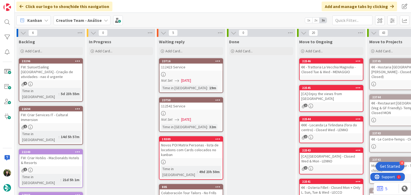
click at [175, 75] on div at bounding box center [191, 74] width 63 height 5
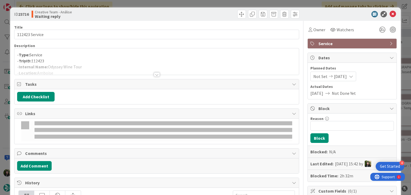
click at [133, 68] on div at bounding box center [156, 68] width 284 height 14
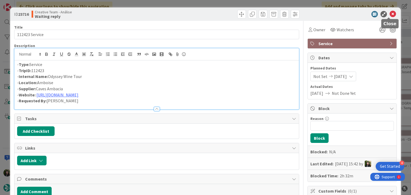
drag, startPoint x: 390, startPoint y: 13, endPoint x: 325, endPoint y: 40, distance: 69.7
click at [390, 13] on icon at bounding box center [393, 14] width 6 height 6
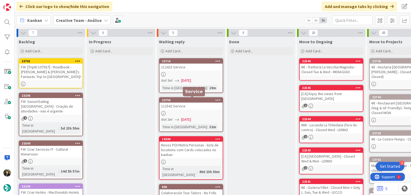
click at [208, 103] on div "112542 Service" at bounding box center [191, 106] width 63 height 7
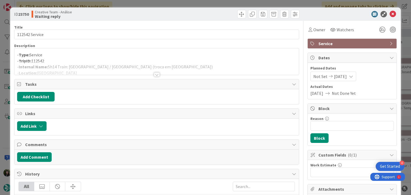
click at [180, 71] on div at bounding box center [156, 68] width 284 height 14
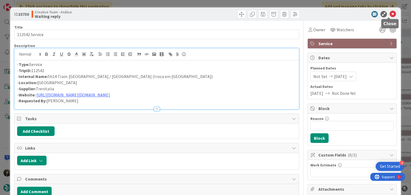
click at [390, 13] on icon at bounding box center [393, 14] width 6 height 6
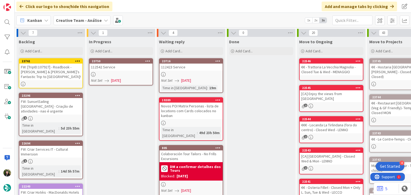
click at [146, 60] on icon at bounding box center [147, 61] width 5 height 4
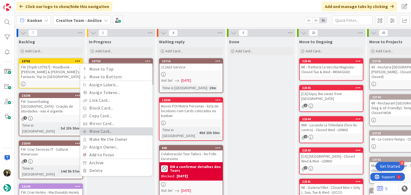
click at [103, 133] on link "Move Card..." at bounding box center [116, 132] width 72 height 8
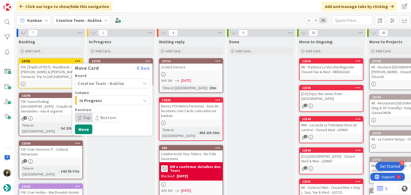
click at [105, 85] on span "Creative Team - Análise" at bounding box center [101, 83] width 46 height 5
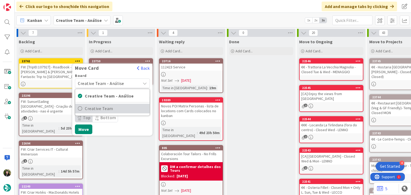
click at [104, 111] on span "Creative Team" at bounding box center [116, 109] width 62 height 8
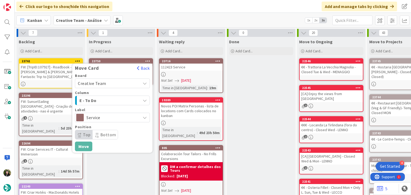
click at [108, 100] on span "E - To Do" at bounding box center [99, 100] width 40 height 7
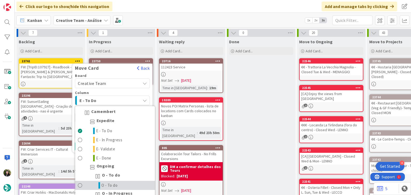
click at [110, 185] on span "O - To do" at bounding box center [109, 186] width 16 height 6
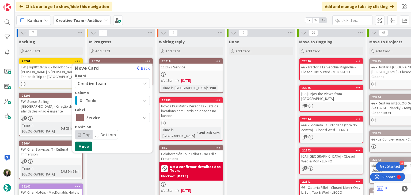
click at [87, 146] on button "Move" at bounding box center [83, 147] width 17 height 10
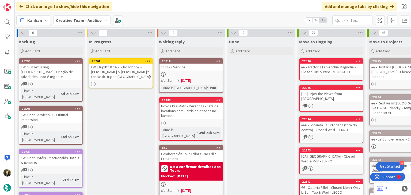
click at [127, 74] on div "FW: [TripID:107927] - Roadbook - Tom & Susan's Fantastic Trip to Italy!" at bounding box center [120, 72] width 63 height 17
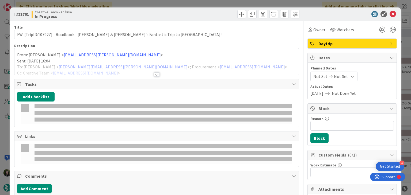
click at [71, 67] on div at bounding box center [156, 68] width 284 height 14
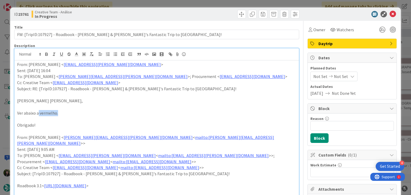
drag, startPoint x: 62, startPoint y: 114, endPoint x: 37, endPoint y: 114, distance: 24.6
click at [37, 114] on p "Ver abaixo a vermelho." at bounding box center [156, 113] width 279 height 6
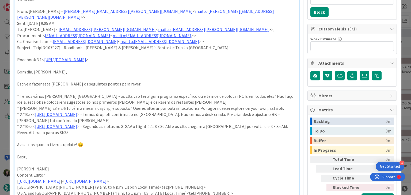
scroll to position [143, 0]
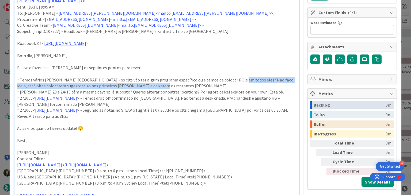
drag, startPoint x: 226, startPoint y: 74, endPoint x: 228, endPoint y: 78, distance: 4.2
click at [228, 78] on p "* Temos vários dias em Cagliari - os clts vão ter algum programa específico ou …" at bounding box center [156, 83] width 279 height 12
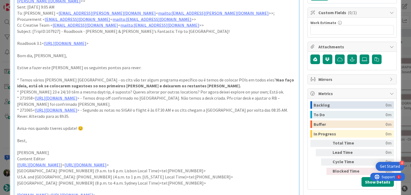
click at [198, 89] on p "* Dias 23 e 24/10 têm a mesma daytrip, é suposto? Queres alterar por outras loc…" at bounding box center [156, 92] width 279 height 6
drag, startPoint x: 253, startPoint y: 86, endPoint x: 240, endPoint y: 86, distance: 13.4
click at [240, 89] on p "* Dias 23 e 24/10 têm a mesma daytrip, é suposto? Queres alterar por outras loc…" at bounding box center [156, 92] width 279 height 6
click at [199, 77] on p "* Temos vários dias em Cagliari - os clts vão ter algum programa específico ou …" at bounding box center [156, 83] width 279 height 12
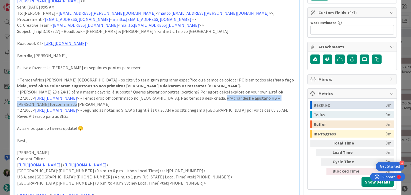
drag, startPoint x: 283, startPoint y: 92, endPoint x: 284, endPoint y: 96, distance: 4.1
click at [284, 96] on p "* 271058< https://appweb.tourtailors.com/sigav/#Voucher/view/278840 > - Temos d…" at bounding box center [156, 101] width 279 height 12
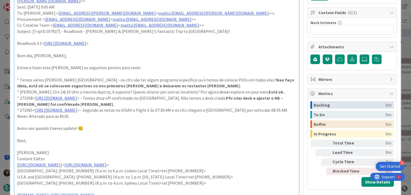
click at [210, 96] on p "* 271058< https://appweb.tourtailors.com/sigav/#Voucher/view/278840 > - Temos d…" at bounding box center [156, 101] width 279 height 12
drag, startPoint x: 64, startPoint y: 111, endPoint x: 116, endPoint y: 111, distance: 52.2
click at [116, 111] on p "* 271065< https://appweb.tourtailors.com/sigav/#Voucher/view/278847 > - Segundo…" at bounding box center [156, 113] width 279 height 12
drag, startPoint x: 196, startPoint y: 85, endPoint x: 240, endPoint y: 69, distance: 47.2
click at [196, 89] on p "* Dias 23 e 24/10 têm a mesma daytrip, é suposto? Queres alterar por outras loc…" at bounding box center [156, 92] width 279 height 6
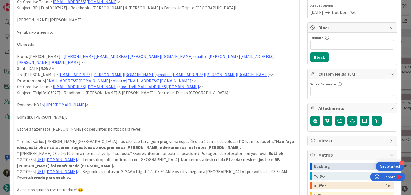
scroll to position [36, 0]
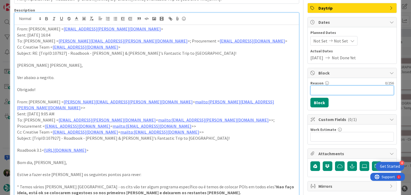
click at [328, 89] on input "Reason" at bounding box center [352, 91] width 84 height 10
click at [321, 94] on input "pendente resposta Fred sobre desk Avis" at bounding box center [352, 91] width 84 height 10
type input "pendente resposta Fred sobre desk Avis"
click at [315, 106] on button "Block" at bounding box center [319, 103] width 18 height 10
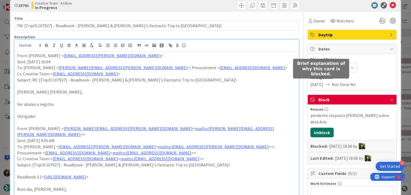
scroll to position [0, 0]
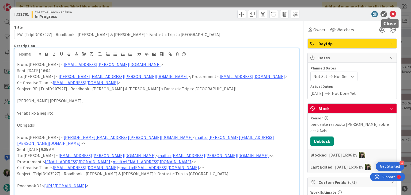
click at [390, 13] on icon at bounding box center [393, 14] width 6 height 6
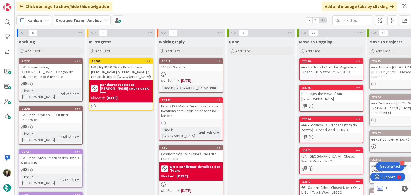
click at [149, 59] on icon at bounding box center [147, 61] width 5 height 4
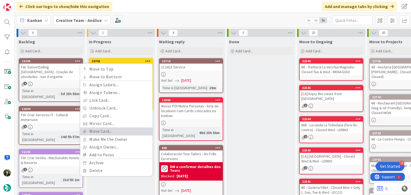
click at [123, 130] on link "Move Card..." at bounding box center [116, 132] width 72 height 8
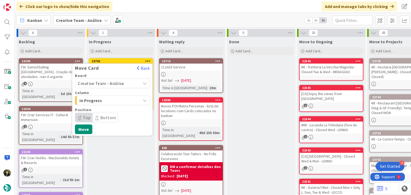
click at [126, 83] on span "Creative Team - Análise" at bounding box center [108, 83] width 60 height 7
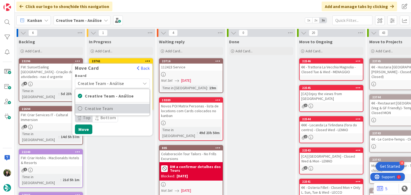
click at [118, 109] on span "Creative Team" at bounding box center [116, 109] width 62 height 8
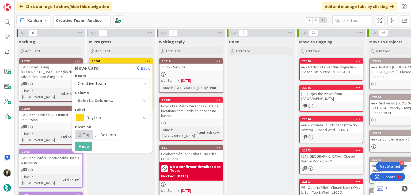
click at [119, 101] on div "Select a Column..." at bounding box center [109, 100] width 64 height 9
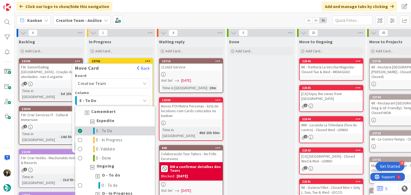
click at [109, 130] on span "E - To Do" at bounding box center [104, 131] width 16 height 6
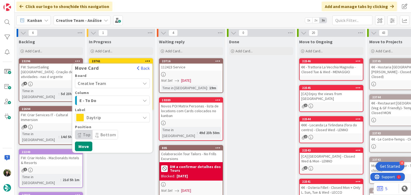
click at [116, 119] on span "Daytrip" at bounding box center [111, 117] width 51 height 7
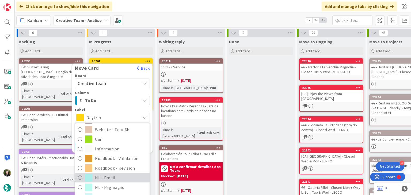
scroll to position [107, 0]
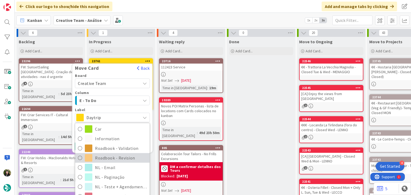
click at [109, 157] on span "Roadbook - Revision" at bounding box center [121, 158] width 52 height 8
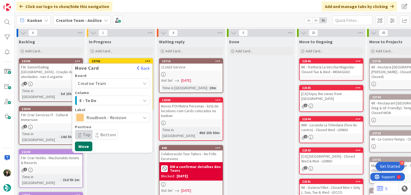
click at [85, 143] on button "Move" at bounding box center [83, 147] width 17 height 10
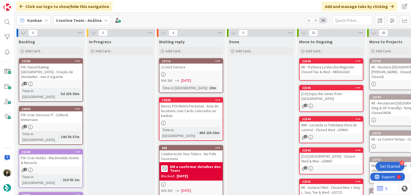
drag, startPoint x: 72, startPoint y: 23, endPoint x: 74, endPoint y: 26, distance: 3.7
click at [72, 23] on span "Creative Team - Análise" at bounding box center [79, 20] width 46 height 6
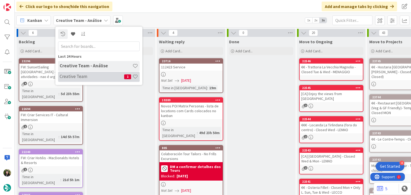
click at [78, 75] on h4 "Creative Team" at bounding box center [92, 76] width 65 height 5
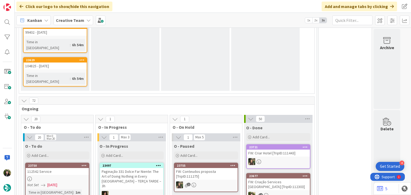
scroll to position [499, 0]
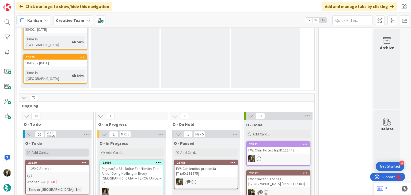
click at [59, 149] on div "Add Card..." at bounding box center [57, 153] width 64 height 8
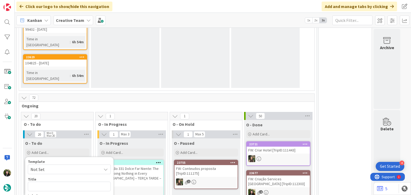
type textarea "x"
type textarea "Falkirk"
type textarea "x"
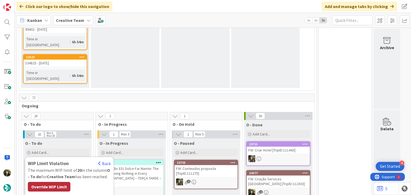
click at [48, 182] on div "Override WIP Limit" at bounding box center [49, 187] width 43 height 10
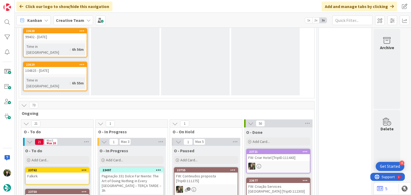
scroll to position [507, 0]
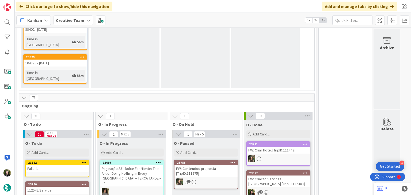
click at [54, 160] on link "23762 Falkirk" at bounding box center [57, 168] width 64 height 17
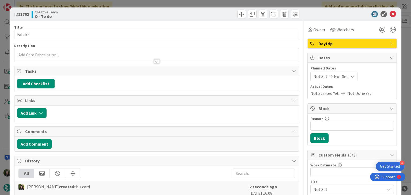
click at [44, 59] on div at bounding box center [156, 59] width 284 height 6
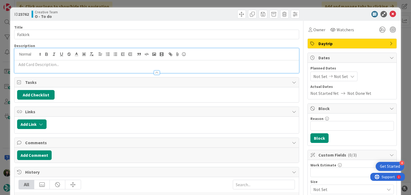
click at [44, 62] on p at bounding box center [156, 65] width 279 height 6
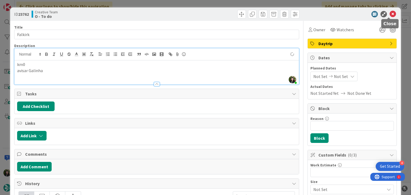
click at [390, 15] on icon at bounding box center [393, 14] width 6 height 6
